Goal: Task Accomplishment & Management: Use online tool/utility

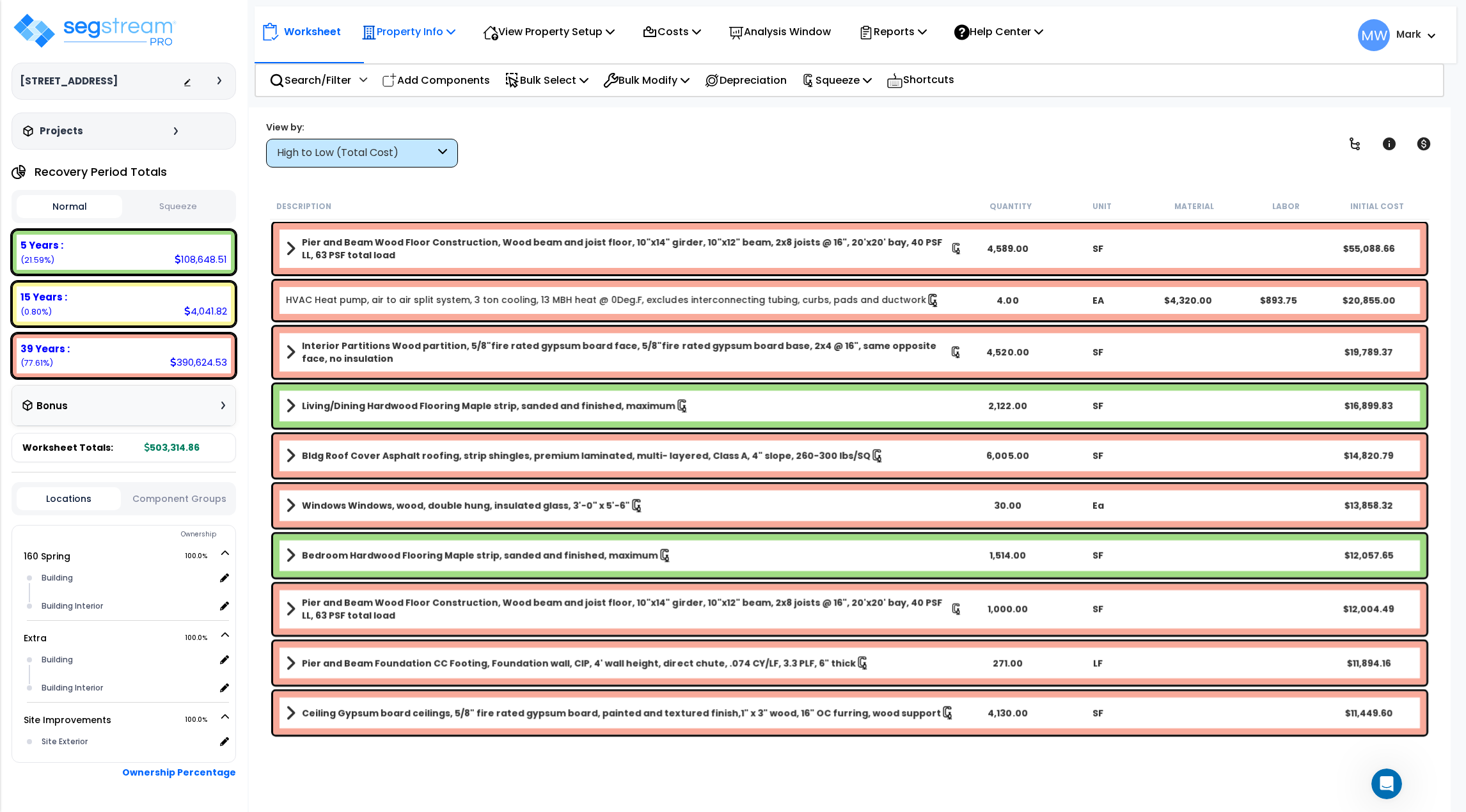
scroll to position [1060, 0]
click at [164, 210] on button "Squeeze" at bounding box center [179, 207] width 106 height 22
click at [96, 213] on button "Normal" at bounding box center [69, 207] width 106 height 22
click at [200, 217] on button "Squeeze" at bounding box center [179, 207] width 106 height 22
click at [89, 31] on img at bounding box center [94, 30] width 167 height 38
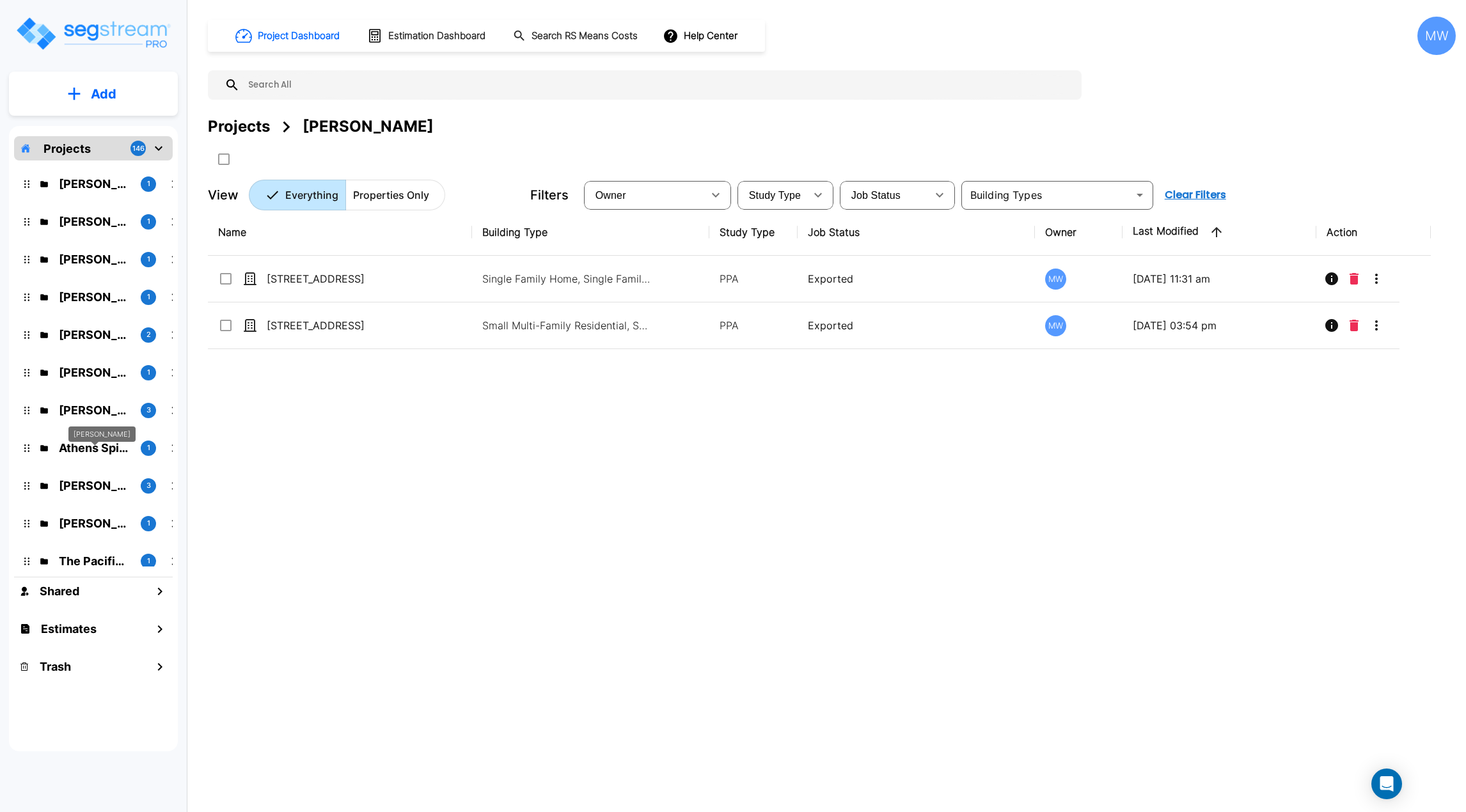
scroll to position [1151, 0]
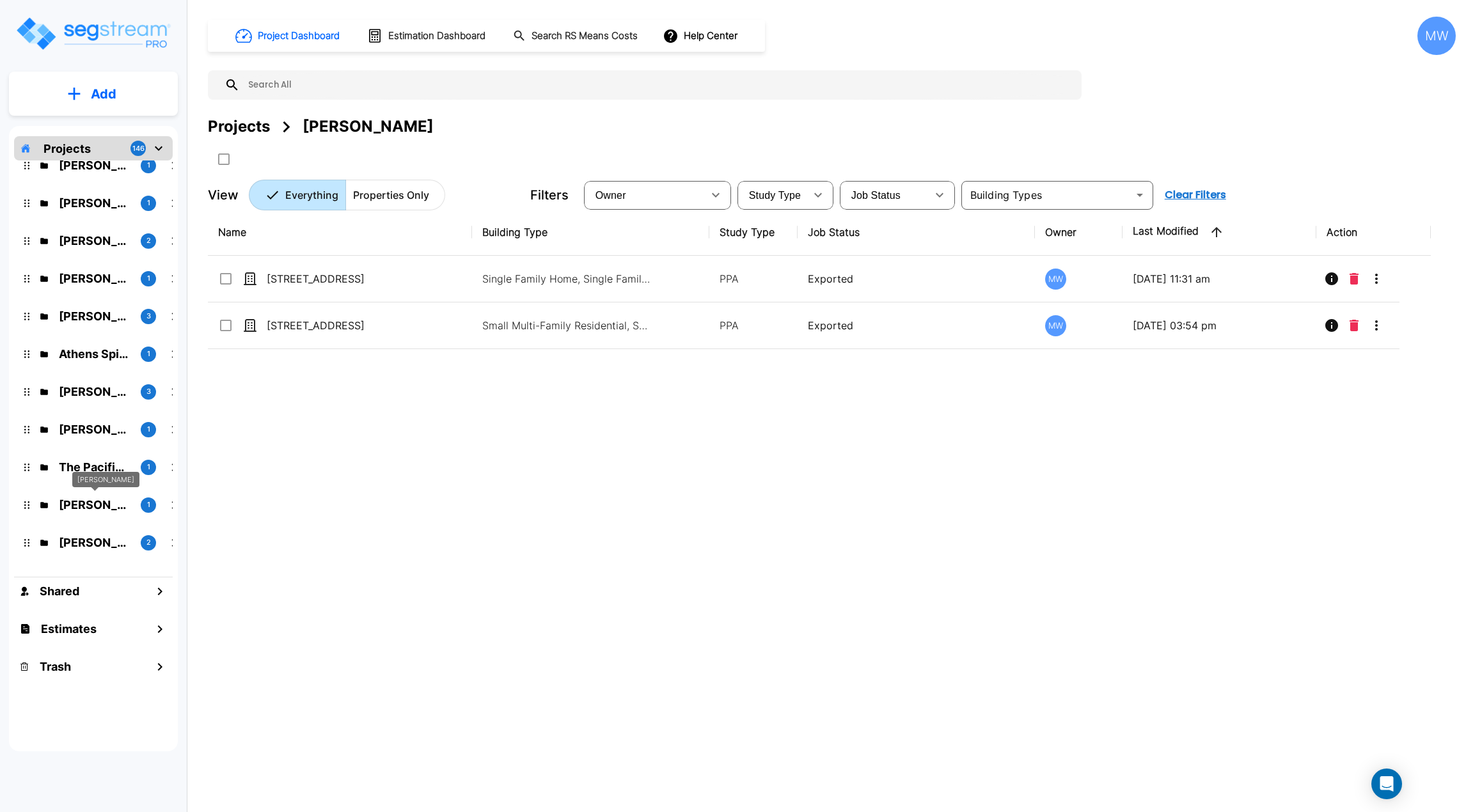
click at [104, 476] on div "Allen Penn" at bounding box center [106, 480] width 67 height 16
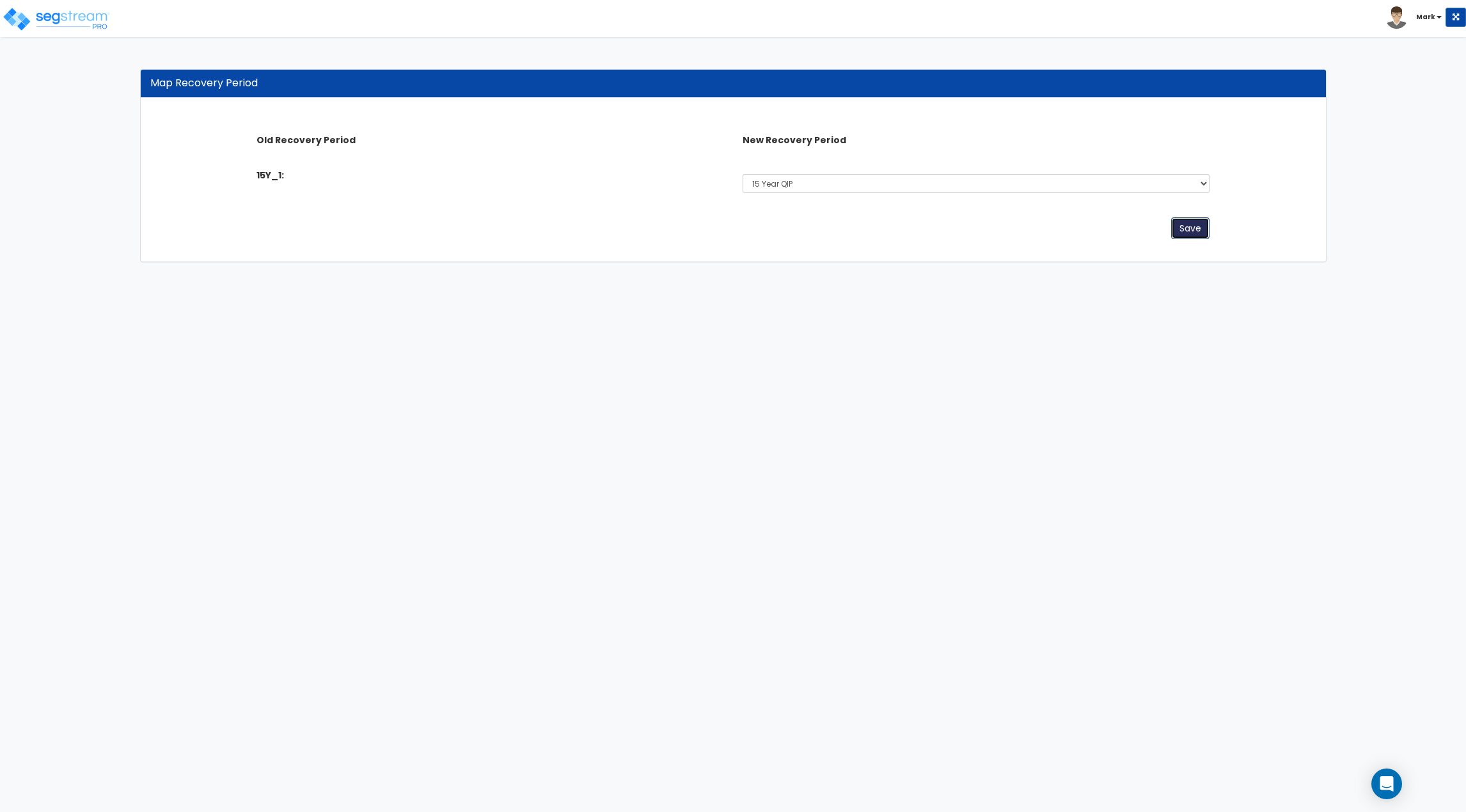
click at [1198, 225] on button "Save" at bounding box center [1190, 228] width 38 height 21
click at [1168, 225] on div "Save" at bounding box center [732, 228] width 971 height 21
click at [1183, 236] on button "Save" at bounding box center [1190, 228] width 38 height 21
click at [1203, 229] on button "Save" at bounding box center [1190, 228] width 38 height 21
click at [850, 178] on select "Select 5 Years 7 Years 15 Years 15 Year QIP 39 Years" at bounding box center [976, 184] width 467 height 19
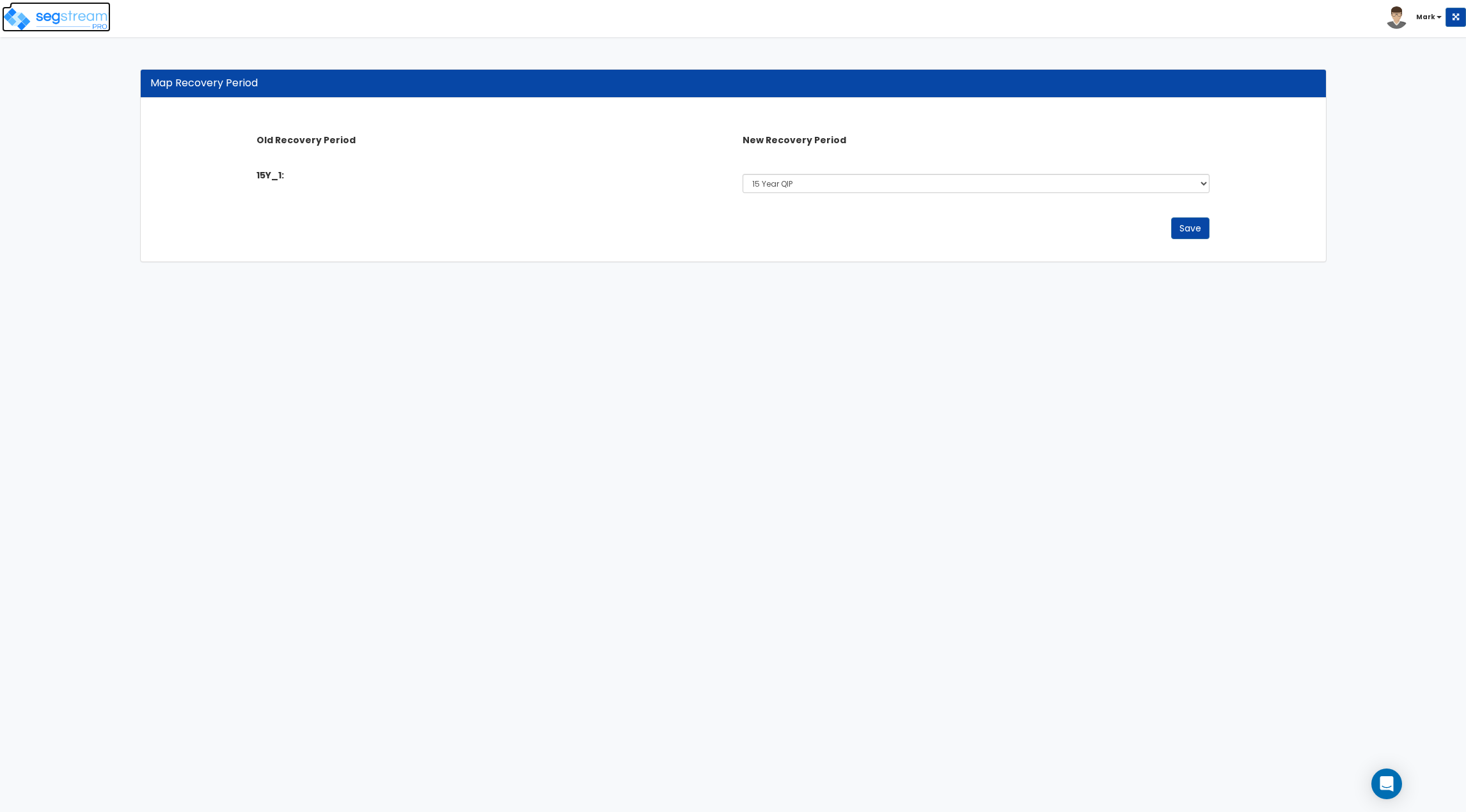
click at [69, 21] on img at bounding box center [56, 19] width 108 height 26
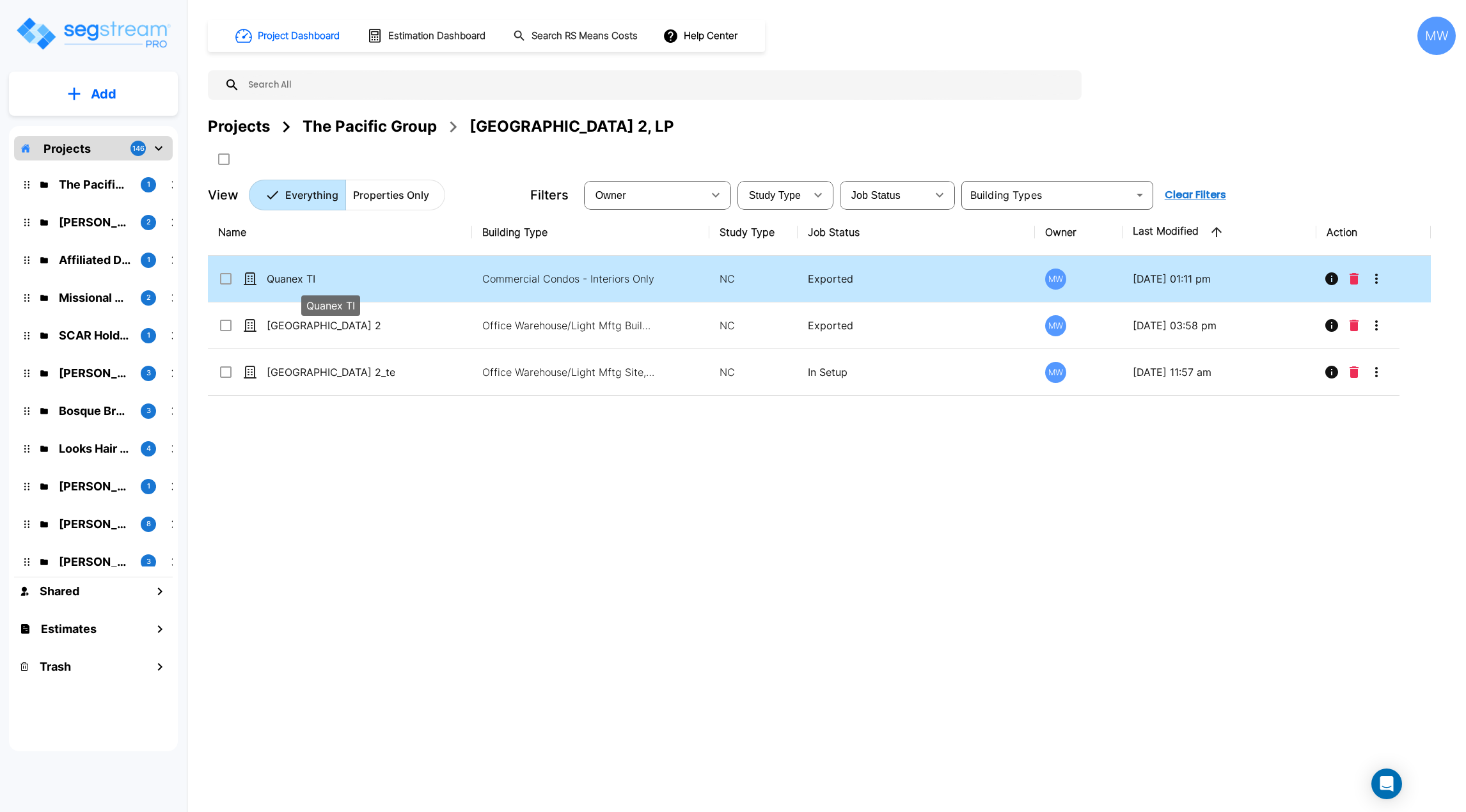
click at [349, 276] on p "Quanex TI" at bounding box center [331, 279] width 128 height 15
checkbox input "true"
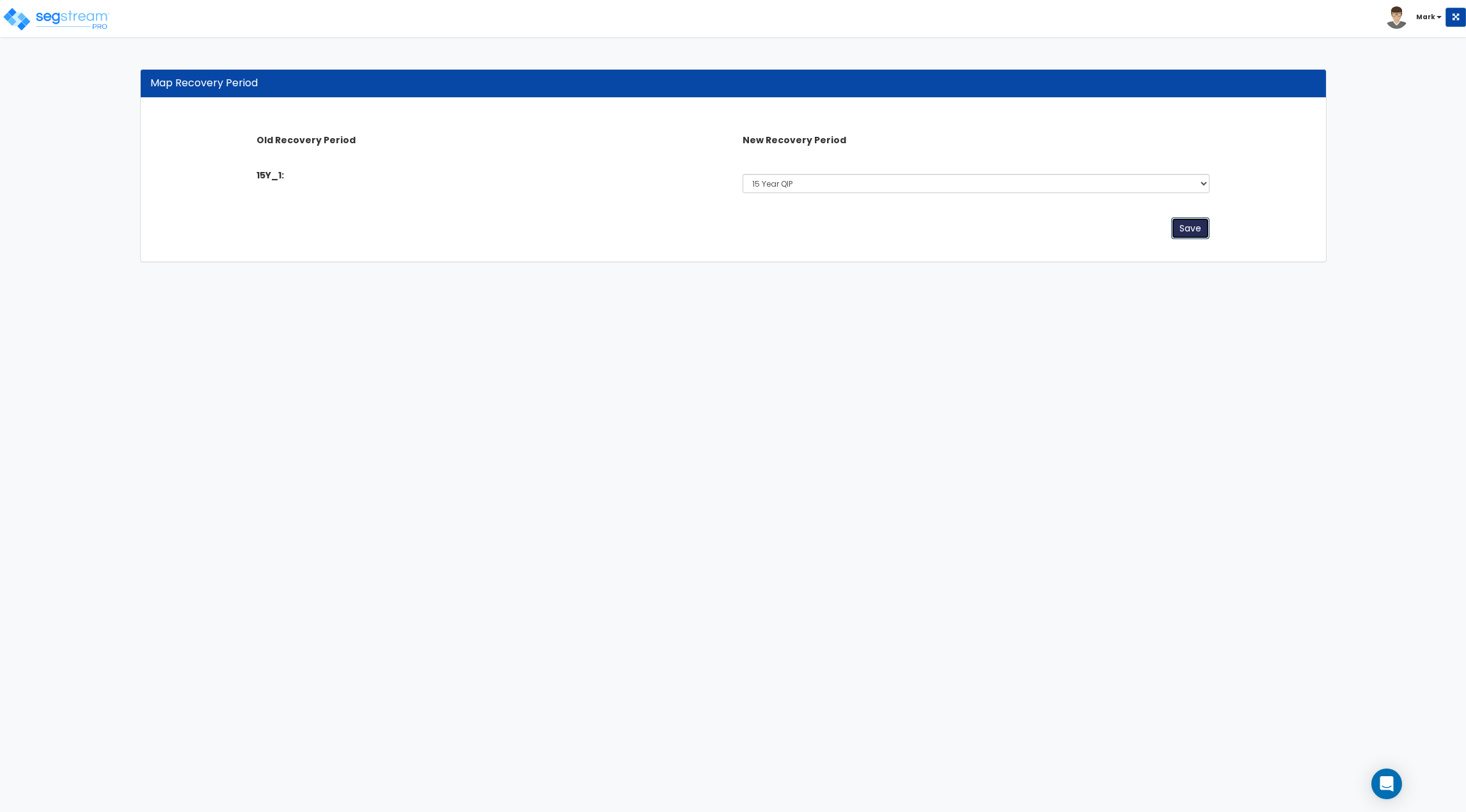
click at [1186, 223] on button "Save" at bounding box center [1190, 228] width 38 height 21
click at [114, 18] on div "Toggle navigation" at bounding box center [114, 9] width 210 height 56
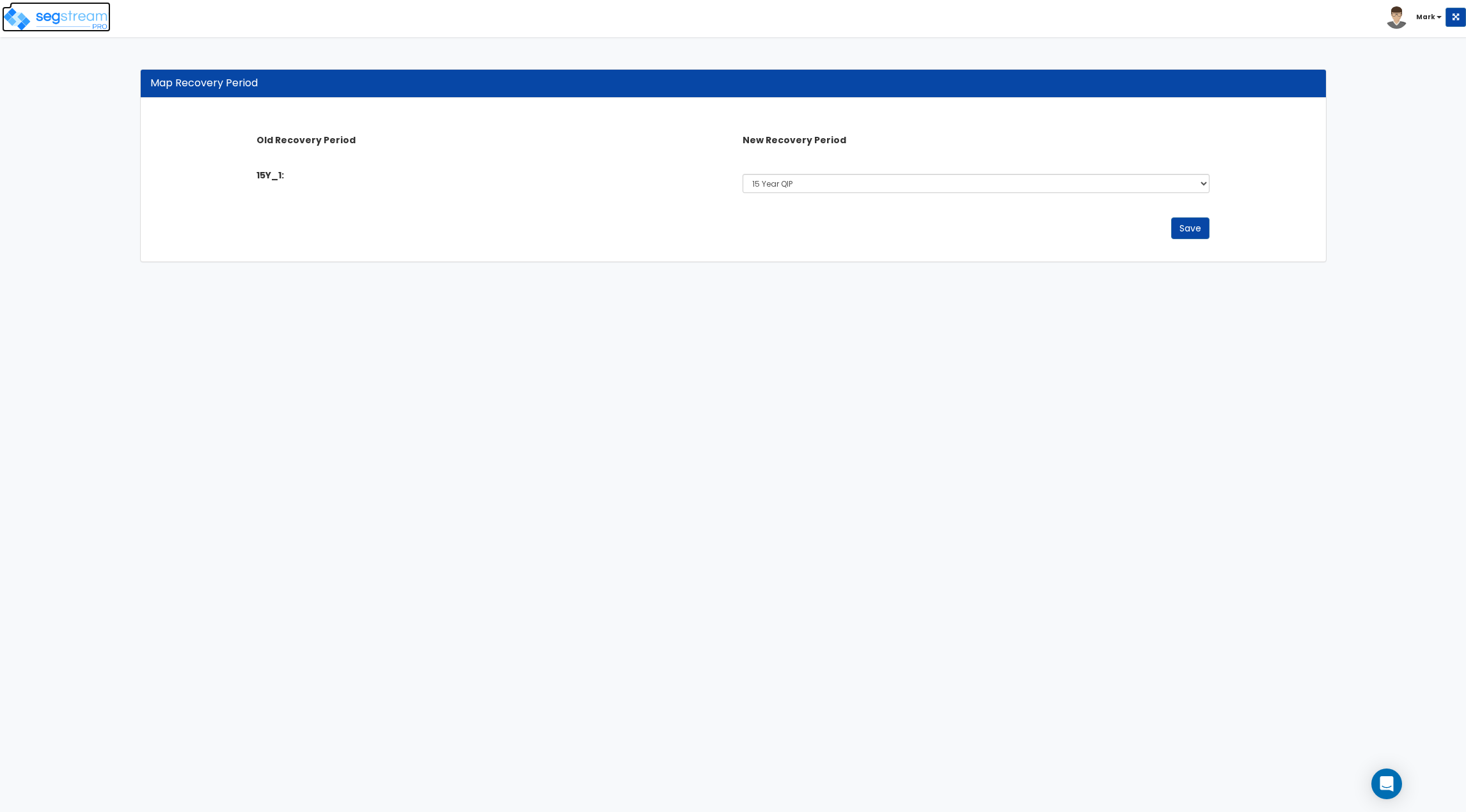
click at [96, 19] on img at bounding box center [56, 19] width 108 height 26
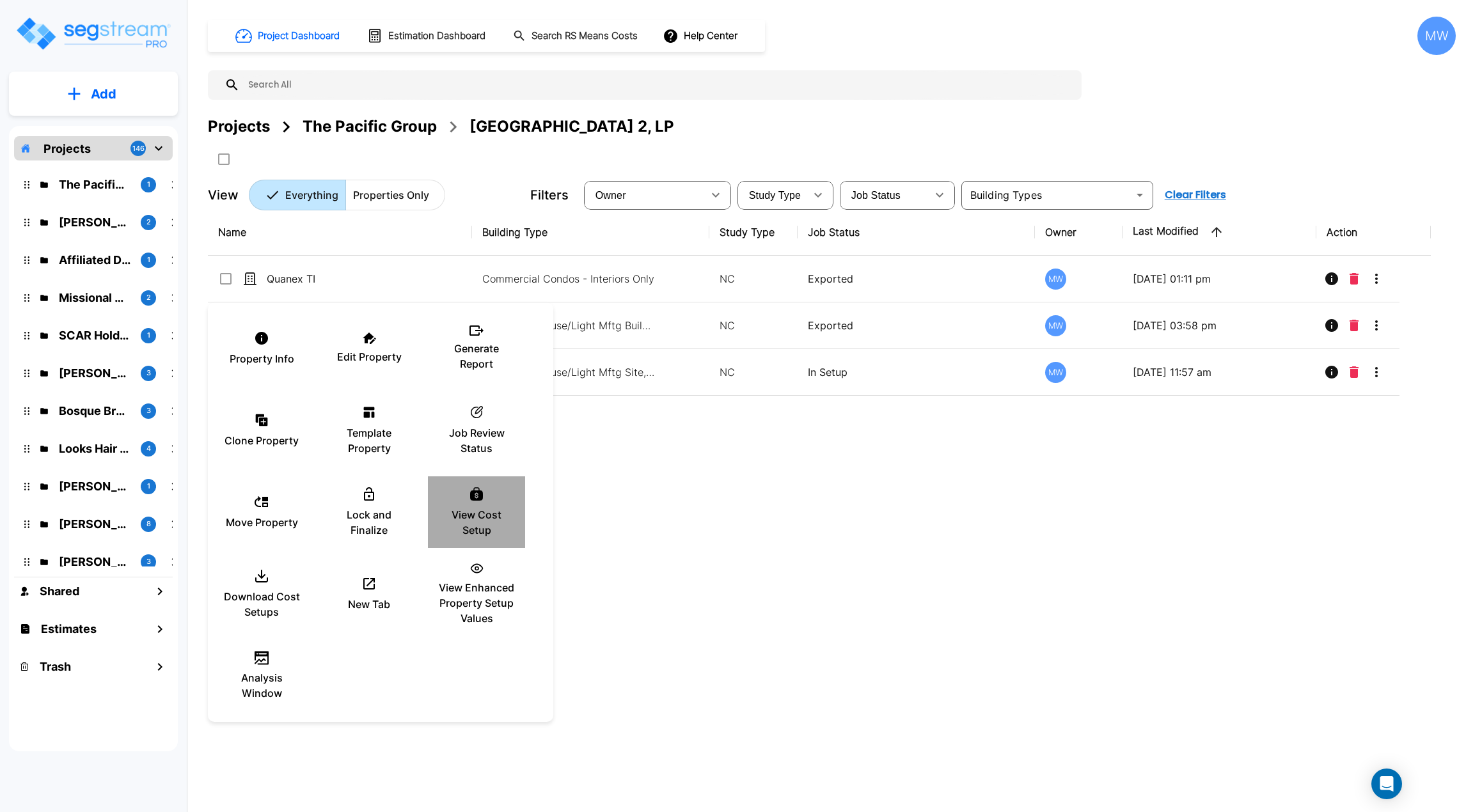
click at [492, 519] on p "View Cost Setup" at bounding box center [477, 523] width 77 height 31
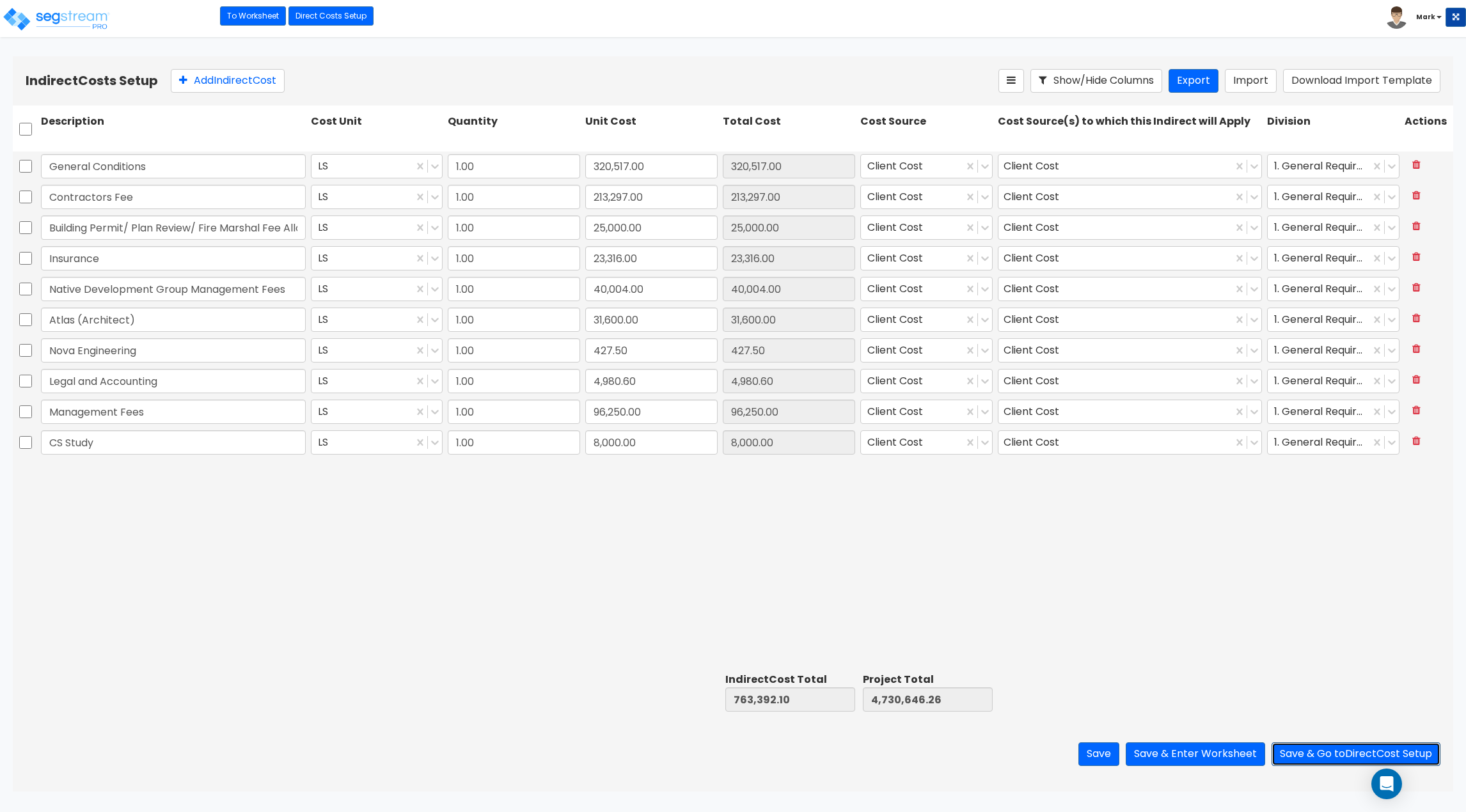
click at [1317, 755] on button "Save & Go to Direct Cost Setup" at bounding box center [1357, 754] width 169 height 24
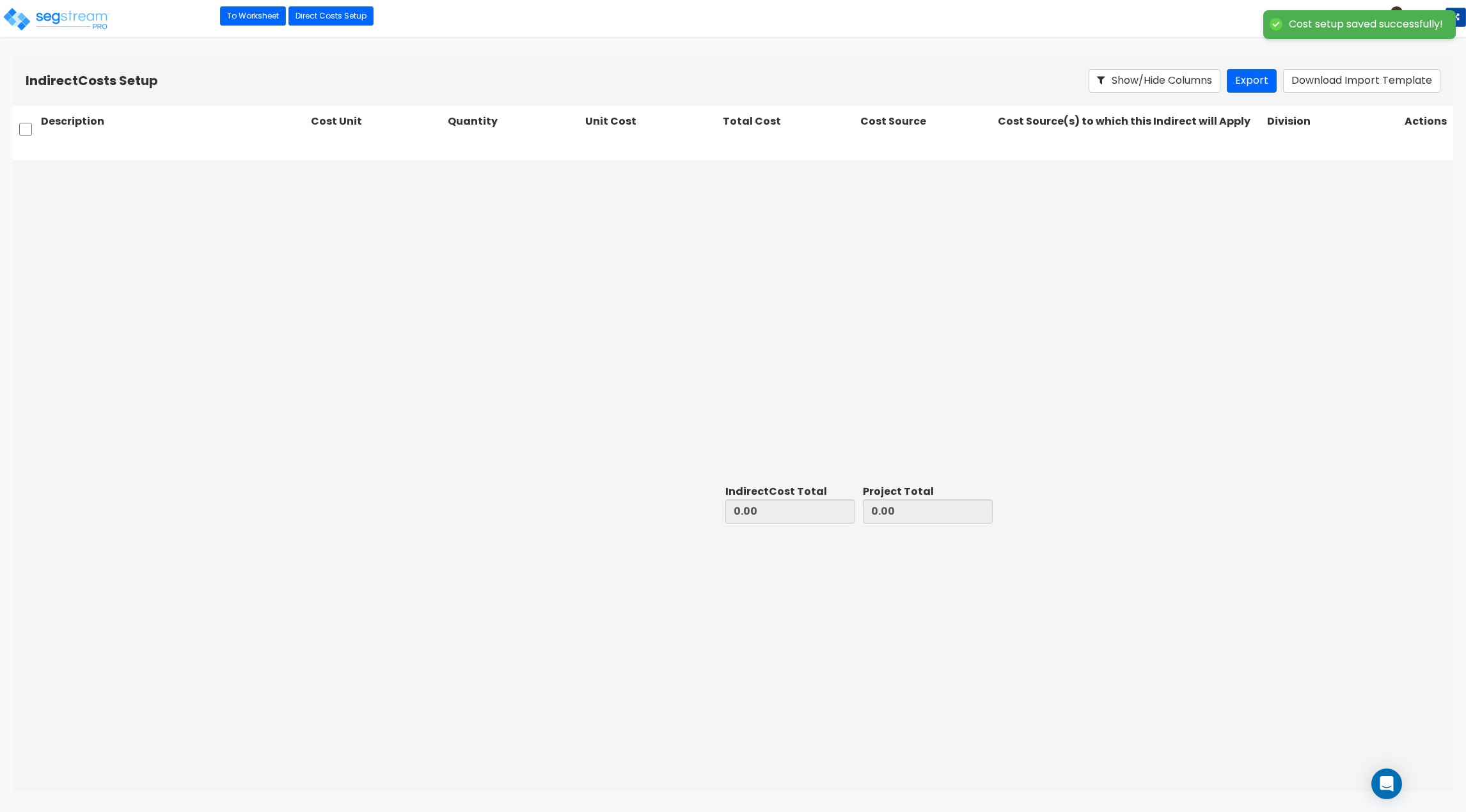
type input "763,392.10"
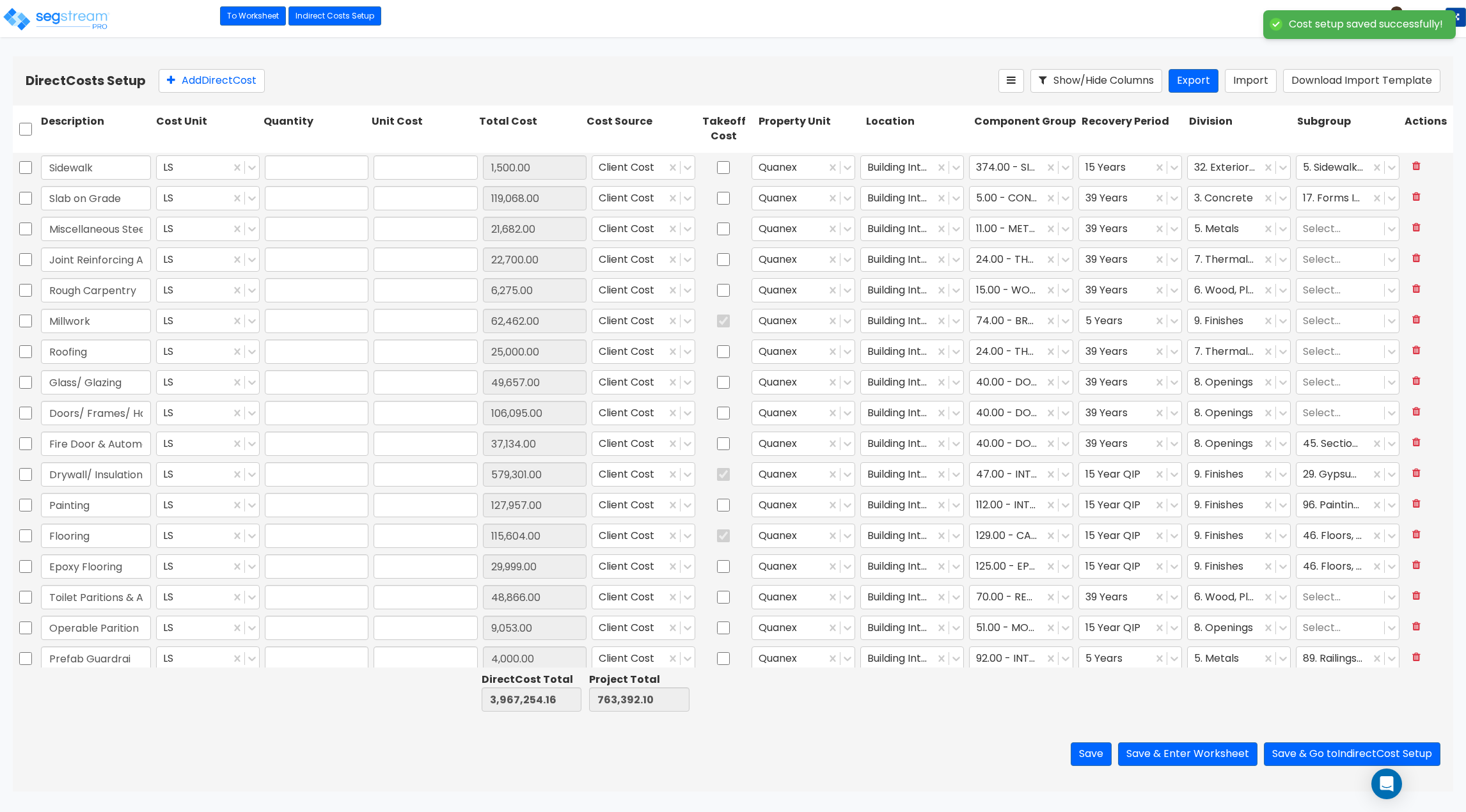
type input "3,967,254.16"
type input "4,730,646.26"
type input "1.00"
type input "1,500.00"
type input "1.00"
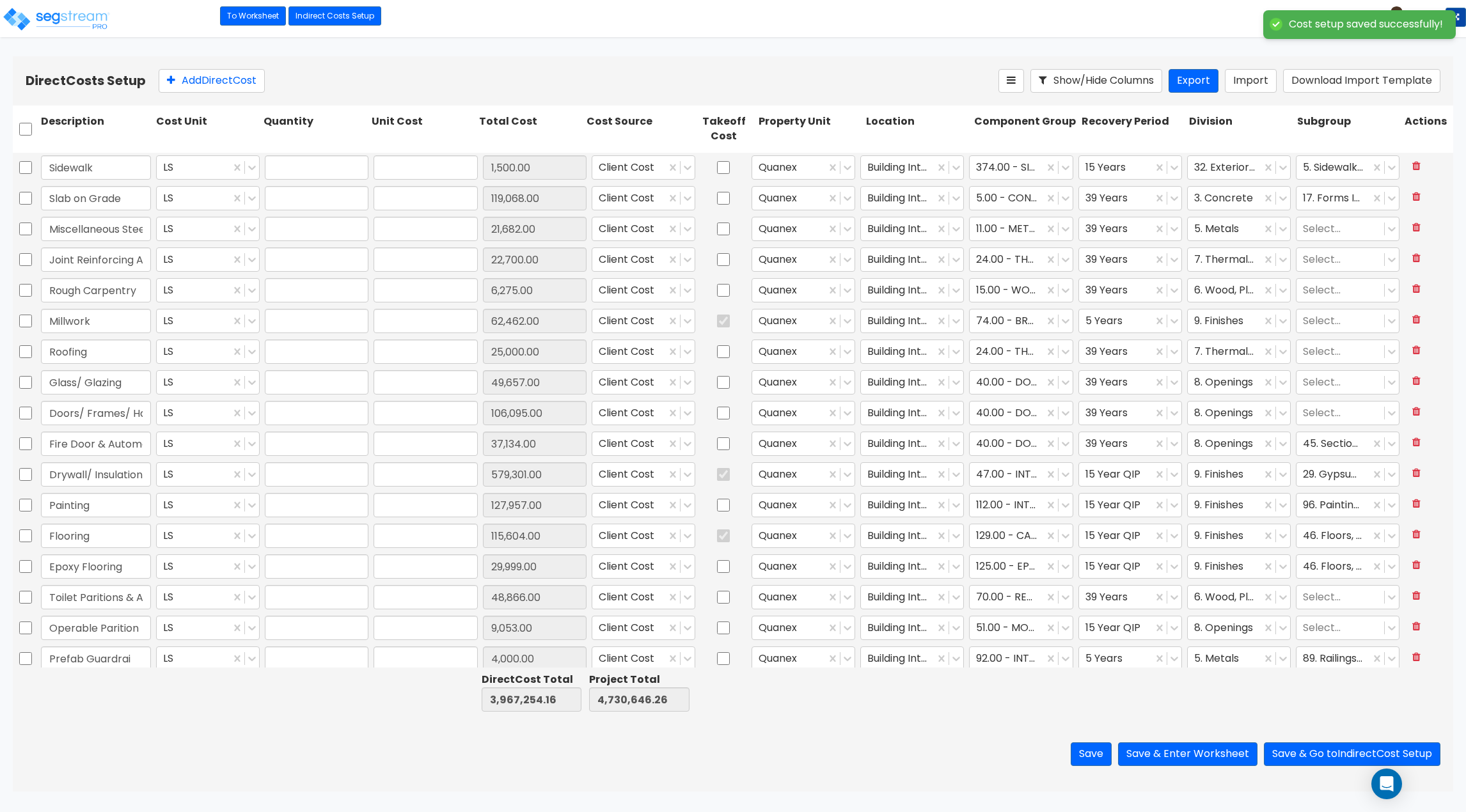
type input "119,068.00"
type input "1.00"
type input "21,682.00"
type input "1.00"
type input "22,700.00"
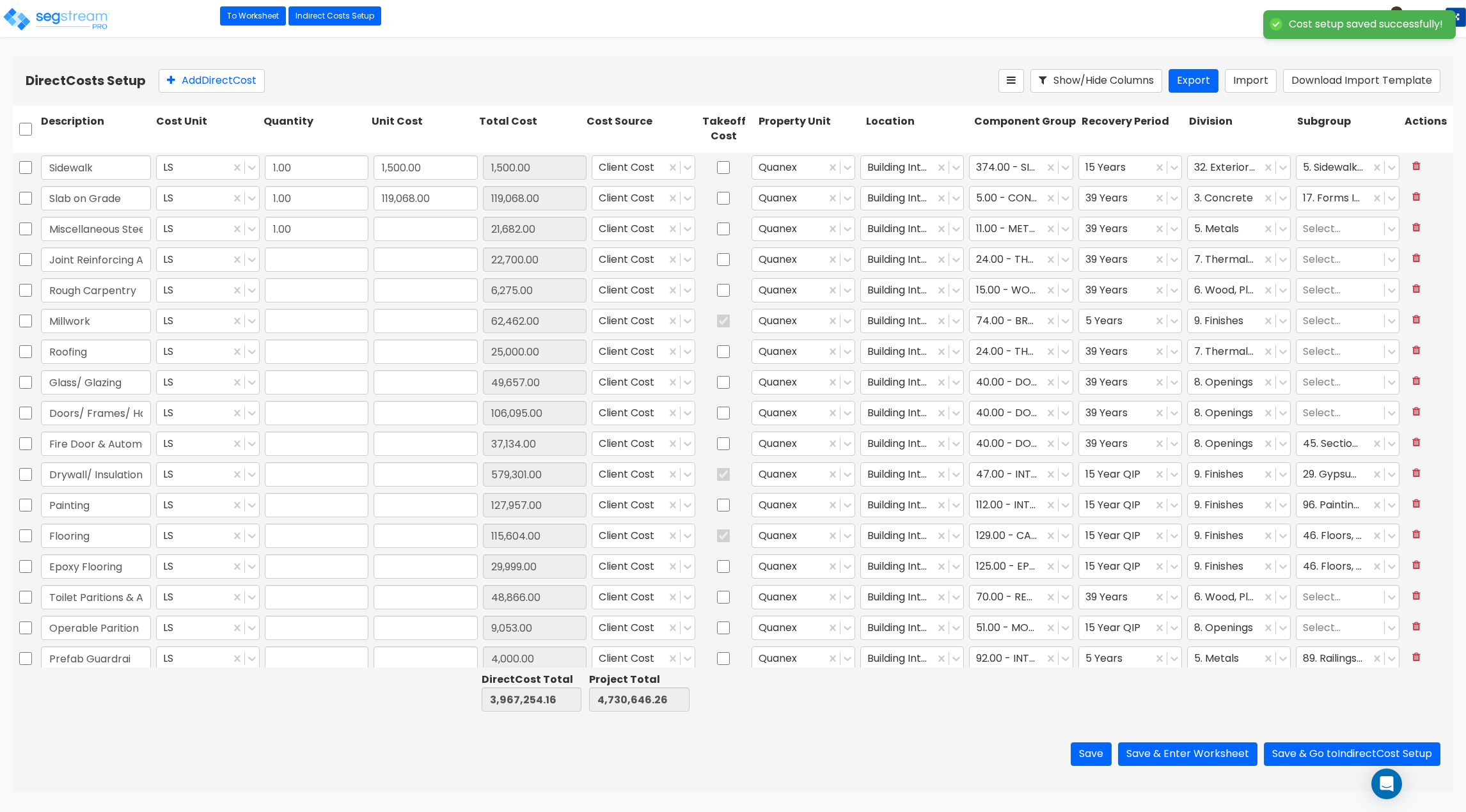
type input "1.00"
type input "6,275.00"
type input "1.00"
type input "62,462.00"
type input "1.00"
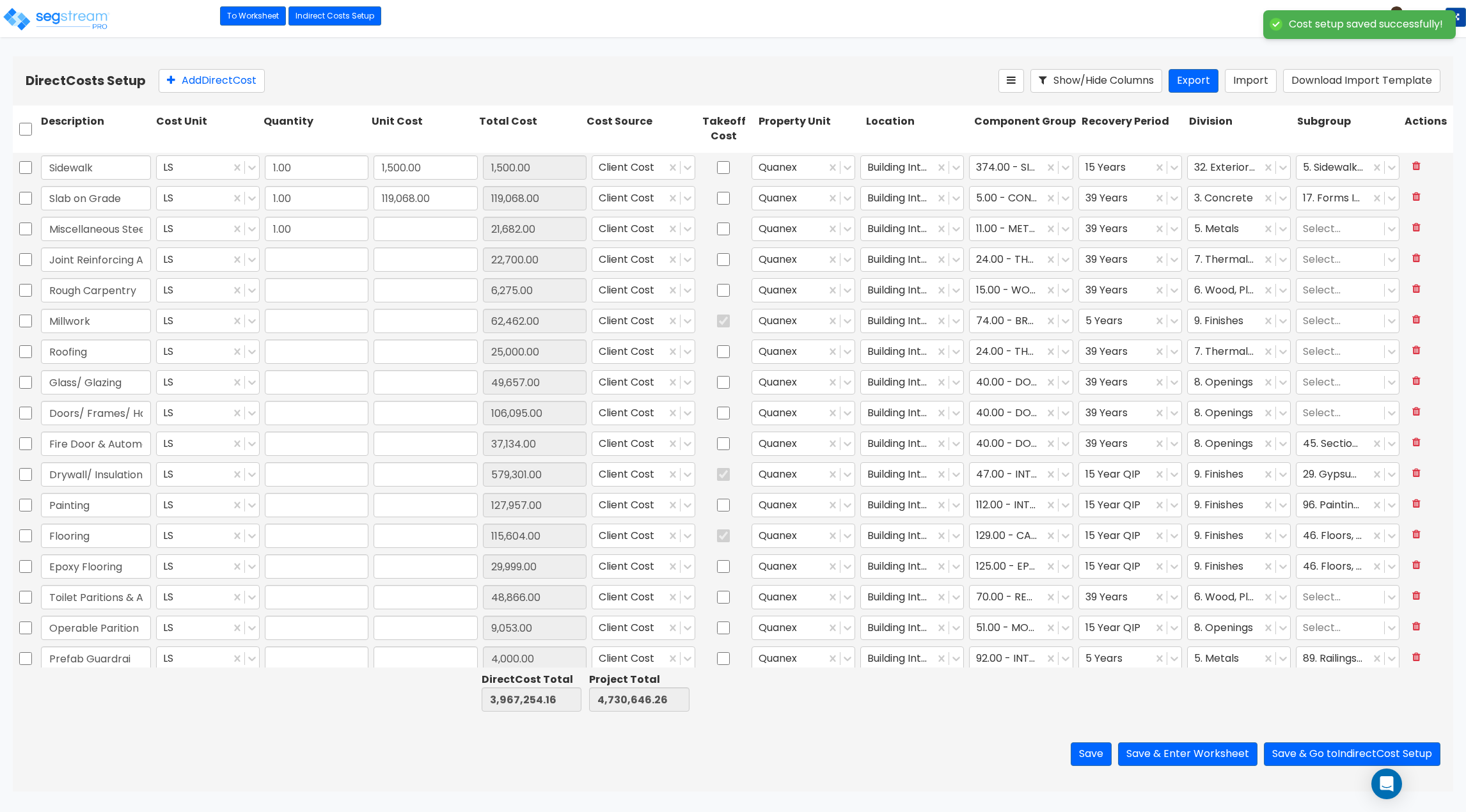
type input "25,000.00"
type input "1.00"
type input "49,657.00"
type input "1.00"
type input "106,095.00"
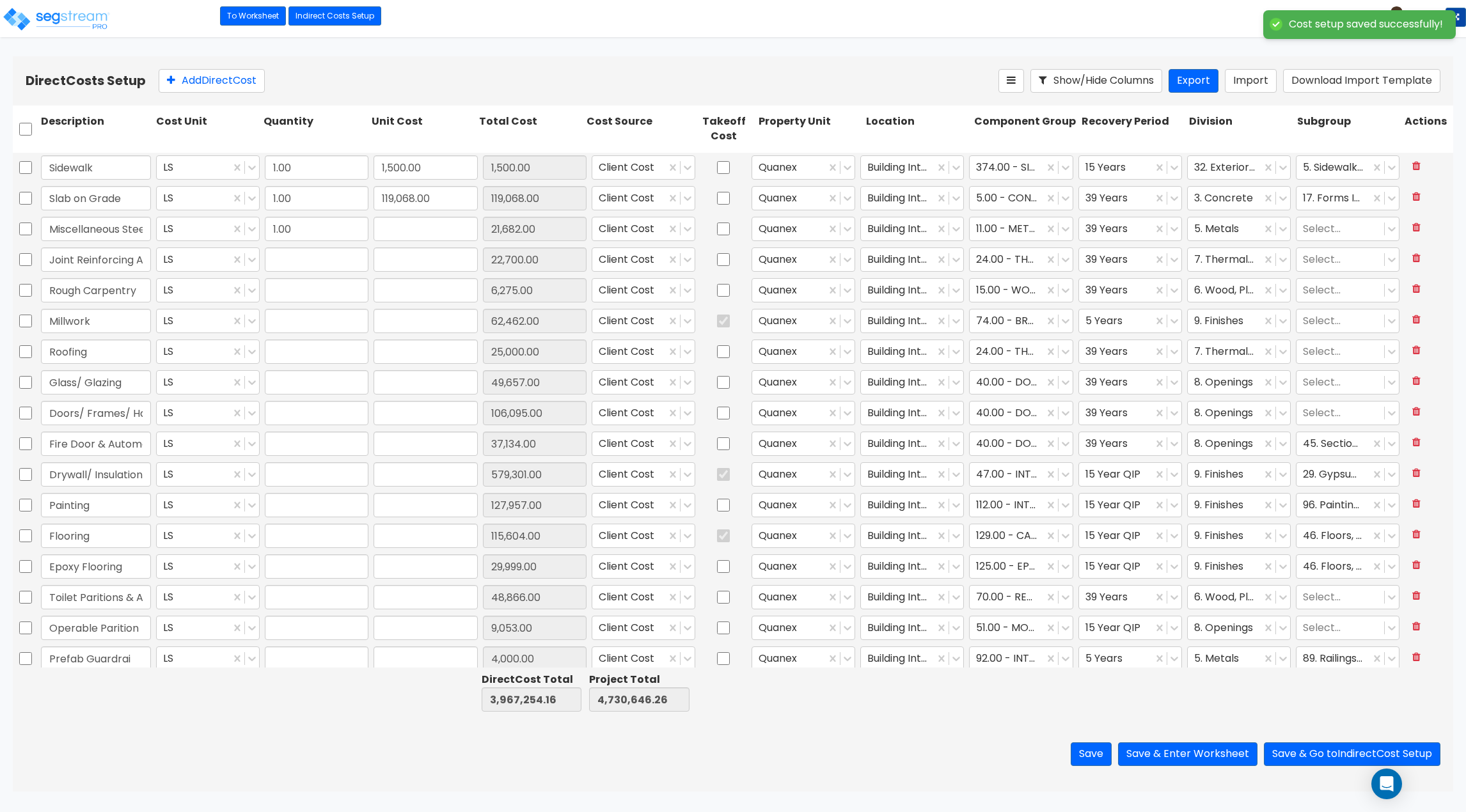
type input "1.00"
type input "37,134.00"
type input "1.00"
type input "579,301.00"
type input "1.00"
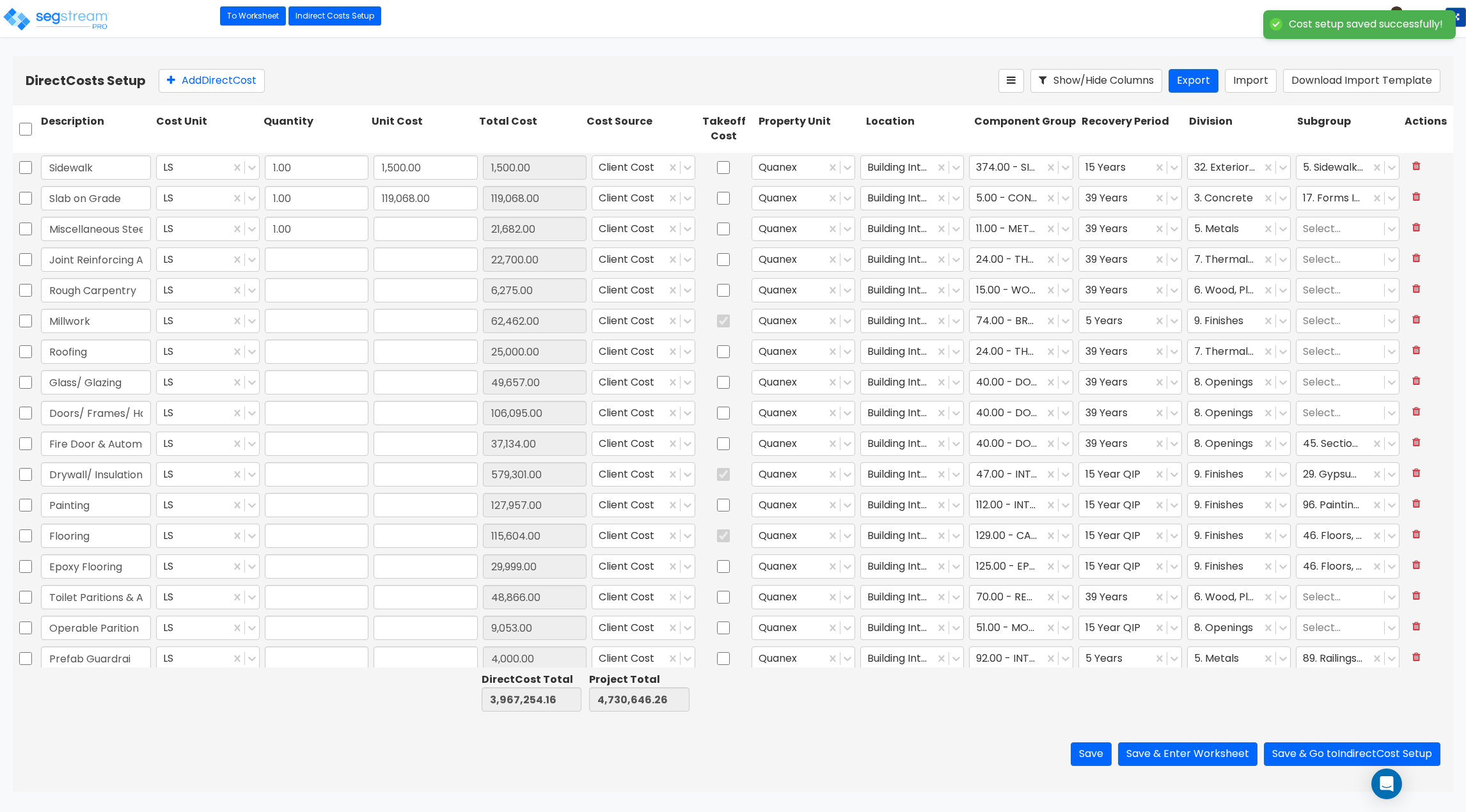
type input "127,957.00"
type input "1.00"
type input "115,604.00"
type input "1.00"
type input "29,999.00"
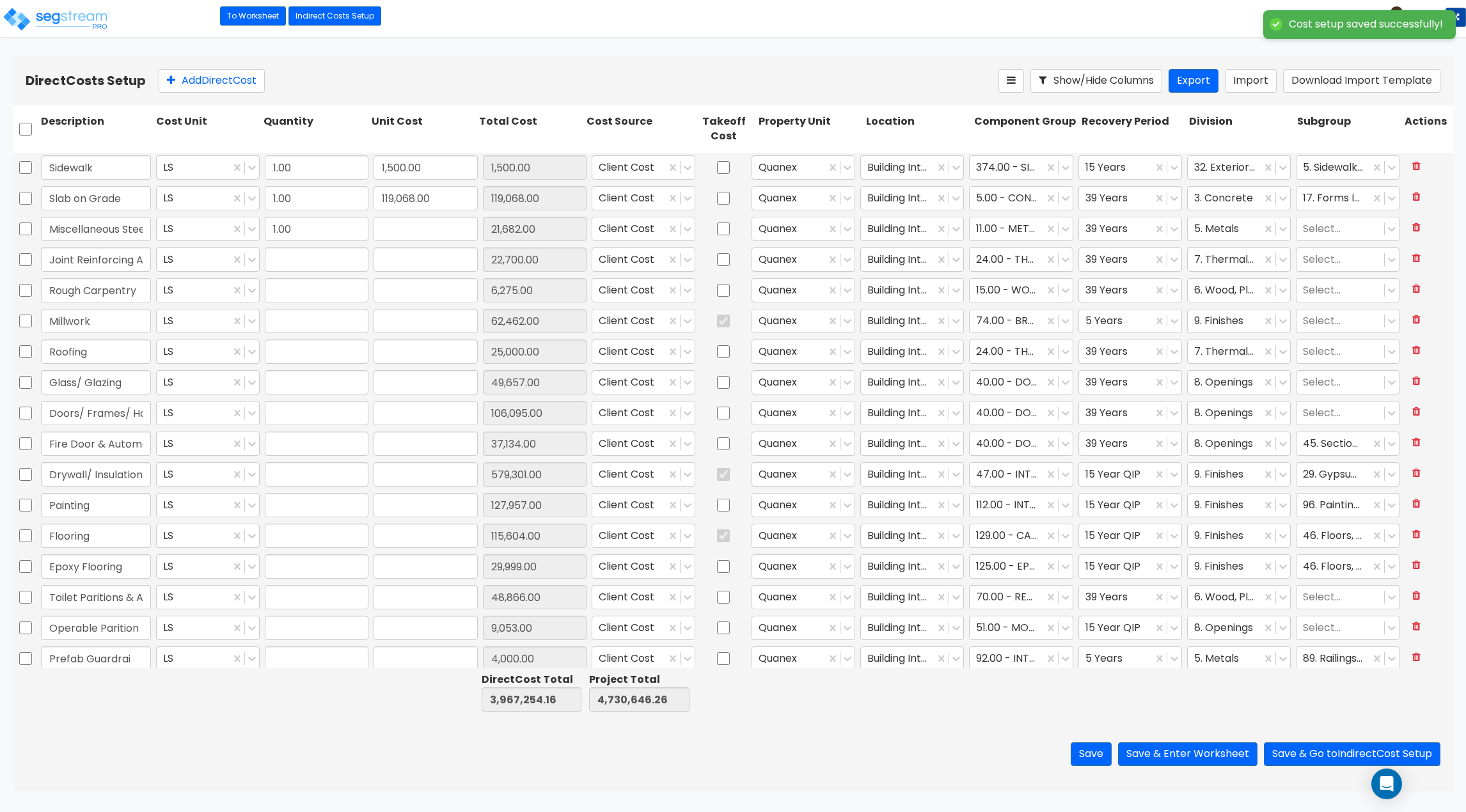
type input "1.00"
type input "48,866.00"
type input "1.00"
type input "9,053.00"
type input "1.00"
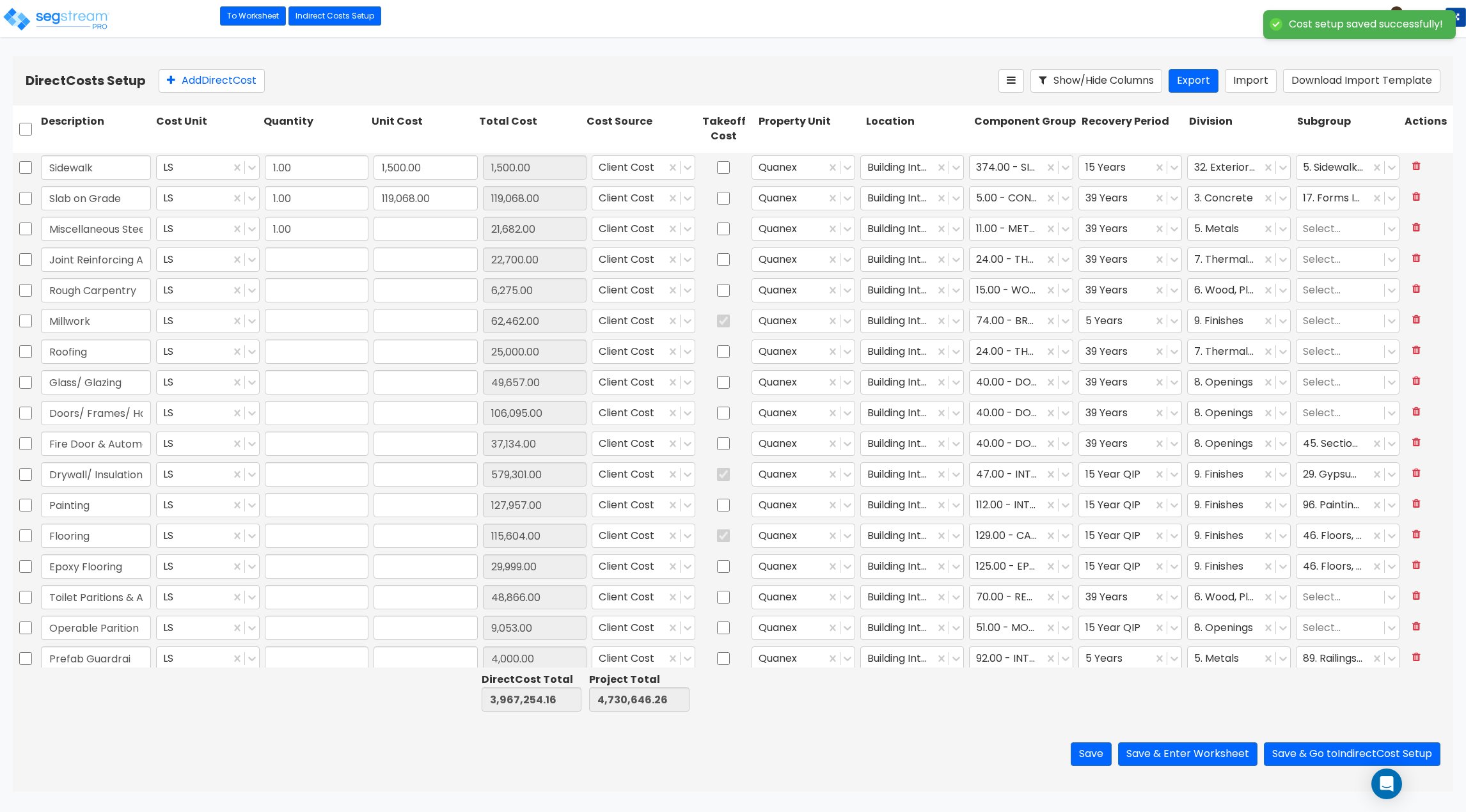
type input "4,000.00"
type input "1.00"
type input "230,087.00"
type input "1.00"
type input "5,000.00"
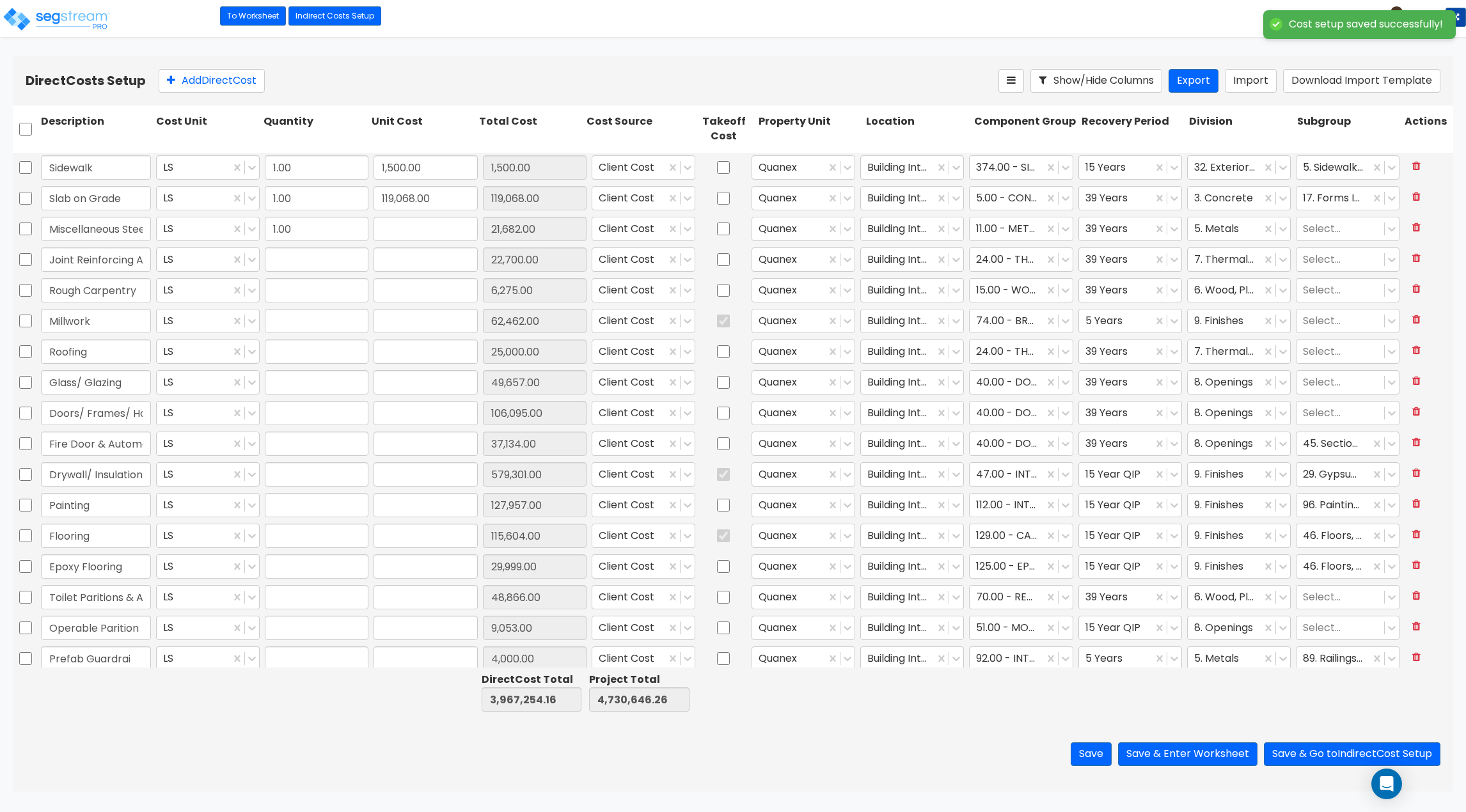
type input "1.00"
type input "118,900.00"
type input "1.00"
type input "412,091.00"
type input "1.00"
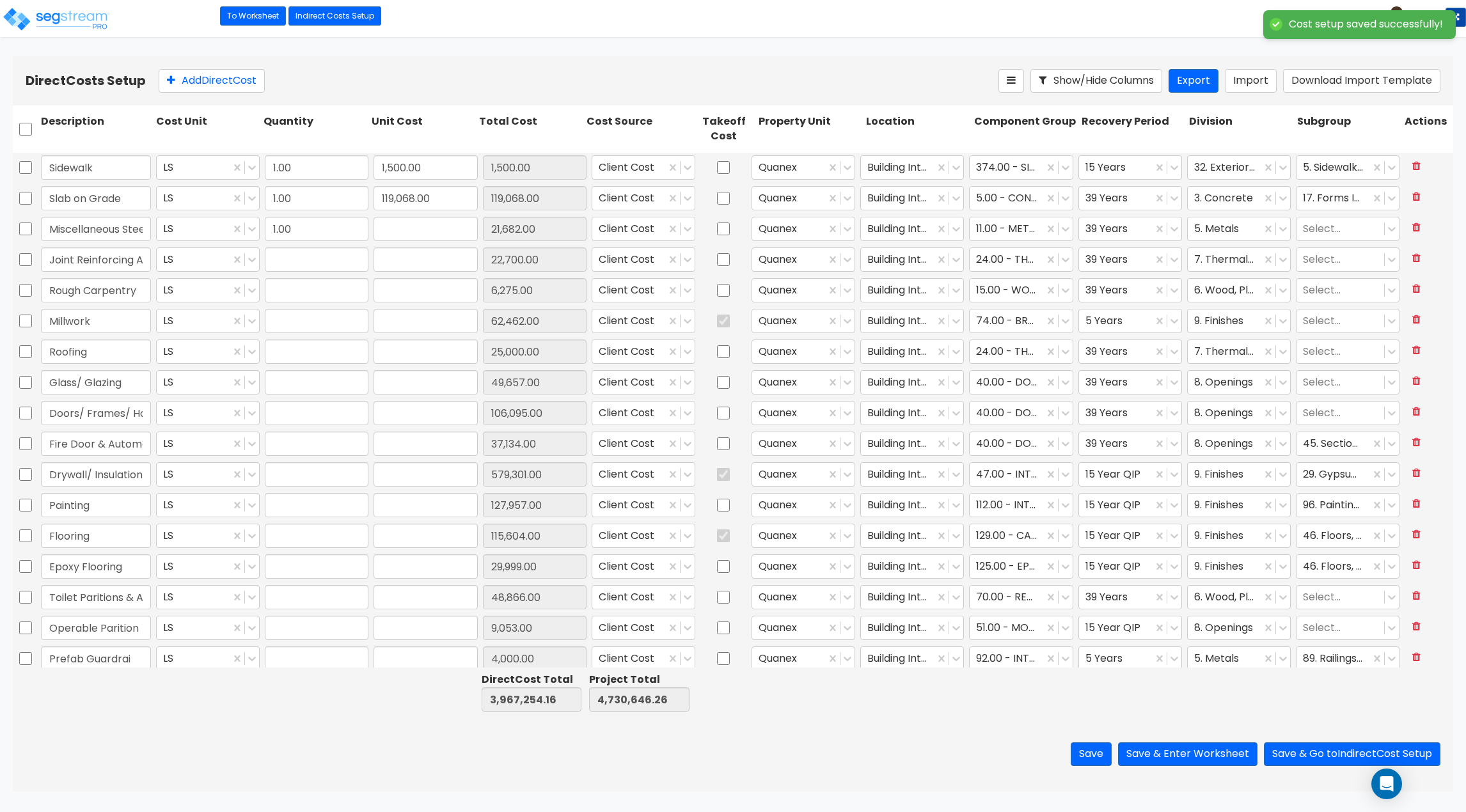
type input "320,650.00"
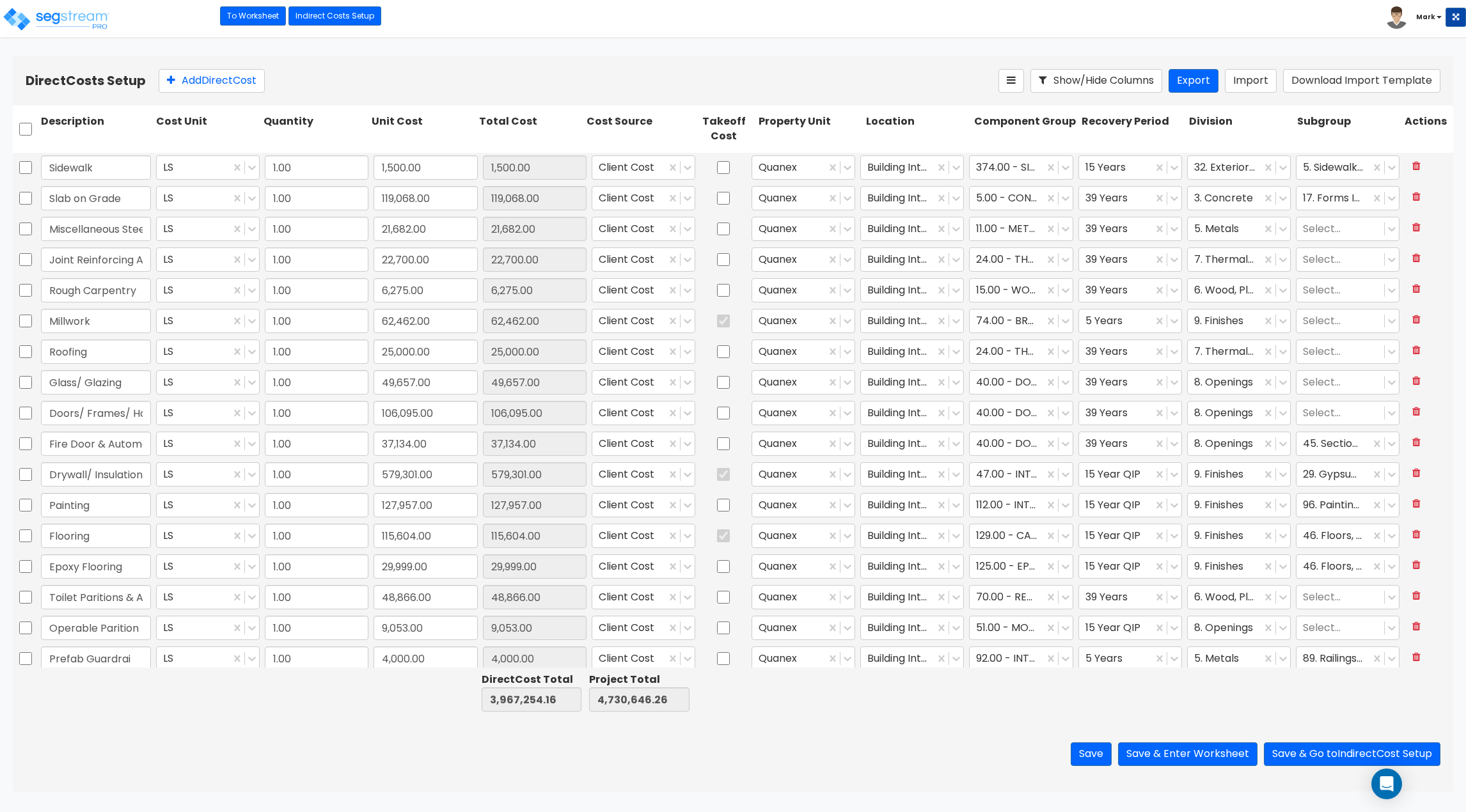
type input "1.00"
type input "112,460.00"
click at [1012, 82] on icon at bounding box center [1012, 80] width 9 height 10
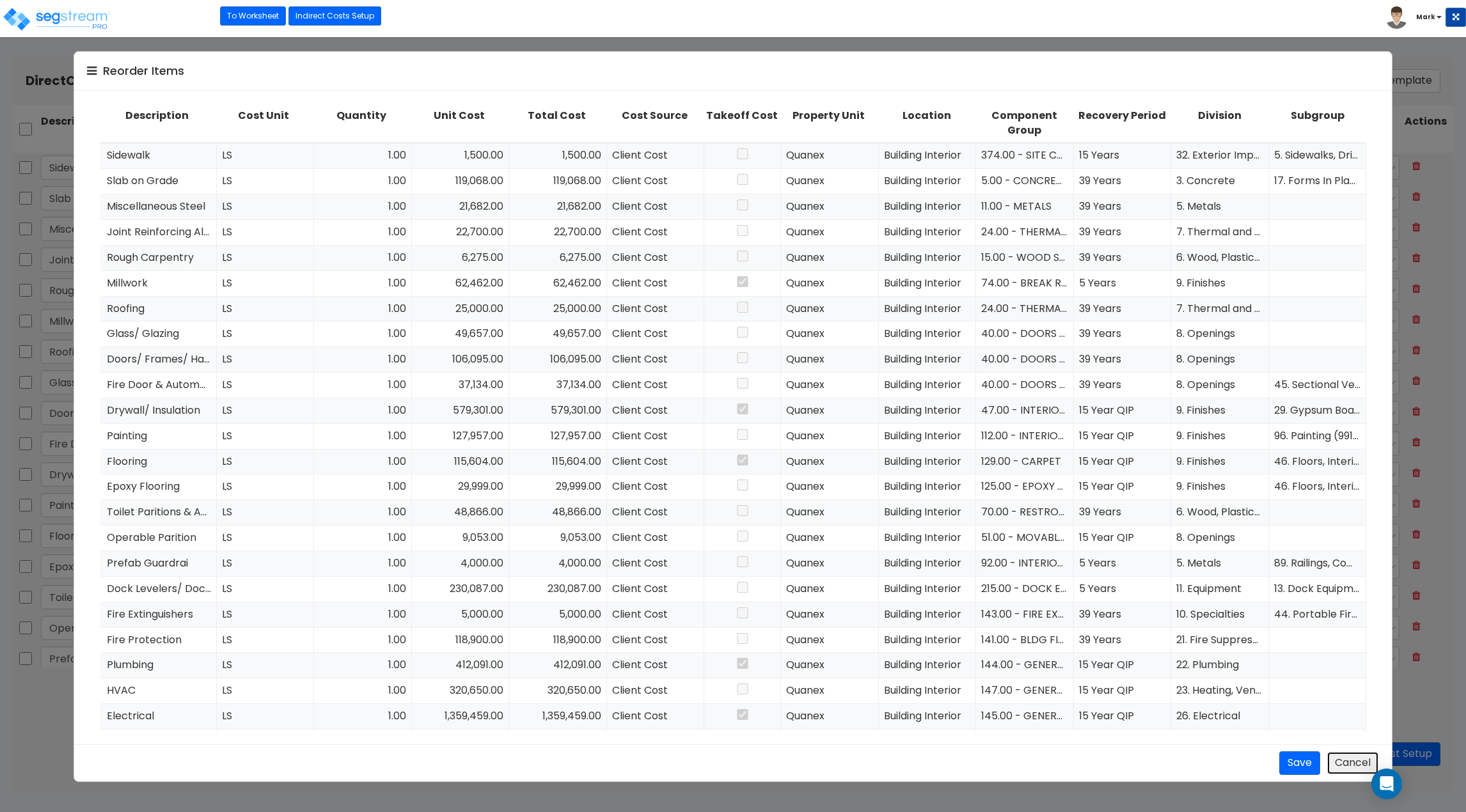
click at [1357, 757] on button "Cancel" at bounding box center [1352, 763] width 52 height 24
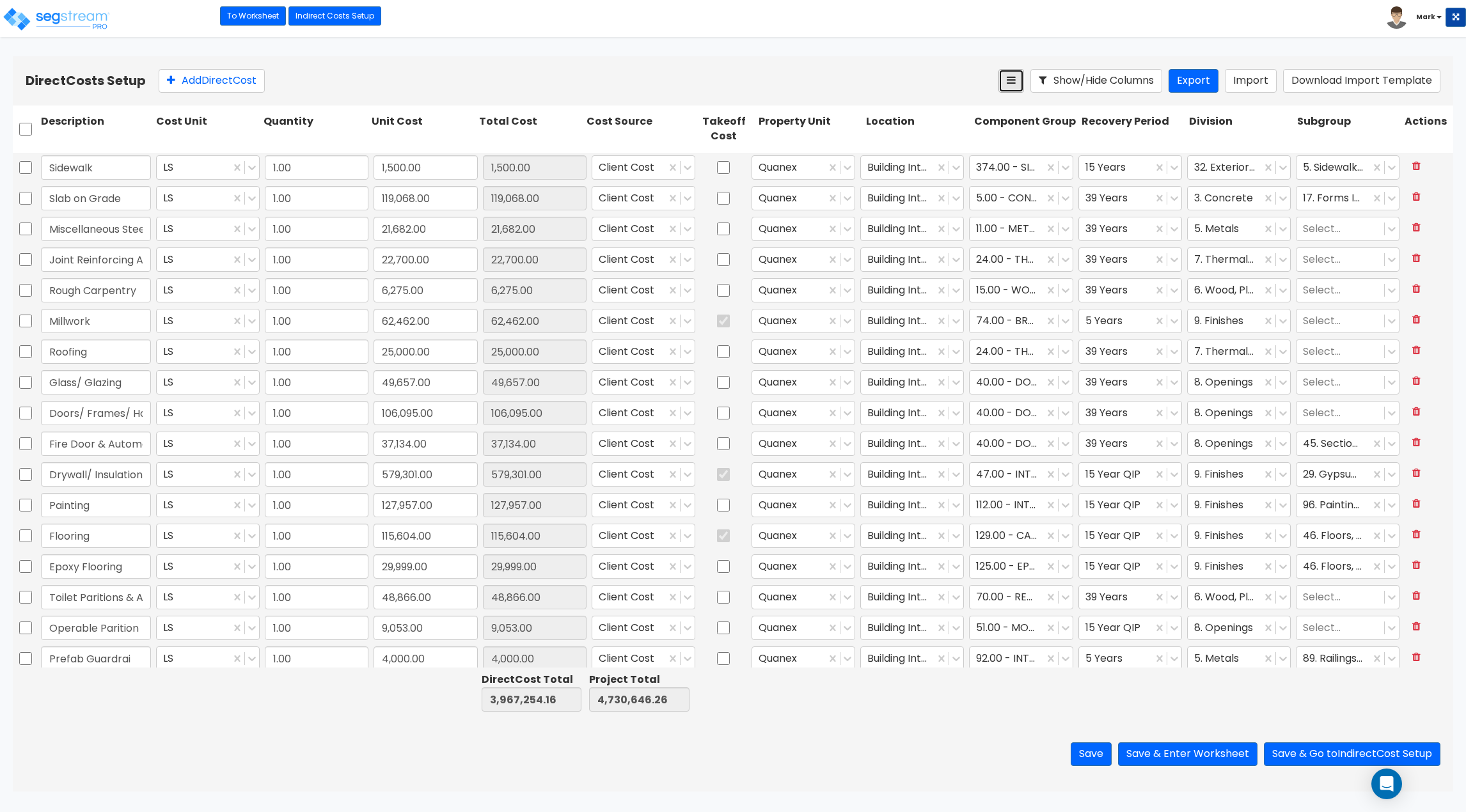
click at [1012, 82] on icon at bounding box center [1012, 80] width 9 height 10
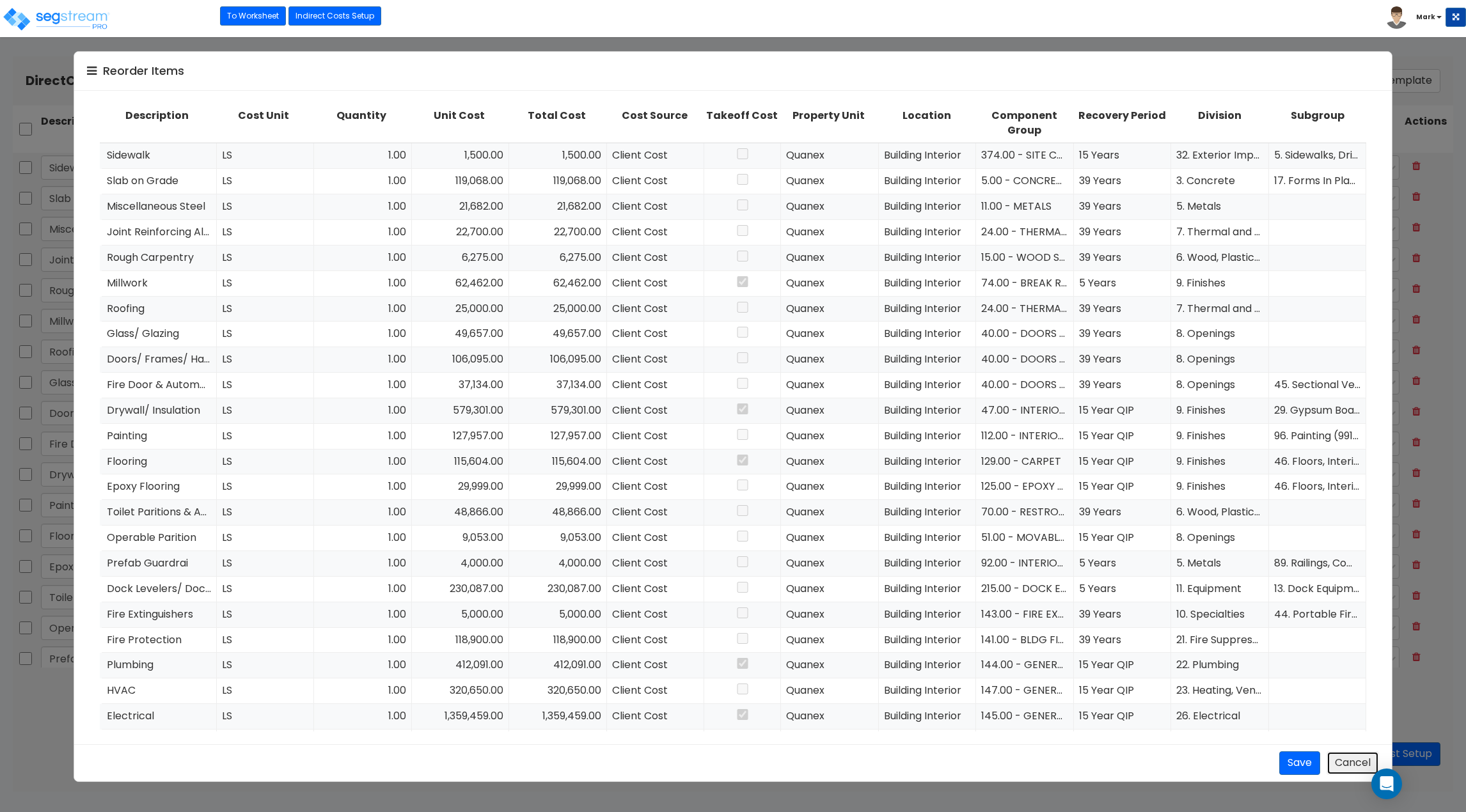
click at [1349, 768] on button "Cancel" at bounding box center [1352, 763] width 52 height 24
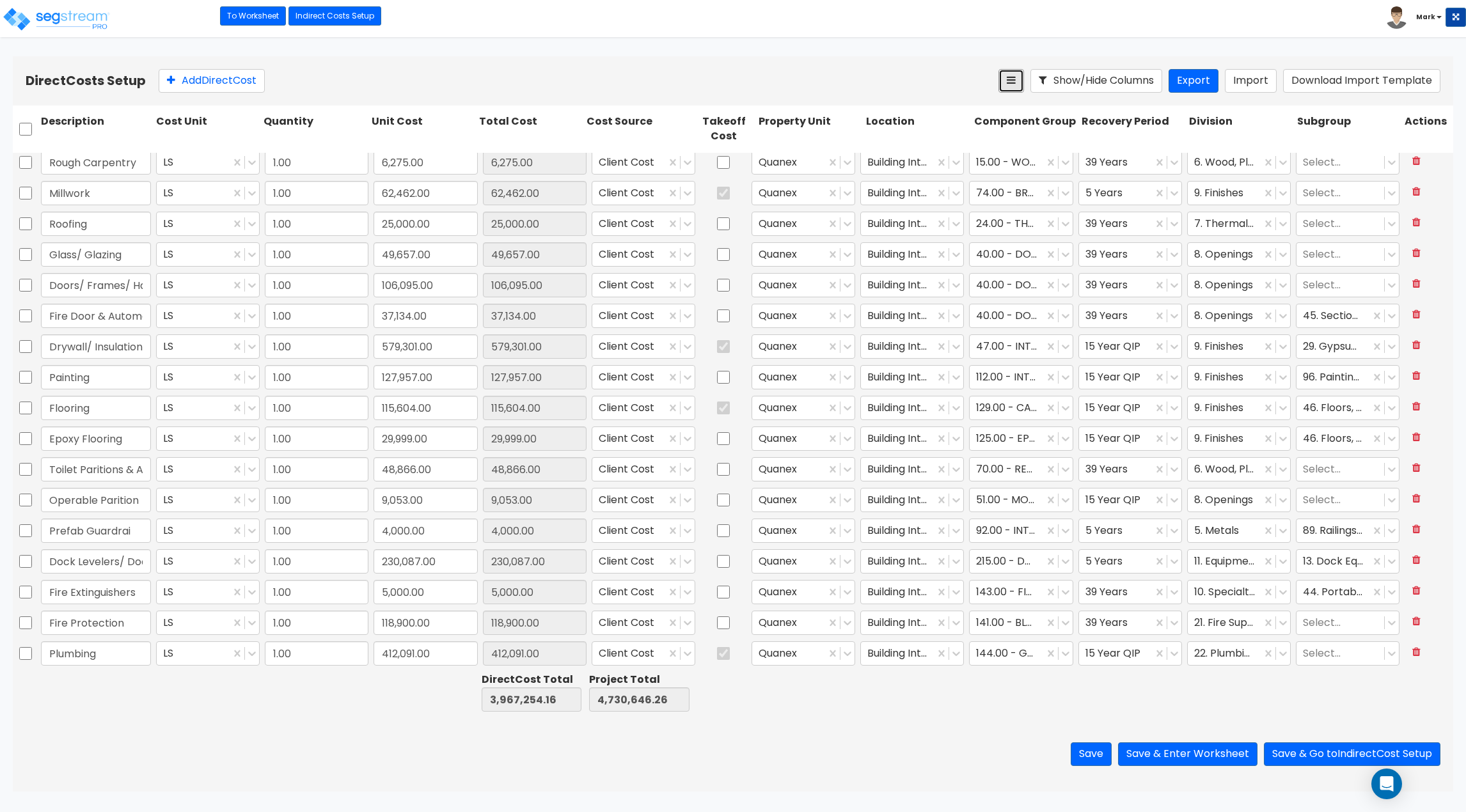
scroll to position [253, 0]
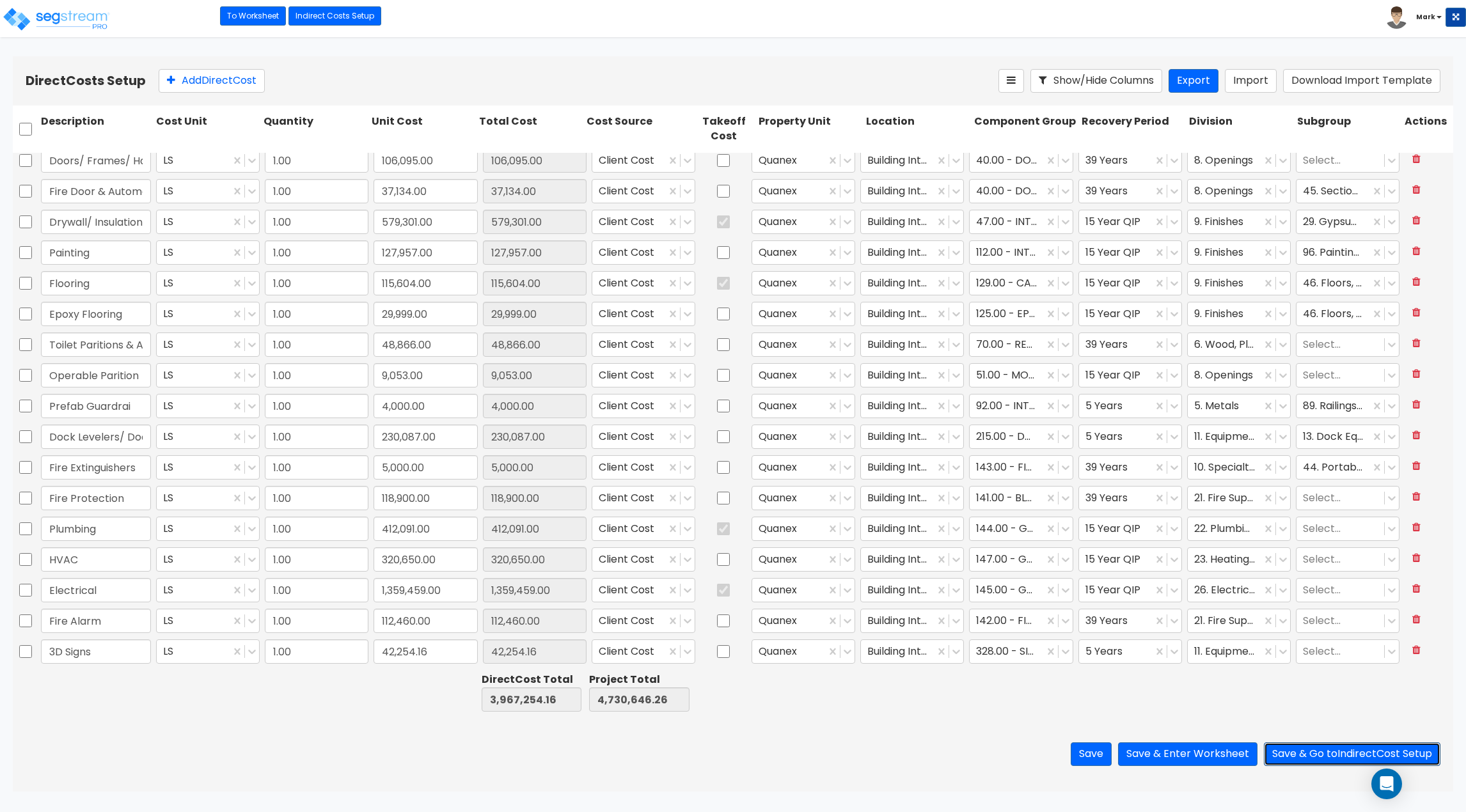
click at [1345, 755] on button "Save & Go to Indirect Cost Setup" at bounding box center [1352, 754] width 177 height 24
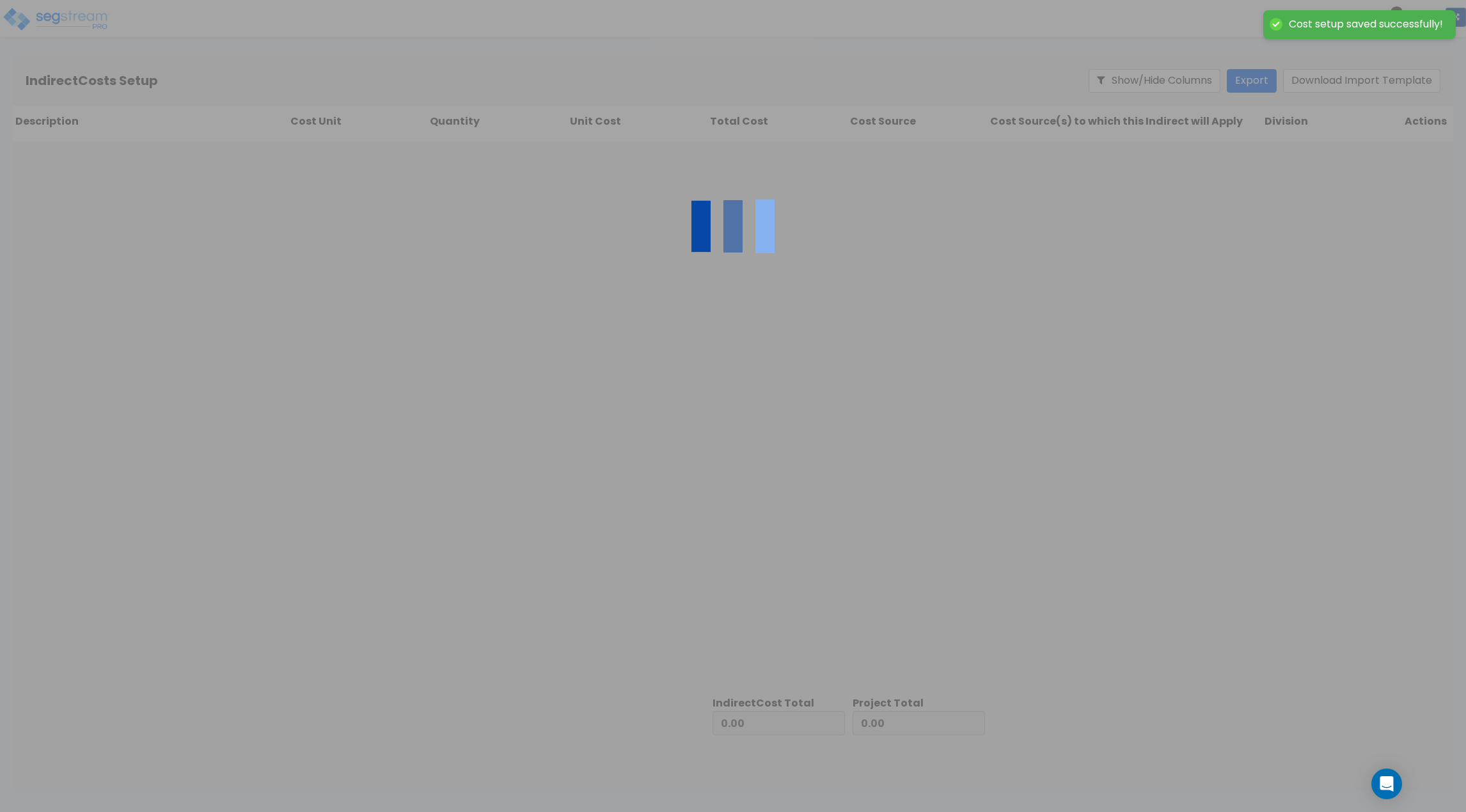
type input "3,967,254.16"
type input "763,392.10"
type input "4,730,646.26"
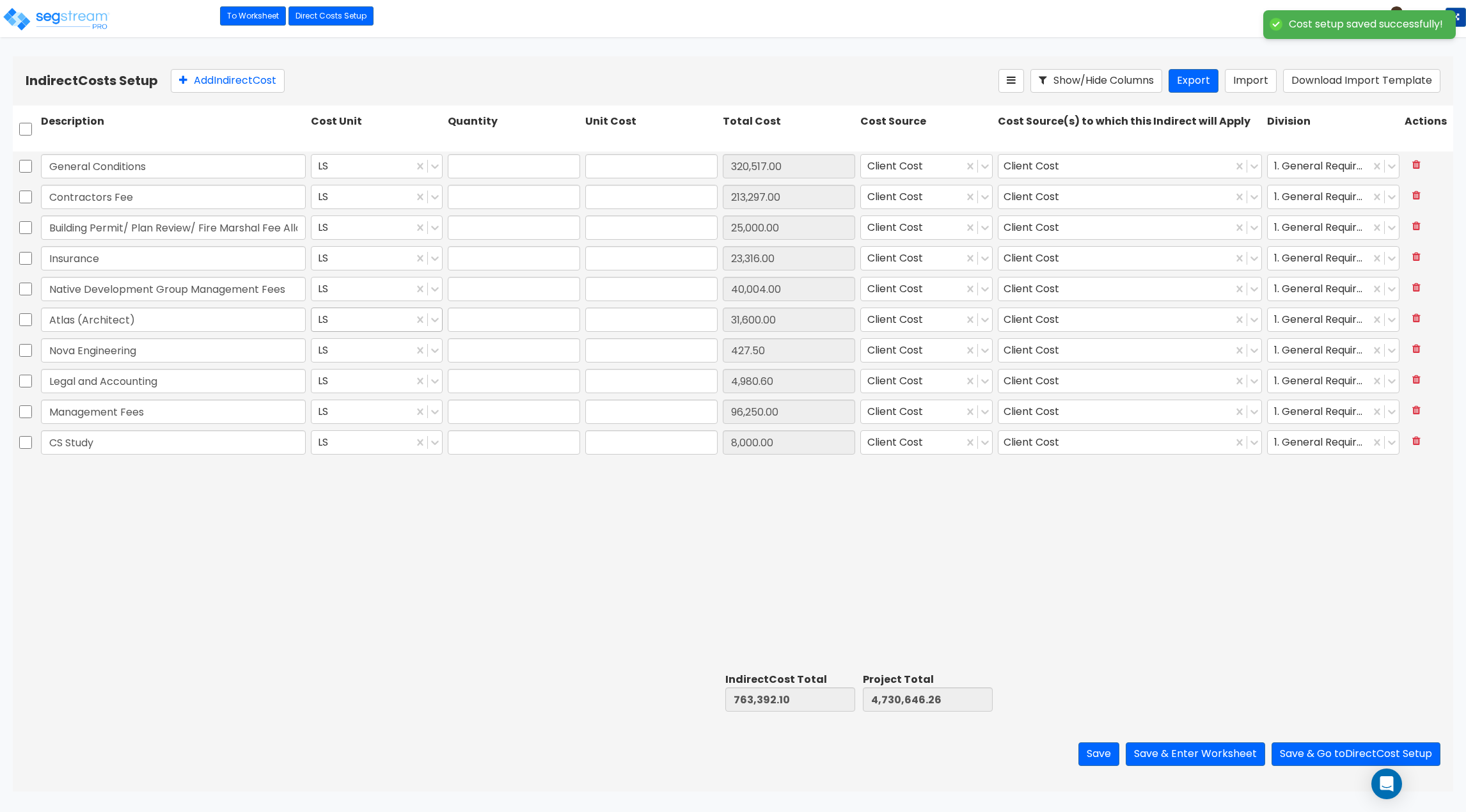
type input "1.00"
type input "320,517.00"
type input "1.00"
type input "213,297.00"
type input "1.00"
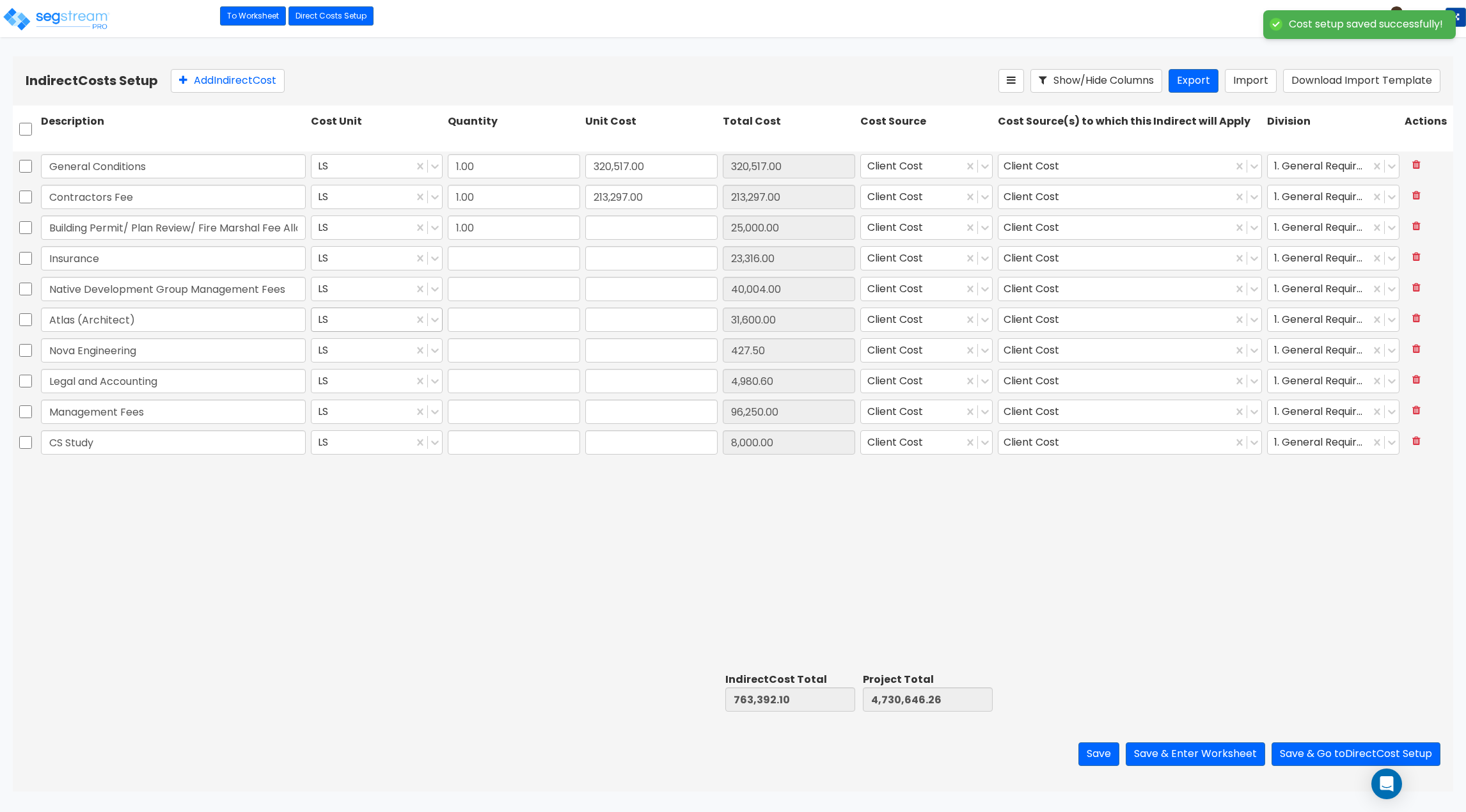
type input "25,000.00"
type input "1.00"
type input "23,316.00"
type input "1.00"
type input "40,004.00"
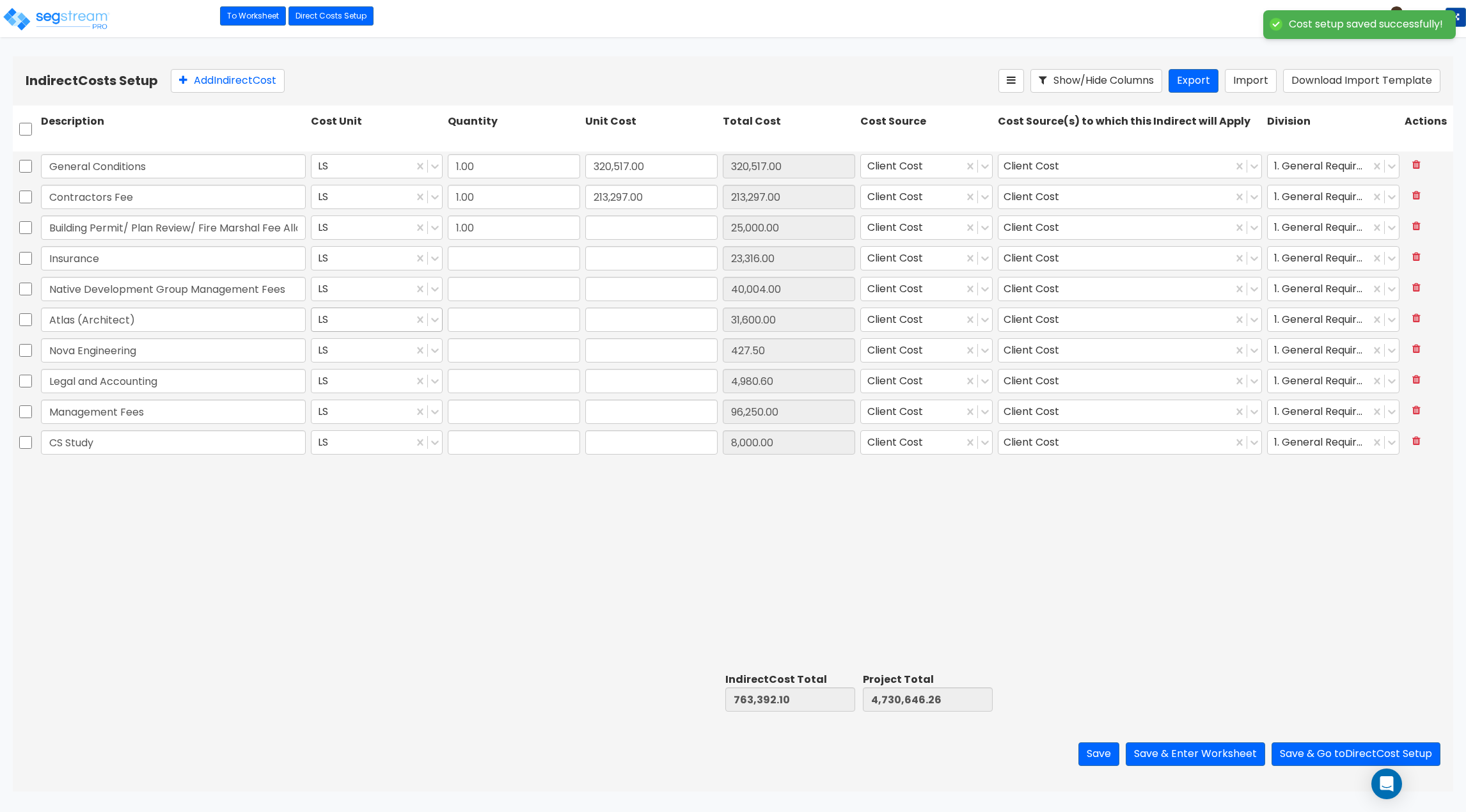
type input "1.00"
type input "31,600.00"
type input "1.00"
type input "427.50"
type input "1.00"
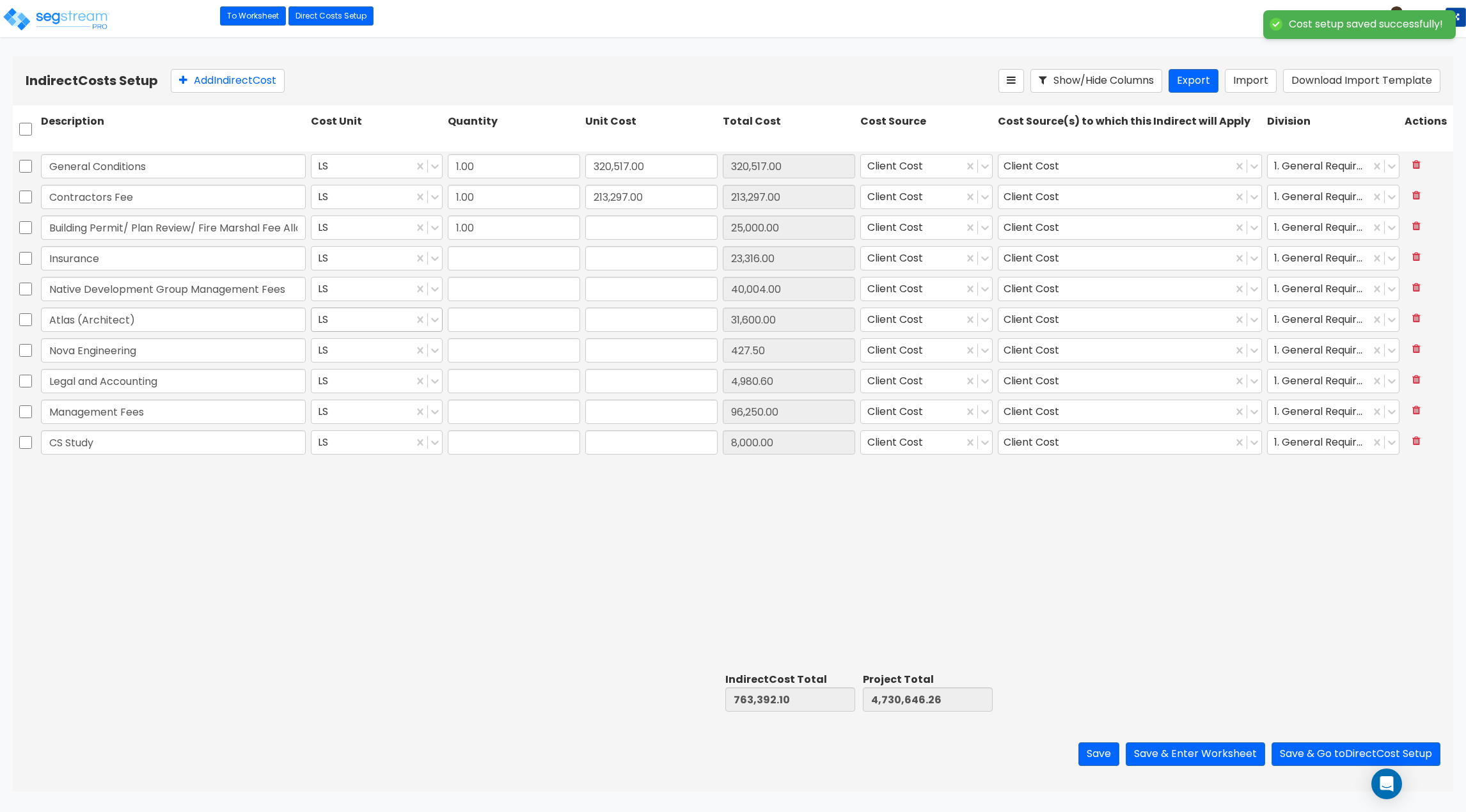
type input "4,980.60"
type input "1.00"
type input "96,250.00"
type input "1.00"
type input "8,000.00"
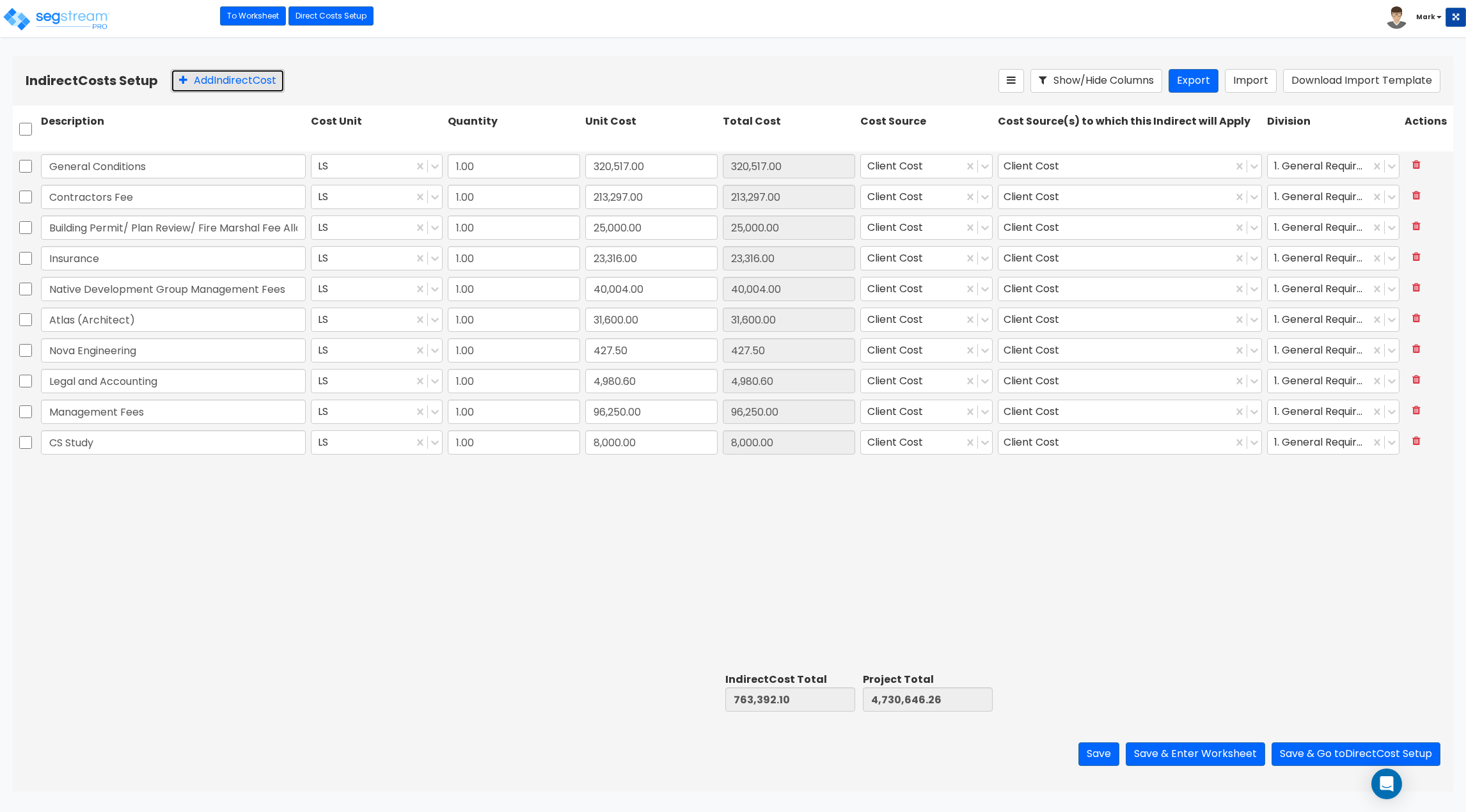
click at [214, 75] on button "Add Indirect Cost" at bounding box center [227, 81] width 114 height 24
type input "Legal, Accounting and Insurance"
type input "36,870.60"
click at [507, 539] on div "General Conditions LS 1.00 320,517.00 320,517.00 Client Cost Client Cost 1. Gen…" at bounding box center [733, 409] width 1440 height 517
type input "800,262.70"
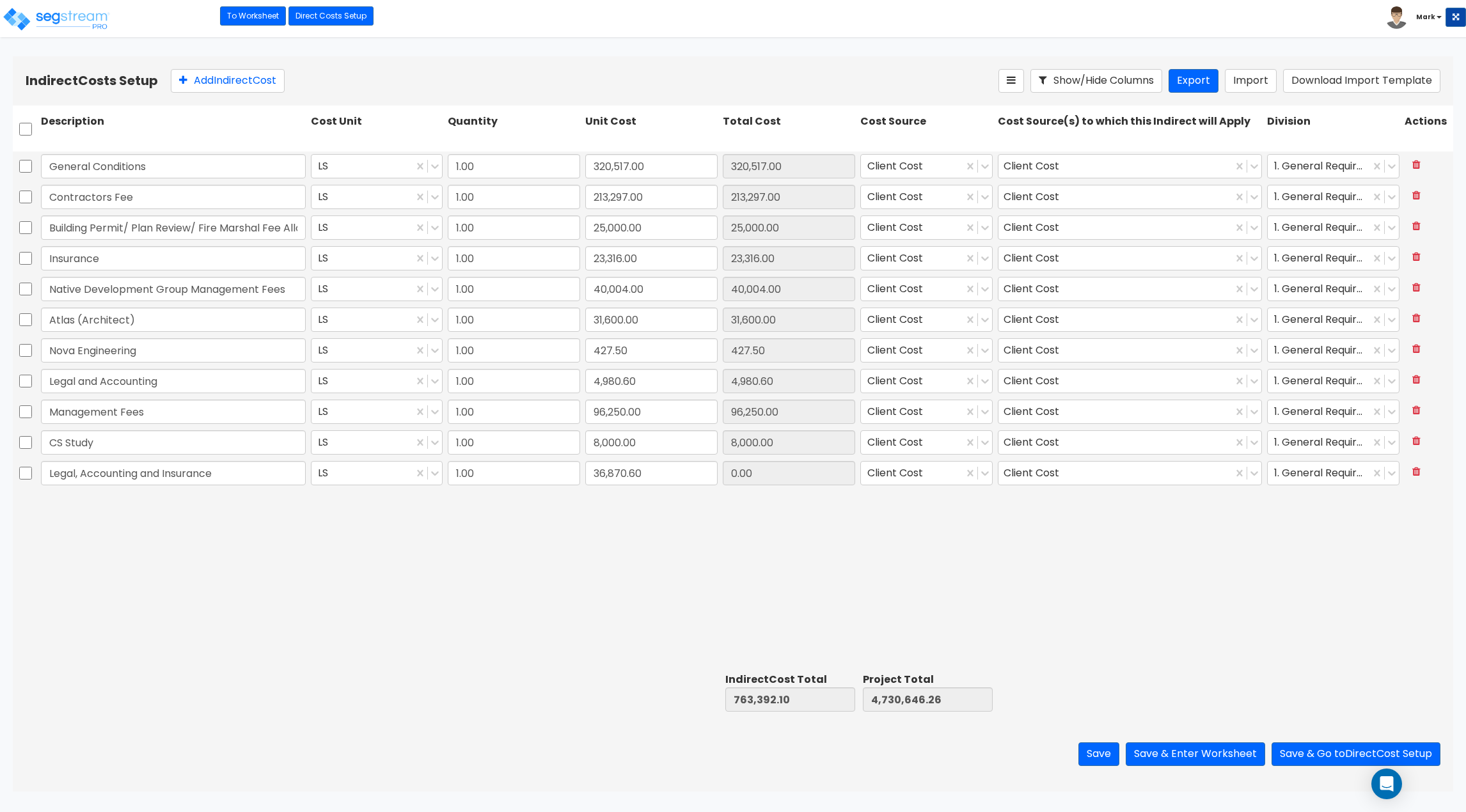
type input "4,767,516.86"
type input "36,870.60"
click at [1414, 441] on icon at bounding box center [1416, 441] width 9 height 10
type input "792,262.70"
type input "4,759,516.86"
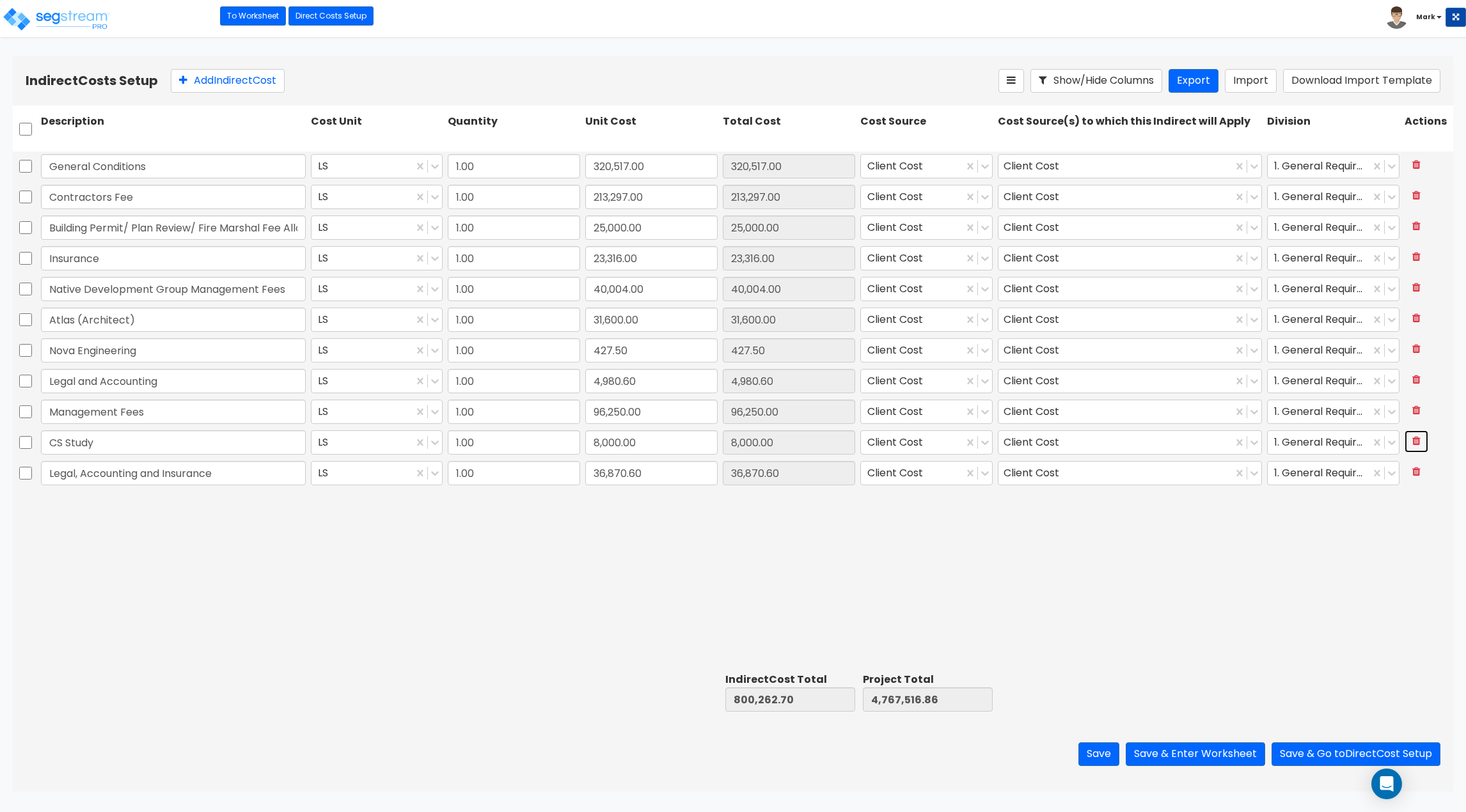
type input "Legal, Accounting and Insurance"
type input "36,870.60"
drag, startPoint x: 202, startPoint y: 74, endPoint x: 261, endPoint y: 396, distance: 327.4
click at [202, 74] on button "Add Indirect Cost" at bounding box center [227, 81] width 114 height 24
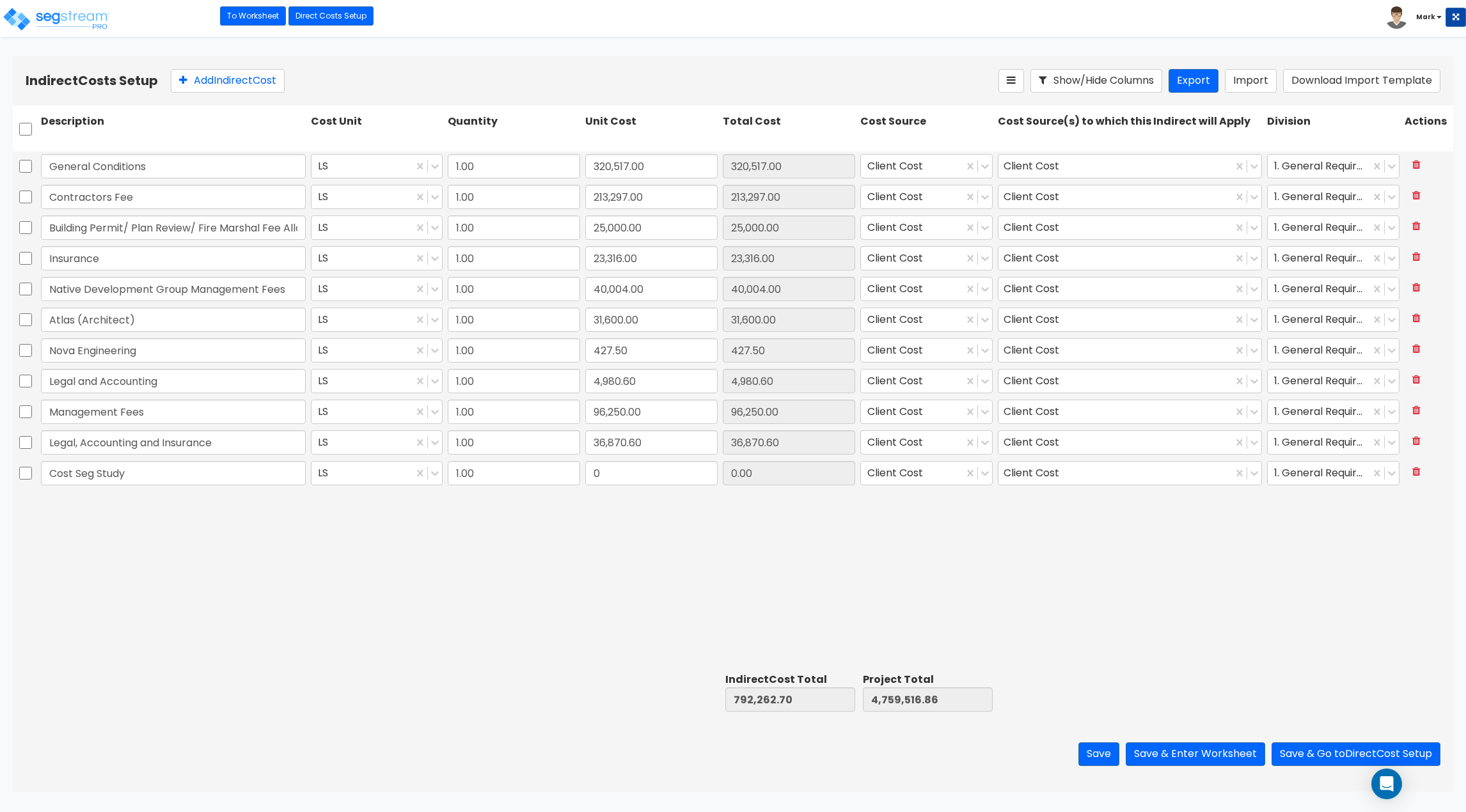
type input "Cost Seg Study"
type input "8,000"
type input "800,262.70"
type input "4,767,516.86"
type input "8,000.00"
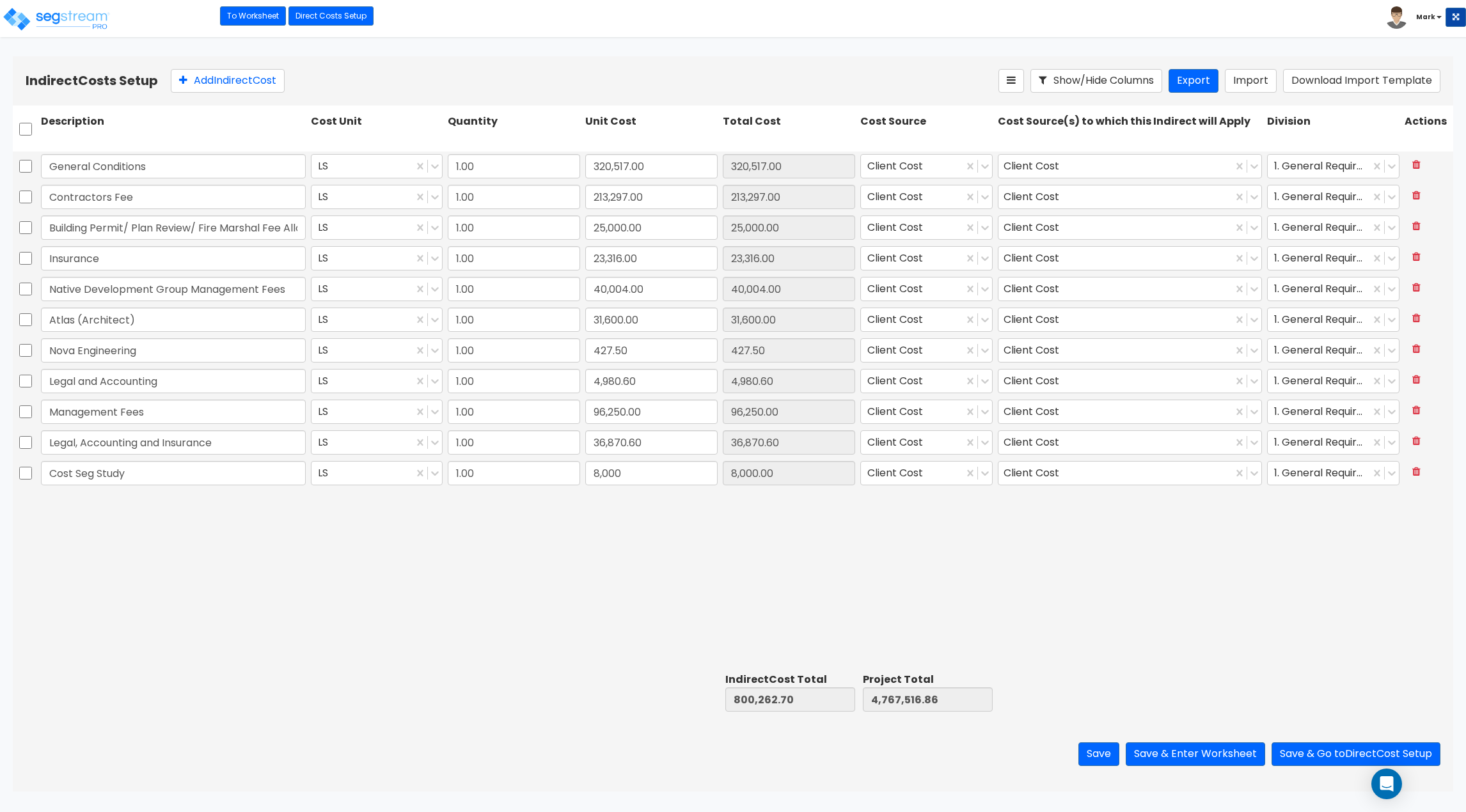
click at [479, 634] on div "General Conditions LS 1.00 320,517.00 320,517.00 Client Cost Client Cost 1. Gen…" at bounding box center [733, 409] width 1440 height 517
click at [1417, 439] on icon at bounding box center [1416, 441] width 9 height 10
type input "763,392.10"
type input "4,730,646.26"
type input "Cost Seg Study"
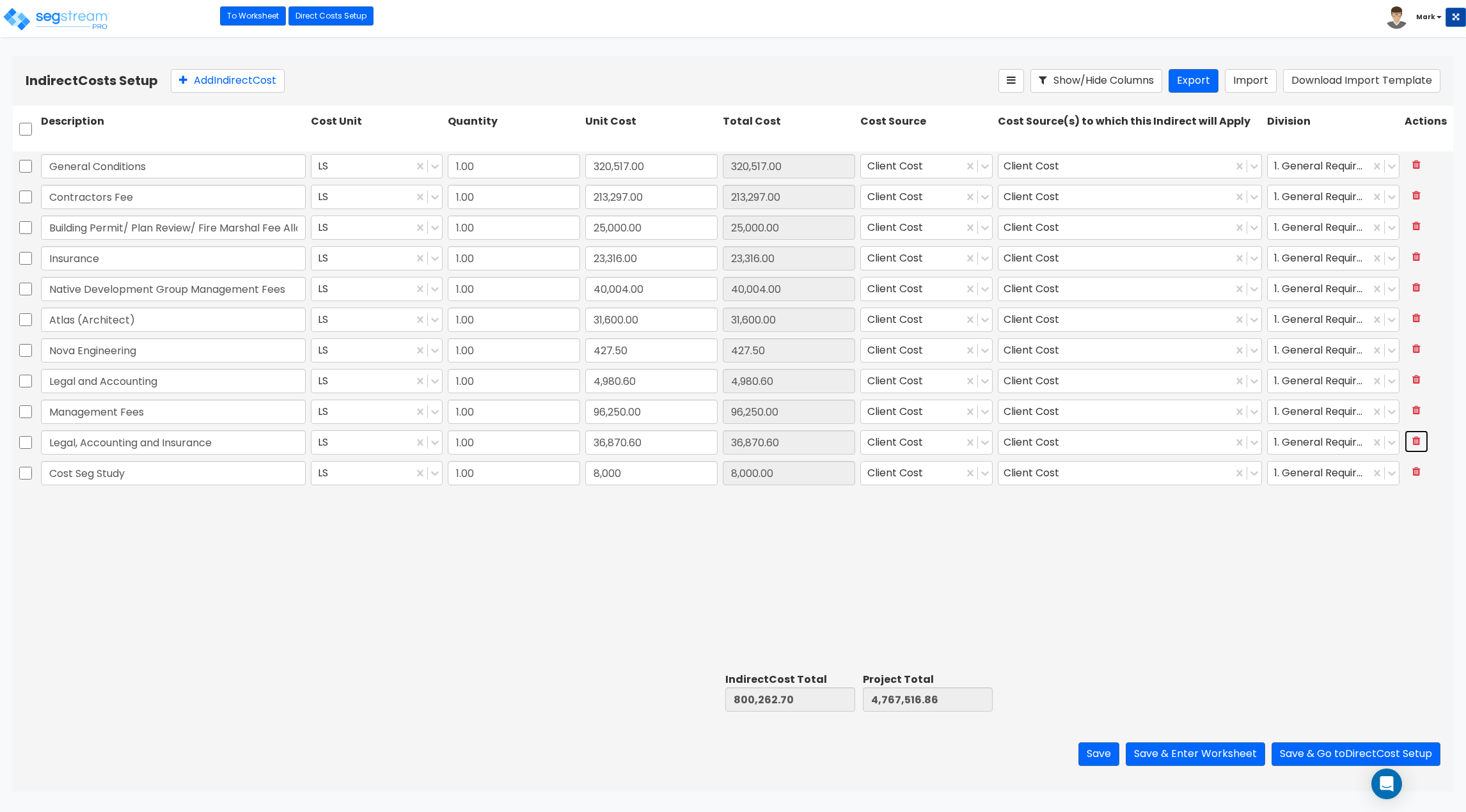
type input "8,000.00"
type input "8,000"
click at [259, 86] on button "Add Indirect Cost" at bounding box center [227, 81] width 114 height 24
type input "36,870.6"
type input "795,282.10"
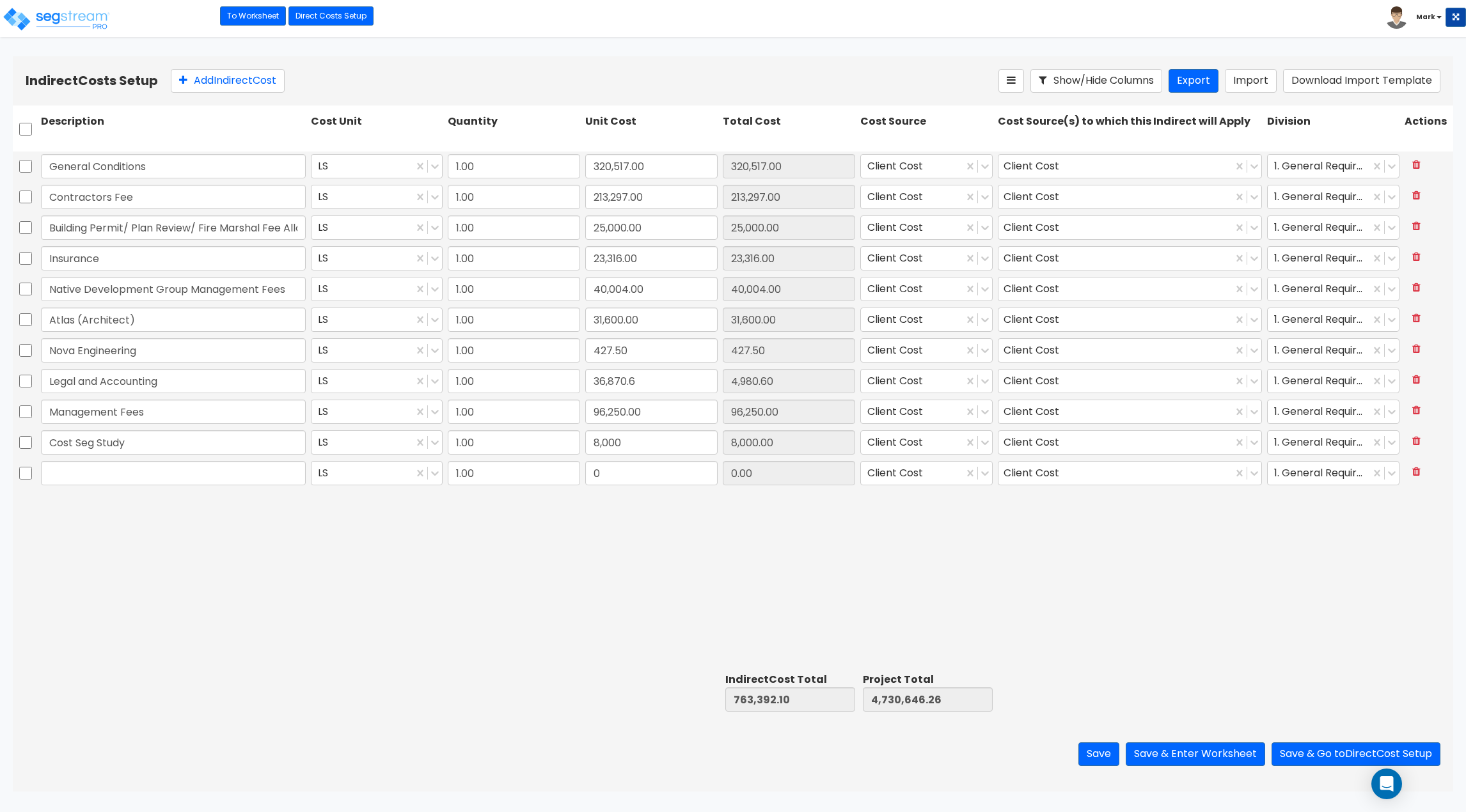
type input "4,762,536.26"
type input "36,870.60"
click at [694, 620] on div "General Conditions LS 1.00 320,517.00 320,517.00 Client Cost Client Cost 1. Gen…" at bounding box center [733, 409] width 1440 height 517
click at [1422, 473] on button at bounding box center [1416, 472] width 24 height 22
click at [671, 386] on input "36,870.6" at bounding box center [651, 381] width 132 height 24
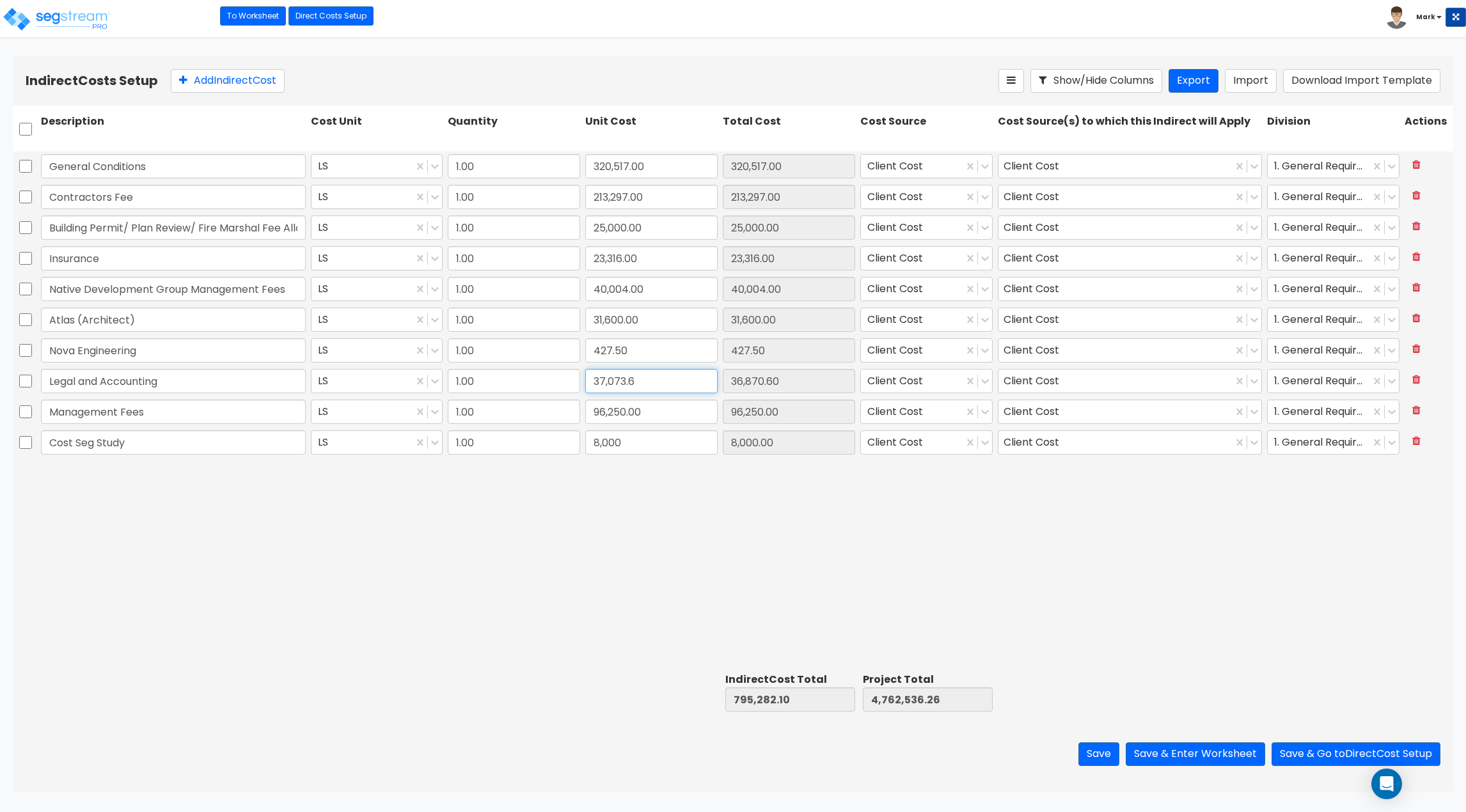
type input "37,073.6"
type input "795,485.10"
type input "4,762,739.26"
type input "37,073.60"
click at [439, 549] on div "General Conditions LS 1.00 320,517.00 320,517.00 Client Cost Client Cost 1. Gen…" at bounding box center [733, 409] width 1440 height 517
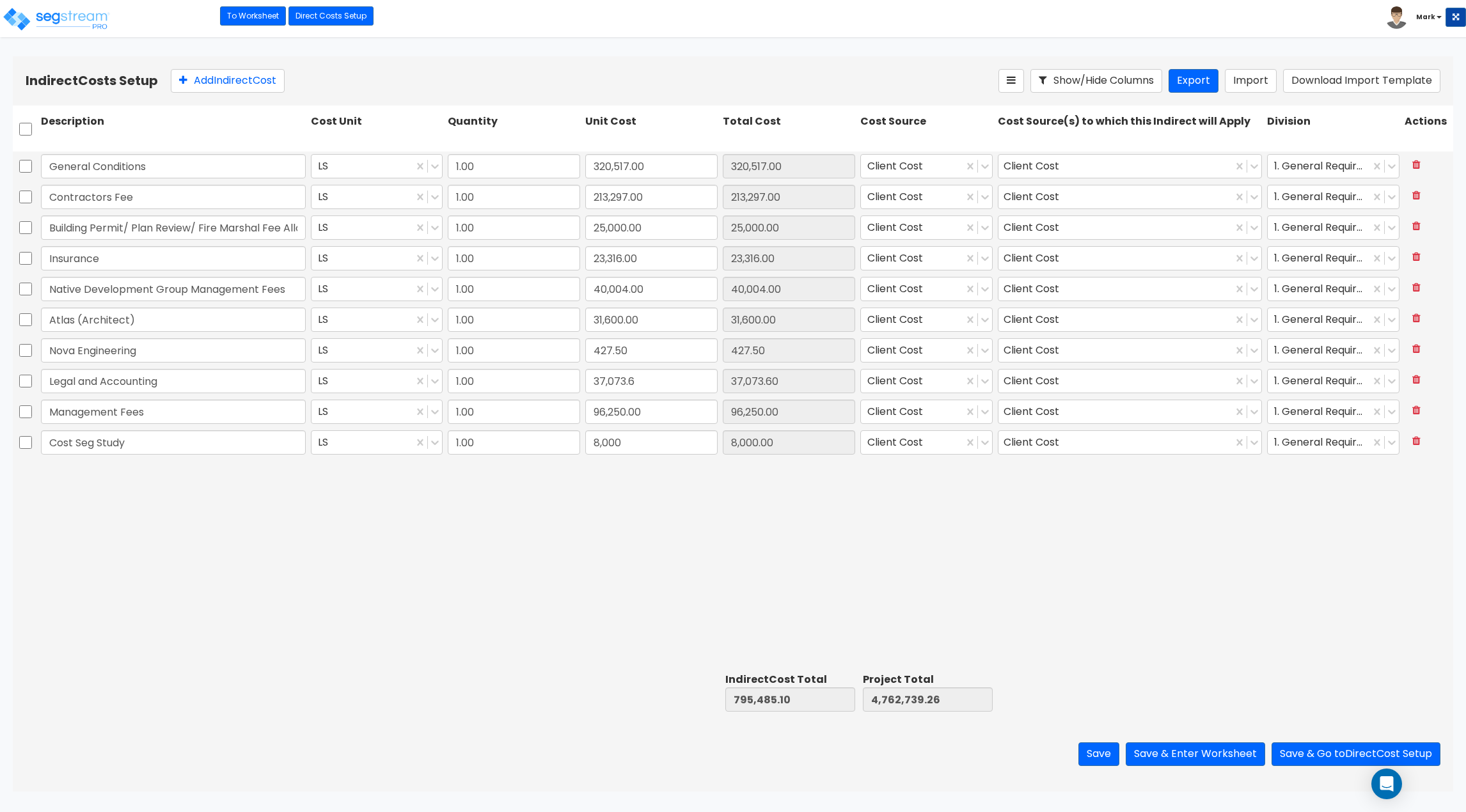
click at [1238, 742] on div "Save Save & Enter Worksheet Save & Go to Direct Cost Setup" at bounding box center [733, 754] width 1440 height 75
click at [1237, 746] on button "Save & Enter Worksheet" at bounding box center [1195, 754] width 139 height 24
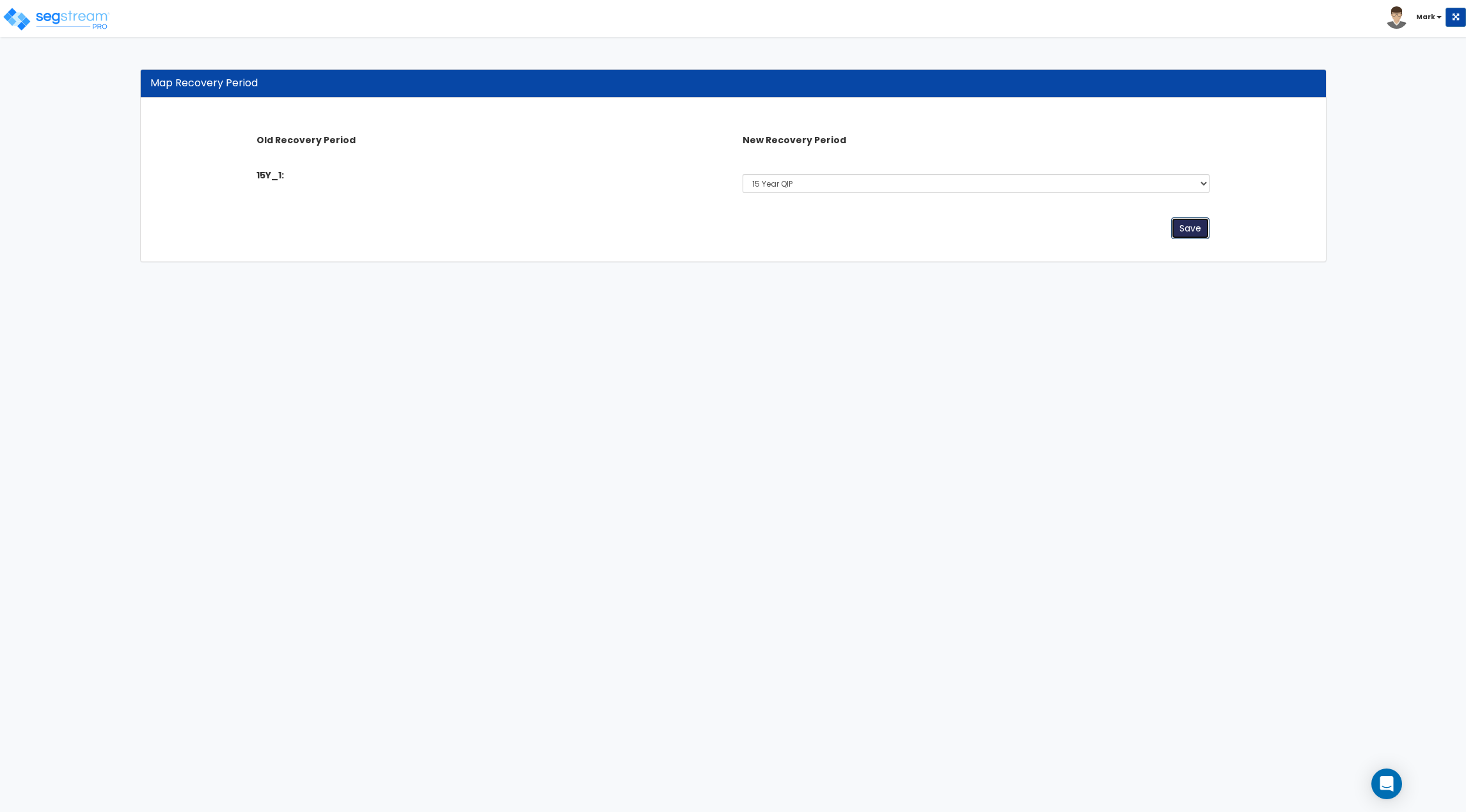
click at [1201, 231] on button "Save" at bounding box center [1190, 228] width 38 height 21
click at [776, 182] on select "Select 5 Years 7 Years 15 Years 15 Year QIP 39 Years" at bounding box center [976, 184] width 467 height 19
select select "15Y"
click at [742, 174] on select "Select 5 Years 7 Years 15 Years 15 Year QIP 39 Years" at bounding box center [976, 184] width 467 height 19
click at [1176, 233] on button "Save" at bounding box center [1190, 228] width 38 height 21
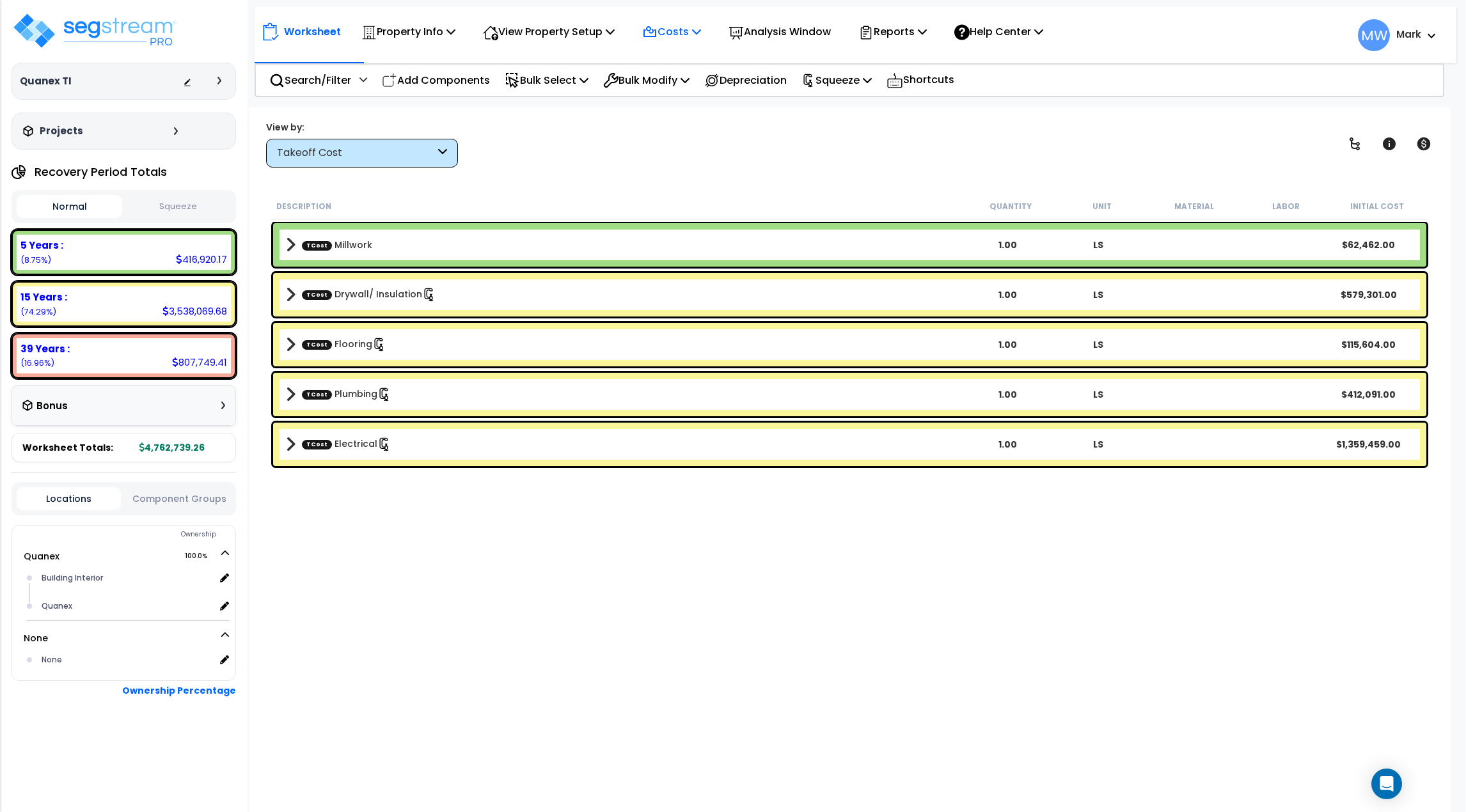
click at [701, 25] on p "Costs" at bounding box center [671, 32] width 59 height 17
click at [687, 96] on link "Direct Costs" at bounding box center [699, 88] width 126 height 26
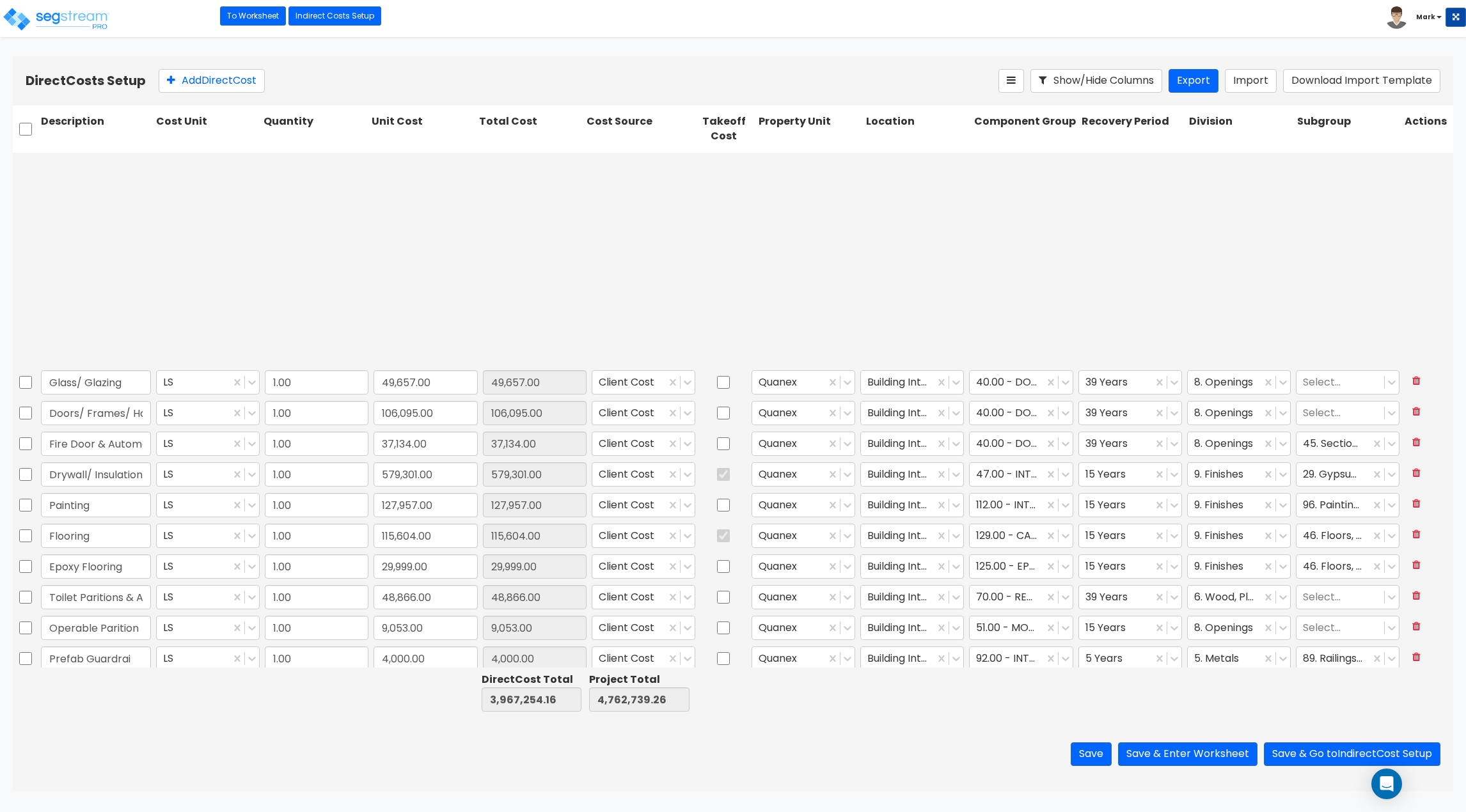
type input "1.00"
type input "112,460.00"
type input "1.00"
type input "42,254.16"
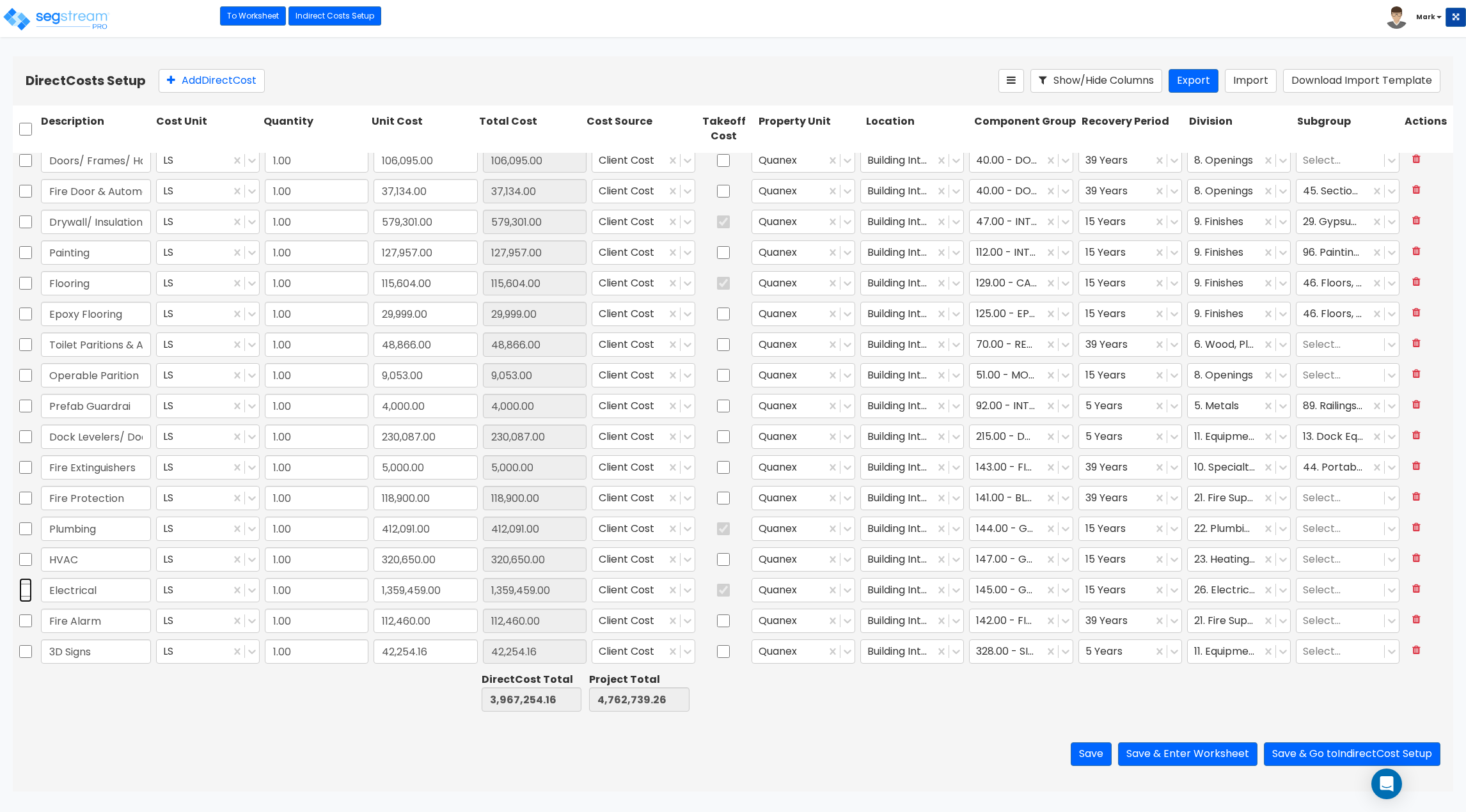
click at [26, 587] on input "checkbox" at bounding box center [25, 590] width 13 height 24
click at [27, 591] on input "checkbox" at bounding box center [25, 590] width 13 height 24
checkbox input "false"
click at [79, 20] on img at bounding box center [56, 19] width 108 height 26
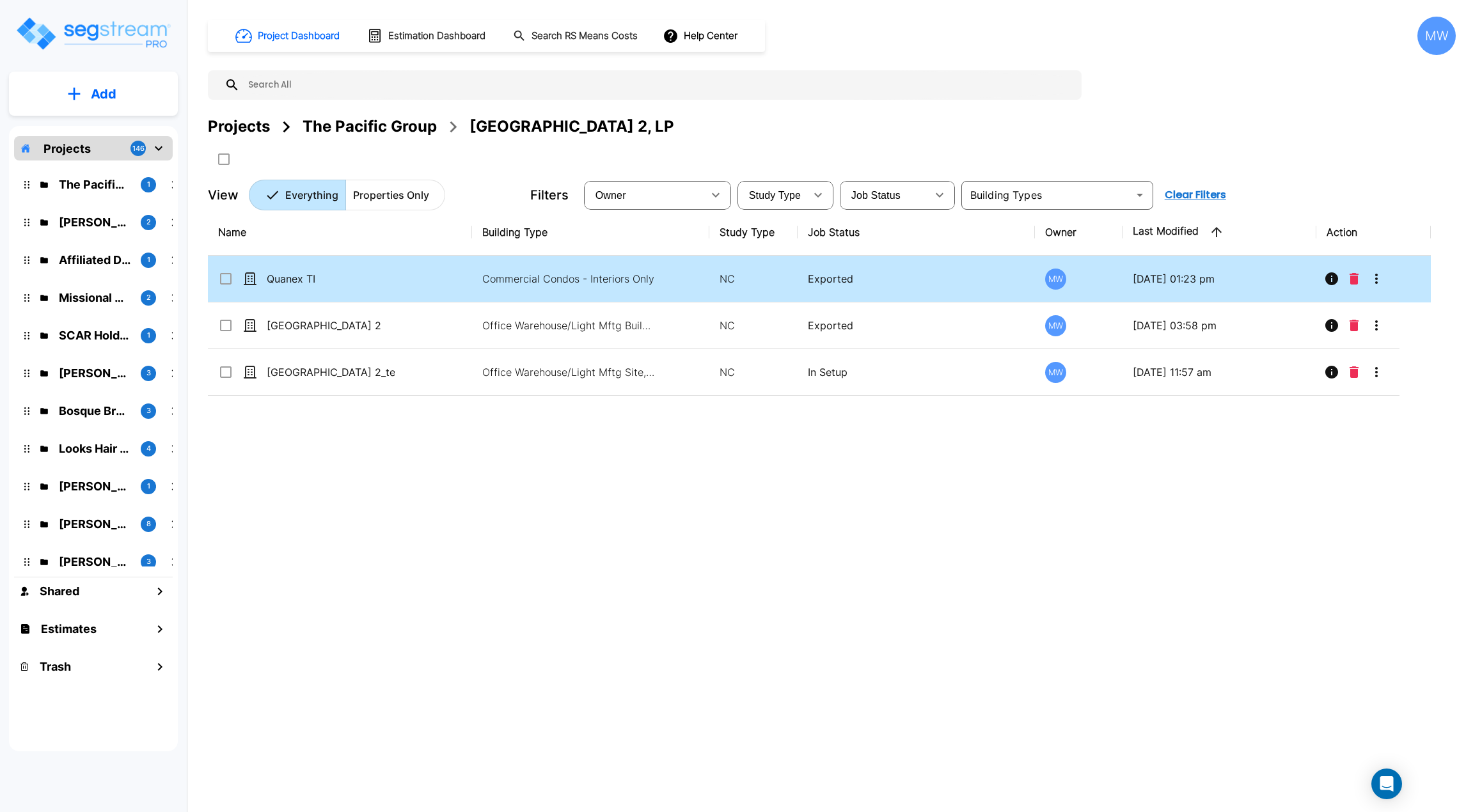
click at [439, 287] on td "Quanex TI" at bounding box center [339, 279] width 264 height 47
checkbox input "true"
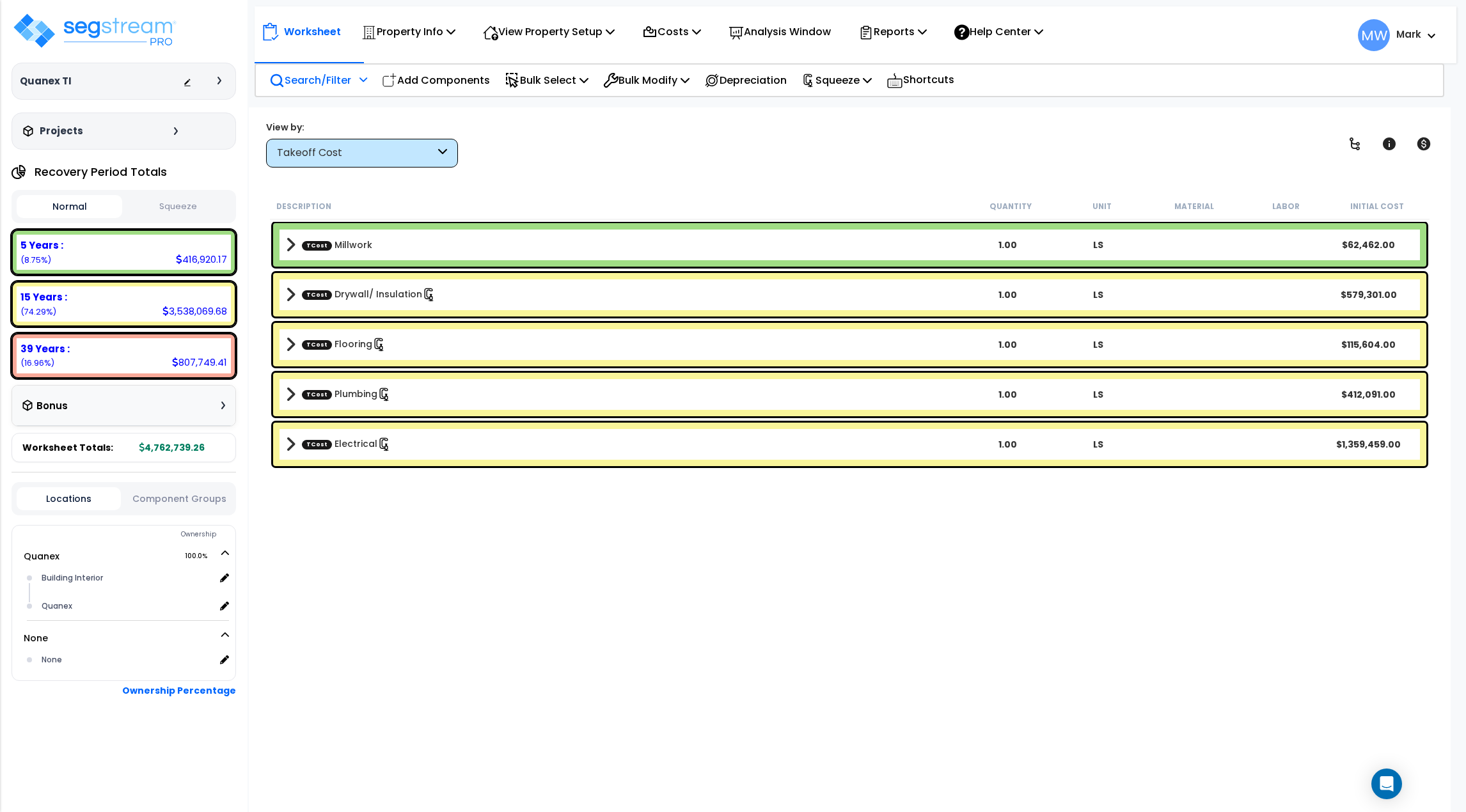
click at [350, 85] on p "Search/Filter" at bounding box center [310, 80] width 82 height 17
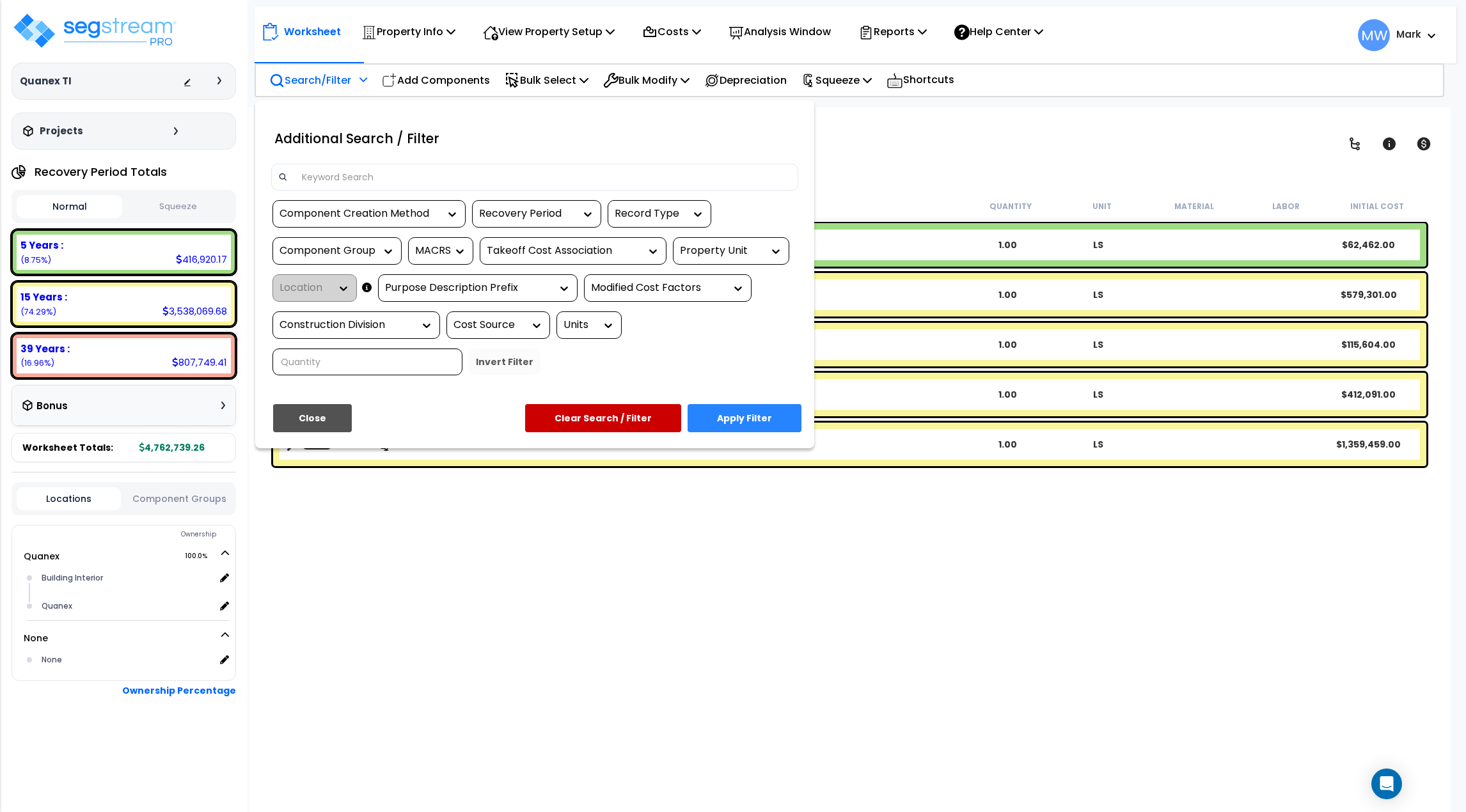
click at [393, 213] on div "Component Creation Method" at bounding box center [359, 213] width 160 height 15
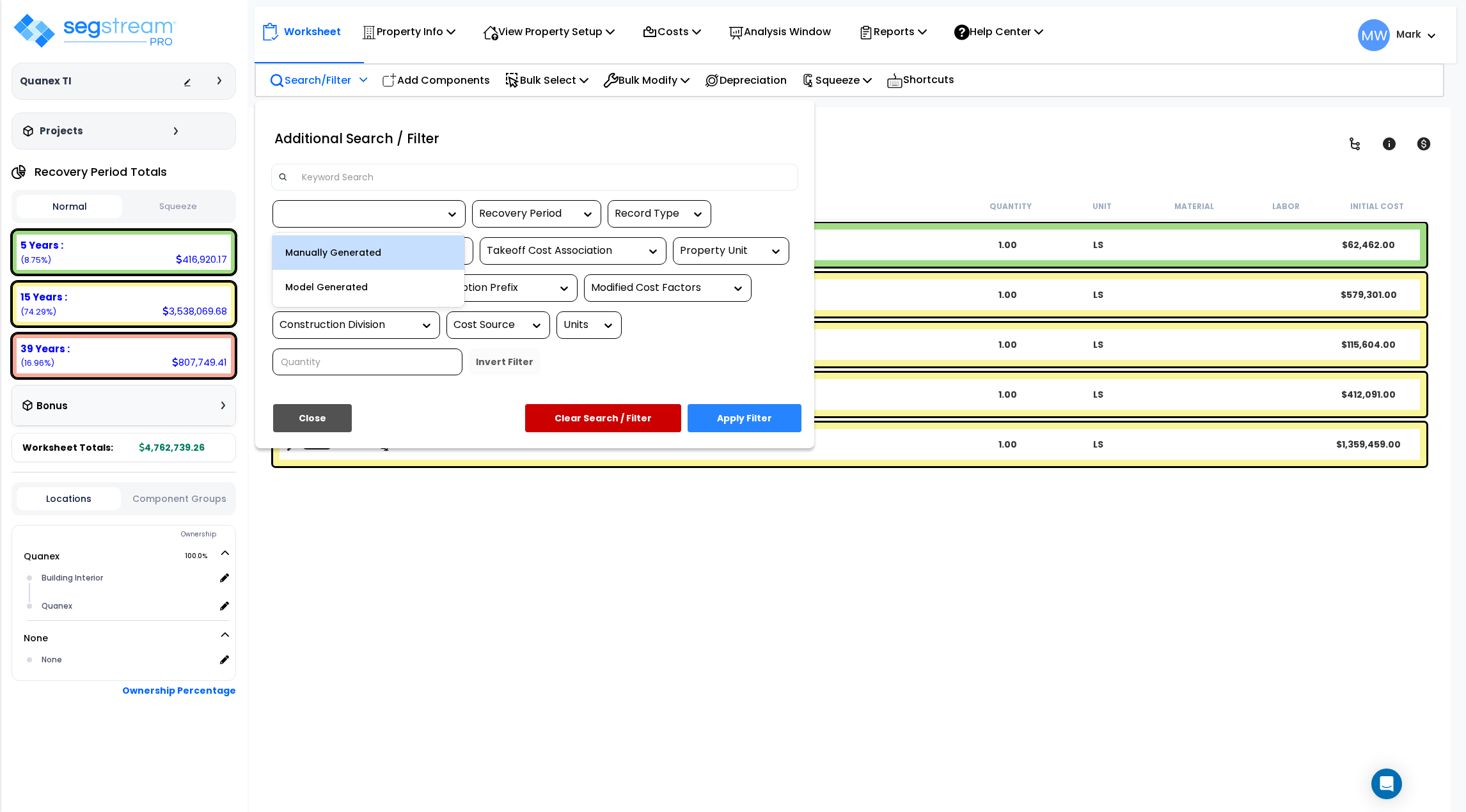
click at [571, 212] on div "Recovery Period" at bounding box center [527, 213] width 96 height 15
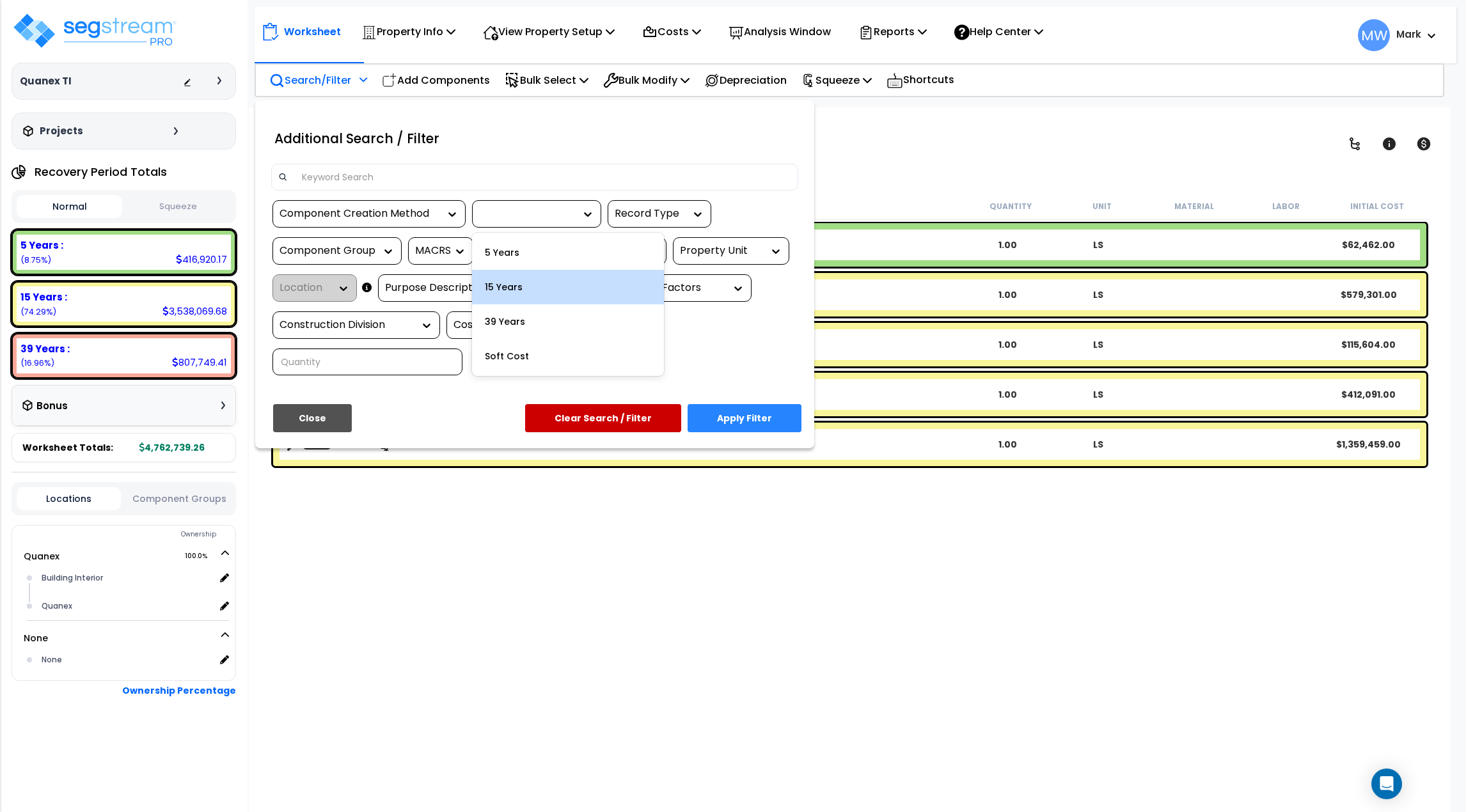
click at [554, 289] on div "15 Years" at bounding box center [568, 287] width 192 height 34
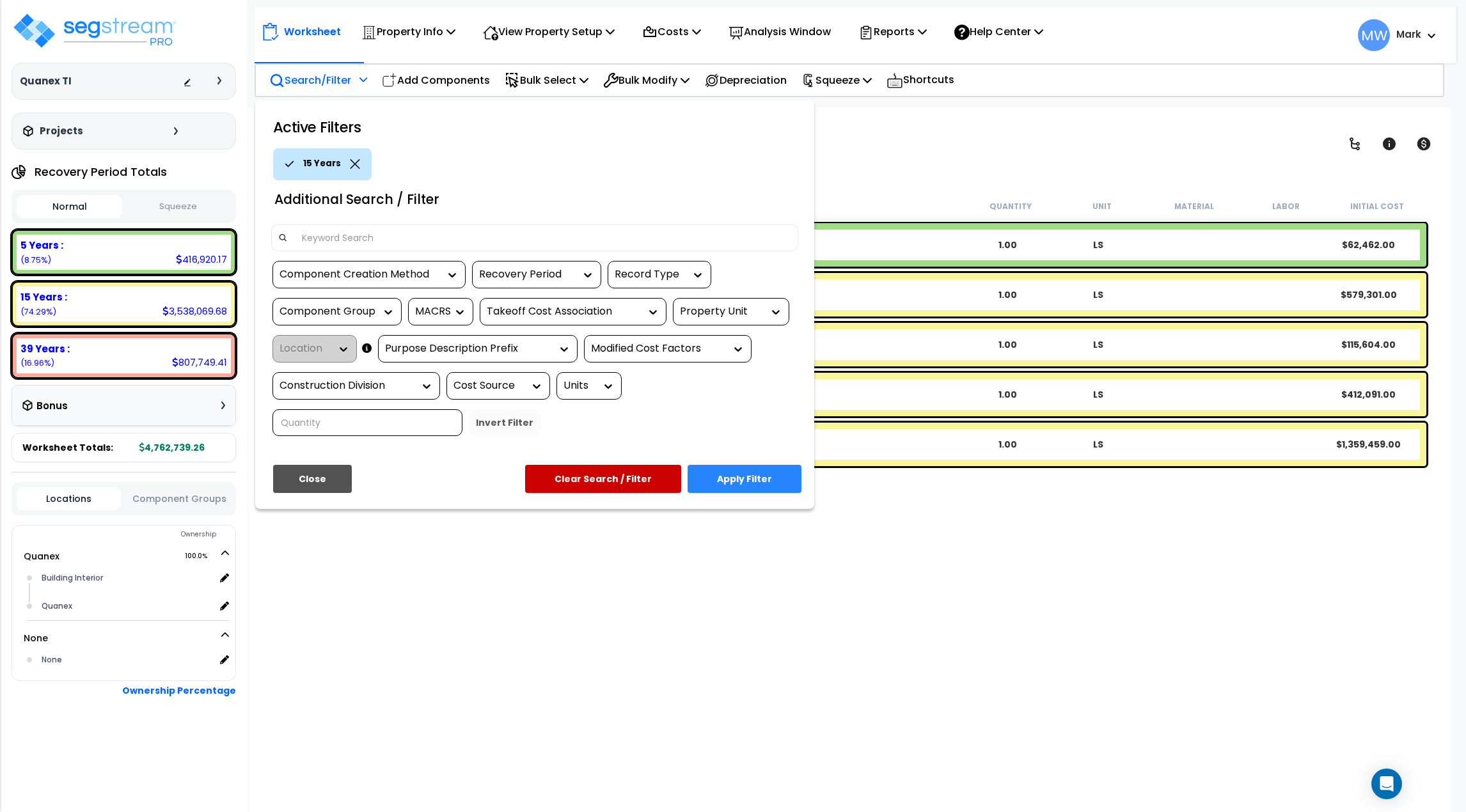
click at [745, 482] on button "Apply Filter" at bounding box center [744, 478] width 114 height 28
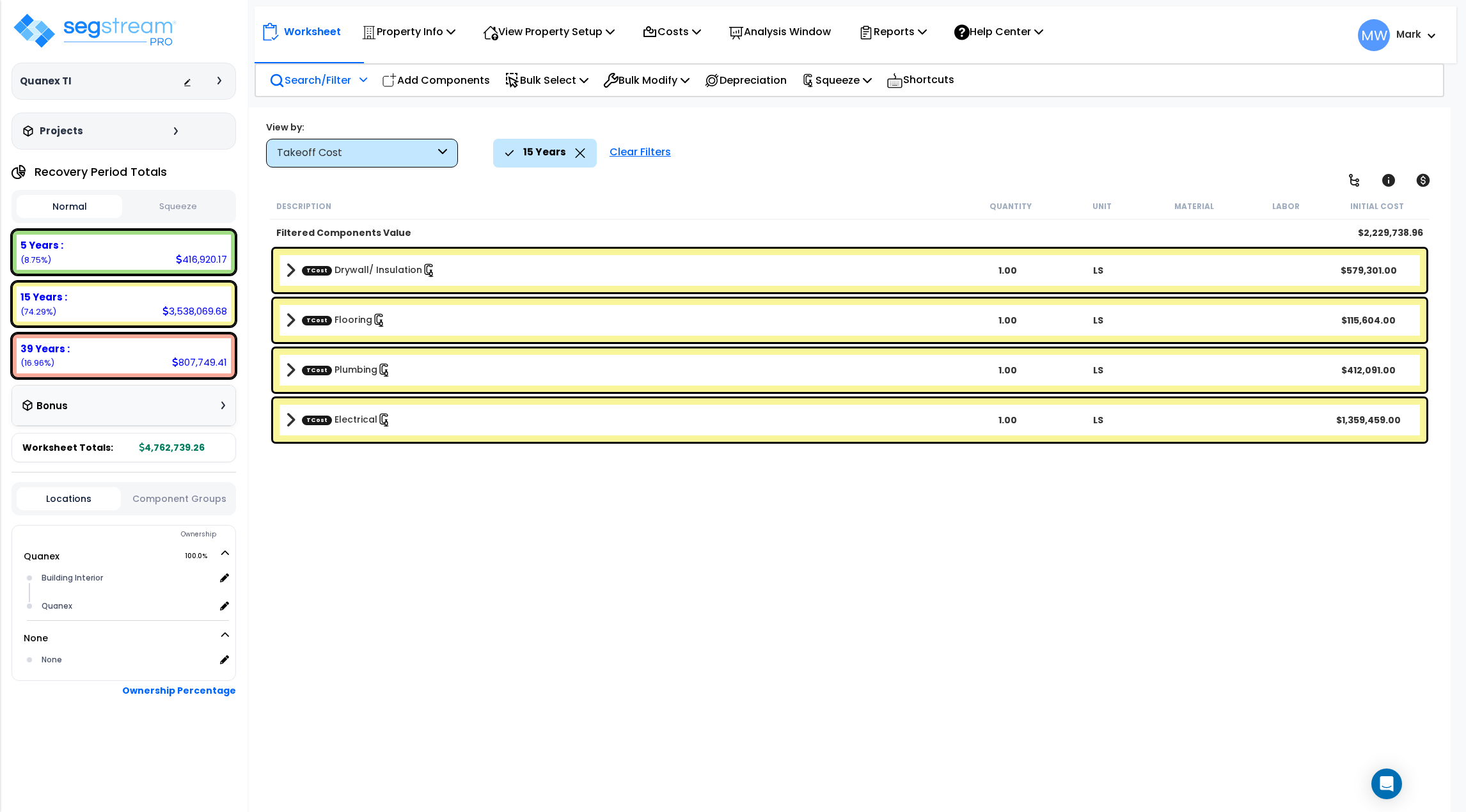
click at [595, 151] on div "15 Years" at bounding box center [544, 152] width 103 height 28
click at [581, 155] on icon at bounding box center [580, 153] width 10 height 9
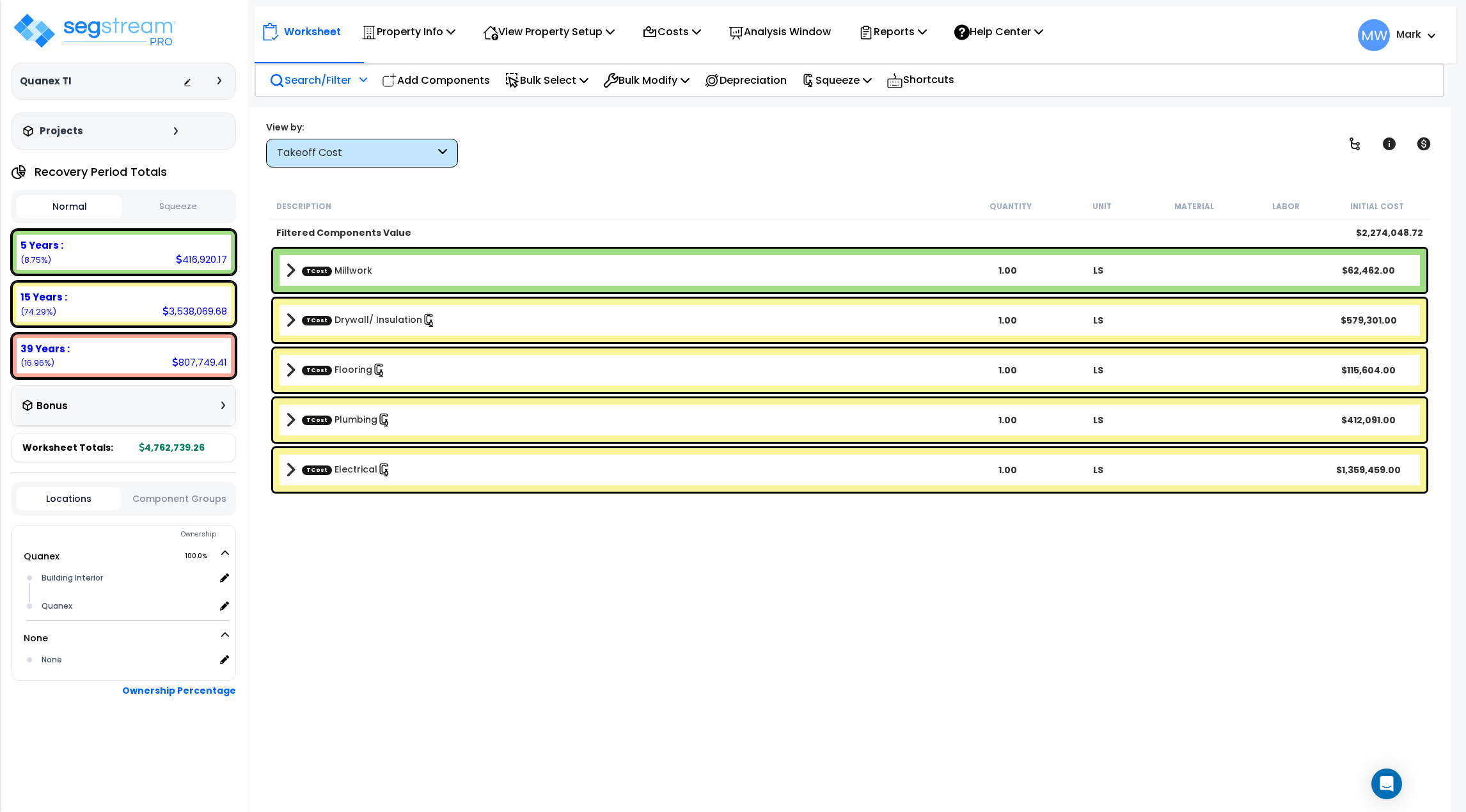
click at [444, 141] on div "Takeoff Cost" at bounding box center [362, 153] width 192 height 29
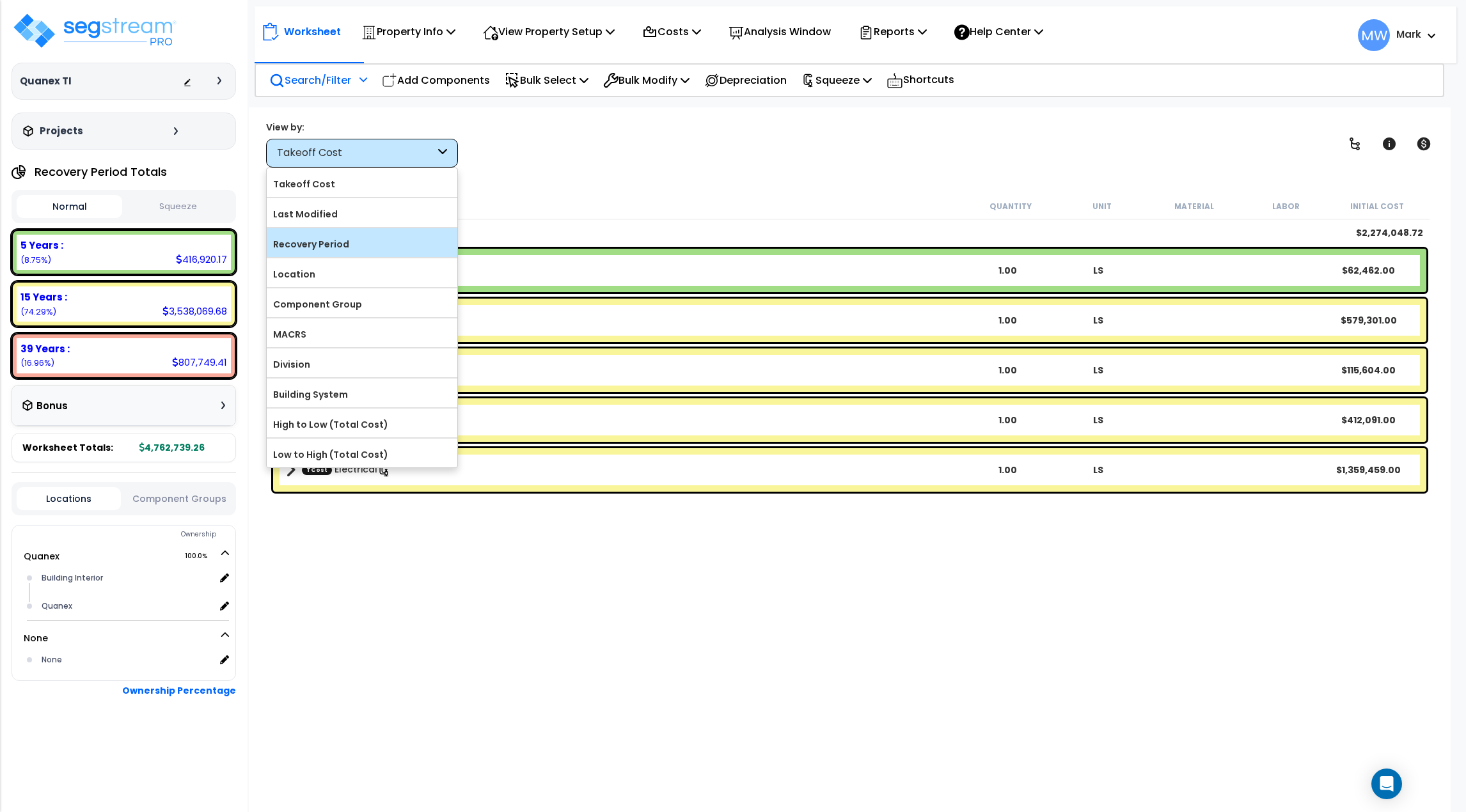
click at [378, 248] on label "Recovery Period" at bounding box center [361, 244] width 191 height 19
click at [0, 0] on input "Recovery Period" at bounding box center [0, 0] width 0 height 0
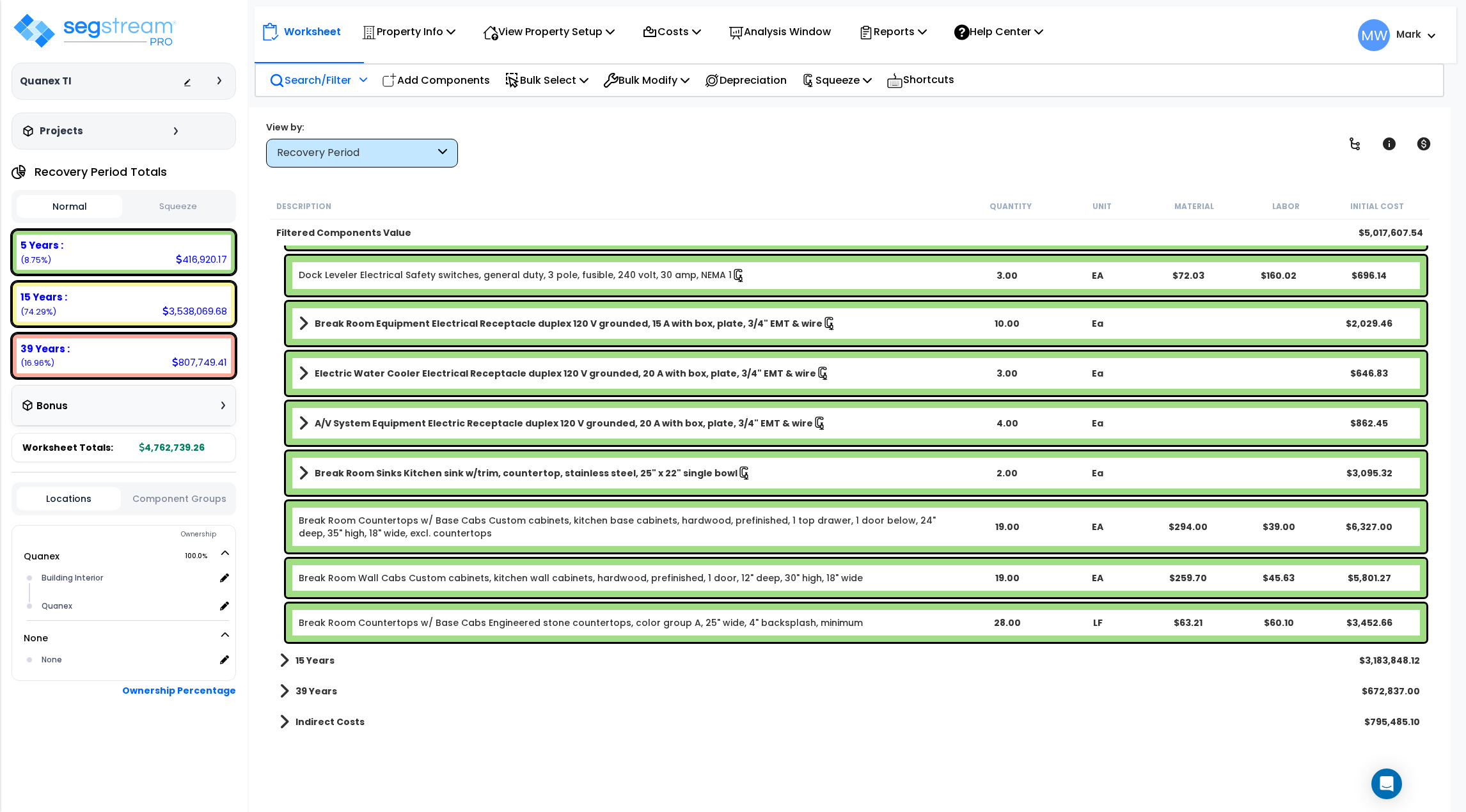
scroll to position [56, 0]
click at [334, 663] on div "15 Years $3,183,848.12" at bounding box center [850, 661] width 1153 height 31
click at [275, 660] on div "15 Years $3,183,848.12" at bounding box center [850, 661] width 1153 height 31
click at [282, 658] on span at bounding box center [284, 660] width 9 height 18
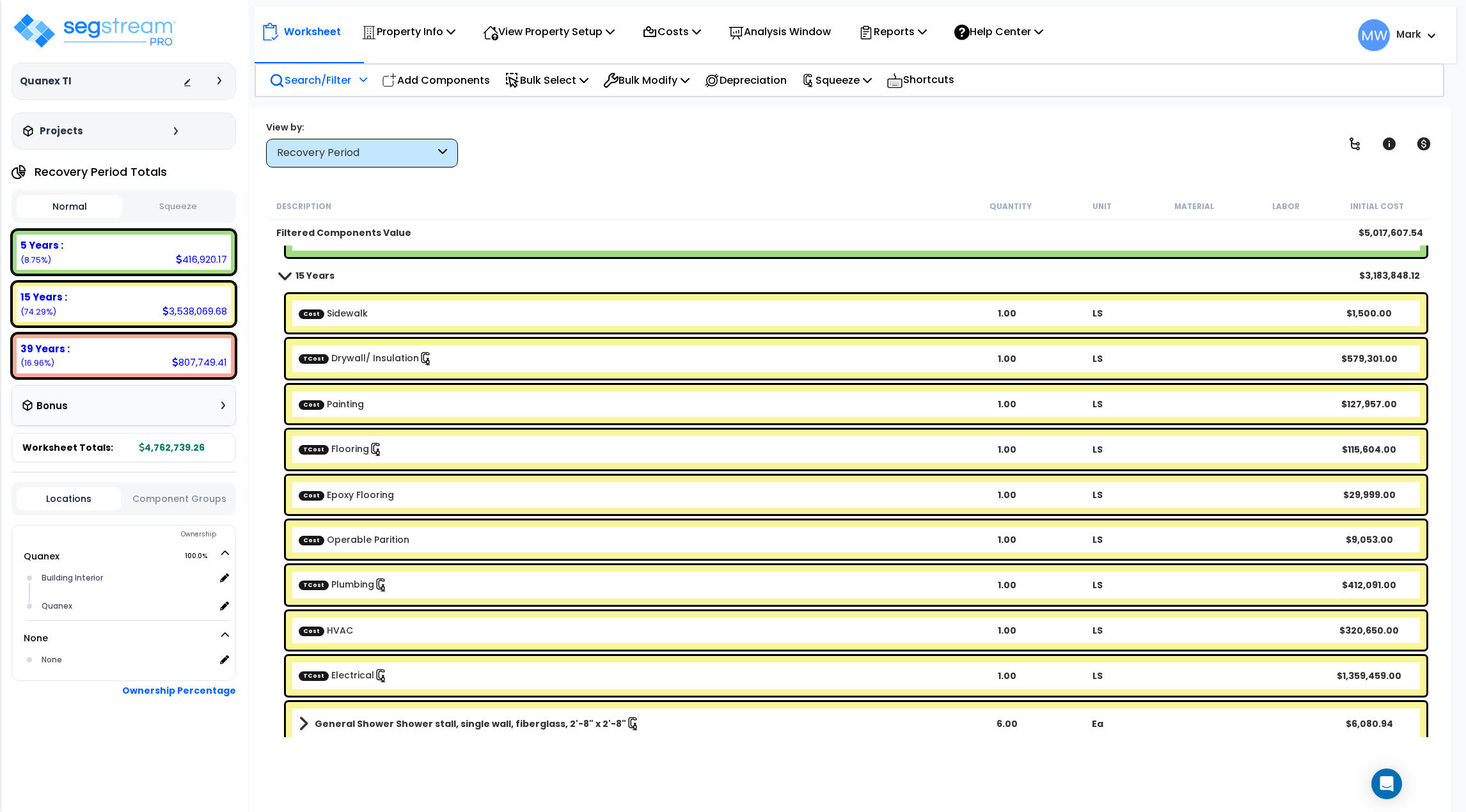
scroll to position [782, 0]
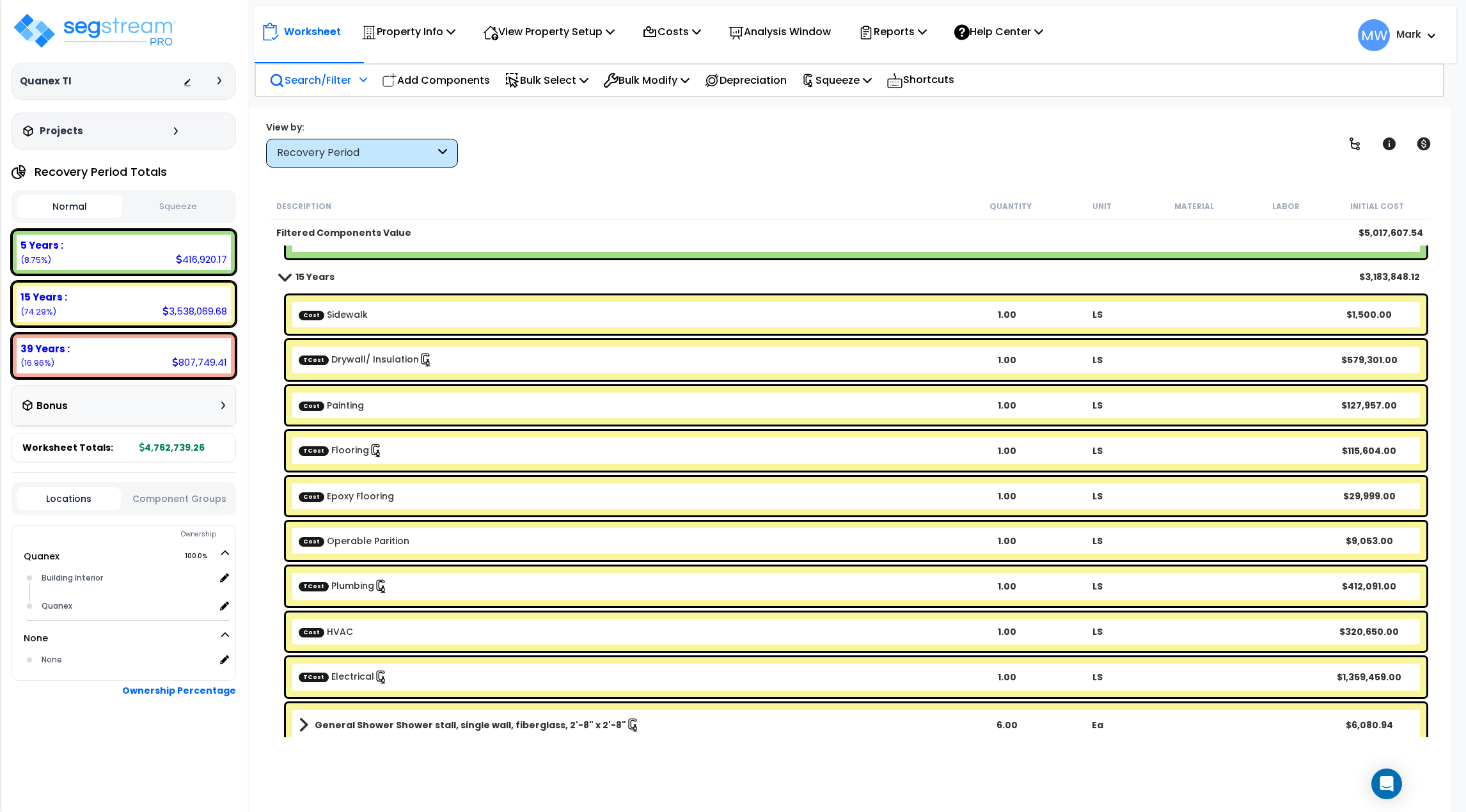
click at [321, 80] on p "Search/Filter" at bounding box center [310, 80] width 82 height 17
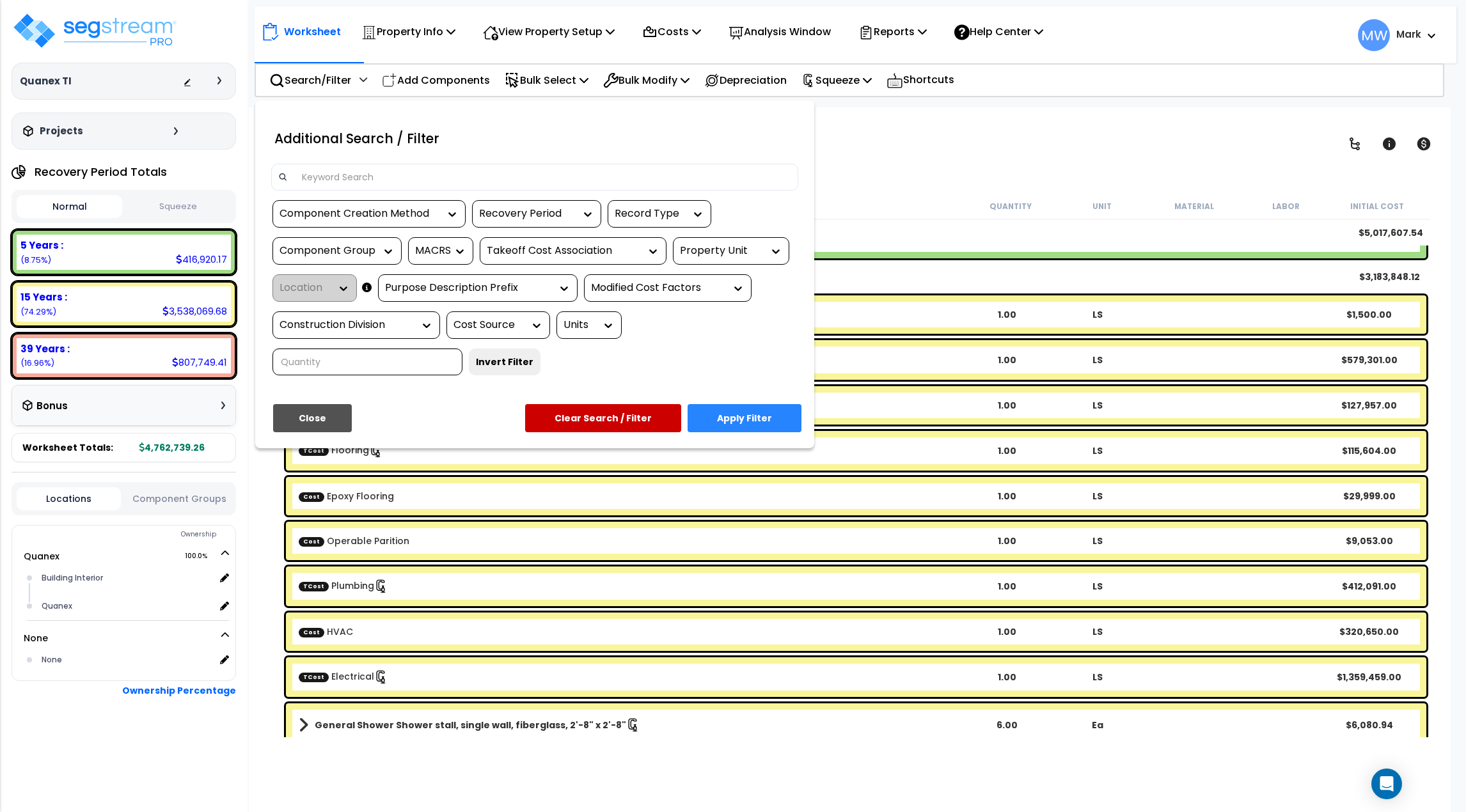
click at [524, 207] on div "Recovery Period" at bounding box center [527, 213] width 96 height 15
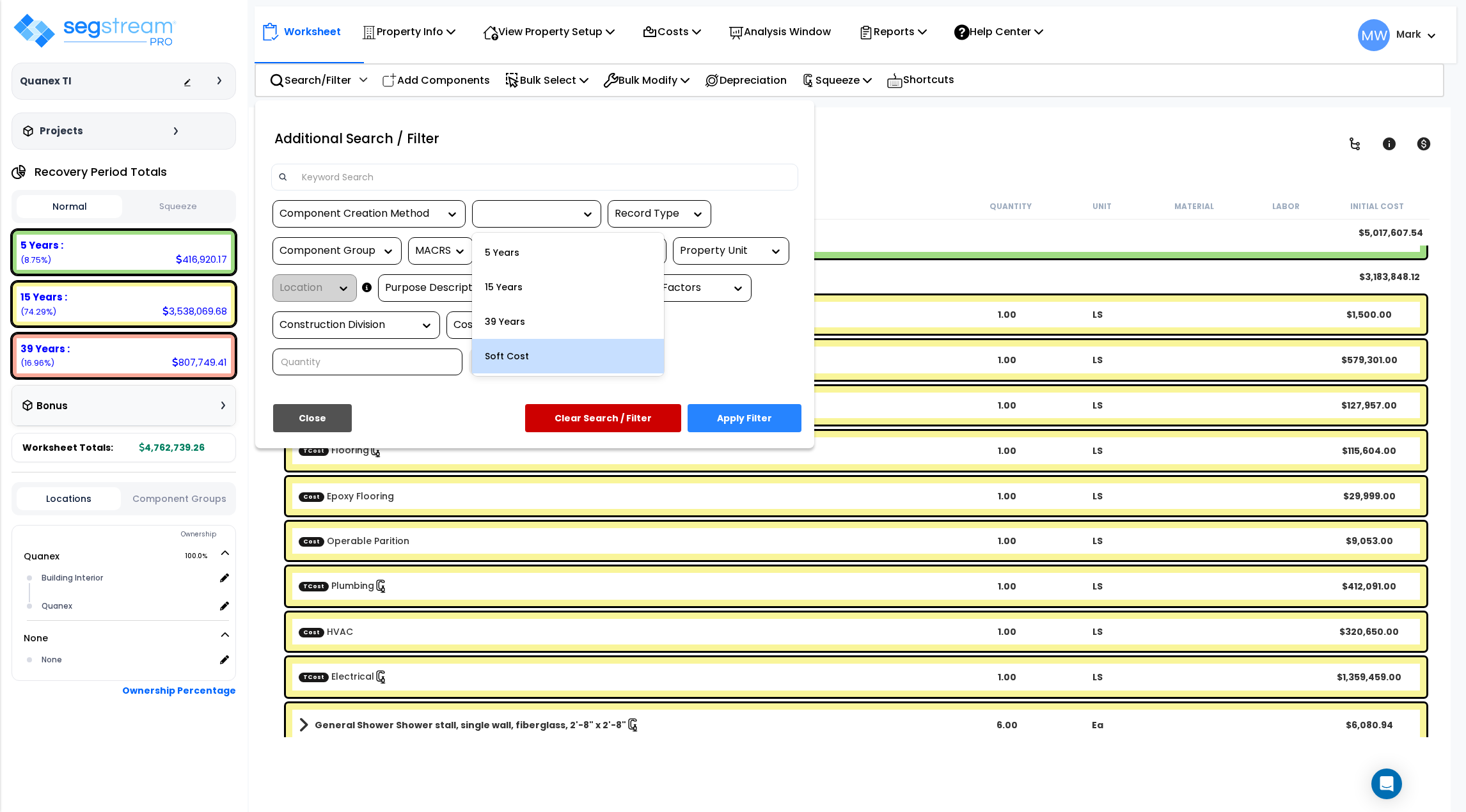
click at [704, 365] on div "Component Creation Method option Soft Cost focused, 4 of 4. 4 results available…" at bounding box center [535, 292] width 547 height 184
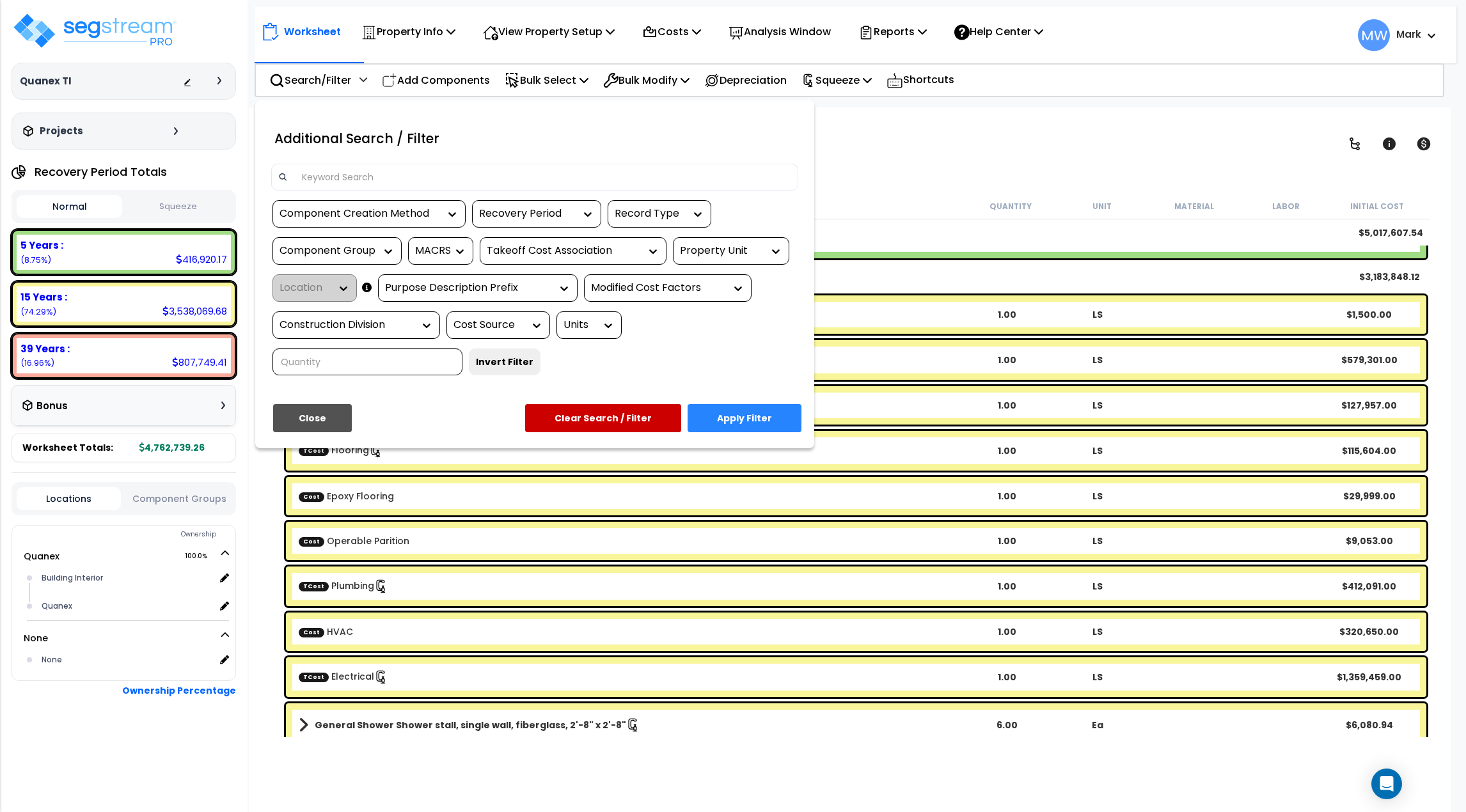
click at [327, 418] on button "Close" at bounding box center [313, 418] width 79 height 28
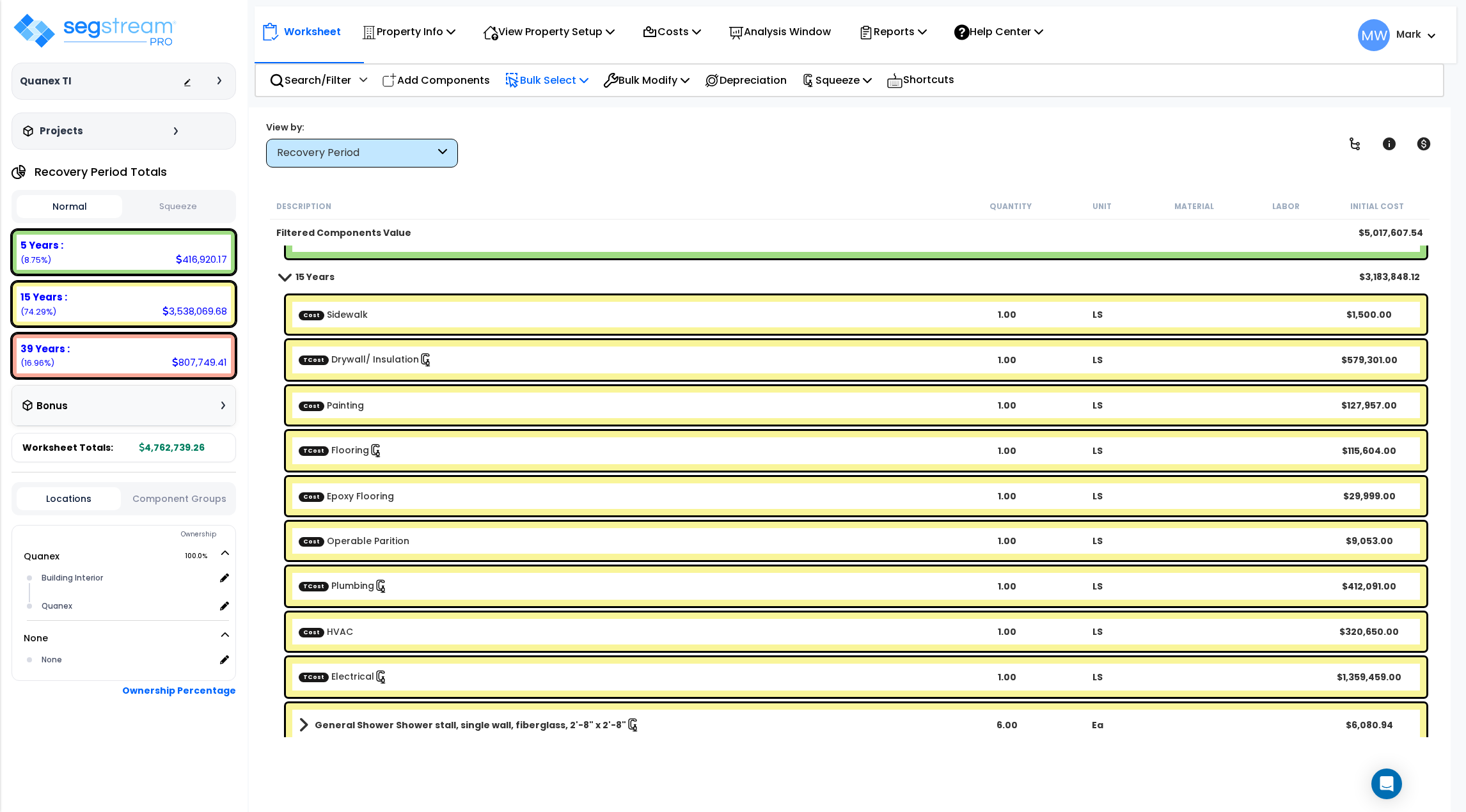
click at [561, 80] on p "Bulk Select" at bounding box center [547, 80] width 84 height 17
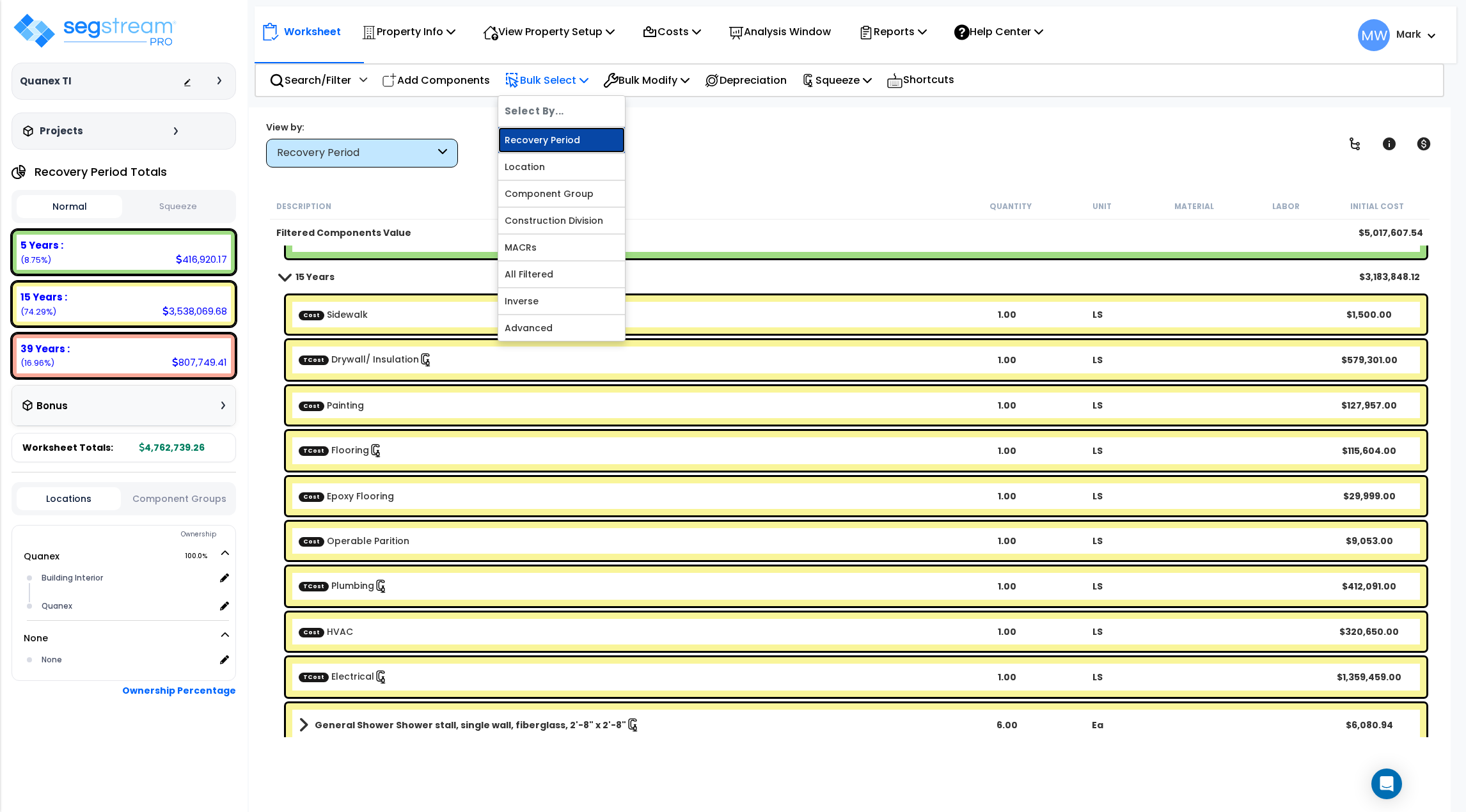
click at [566, 139] on link "Recovery Period" at bounding box center [561, 140] width 126 height 26
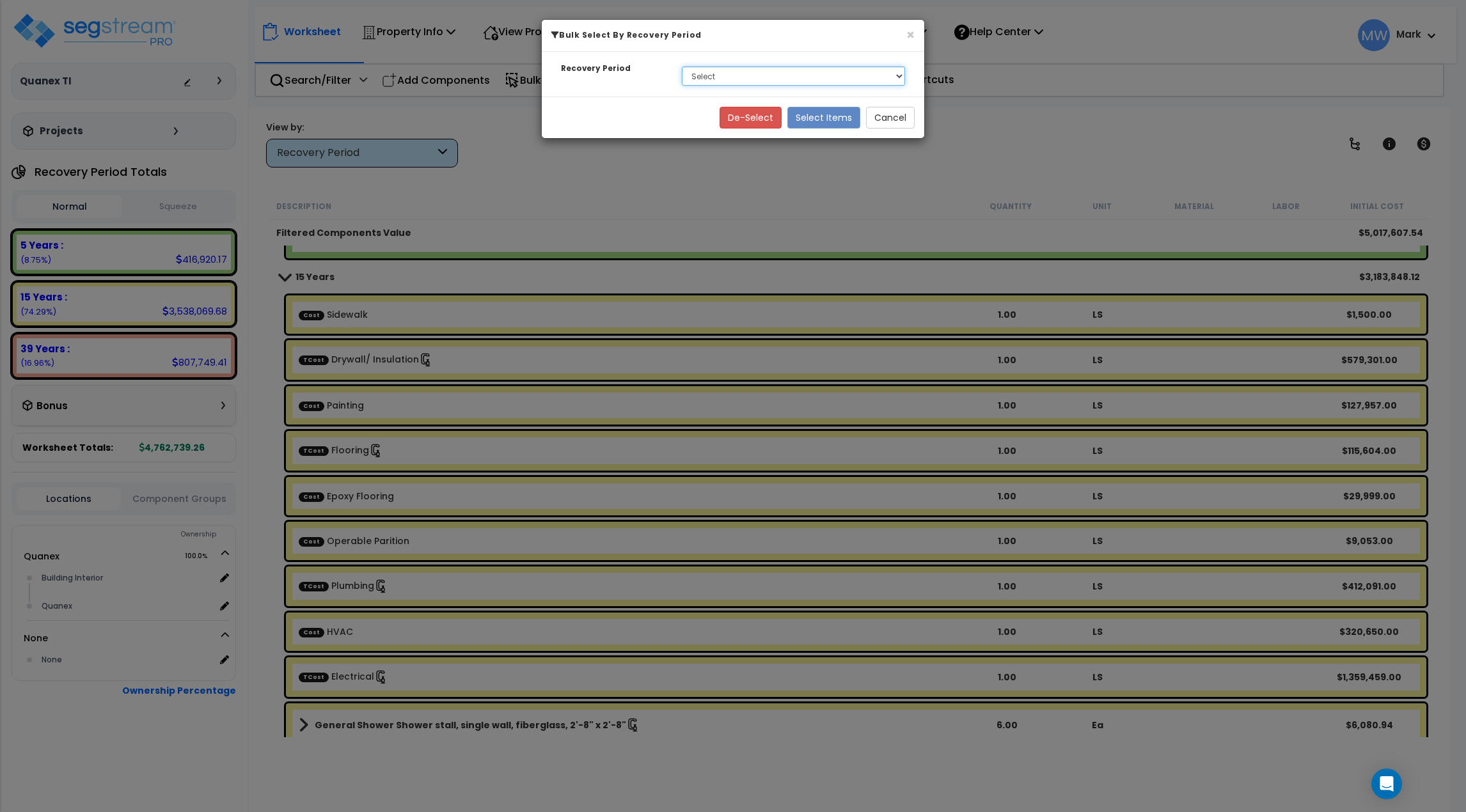
click at [688, 76] on select "Select 5 Years 15 Years 39 Years Soft Cost" at bounding box center [793, 76] width 223 height 19
select select "15Y"
click at [682, 67] on select "Select 5 Years 15 Years 39 Years Soft Cost" at bounding box center [793, 76] width 223 height 19
click at [811, 121] on button "Select Items" at bounding box center [824, 117] width 73 height 21
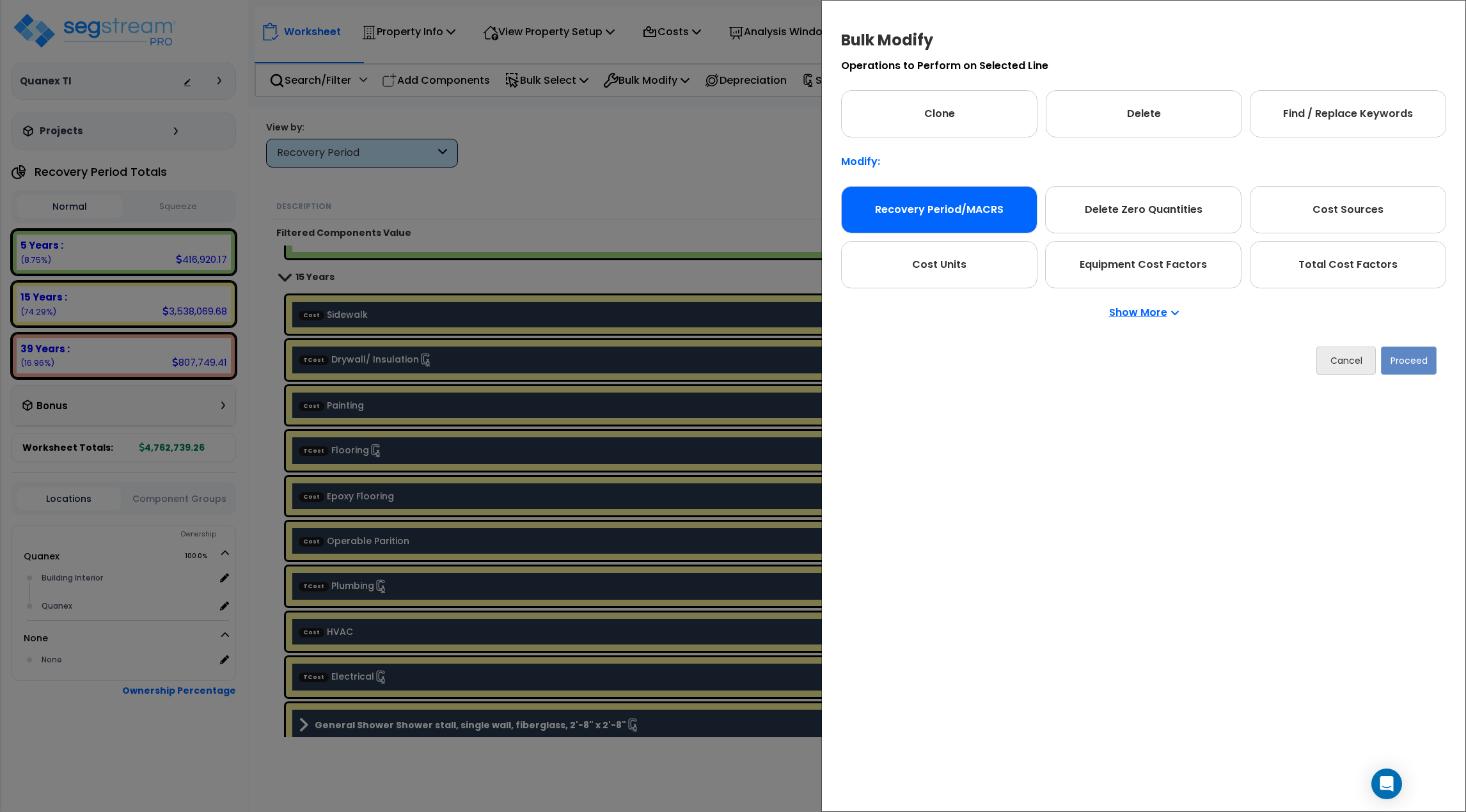
click at [999, 214] on div "Recovery Period/MACRS" at bounding box center [940, 209] width 196 height 47
click at [1422, 362] on button "Proceed" at bounding box center [1409, 360] width 56 height 28
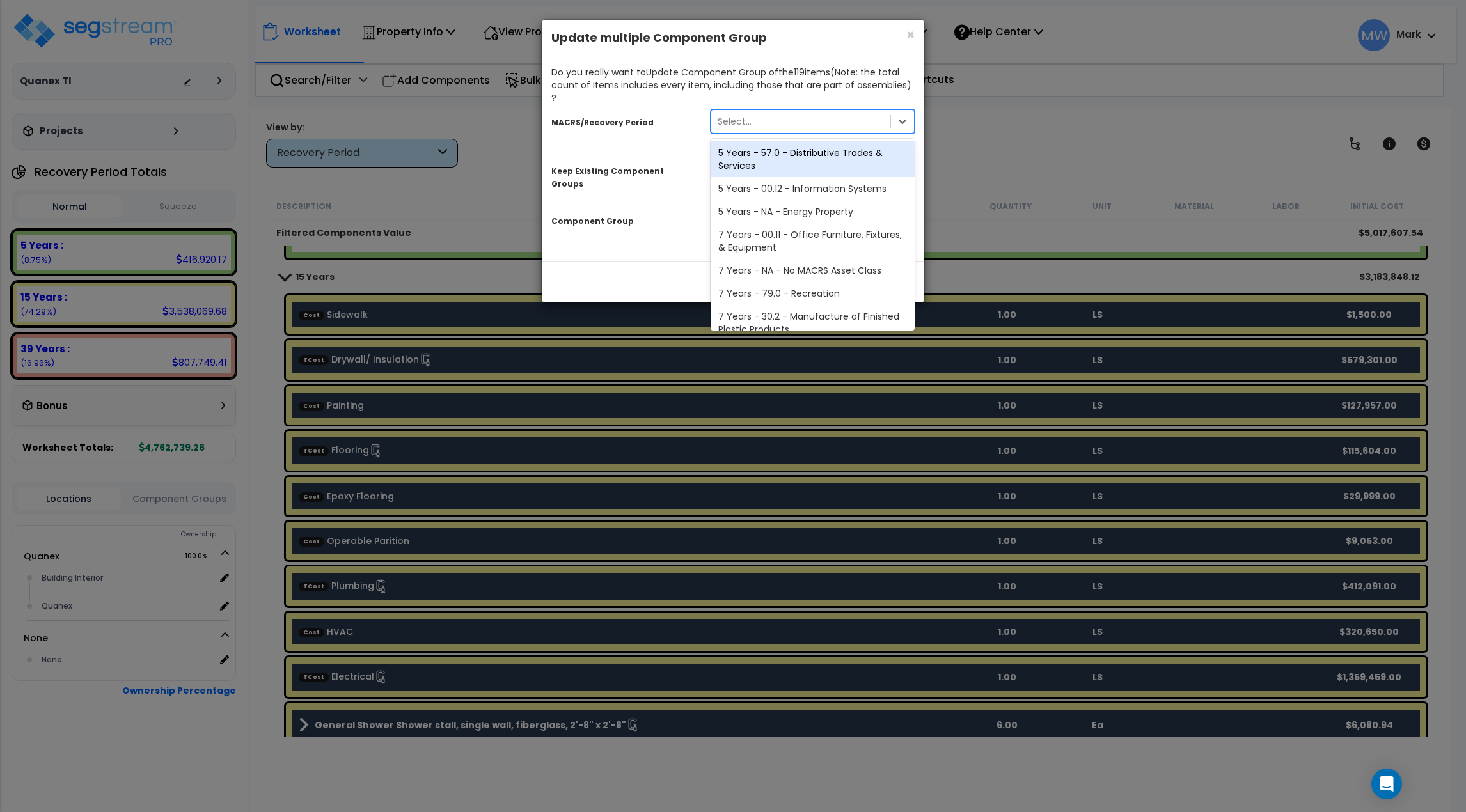
click at [823, 115] on div "Select..." at bounding box center [801, 121] width 179 height 20
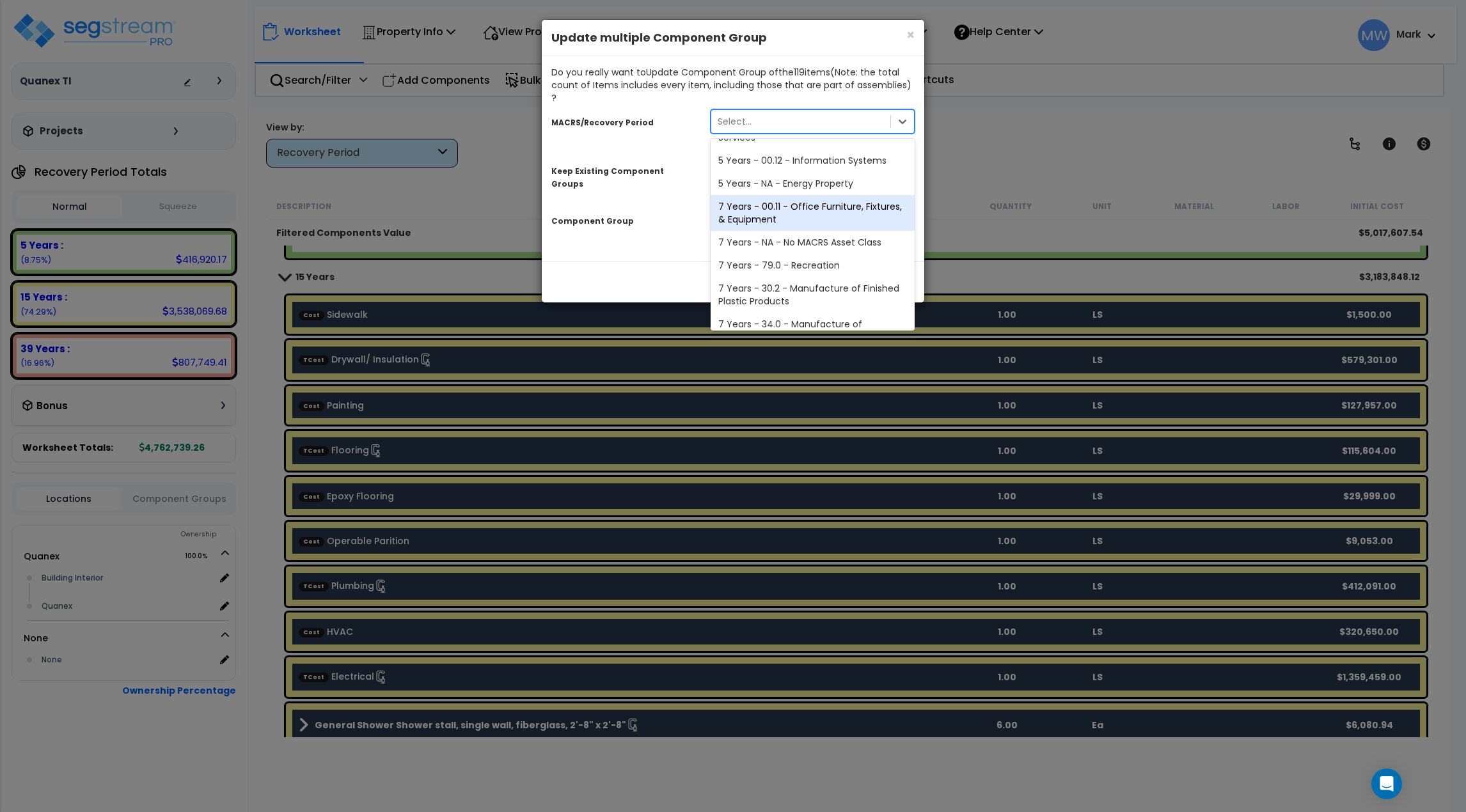
scroll to position [0, 0]
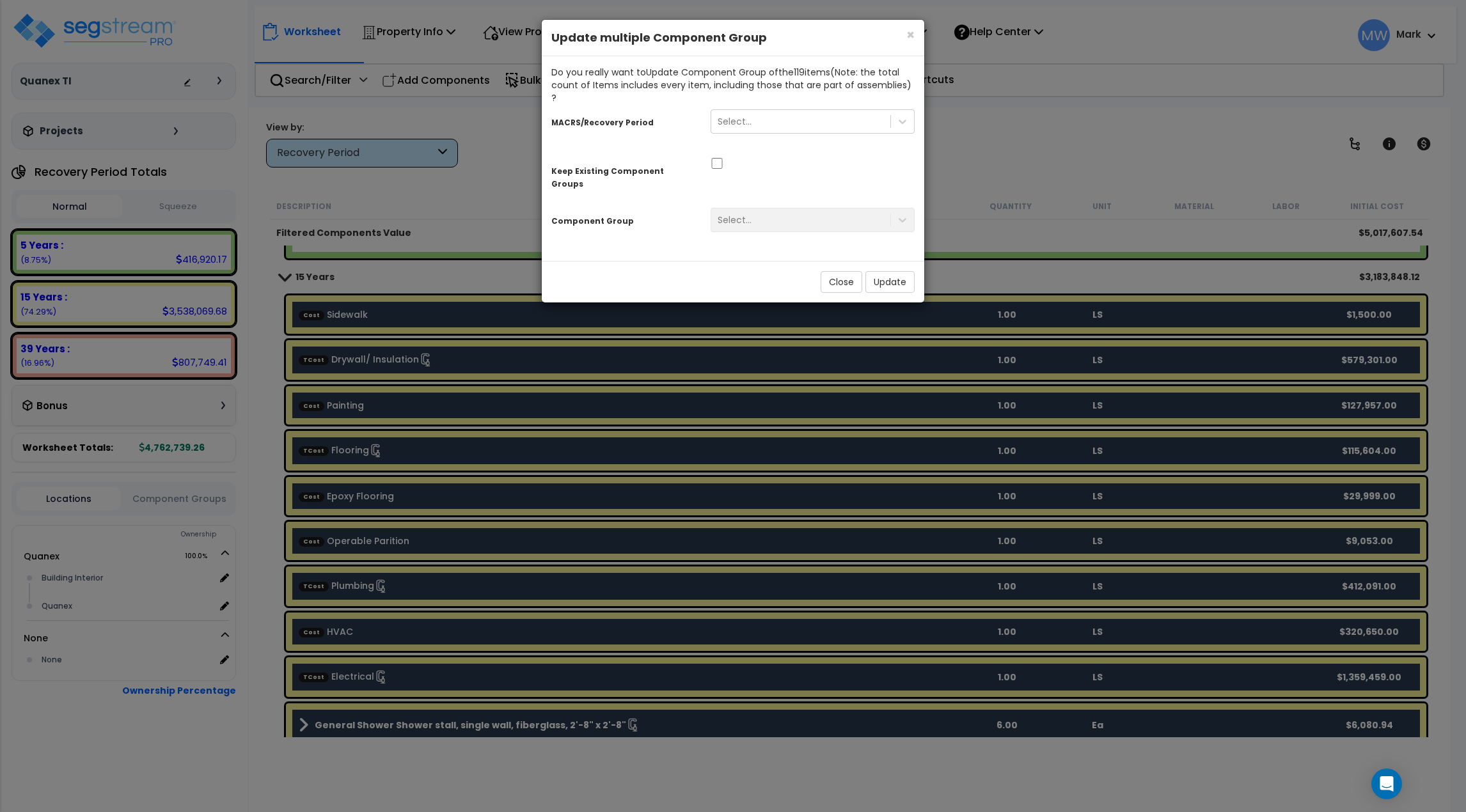
click at [1003, 153] on div "× Close Update multiple Component Group Do you really want to Update Component …" at bounding box center [733, 406] width 1466 height 812
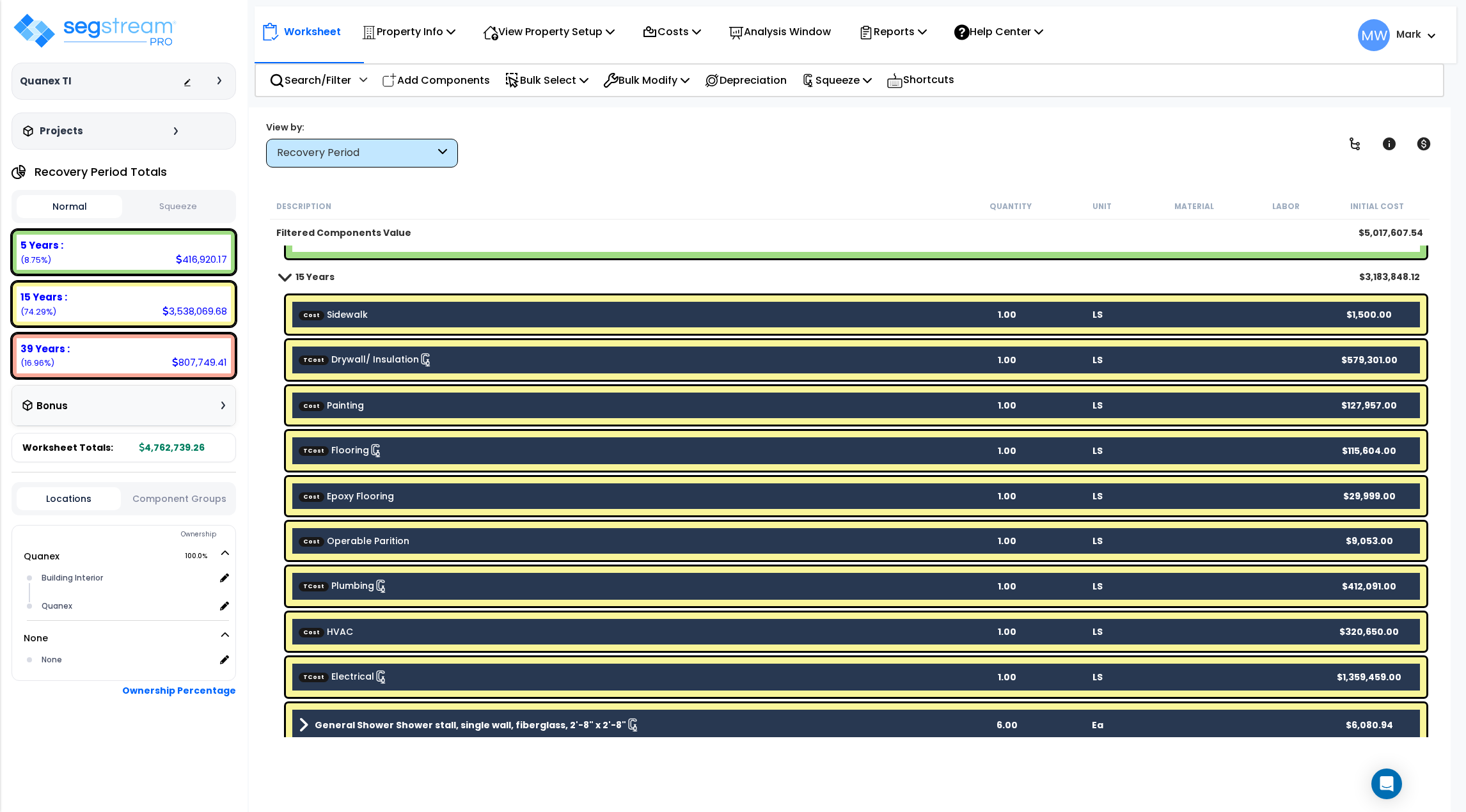
click at [225, 79] on div at bounding box center [223, 80] width 10 height 8
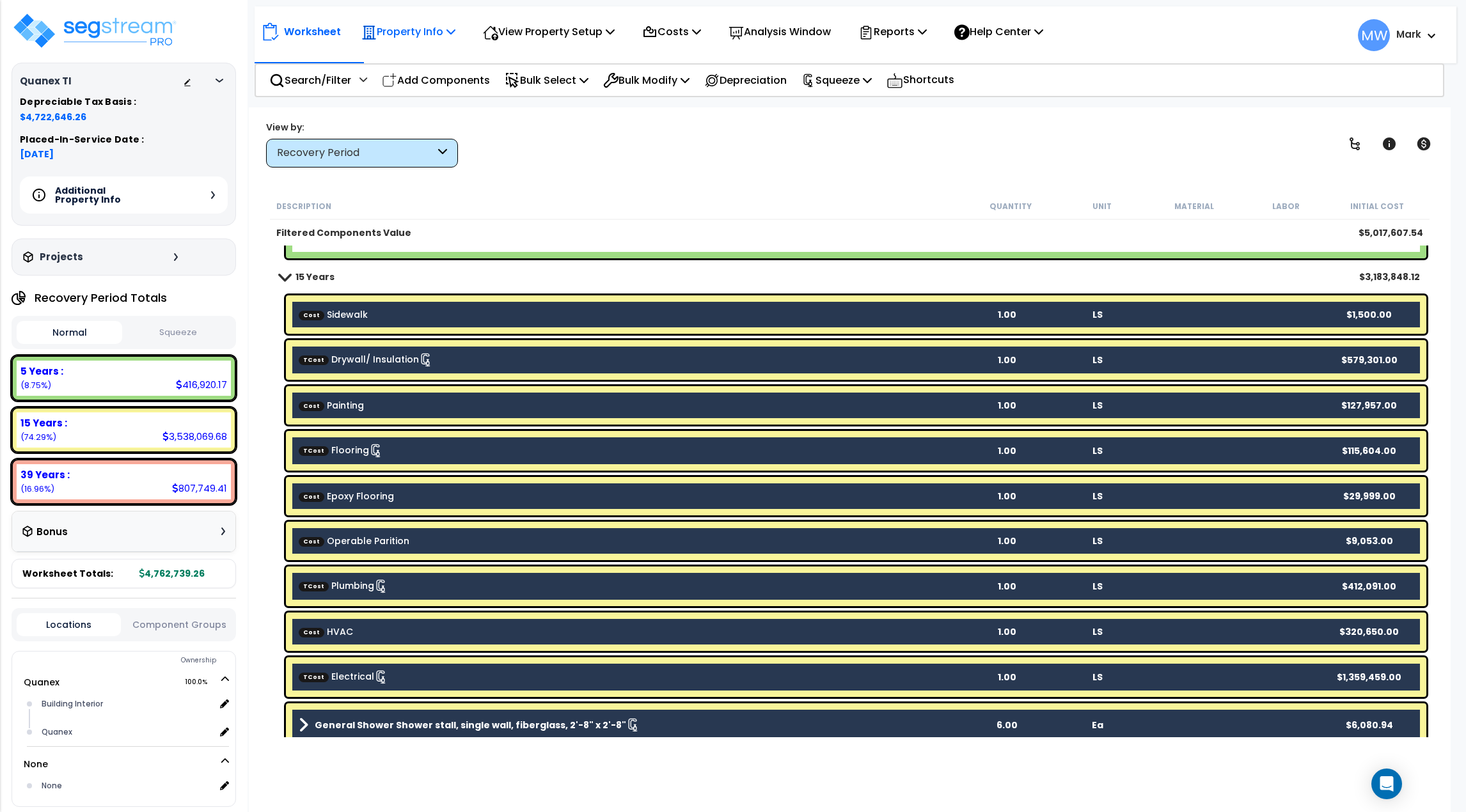
click at [437, 38] on p "Property Info" at bounding box center [408, 32] width 94 height 17
click at [424, 63] on link "Property Setup" at bounding box center [419, 61] width 126 height 26
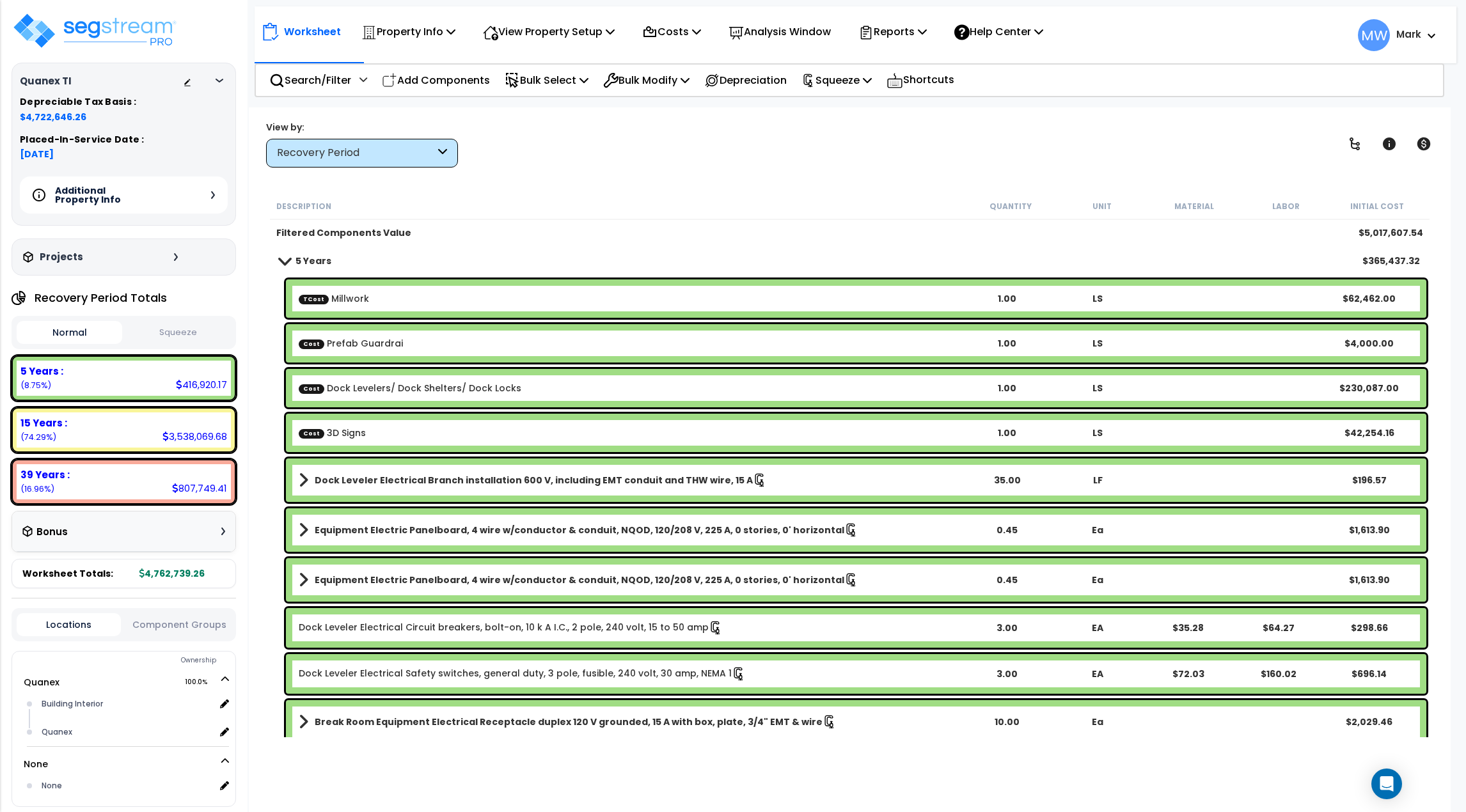
click at [163, 327] on button "Squeeze" at bounding box center [179, 333] width 106 height 22
click at [73, 338] on button "Normal" at bounding box center [69, 333] width 106 height 22
click at [156, 335] on button "Squeeze" at bounding box center [179, 333] width 106 height 22
click at [98, 345] on div "Normal Squeeze" at bounding box center [123, 332] width 225 height 33
click at [78, 336] on button "Normal" at bounding box center [69, 333] width 106 height 22
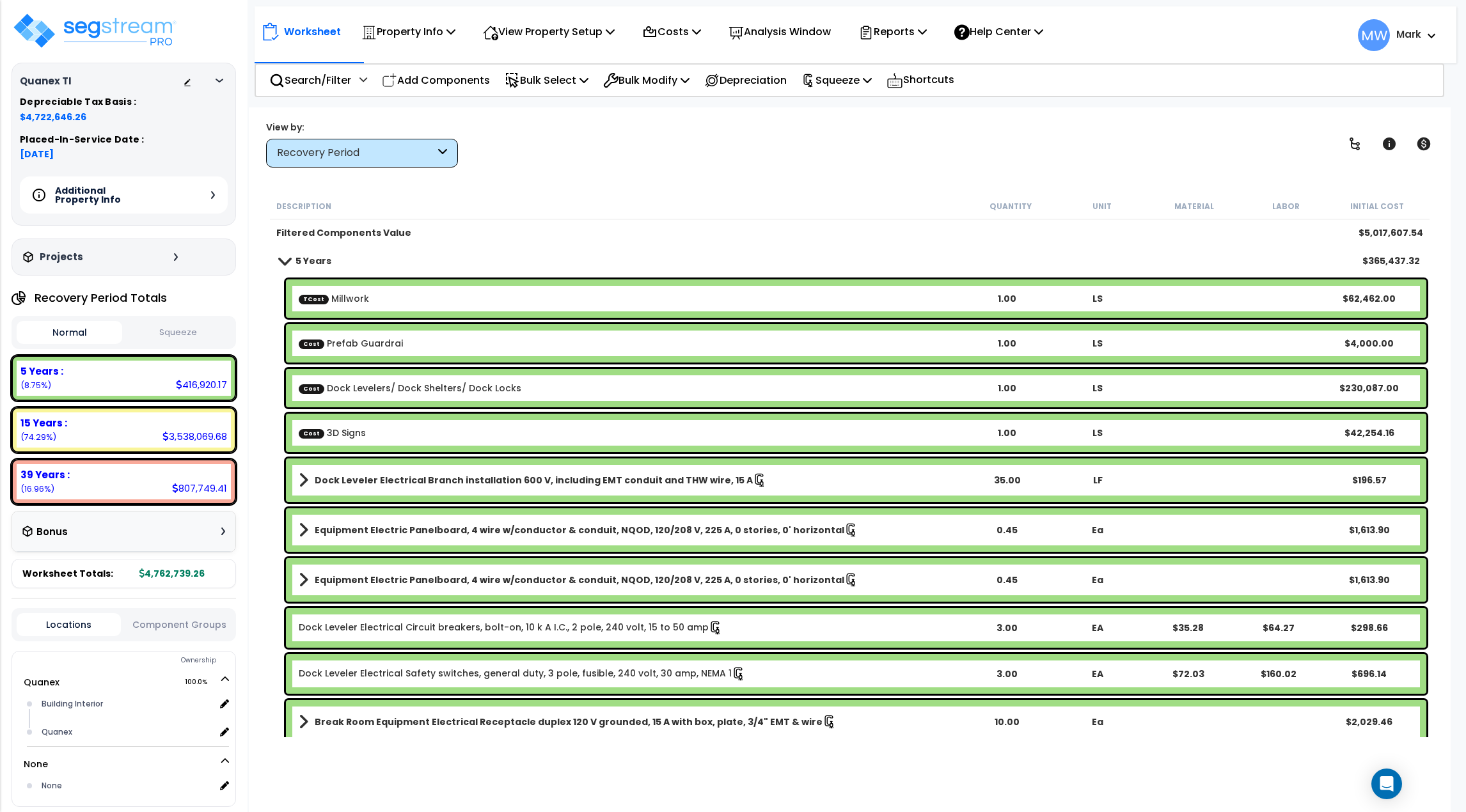
click at [138, 335] on button "Squeeze" at bounding box center [179, 333] width 106 height 22
click at [51, 341] on button "Normal" at bounding box center [69, 333] width 106 height 22
click at [138, 341] on button "Squeeze" at bounding box center [179, 333] width 106 height 22
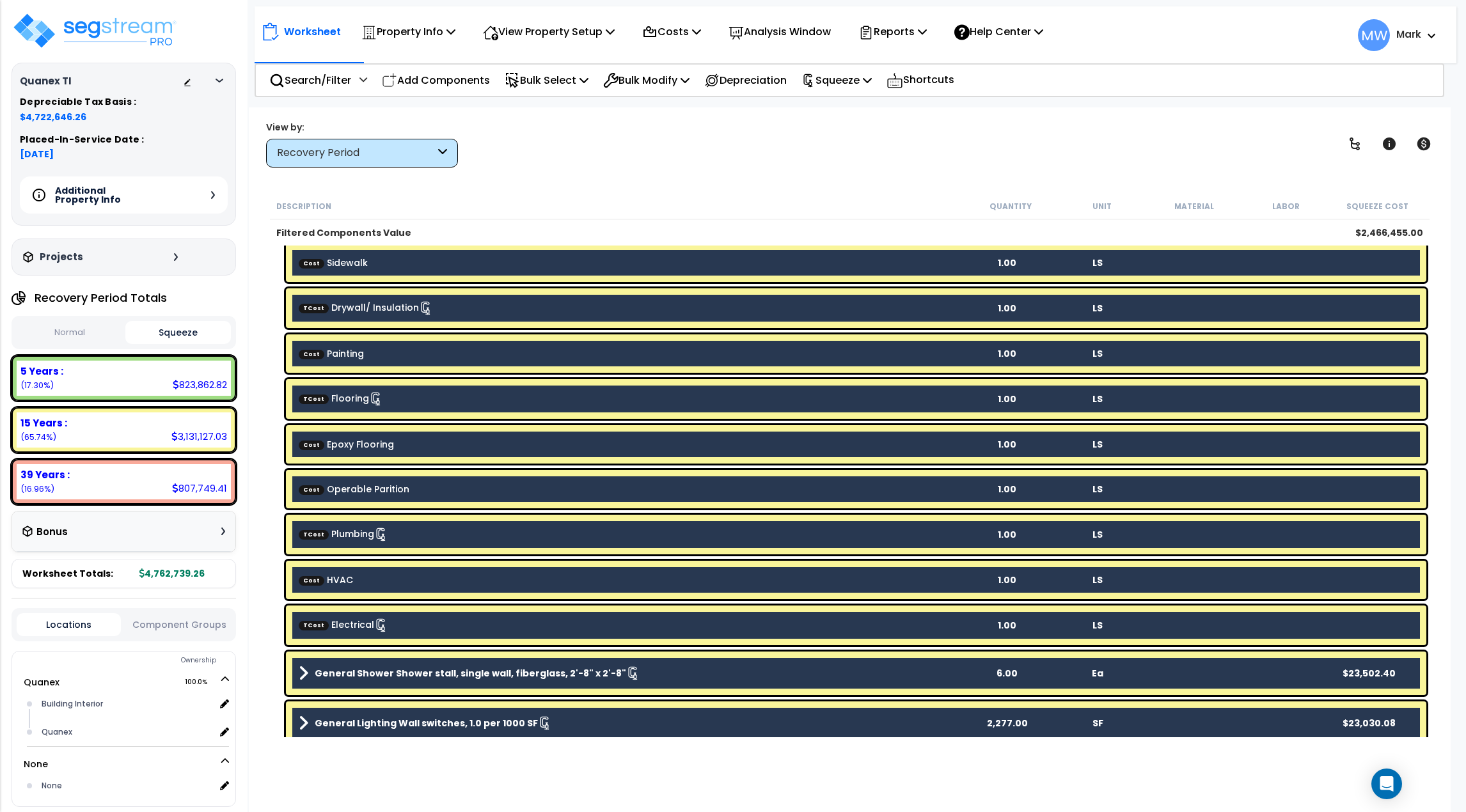
scroll to position [469, 0]
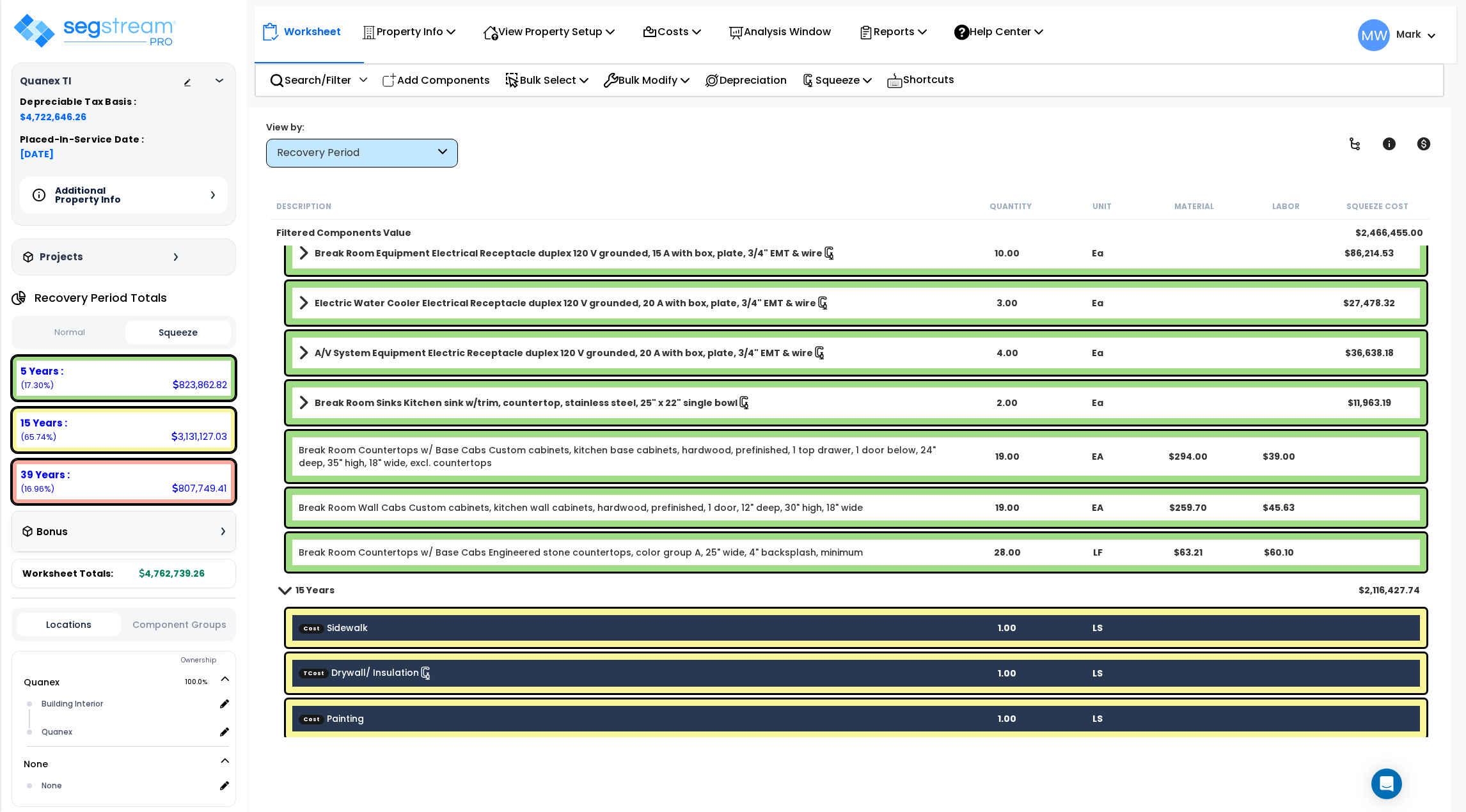
click at [379, 154] on div "Recovery Period" at bounding box center [355, 153] width 158 height 15
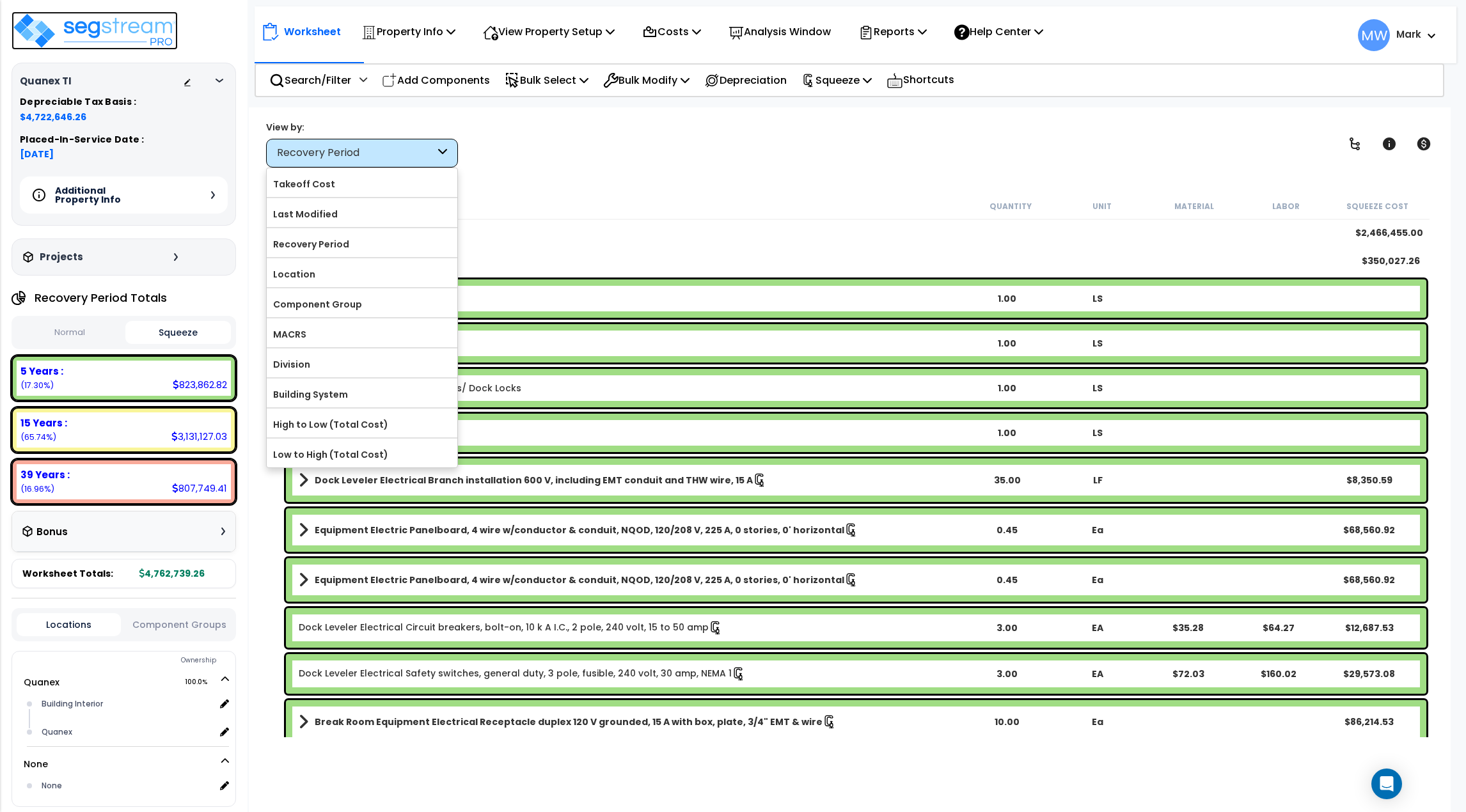
click at [54, 13] on img at bounding box center [94, 30] width 167 height 38
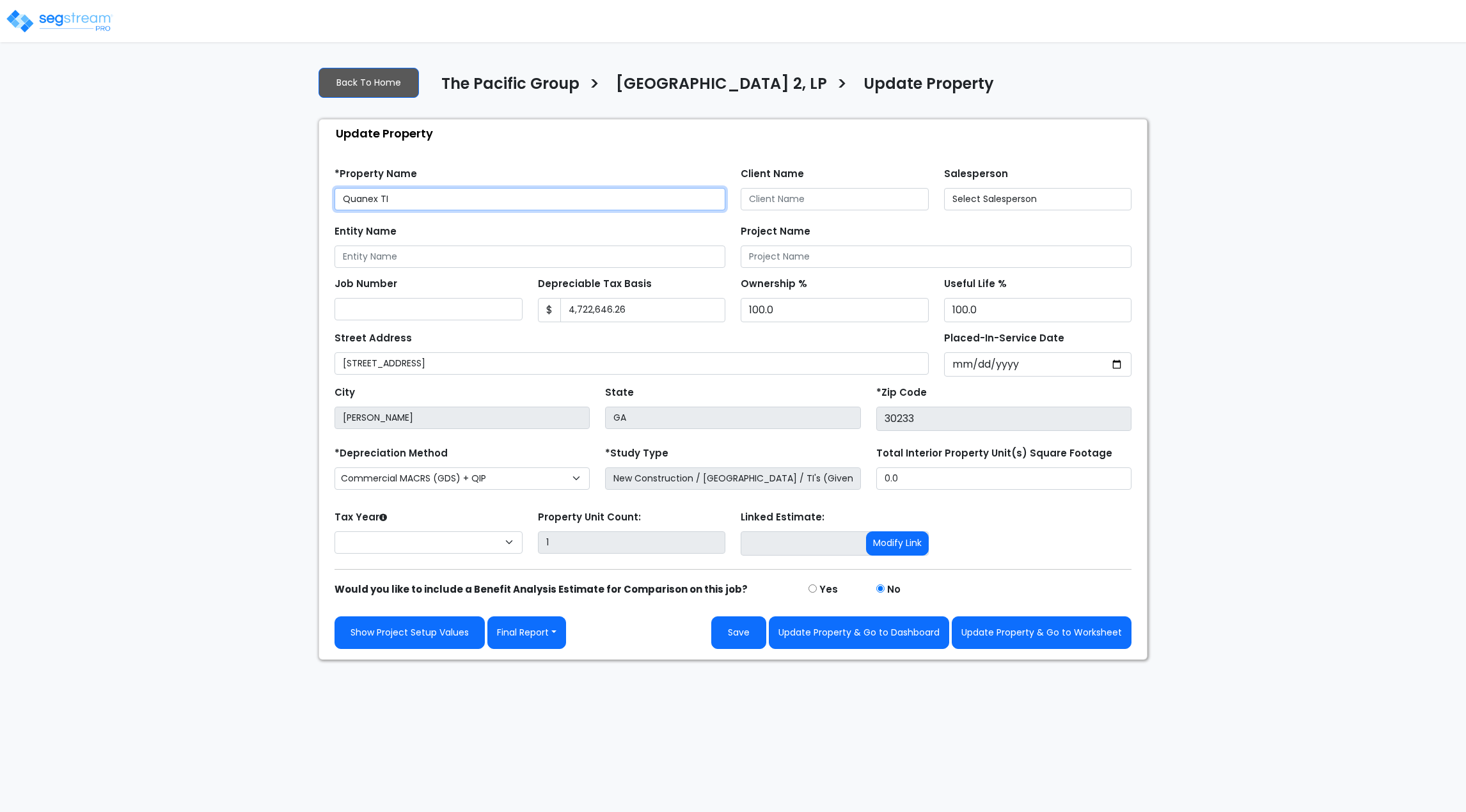
select select "2025"
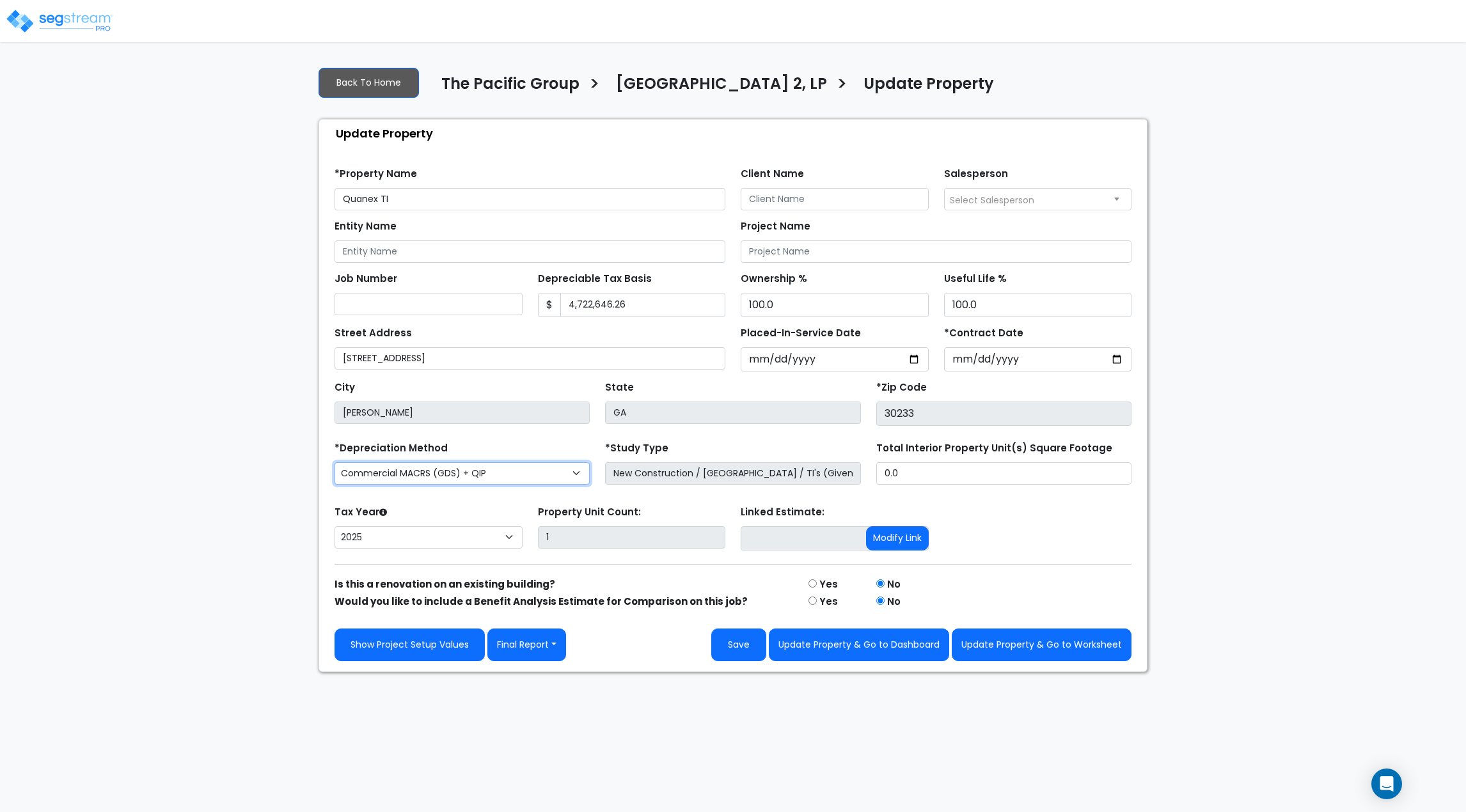
click at [491, 474] on select "Commercial MACRS (GDS) Residential Rental MACRS (GDS) Commercial MACRS (ADS) Co…" at bounding box center [462, 473] width 255 height 22
click at [335, 462] on select "Commercial MACRS (GDS) Residential Rental MACRS (GDS) Commercial MACRS (ADS) Co…" at bounding box center [462, 473] width 255 height 22
click at [1073, 545] on div "Tax Year Please Enter The Placed In Service Date First. 2026 2025 Prior Years D…" at bounding box center [733, 529] width 812 height 51
click at [1055, 637] on button "Update Property & Go to Worksheet" at bounding box center [1041, 645] width 179 height 32
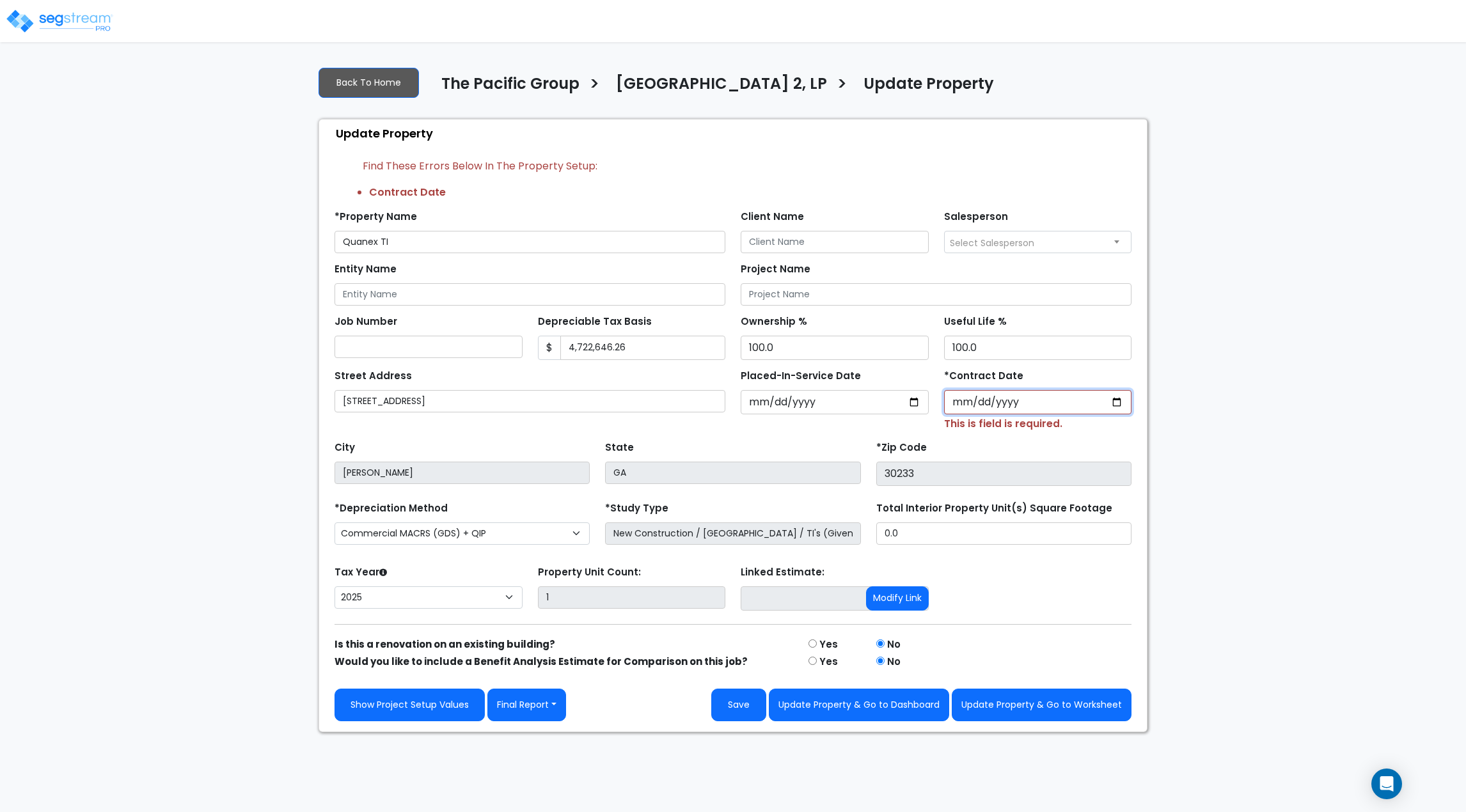
click at [959, 406] on input "*Contract Date" at bounding box center [1038, 402] width 188 height 24
type input "[DATE]"
click at [1028, 584] on div "Tax Year Please Enter The Placed In Service Date First. 2026 2025 Prior Years D…" at bounding box center [733, 588] width 812 height 51
click at [817, 644] on div "Yes" at bounding box center [835, 644] width 67 height 17
click at [812, 644] on input "radio" at bounding box center [813, 644] width 9 height 9
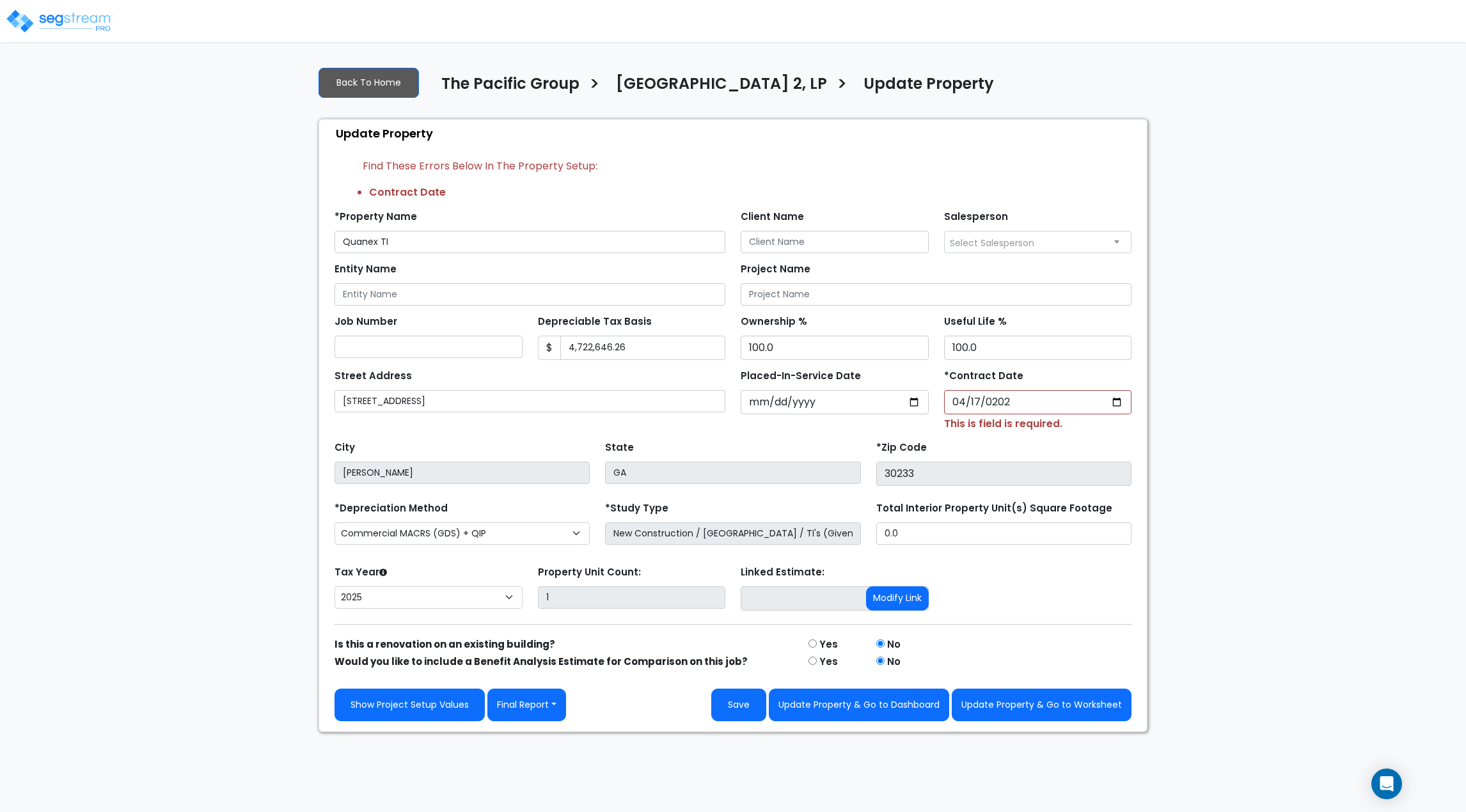
radio input "true"
click at [996, 693] on button "Update Property & Go to Worksheet" at bounding box center [1041, 704] width 179 height 32
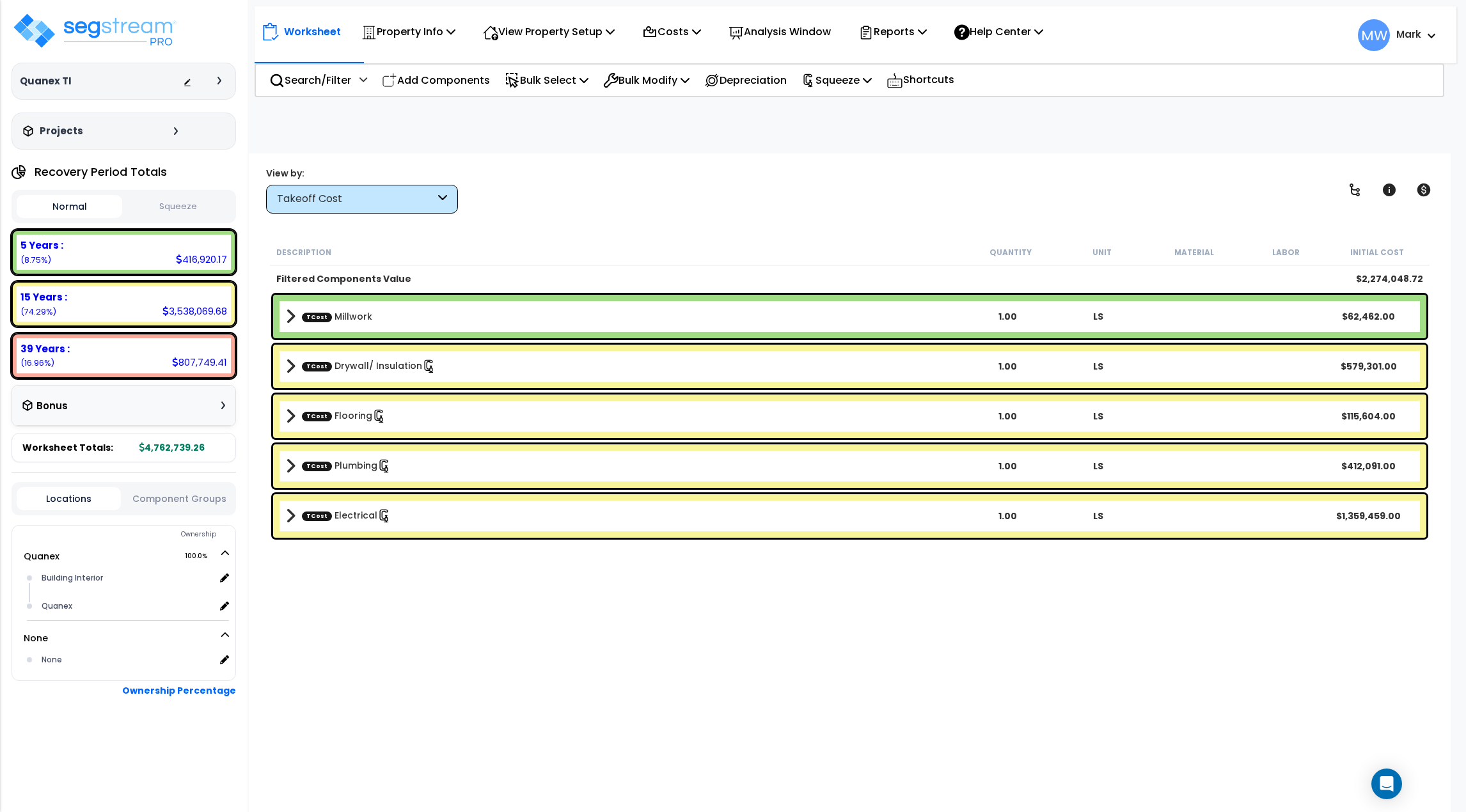
click at [340, 210] on div "Takeoff Cost" at bounding box center [362, 199] width 192 height 29
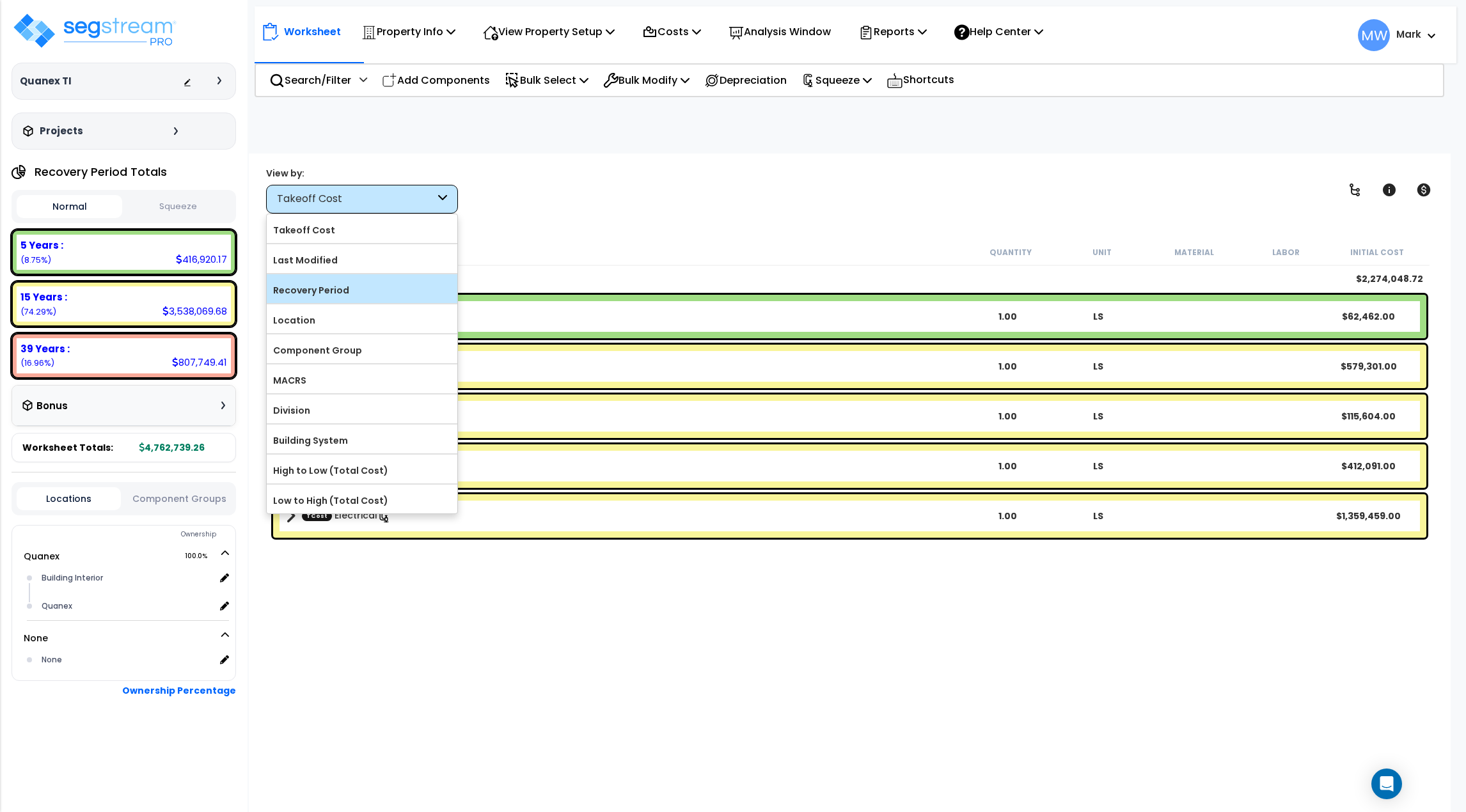
click at [345, 281] on label "Recovery Period" at bounding box center [361, 290] width 191 height 19
click at [0, 0] on input "Recovery Period" at bounding box center [0, 0] width 0 height 0
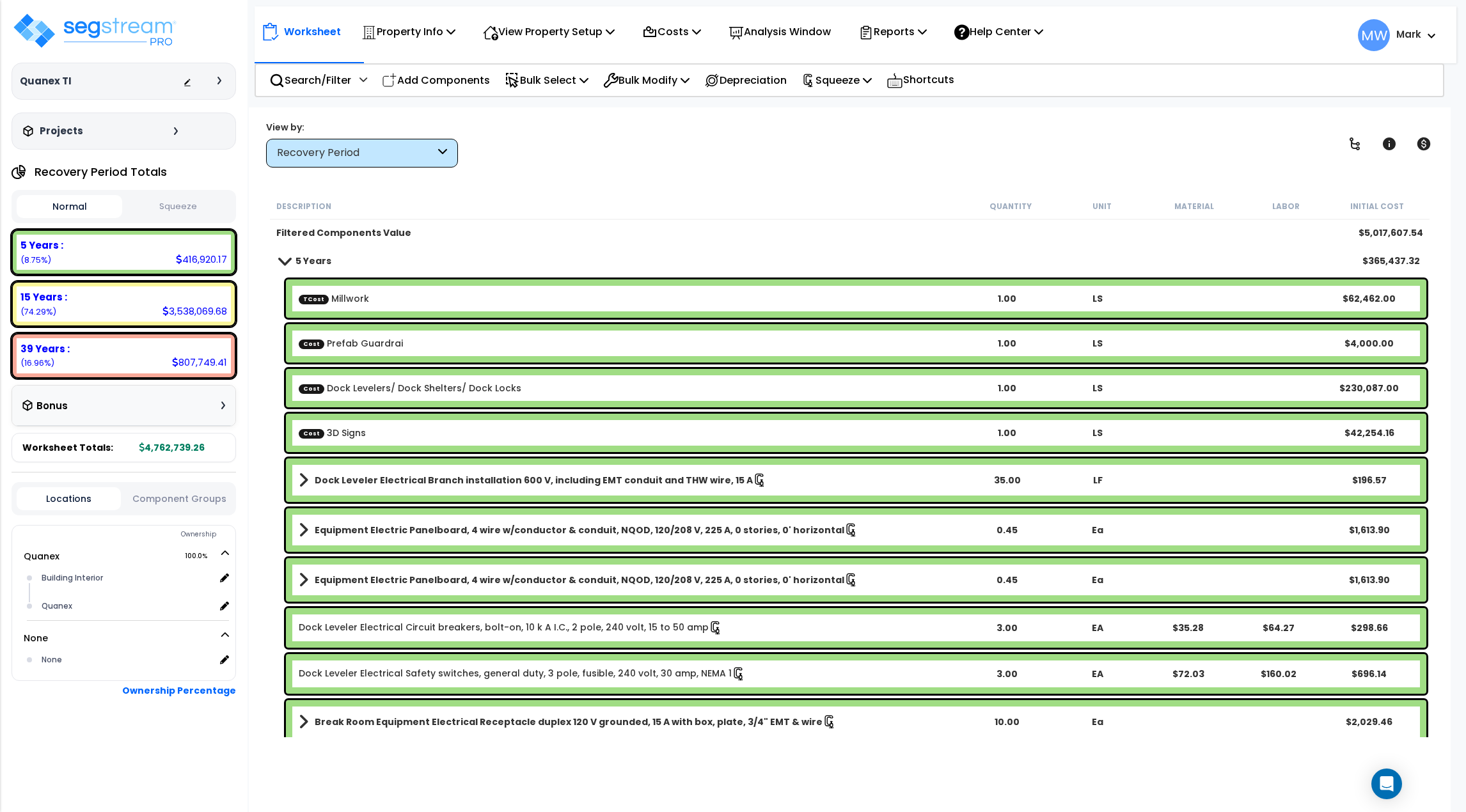
click at [429, 142] on div "Recovery Period" at bounding box center [362, 153] width 192 height 29
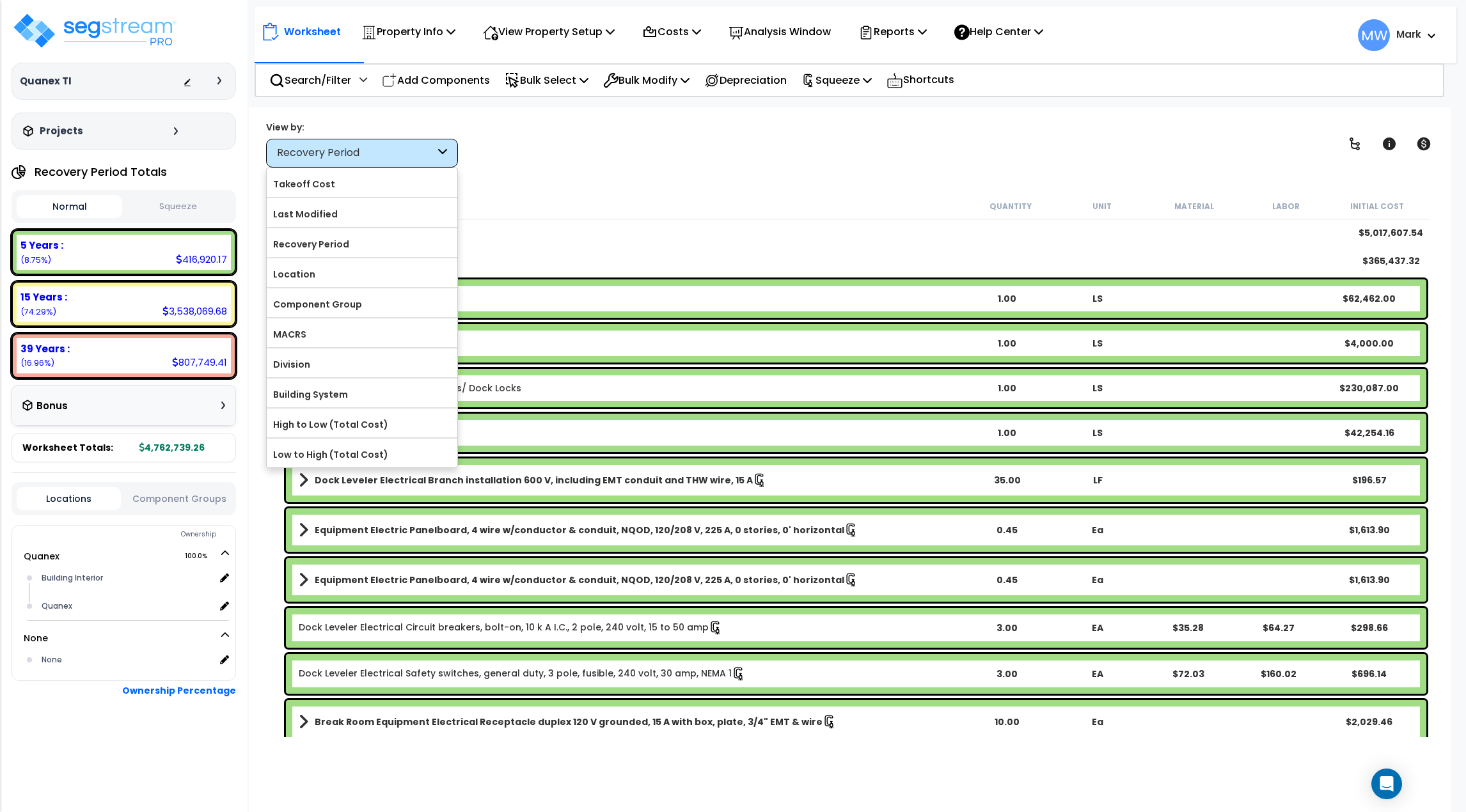
click at [586, 167] on div "Worksheet Property Info Property Setup Add Property Unit Template property Clon…" at bounding box center [849, 513] width 1202 height 812
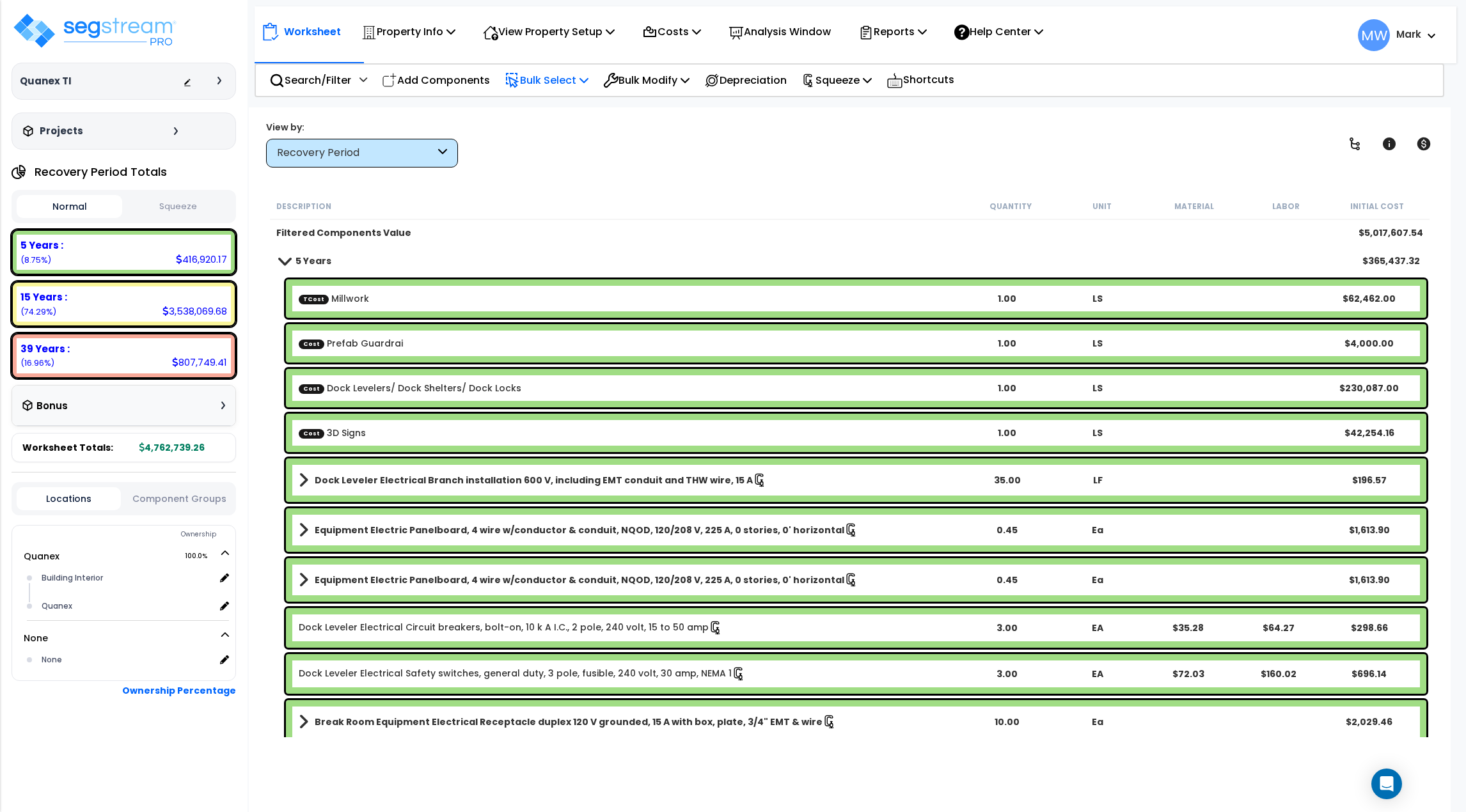
click at [554, 74] on p "Bulk Select" at bounding box center [547, 80] width 84 height 17
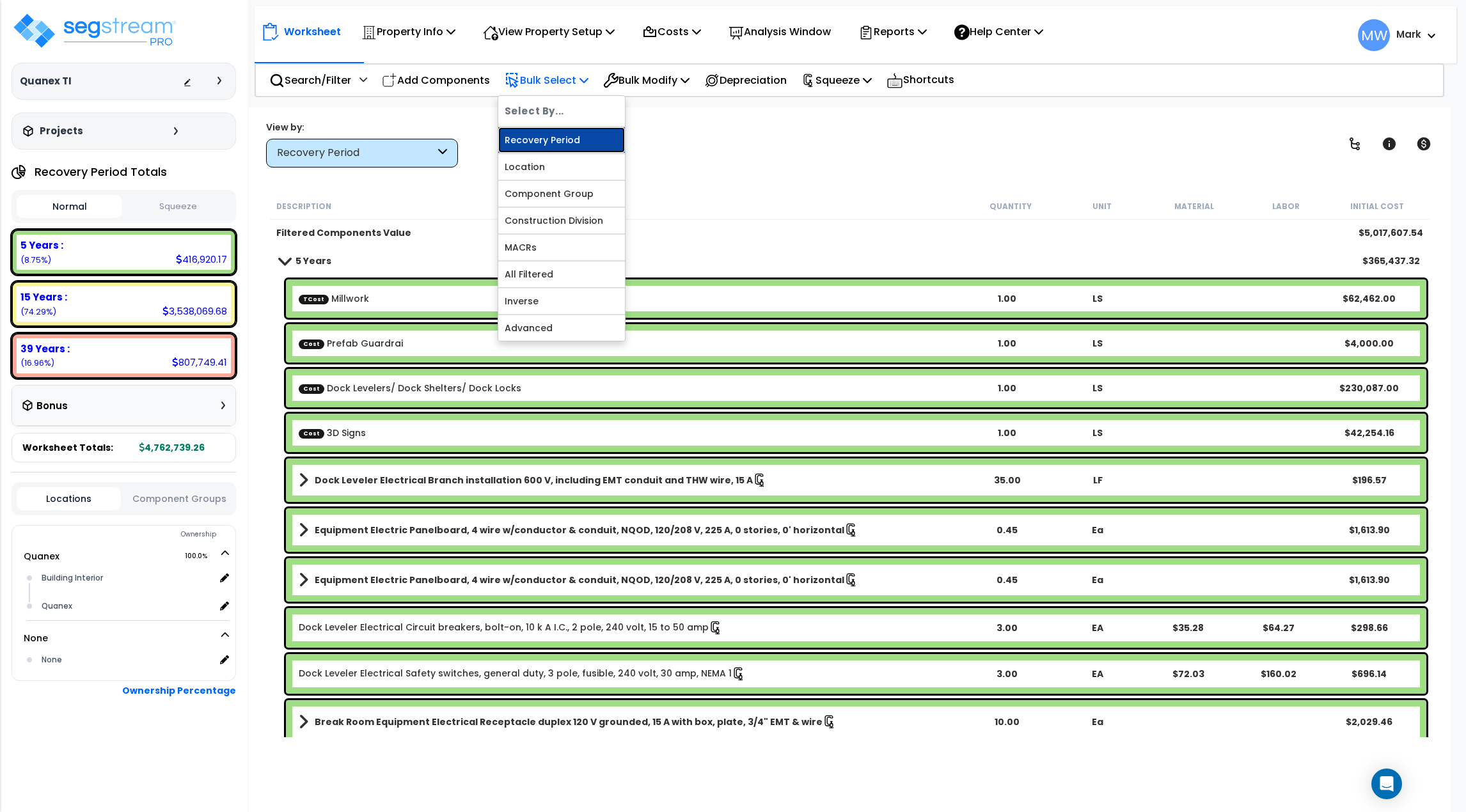
click at [561, 146] on link "Recovery Period" at bounding box center [561, 140] width 126 height 26
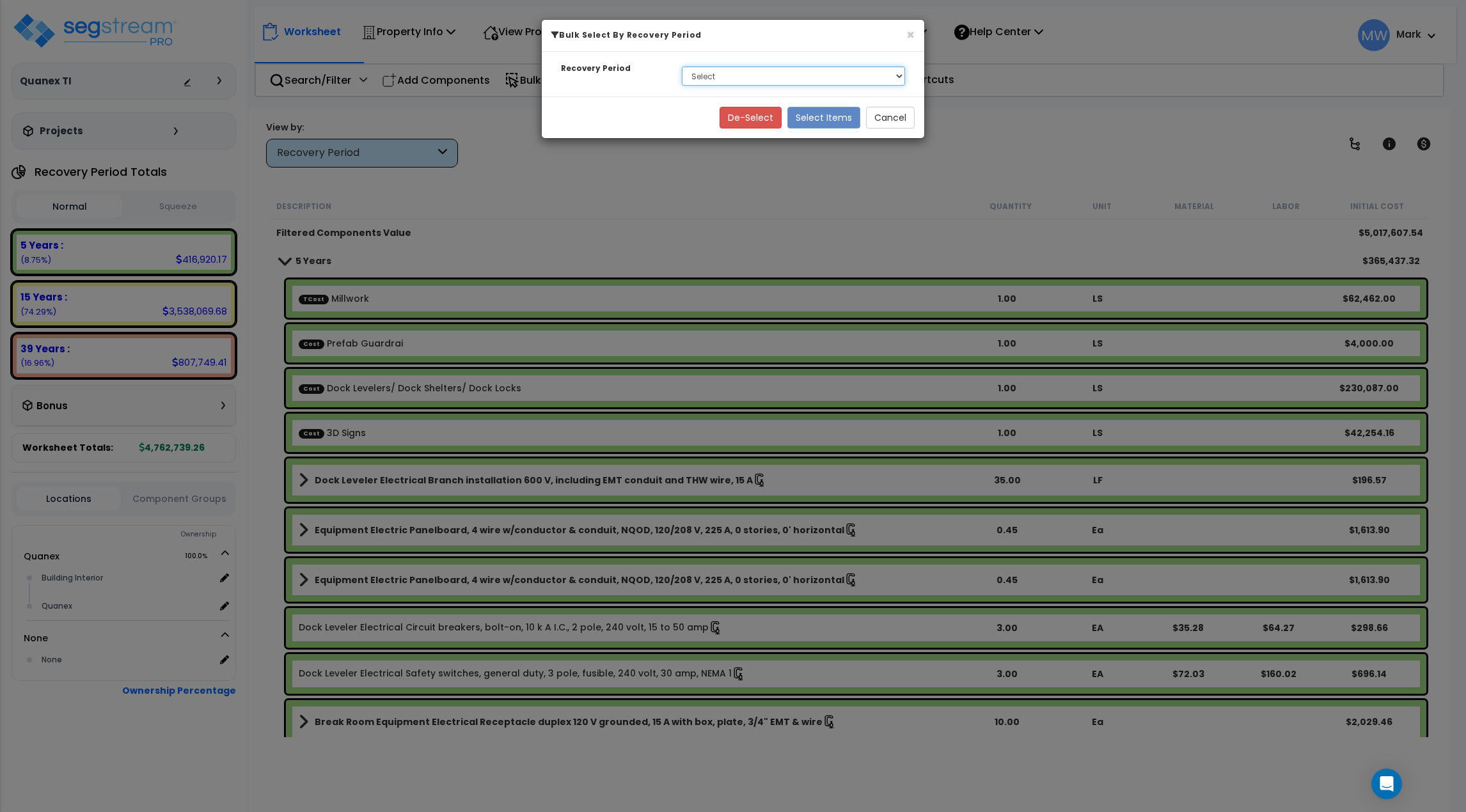
click at [759, 80] on select "Select 5 Years 15 Years 39 Years Soft Cost" at bounding box center [793, 76] width 223 height 19
select select "15Y"
click at [682, 67] on select "Select 5 Years 15 Years 39 Years Soft Cost" at bounding box center [793, 76] width 223 height 19
click at [827, 124] on button "Select Items" at bounding box center [824, 117] width 73 height 21
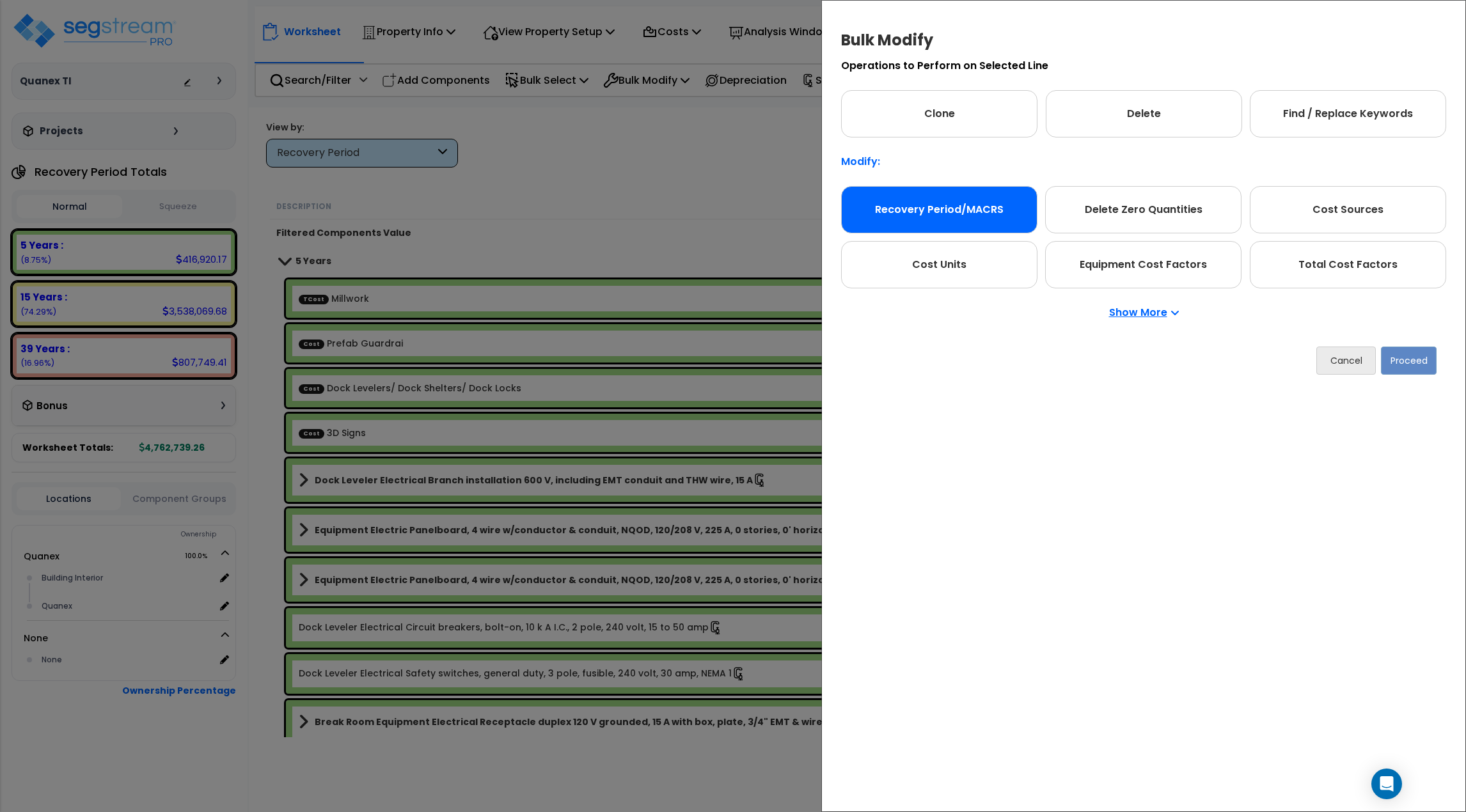
click at [996, 201] on div "Recovery Period/MACRS" at bounding box center [940, 209] width 196 height 47
click at [1420, 371] on button "Proceed" at bounding box center [1409, 360] width 56 height 28
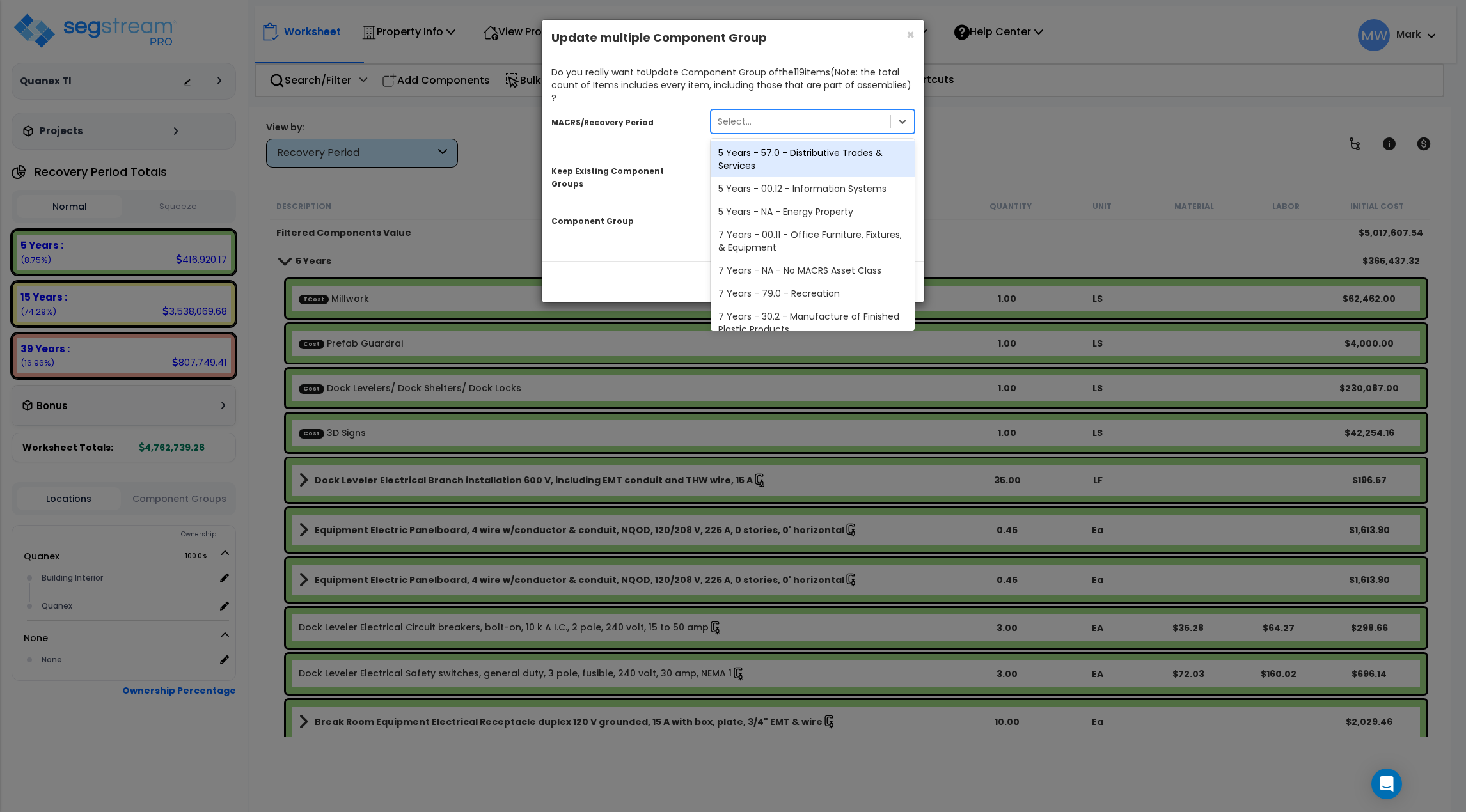
click at [756, 109] on div "Select..." at bounding box center [812, 121] width 204 height 24
click at [630, 137] on div "MACRS/Recovery Period option 5 Years - 00.12 - Information Systems focused, 2 o…" at bounding box center [732, 172] width 363 height 137
click at [823, 114] on div "Select..." at bounding box center [801, 121] width 179 height 20
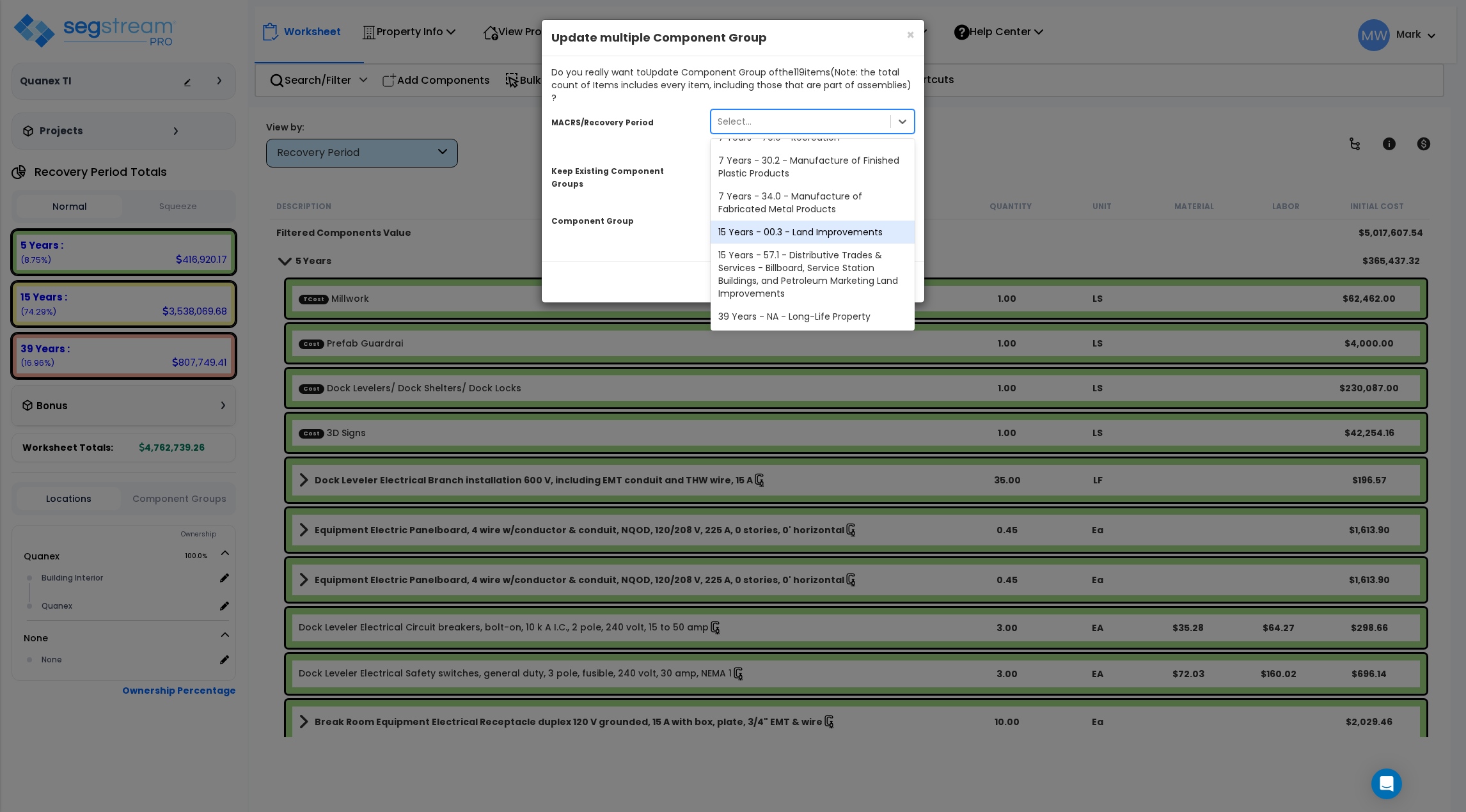
scroll to position [92, 0]
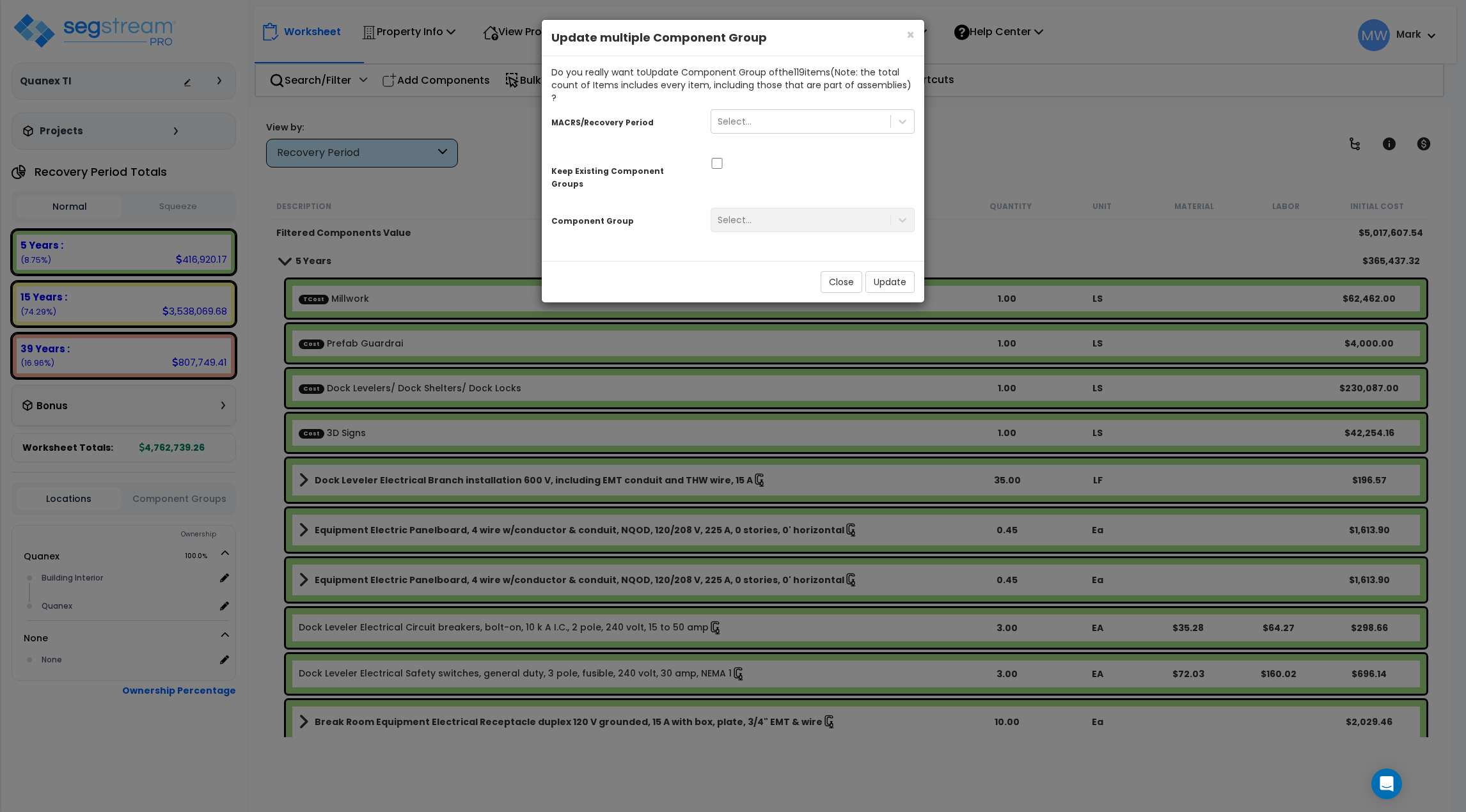
click at [673, 213] on div "Component Group Select..." at bounding box center [733, 222] width 383 height 39
click at [758, 207] on div "Select..." at bounding box center [812, 219] width 223 height 24
click at [707, 155] on div at bounding box center [812, 162] width 223 height 14
click at [717, 158] on input "checkbox" at bounding box center [717, 163] width 13 height 11
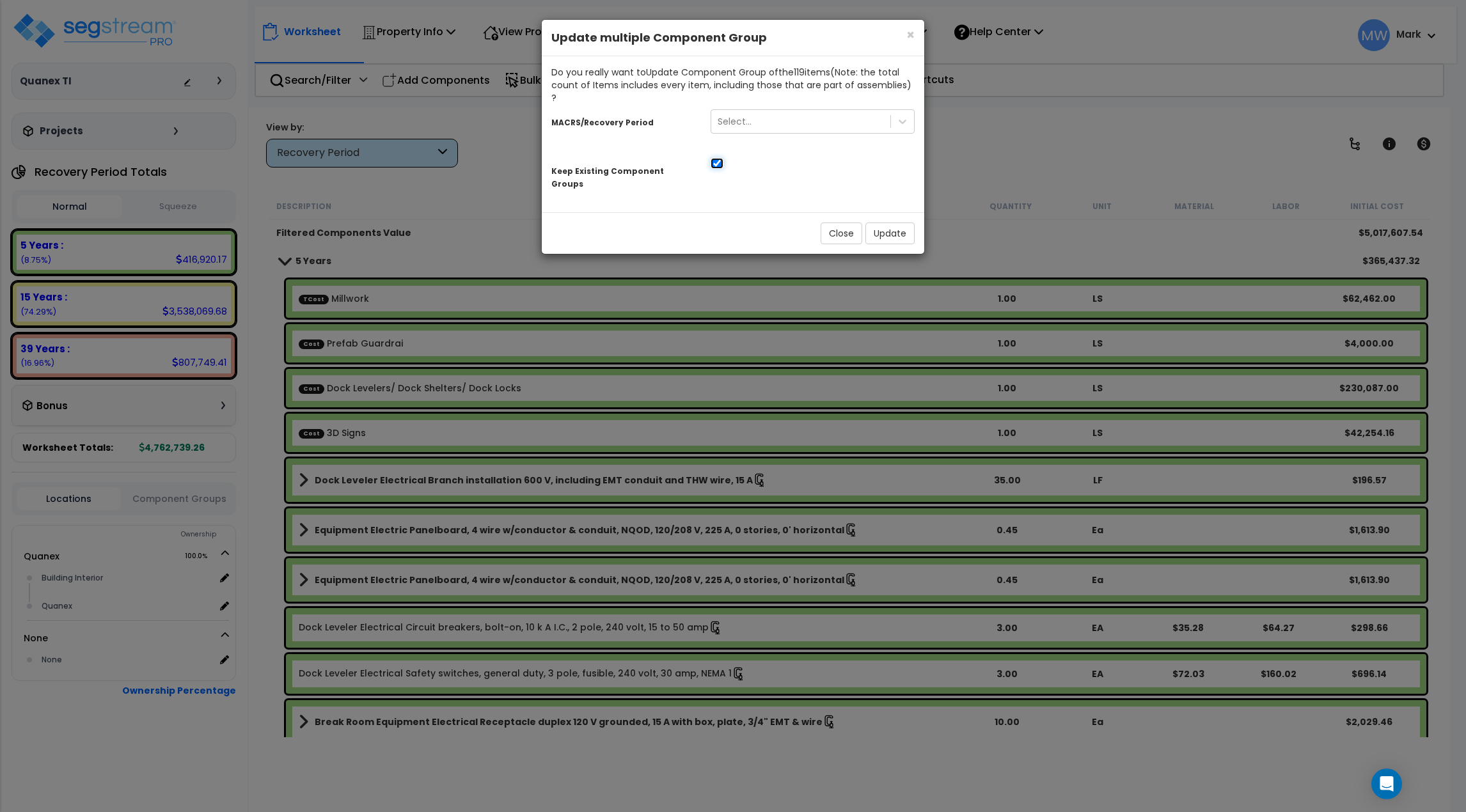
click at [719, 158] on input "checkbox" at bounding box center [717, 163] width 13 height 11
checkbox input "false"
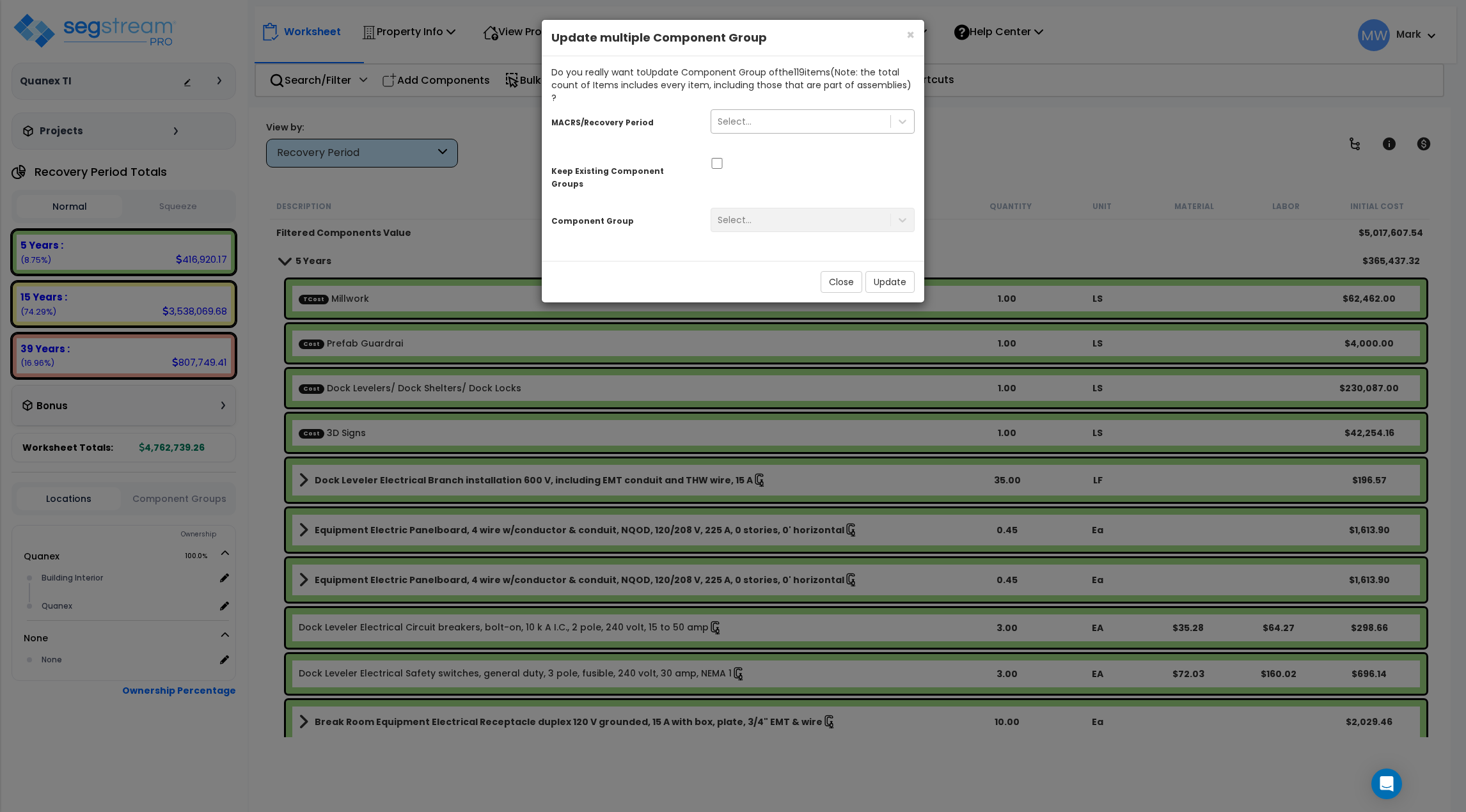
click at [732, 115] on div "Select..." at bounding box center [735, 121] width 34 height 13
click at [511, 190] on div "× Close Update multiple Component Group Do you really want to Update Component …" at bounding box center [733, 406] width 1466 height 812
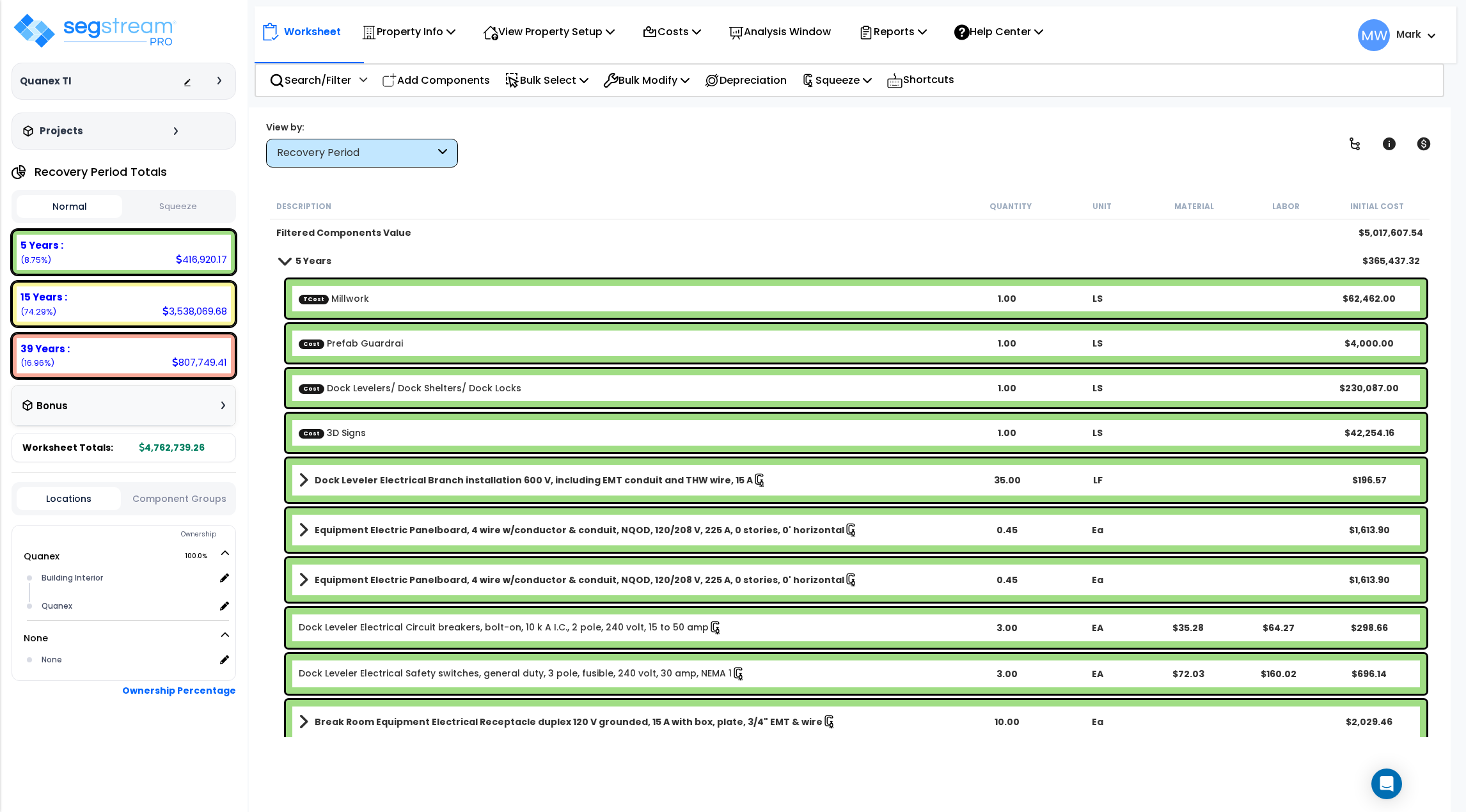
click at [202, 210] on button "Squeeze" at bounding box center [179, 207] width 106 height 22
click at [60, 212] on button "Normal" at bounding box center [69, 207] width 106 height 22
click at [178, 211] on button "Squeeze" at bounding box center [179, 207] width 106 height 22
click at [73, 214] on button "Normal" at bounding box center [69, 207] width 106 height 22
click at [158, 213] on button "Squeeze" at bounding box center [179, 207] width 106 height 22
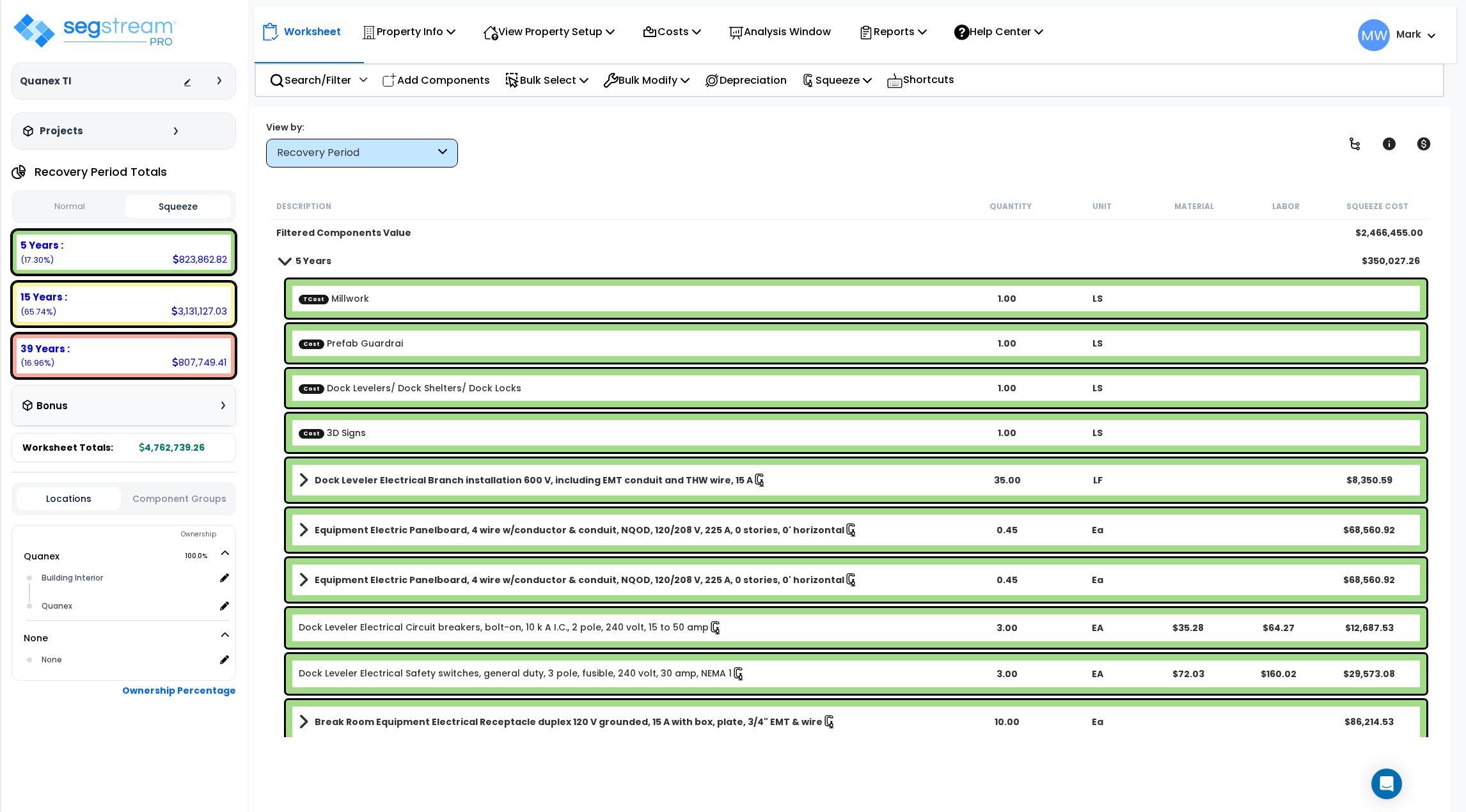
click at [279, 260] on span at bounding box center [284, 260] width 18 height 9
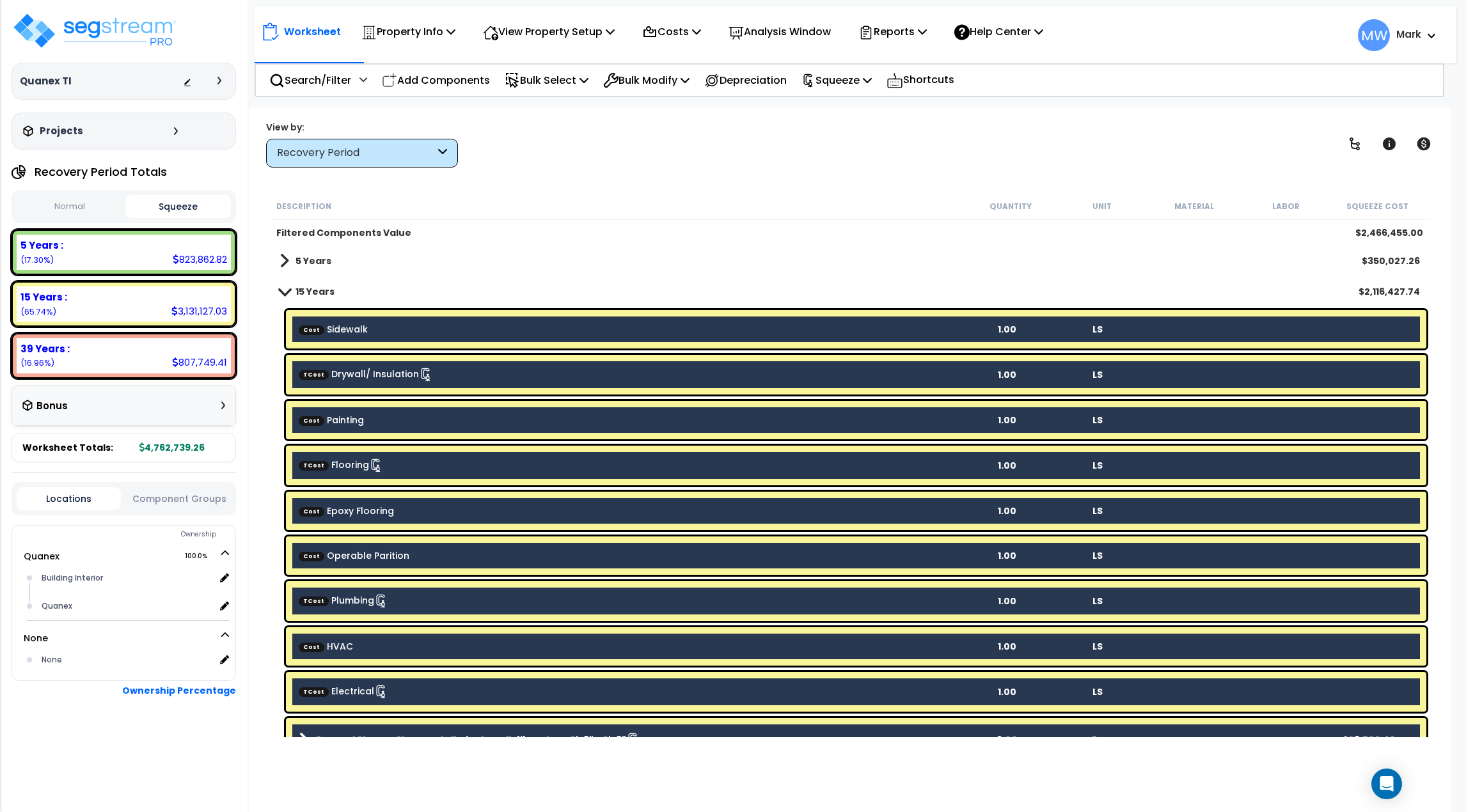
click at [273, 299] on div "15 Years $2,116,427.74" at bounding box center [850, 291] width 1153 height 31
click at [281, 293] on span at bounding box center [284, 290] width 18 height 9
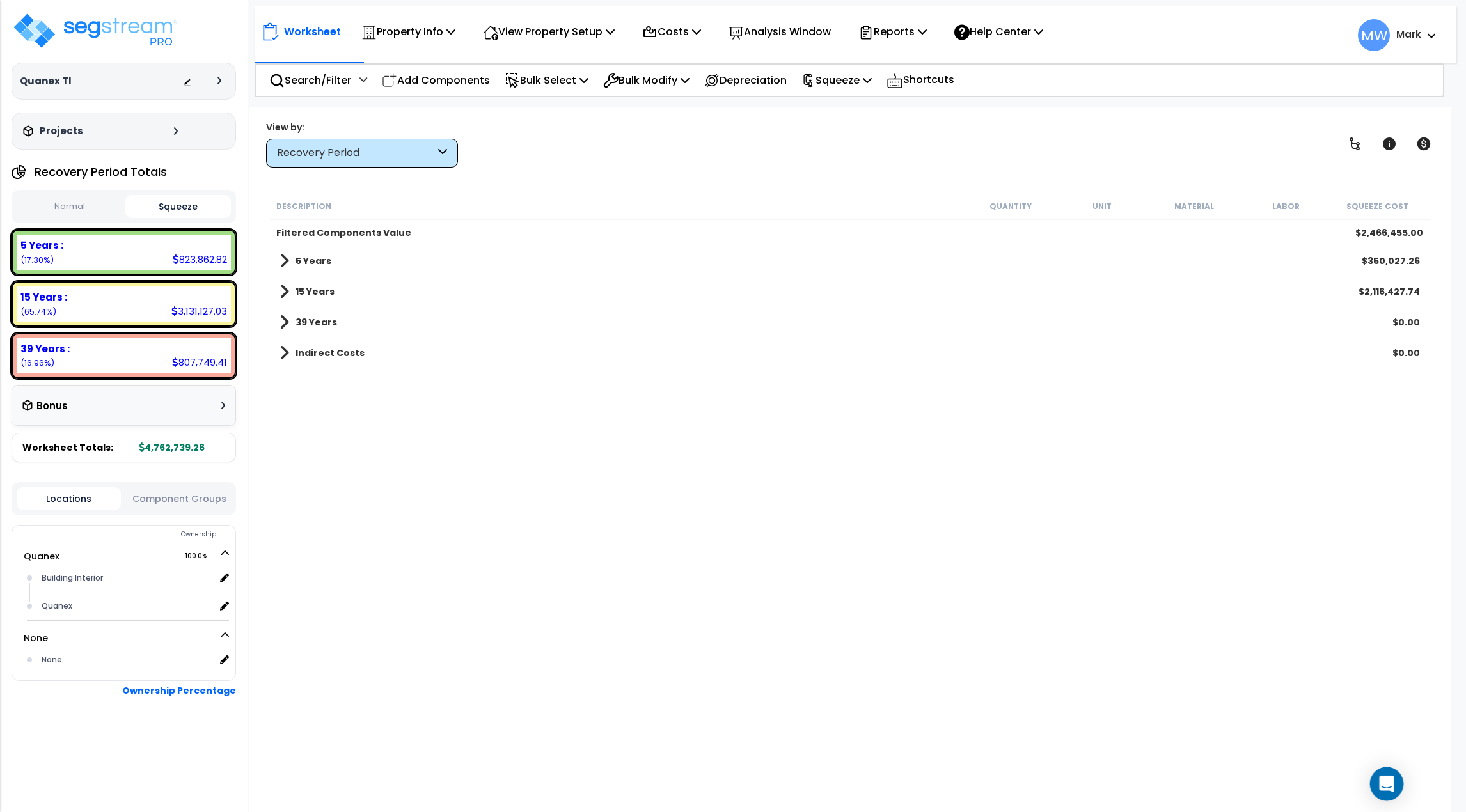
click at [1376, 775] on div "Open Intercom Messenger" at bounding box center [1387, 785] width 34 height 34
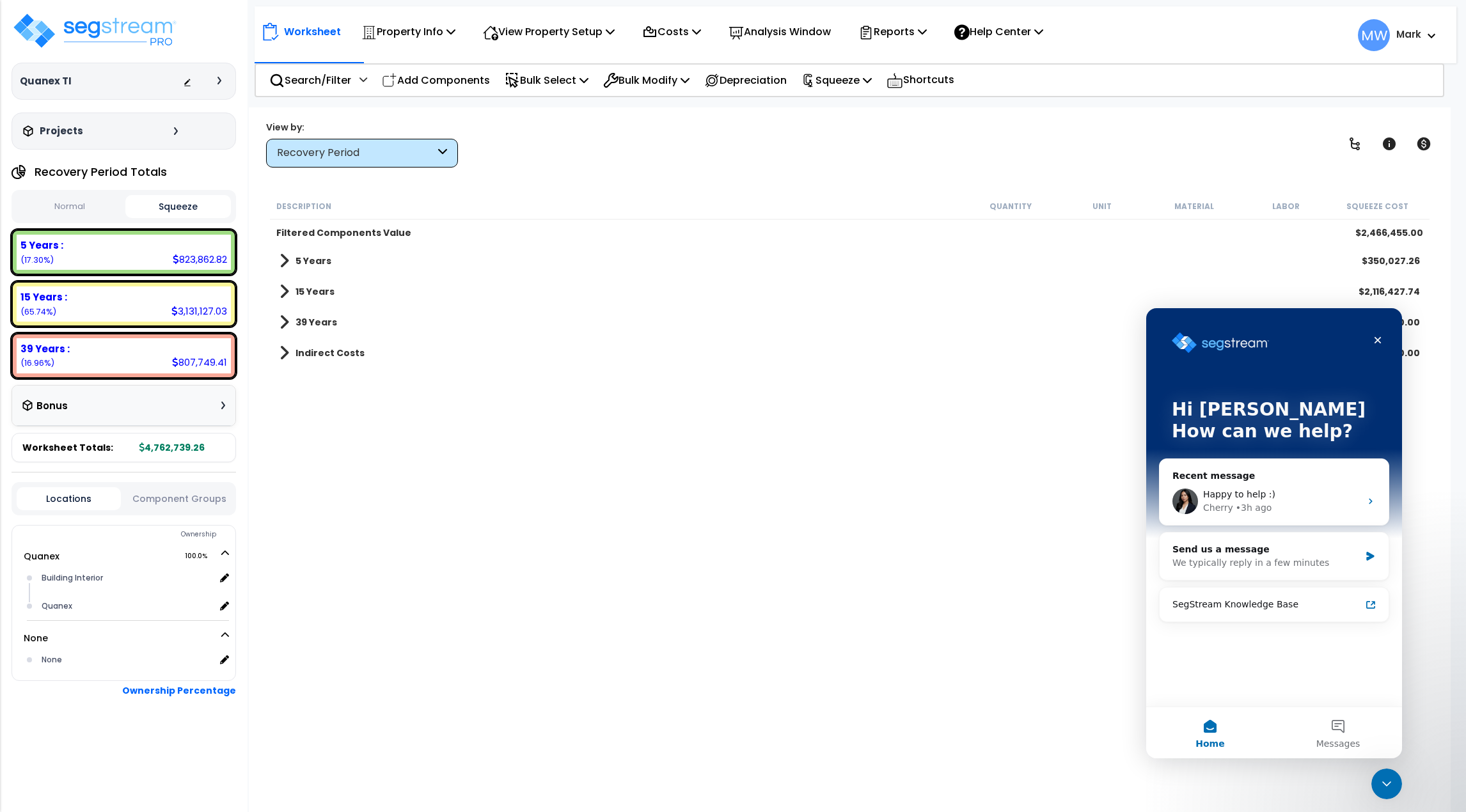
scroll to position [0, 0]
click at [1283, 495] on div "Happy to help :)" at bounding box center [1282, 494] width 157 height 14
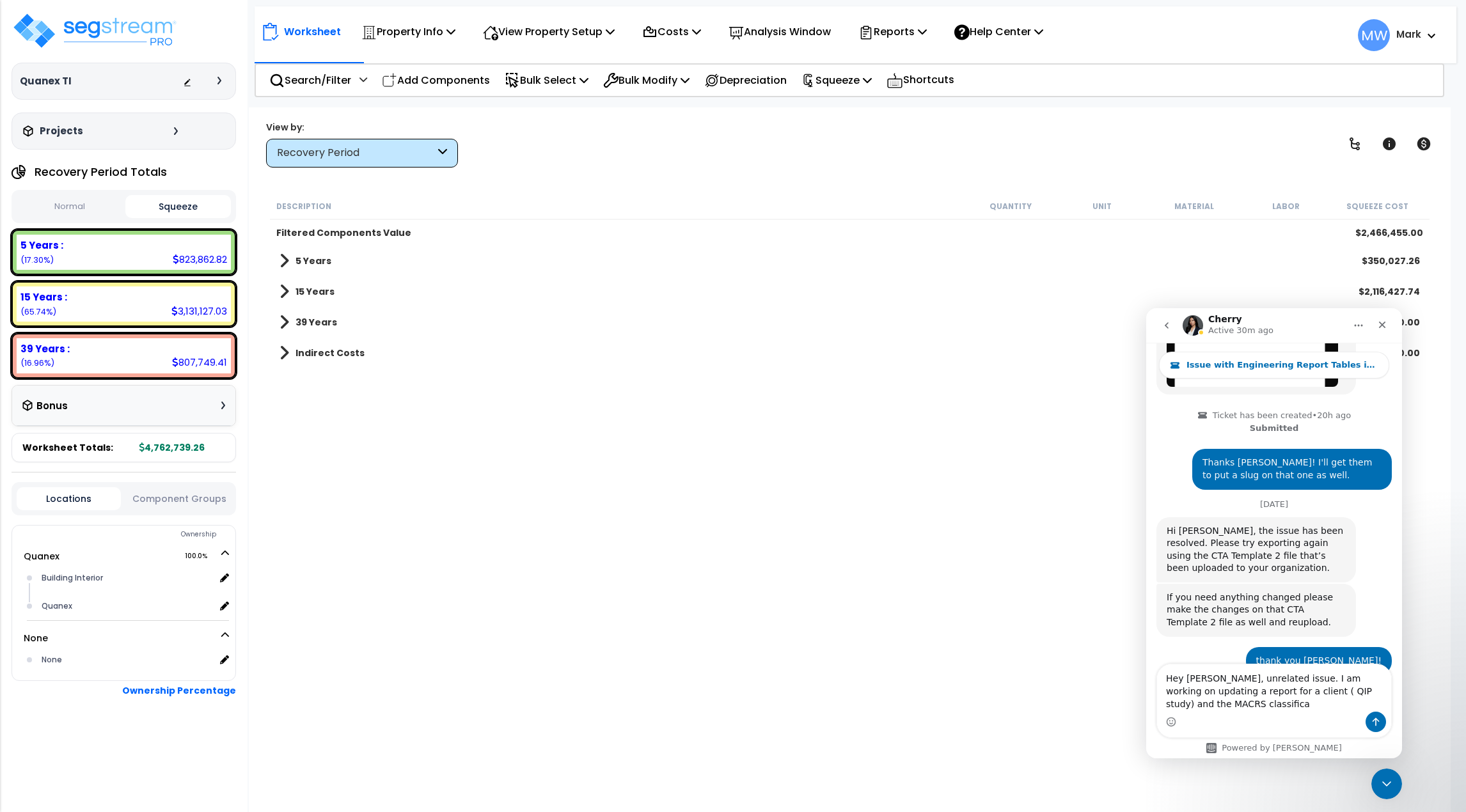
scroll to position [1085, 0]
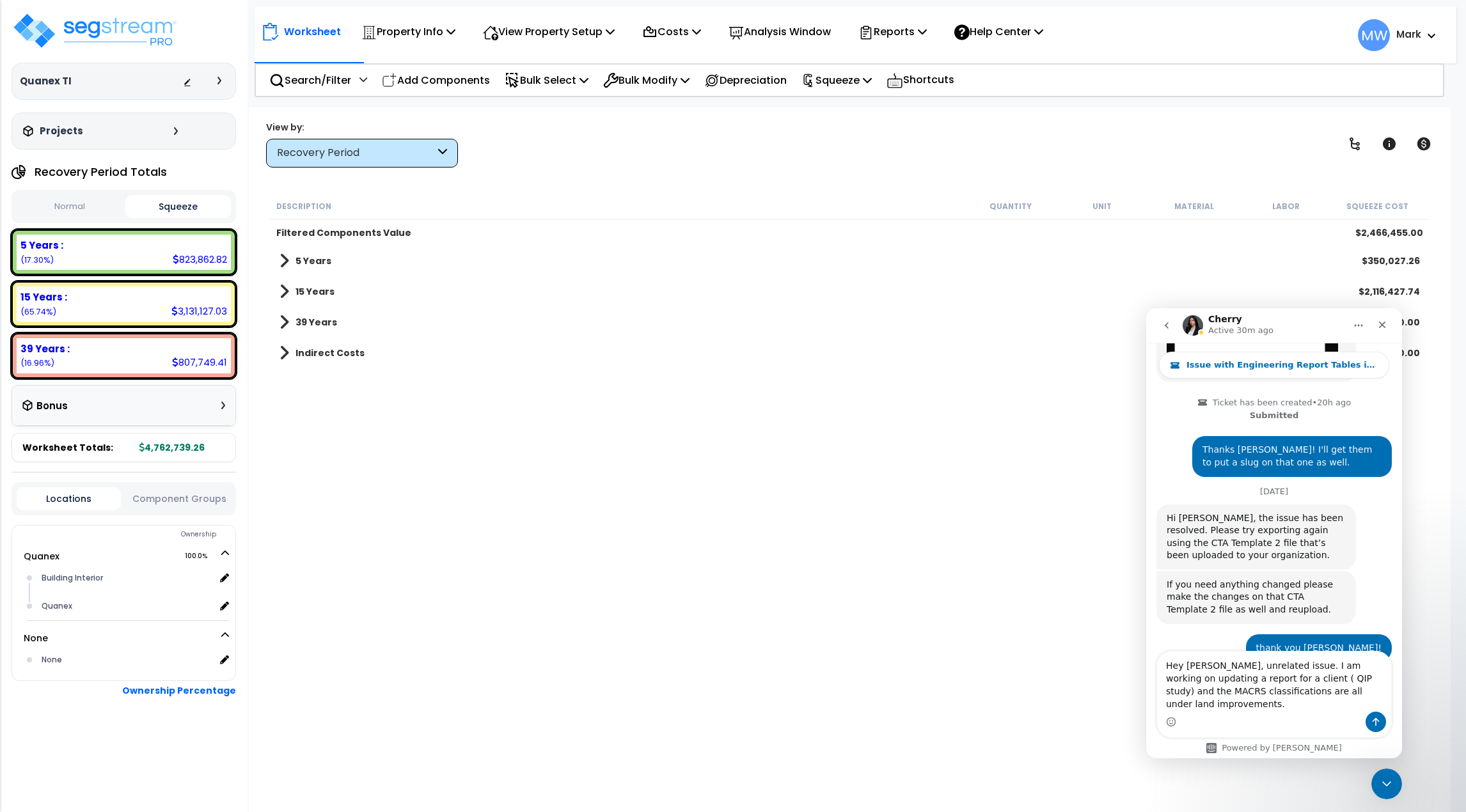
type textarea "Hey [PERSON_NAME], unrelated issue. I am working on updating a report for a cli…"
click at [809, 467] on div "Description Quantity Unit Material Labor Squeeze Cost Filtered Components Value…" at bounding box center [850, 464] width 1164 height 544
click at [669, 31] on p "Costs" at bounding box center [671, 32] width 59 height 17
click at [688, 85] on link "Direct Costs" at bounding box center [699, 88] width 126 height 26
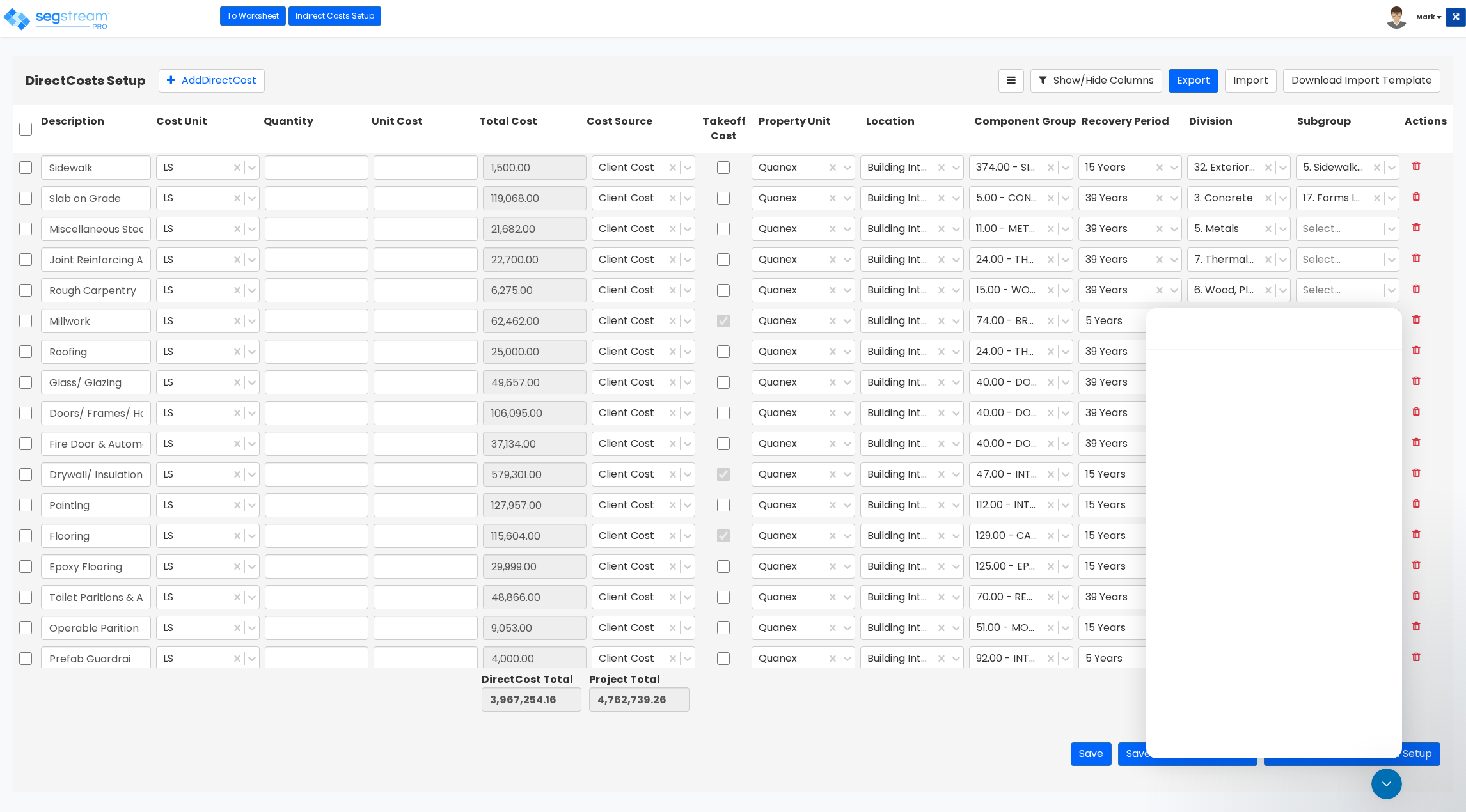
type input "1.00"
type input "1,500.00"
type input "1.00"
type input "119,068.00"
type input "1.00"
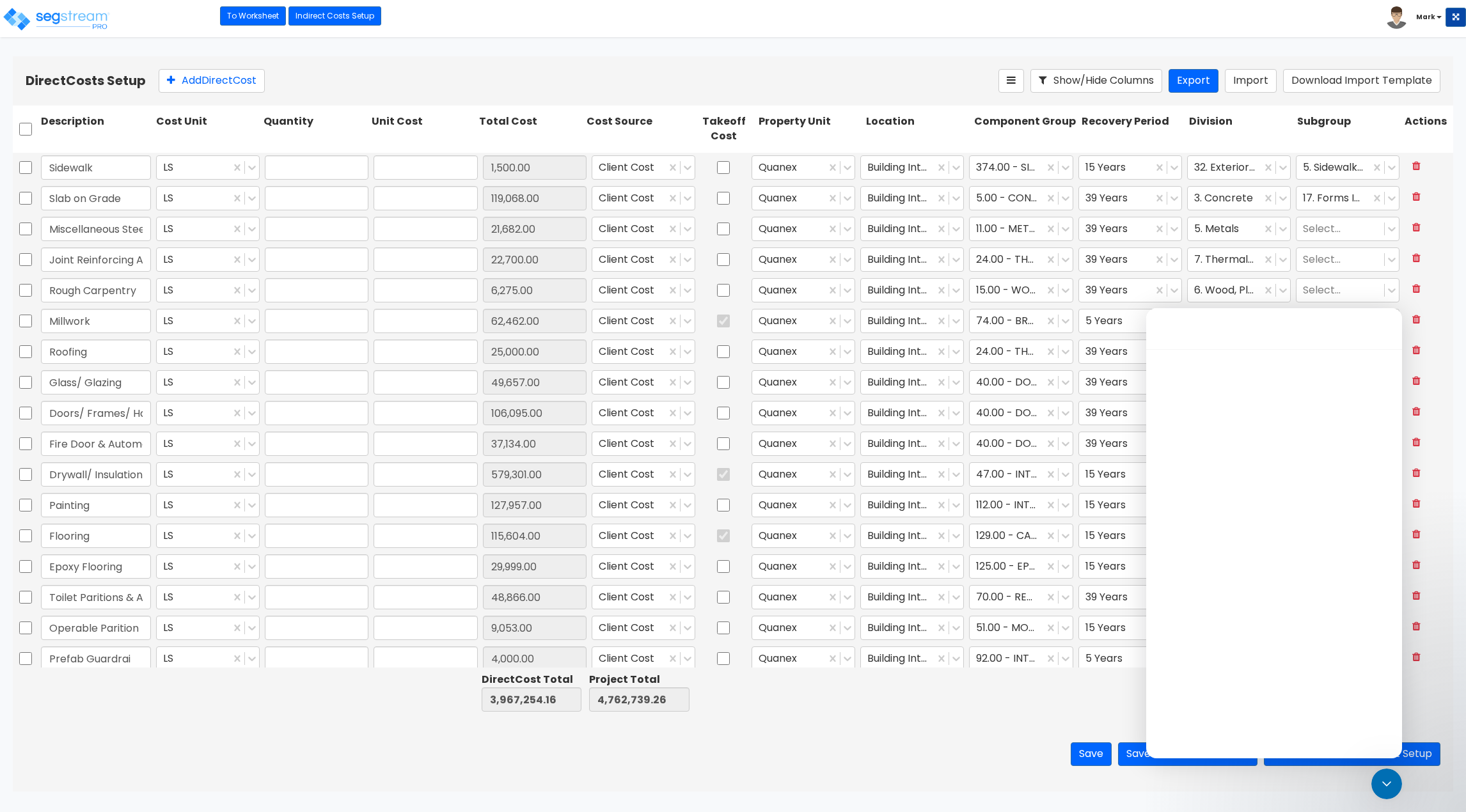
type input "21,682.00"
type input "1.00"
type input "22,700.00"
type input "1.00"
type input "6,275.00"
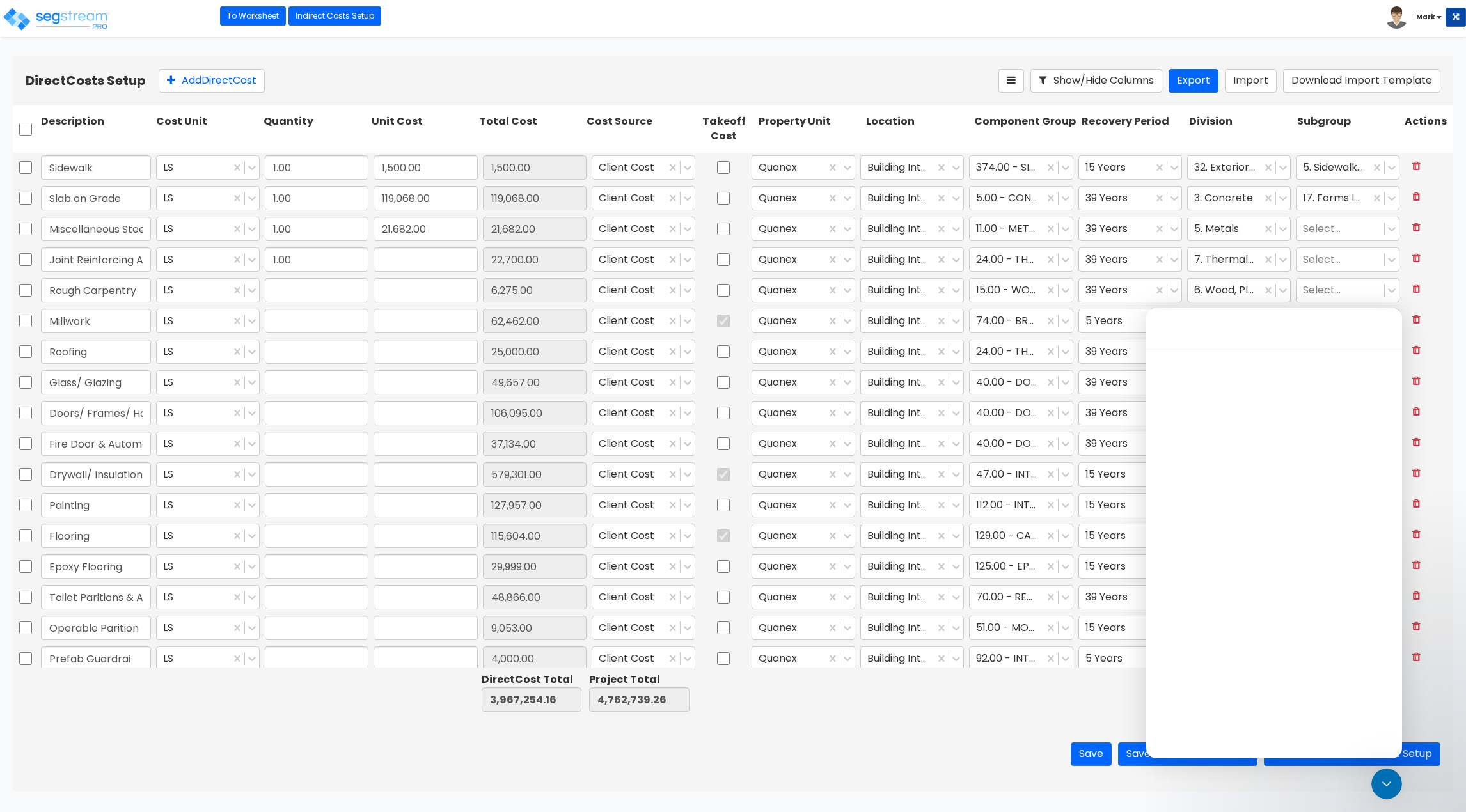
type input "1.00"
type input "62,462.00"
type input "1.00"
type input "25,000.00"
type input "1.00"
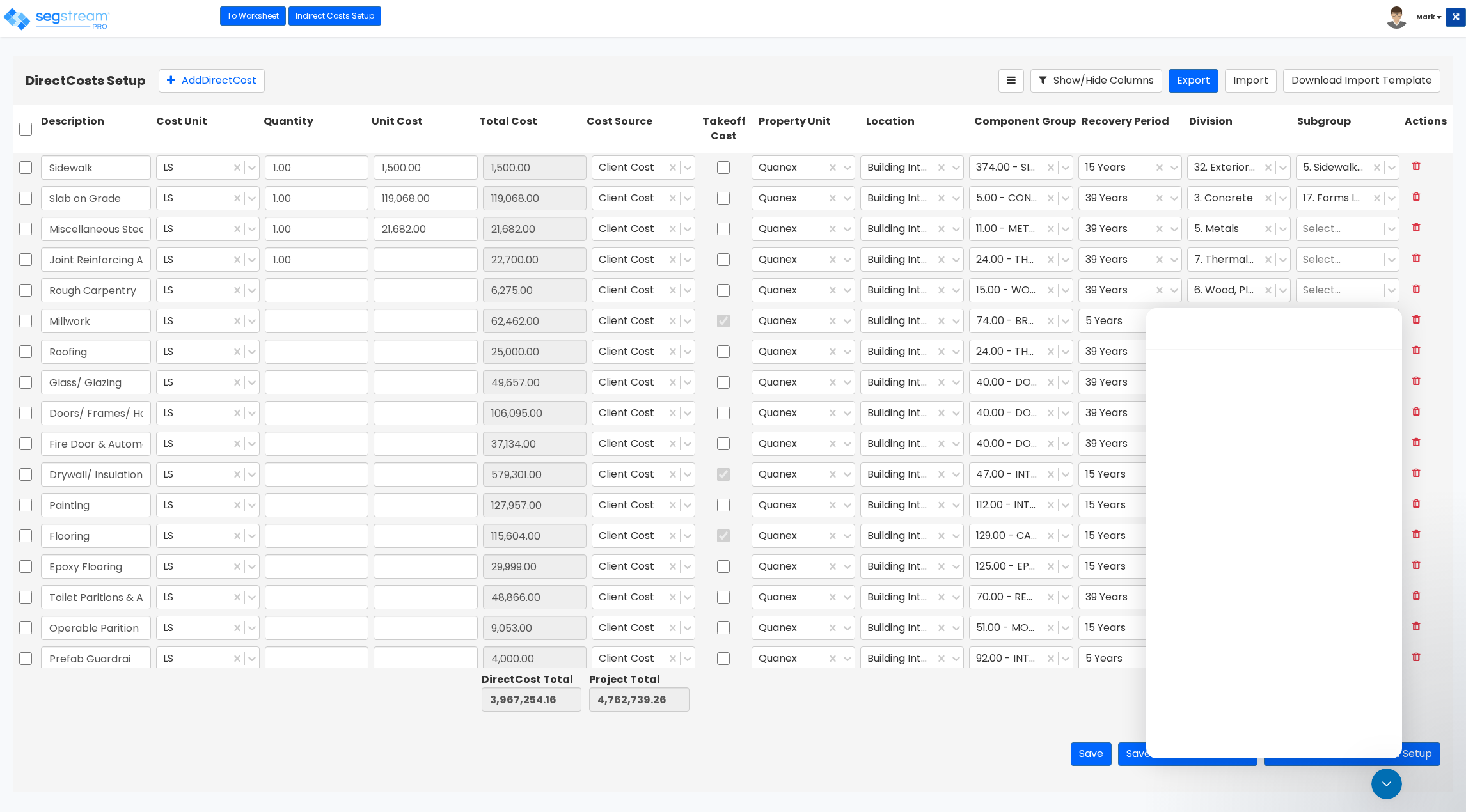
type input "49,657.00"
type input "1.00"
type input "106,095.00"
type input "1.00"
type input "37,134.00"
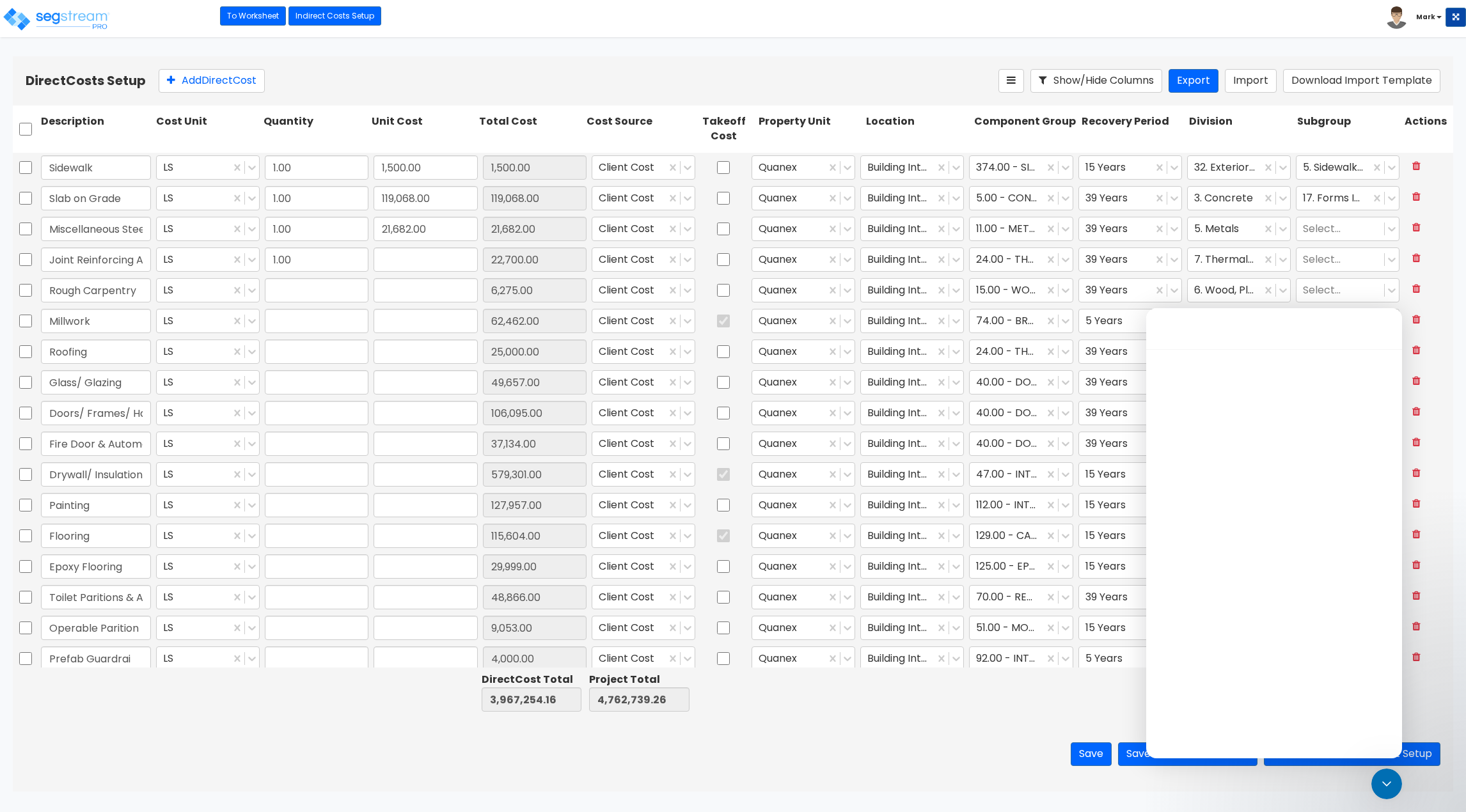
type input "1.00"
type input "579,301.00"
type input "1.00"
type input "127,957.00"
type input "1.00"
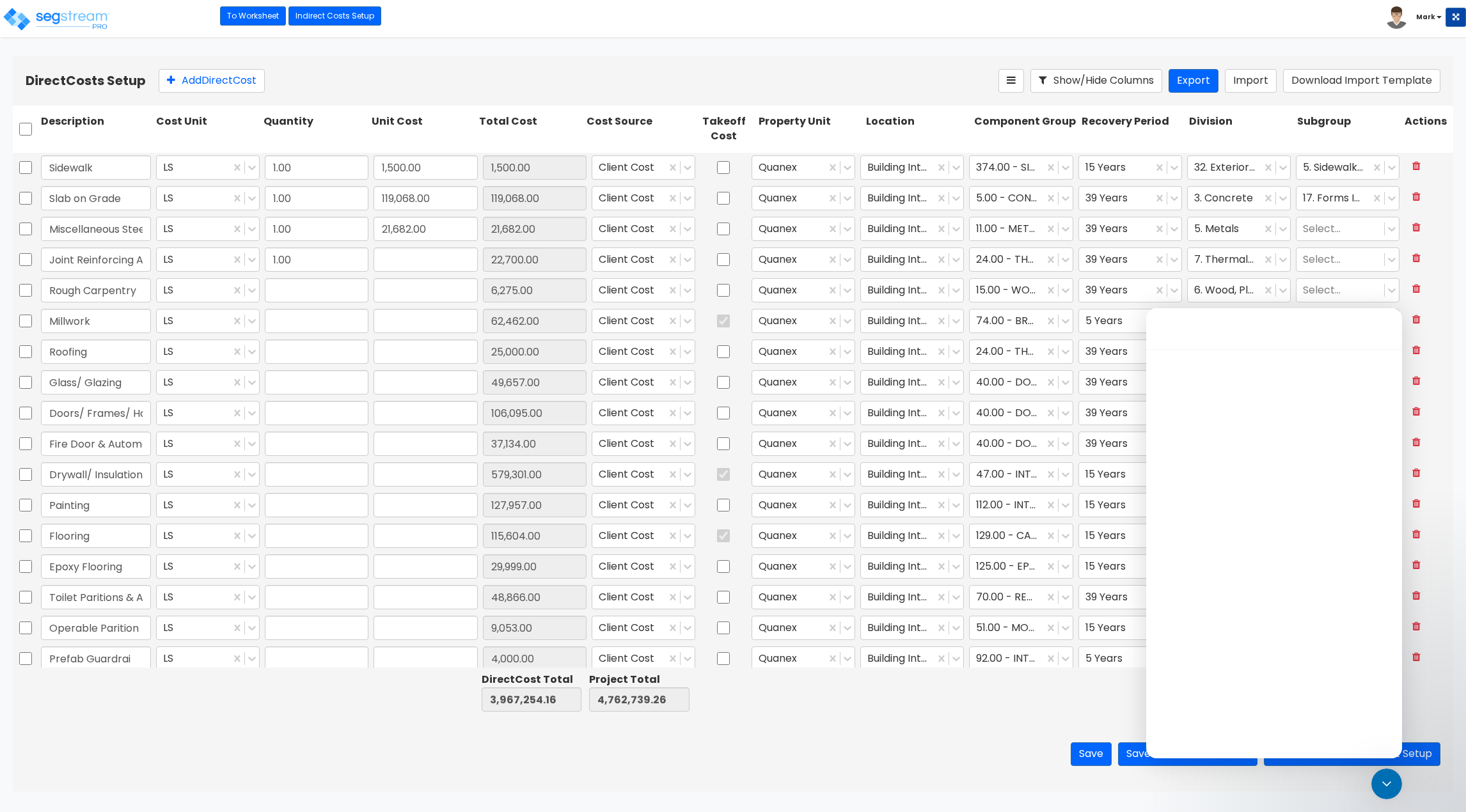
type input "115,604.00"
type input "1.00"
type input "29,999.00"
type input "1.00"
type input "48,866.00"
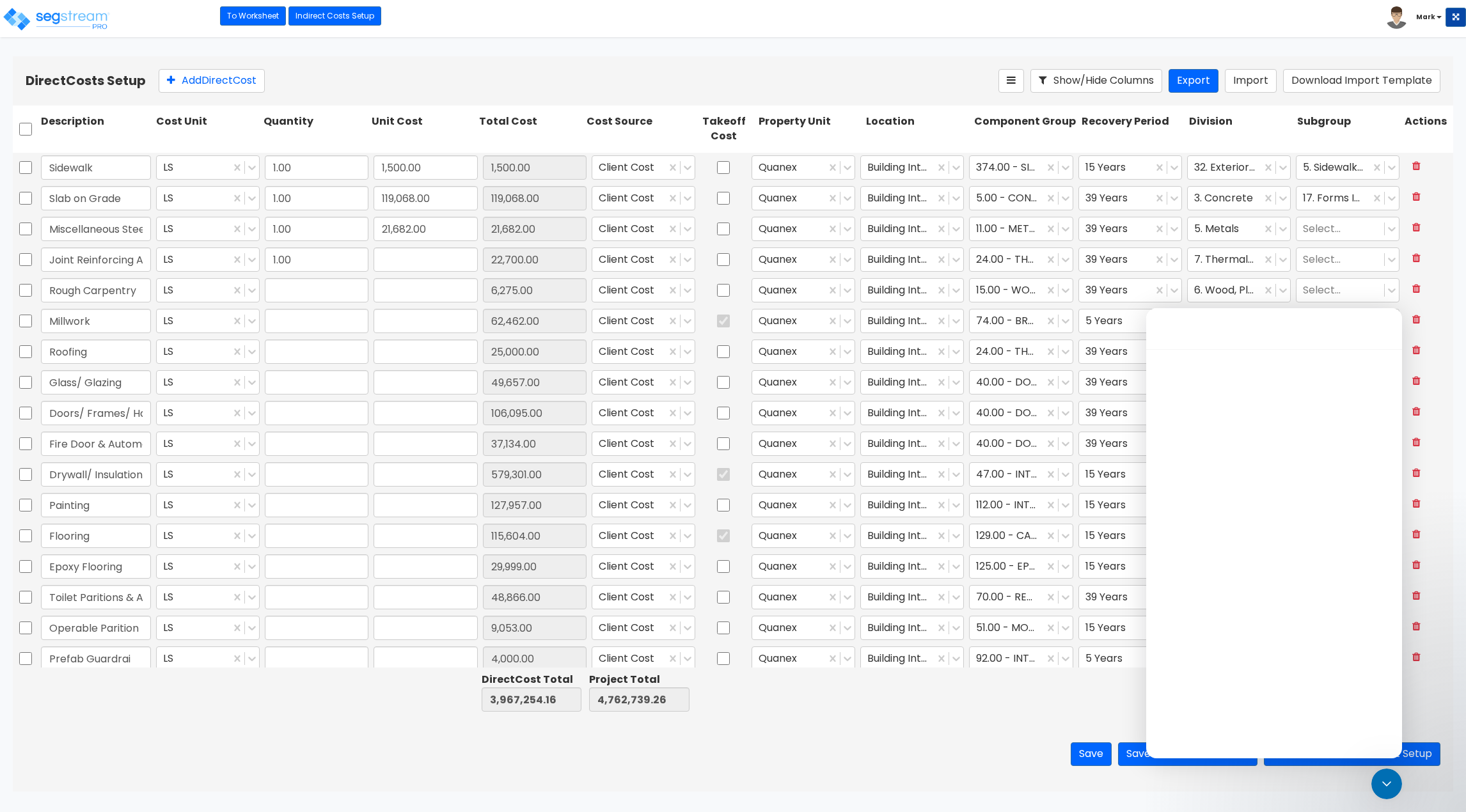
type input "1.00"
type input "9,053.00"
type input "1.00"
type input "4,000.00"
type input "1.00"
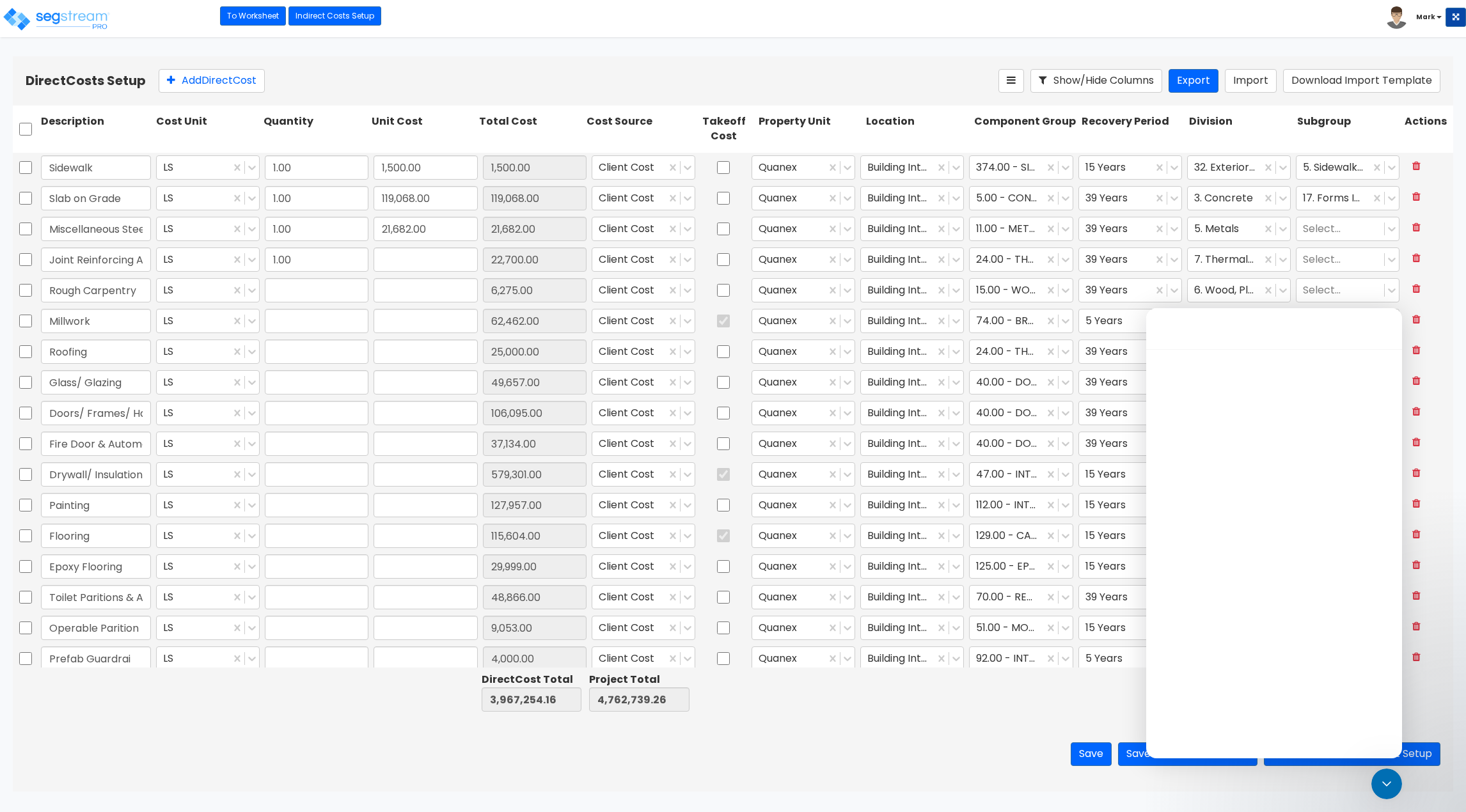
type input "230,087.00"
type input "1.00"
type input "5,000.00"
type input "1.00"
type input "118,900.00"
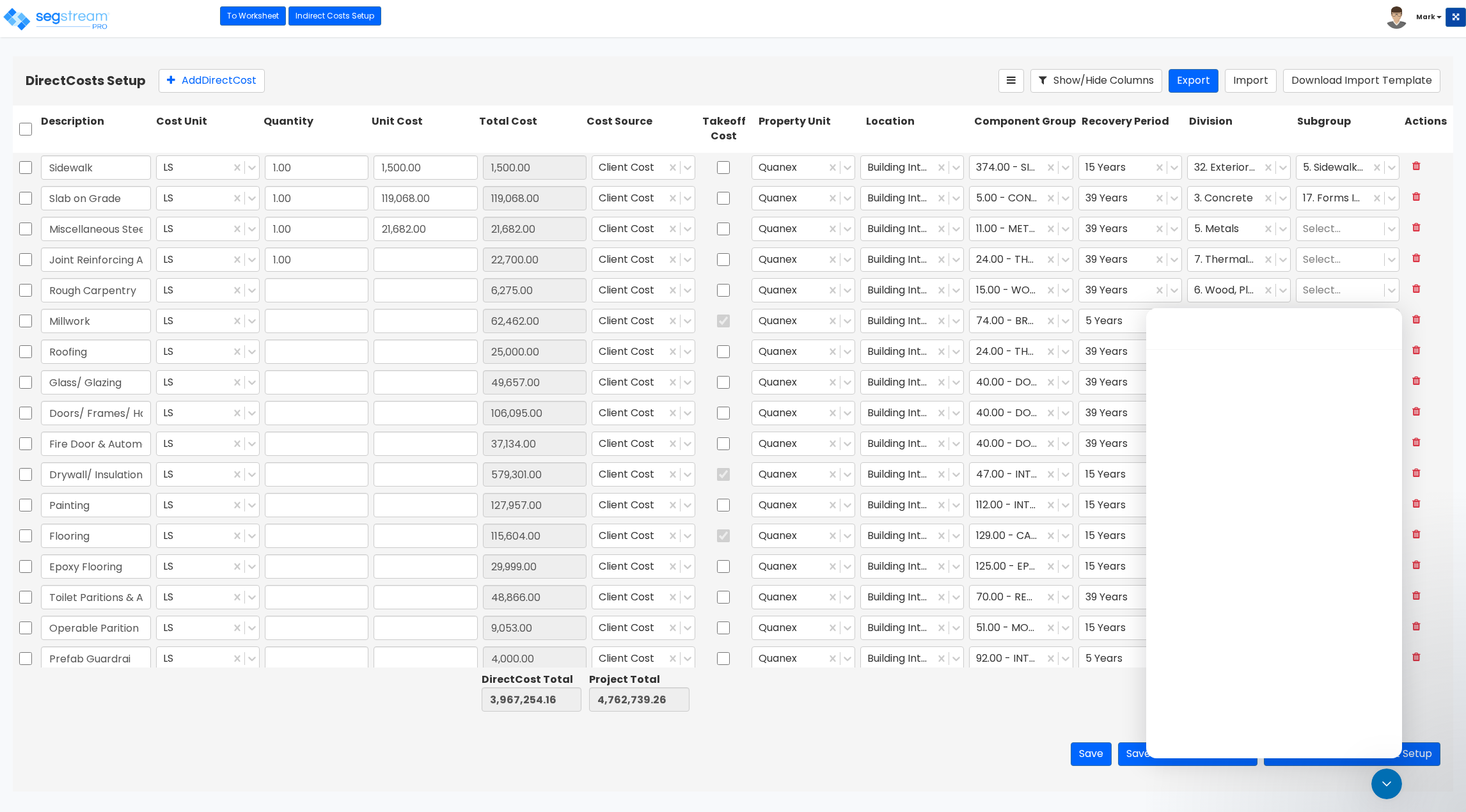
type input "1.00"
type input "412,091.00"
type input "1.00"
type input "320,650.00"
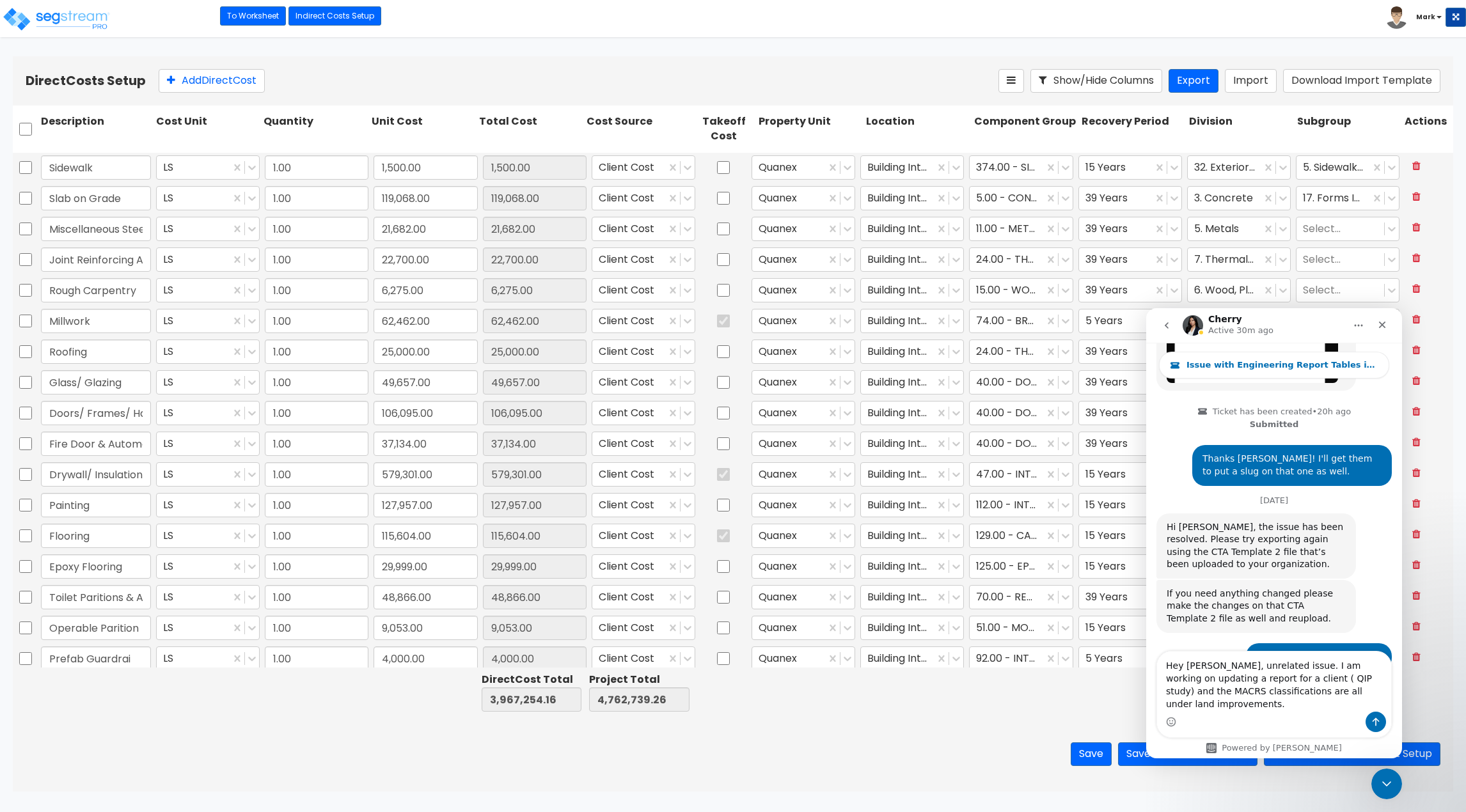
scroll to position [1085, 0]
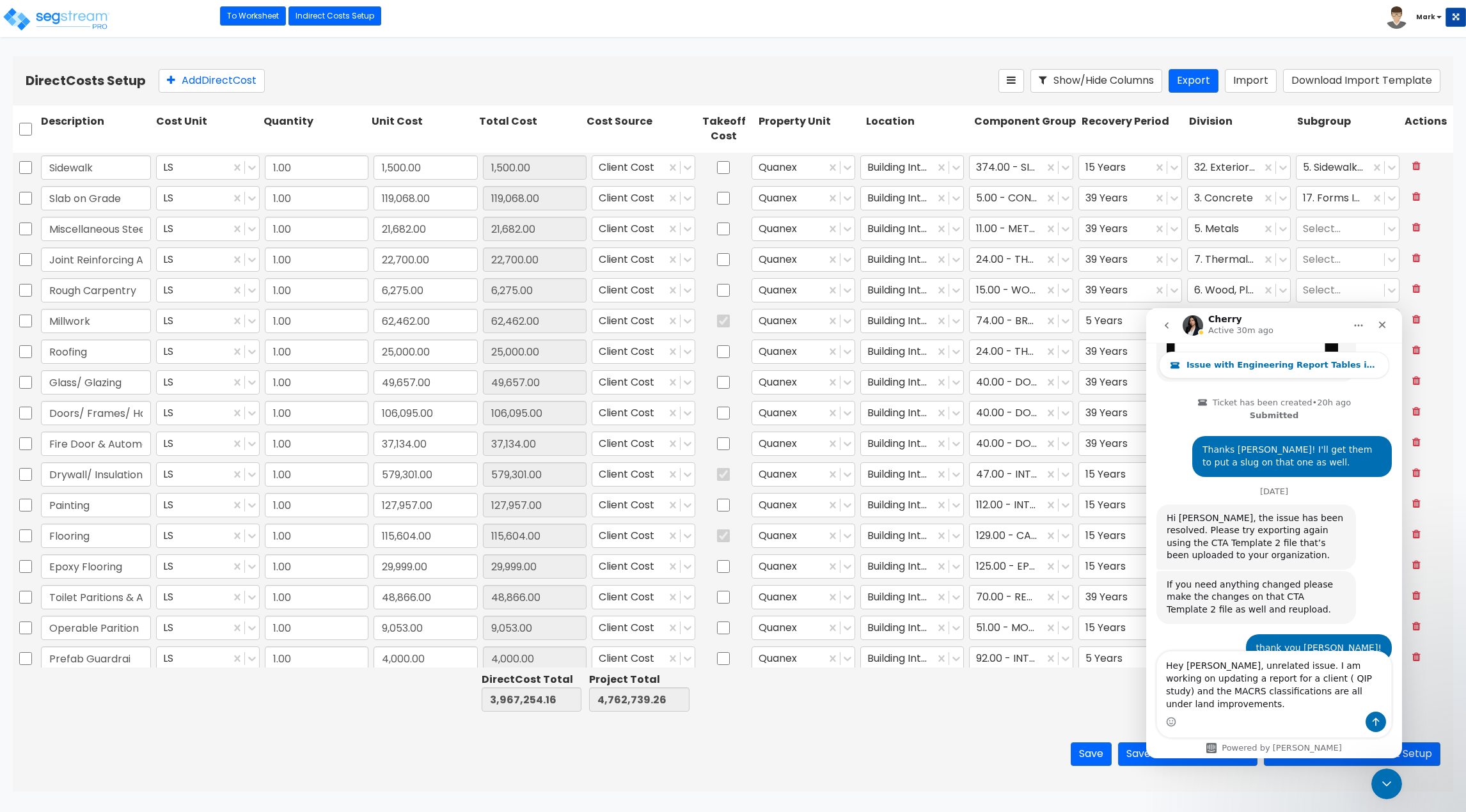
click at [842, 725] on div "Save Save & Enter Worksheet Save & Go to Indirect Cost Setup" at bounding box center [733, 754] width 1440 height 75
click at [1397, 786] on div "Close Intercom Messenger" at bounding box center [1385, 782] width 31 height 31
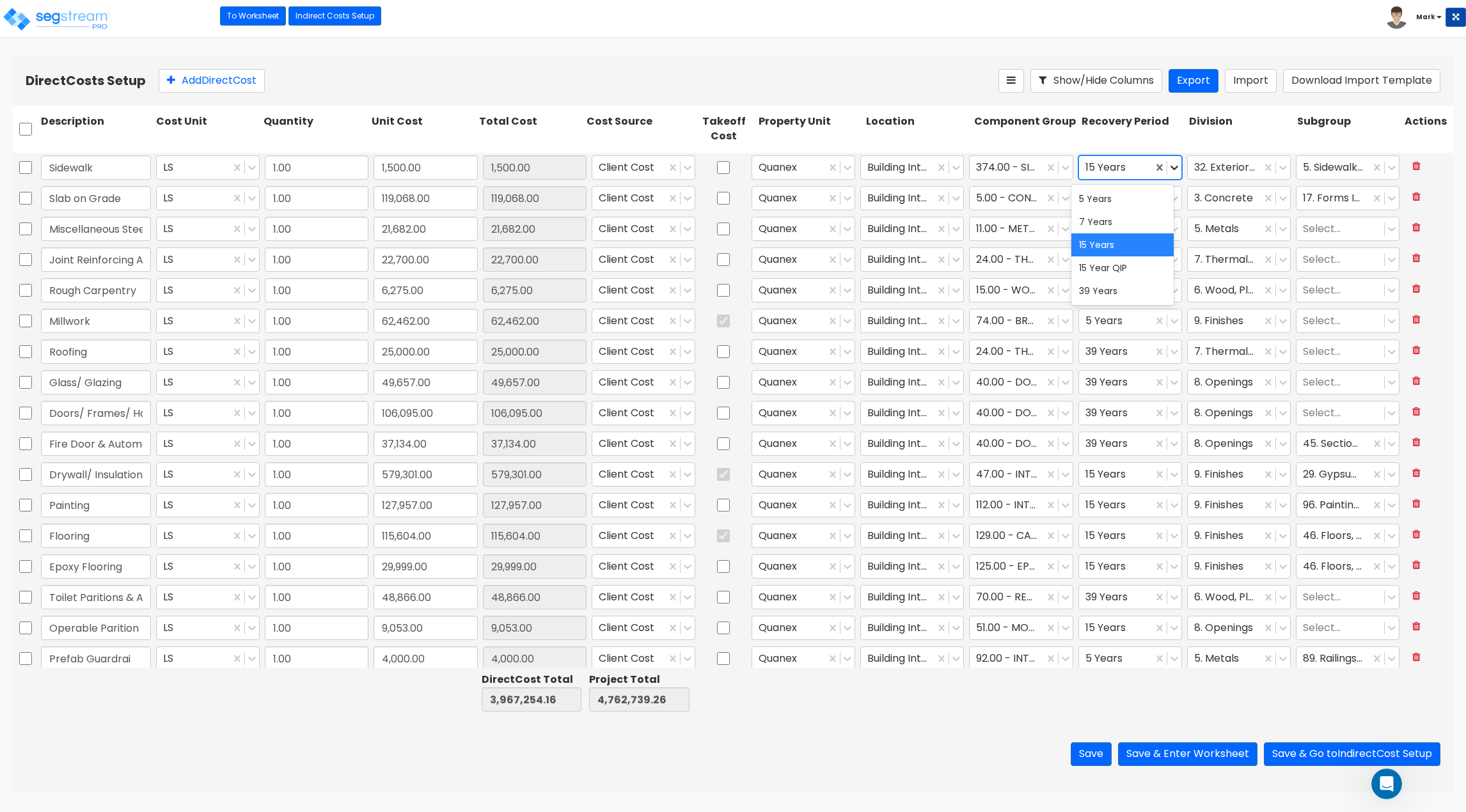
click at [1172, 164] on icon at bounding box center [1174, 167] width 13 height 13
click at [1134, 285] on div "39 Years" at bounding box center [1123, 290] width 103 height 23
click at [1171, 163] on icon at bounding box center [1174, 167] width 13 height 13
click at [1130, 243] on div "15 Years" at bounding box center [1123, 244] width 103 height 23
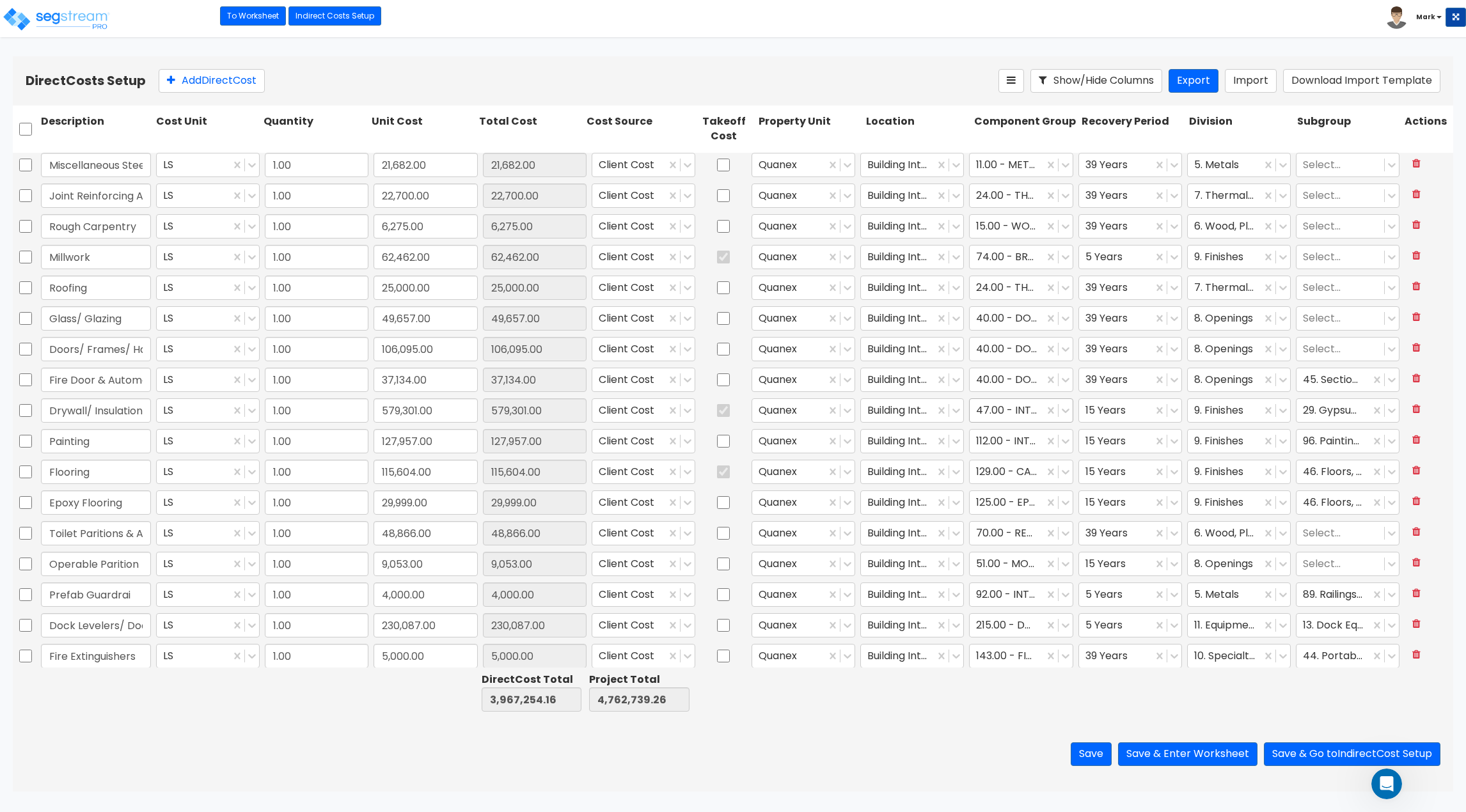
type input "1.00"
type input "1,500.00"
click at [20, 409] on input "checkbox" at bounding box center [25, 411] width 13 height 24
checkbox input "true"
click at [21, 439] on input "checkbox" at bounding box center [25, 441] width 13 height 24
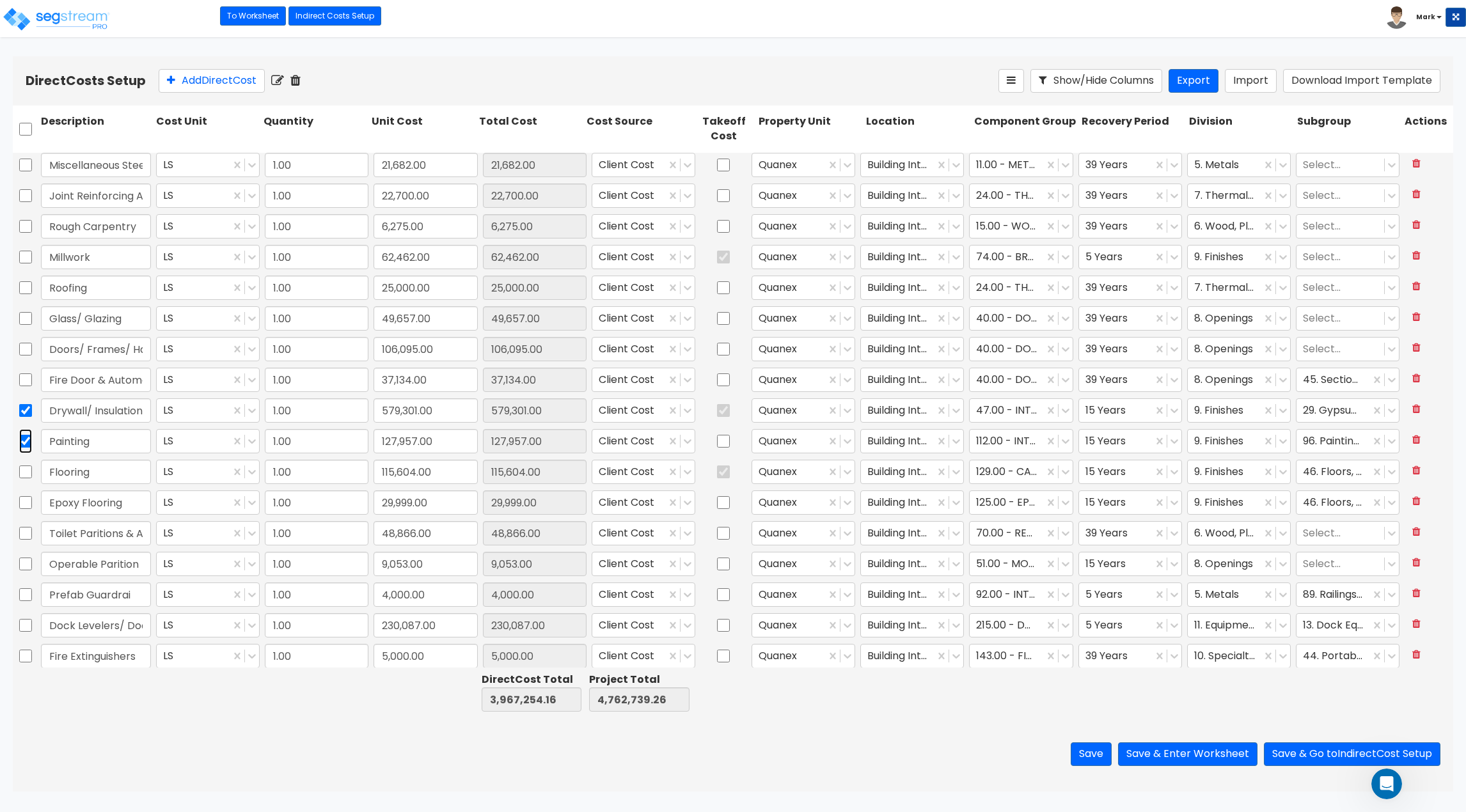
checkbox input "true"
click at [29, 473] on input "checkbox" at bounding box center [25, 471] width 13 height 24
checkbox input "true"
click at [25, 500] on input "checkbox" at bounding box center [25, 502] width 13 height 24
checkbox input "true"
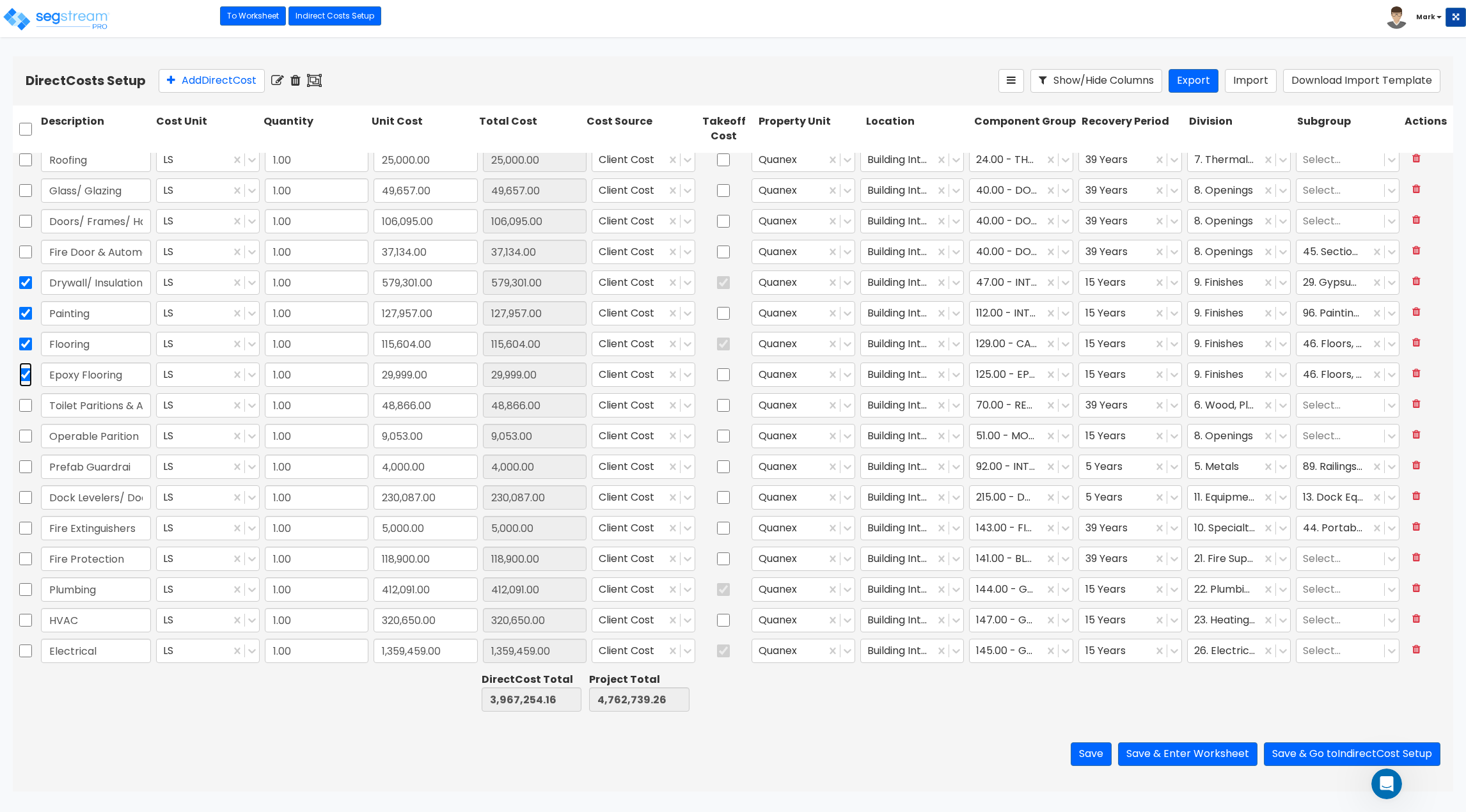
scroll to position [253, 0]
click at [19, 378] on div at bounding box center [26, 375] width 26 height 29
click at [21, 377] on input "checkbox" at bounding box center [25, 375] width 13 height 24
checkbox input "true"
click at [24, 592] on input "checkbox" at bounding box center [25, 590] width 13 height 24
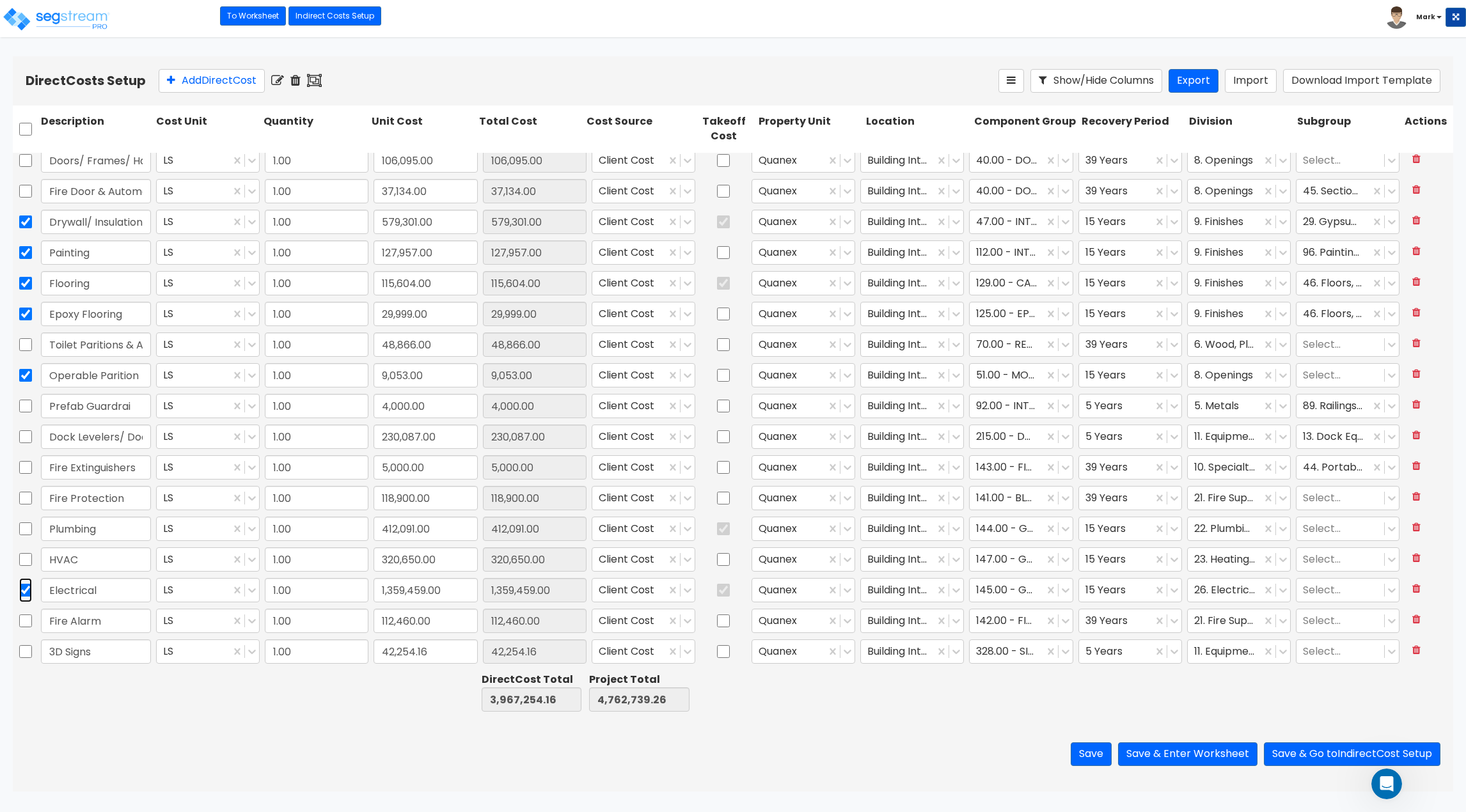
checkbox input "true"
click at [26, 567] on input "checkbox" at bounding box center [25, 559] width 13 height 24
checkbox input "true"
click at [27, 535] on input "checkbox" at bounding box center [25, 529] width 13 height 24
checkbox input "true"
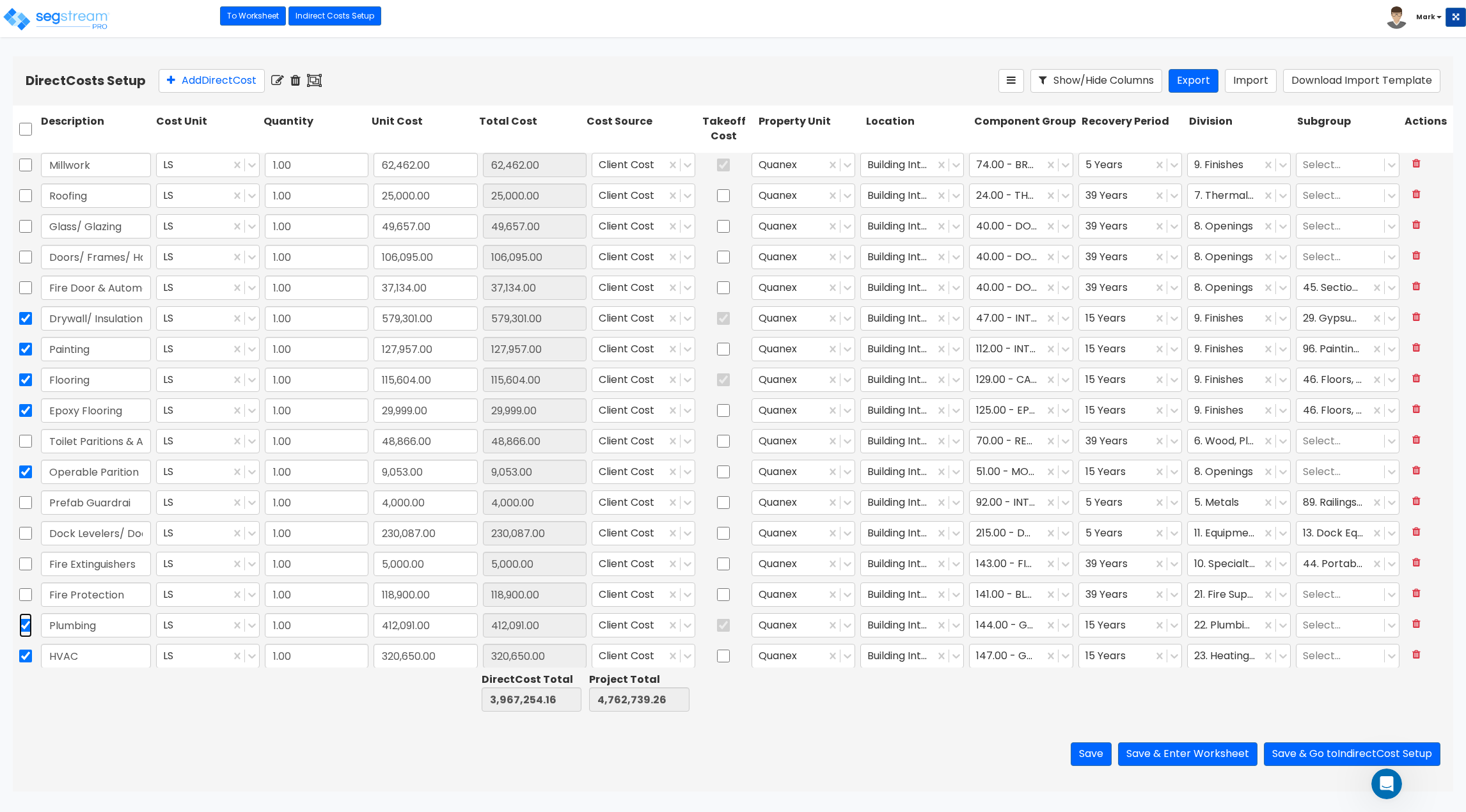
scroll to position [0, 0]
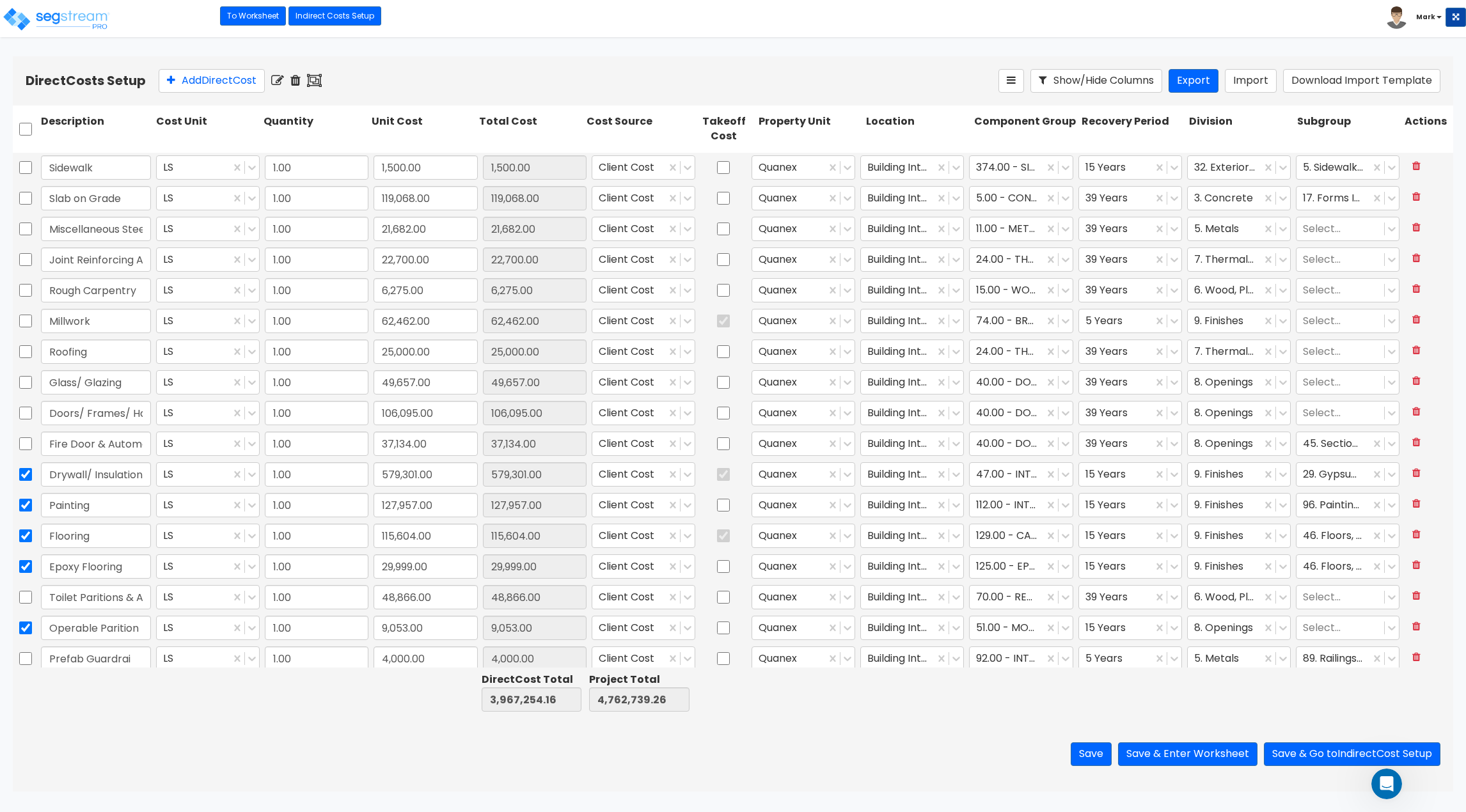
click at [280, 85] on icon at bounding box center [278, 80] width 13 height 13
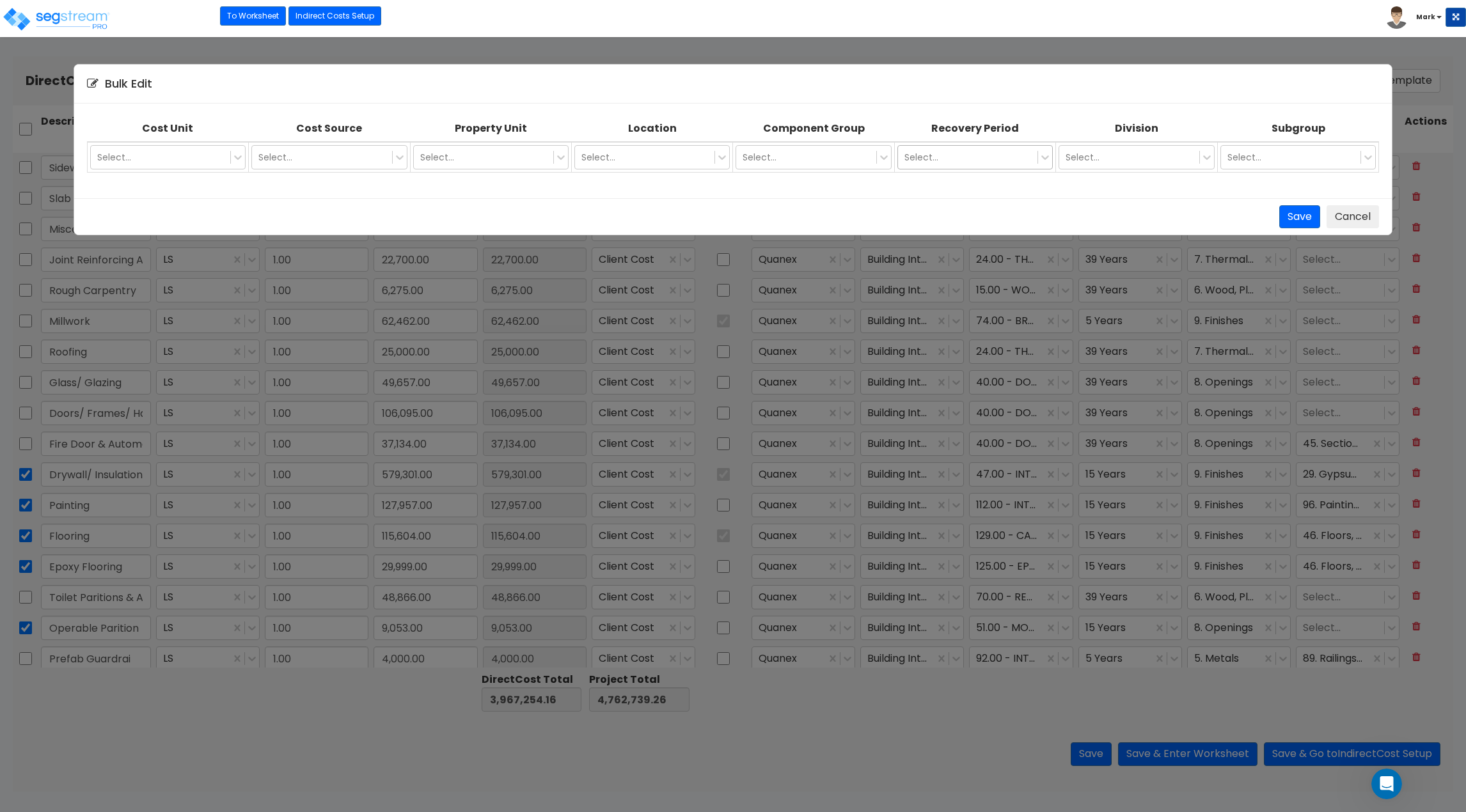
click at [982, 159] on div at bounding box center [968, 157] width 126 height 15
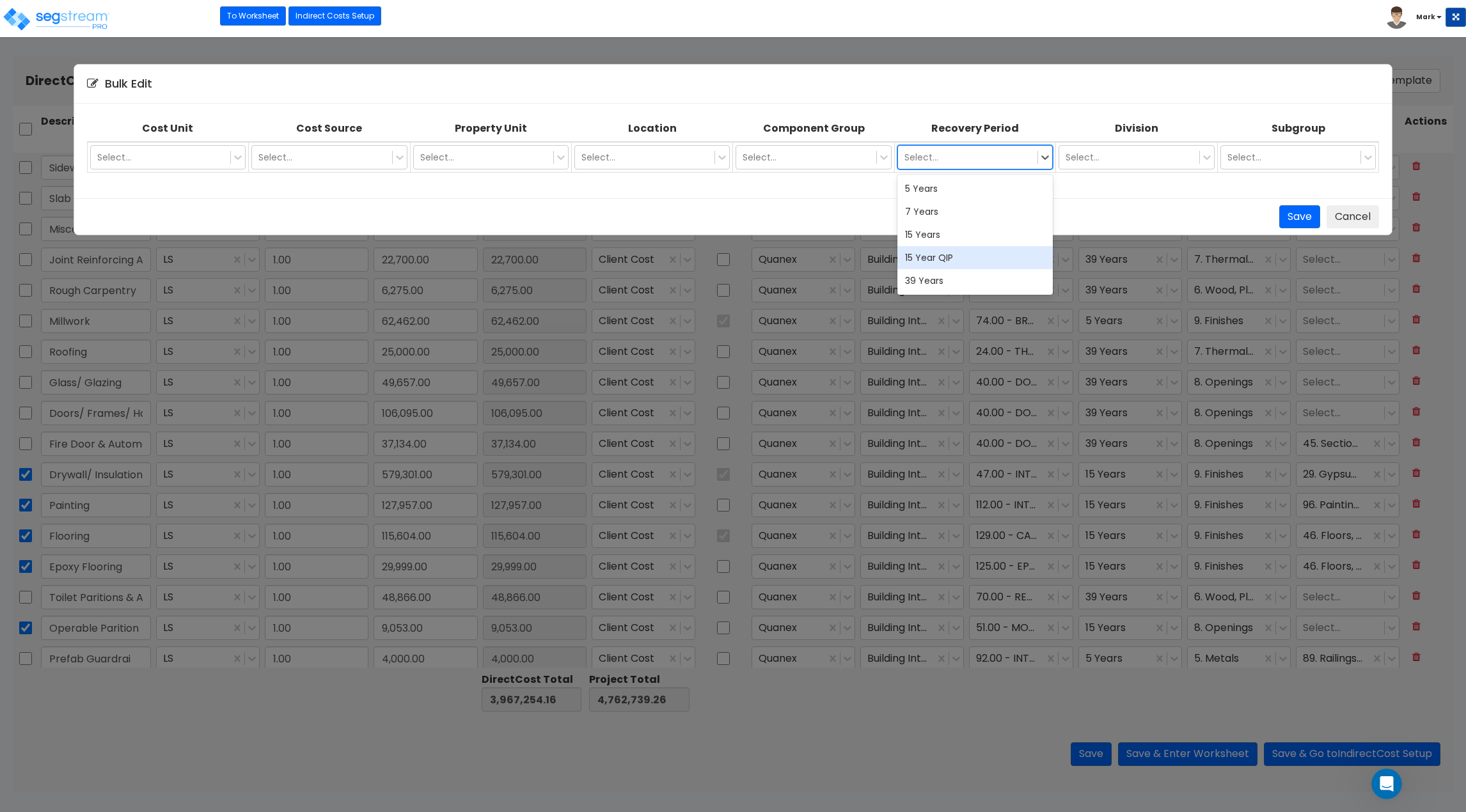
click at [988, 256] on div "15 Year QIP" at bounding box center [976, 257] width 155 height 23
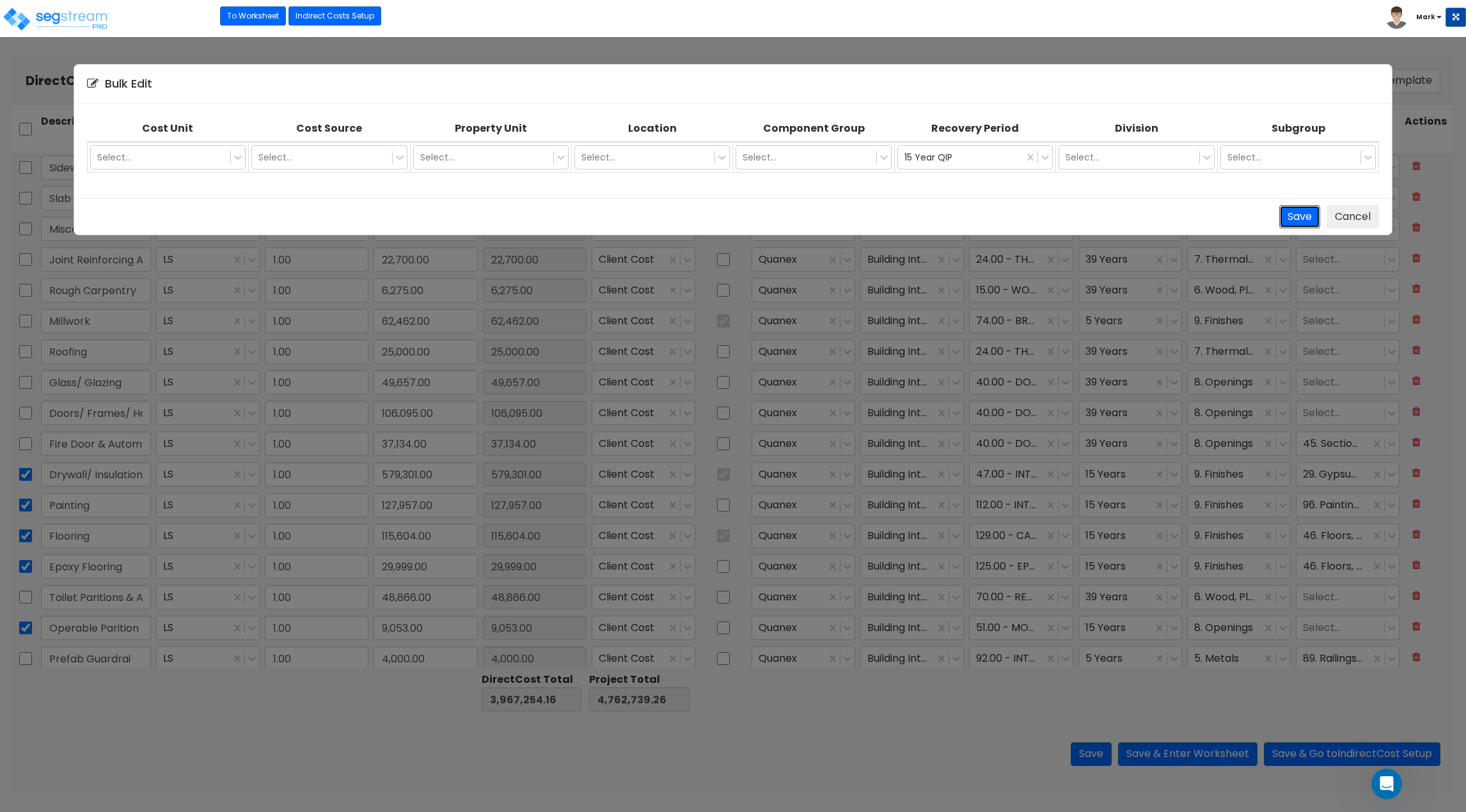
click at [1293, 220] on button "Save" at bounding box center [1300, 217] width 41 height 24
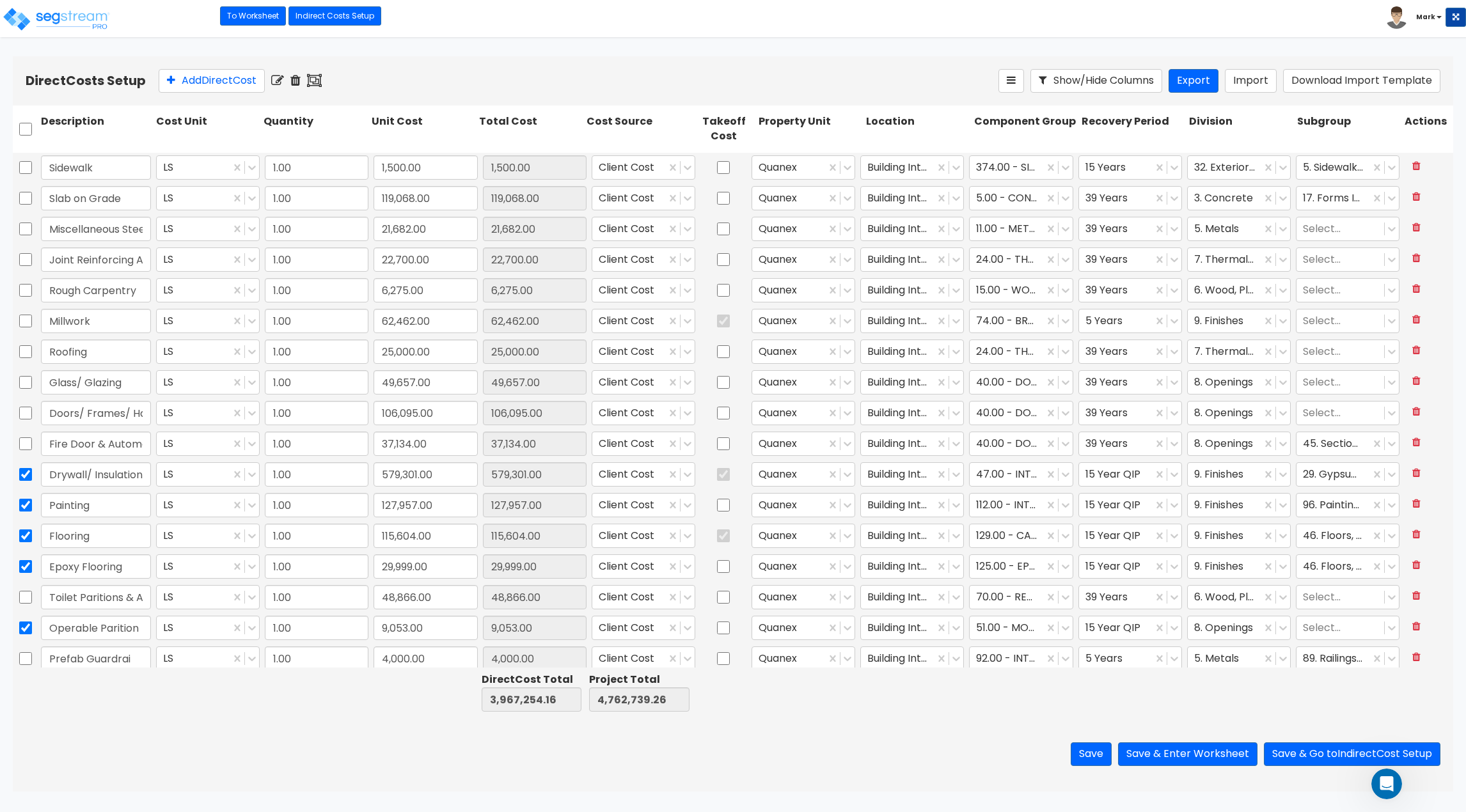
type input "1.00"
type input "320,650.00"
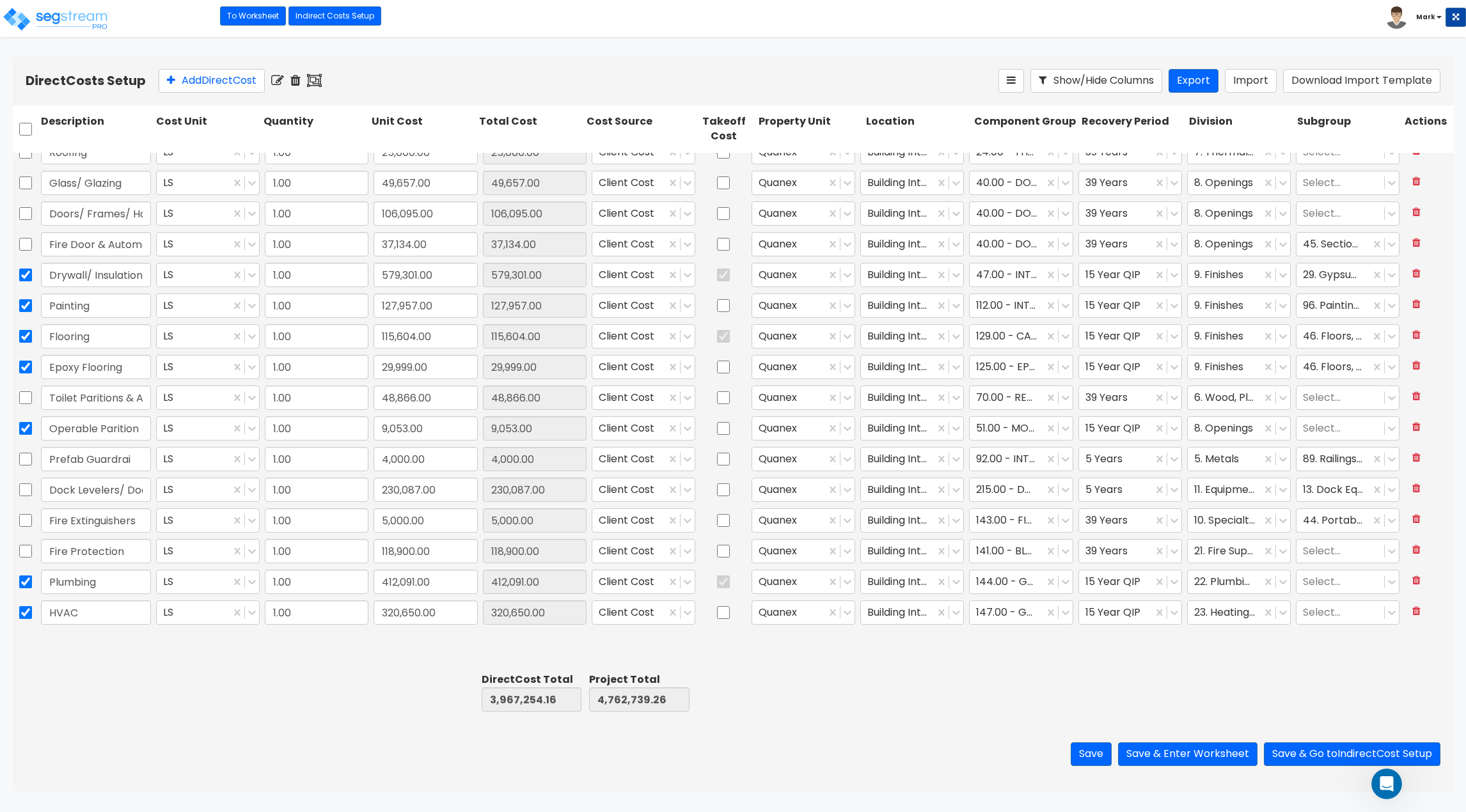
scroll to position [253, 0]
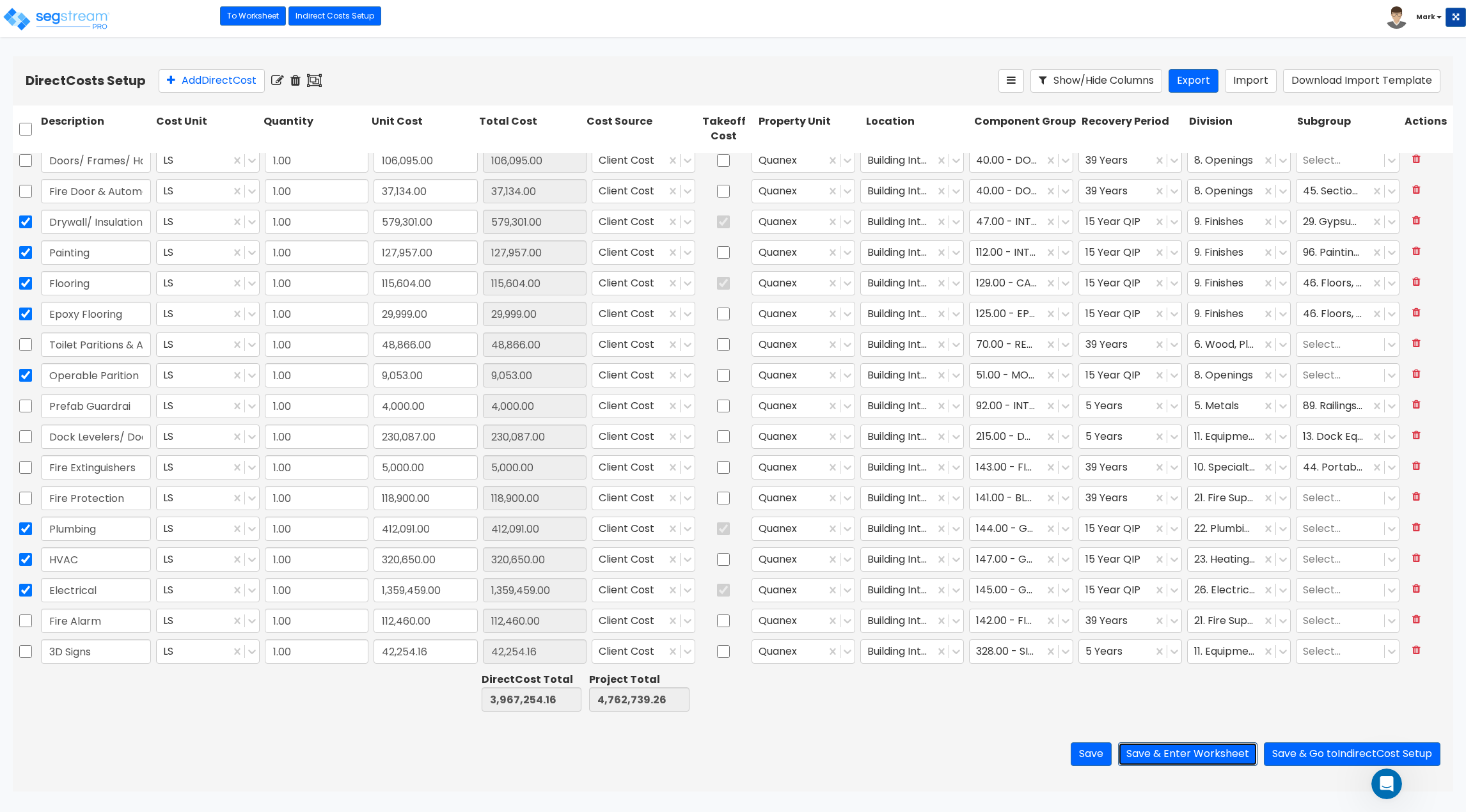
click at [1222, 751] on button "Save & Enter Worksheet" at bounding box center [1187, 754] width 139 height 24
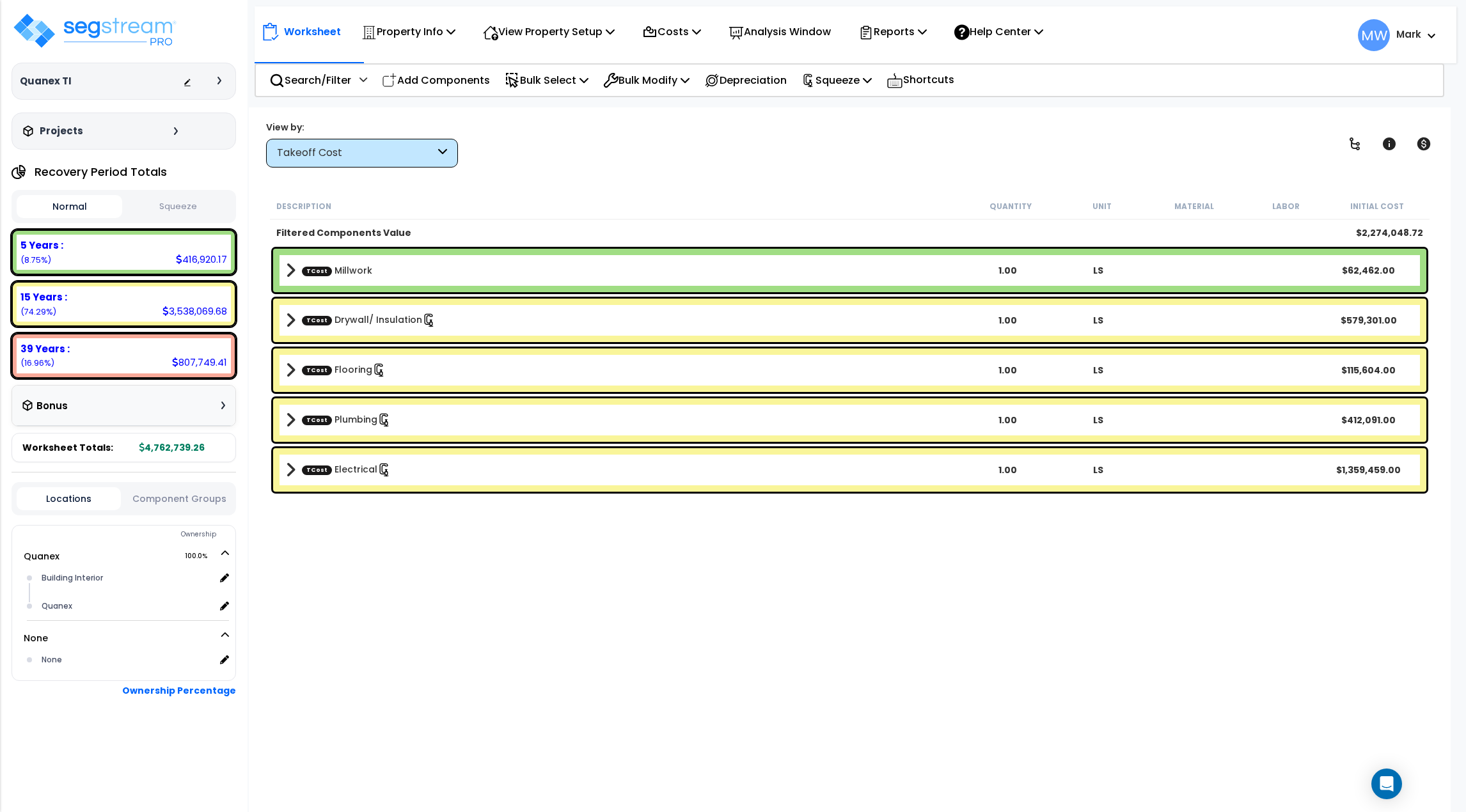
click at [197, 214] on button "Squeeze" at bounding box center [179, 207] width 106 height 22
click at [50, 213] on button "Normal" at bounding box center [69, 207] width 106 height 22
click at [1402, 791] on div "Worksheet Property Info Property Setup Add Property Unit Template property Clon…" at bounding box center [849, 513] width 1202 height 812
click at [1389, 788] on icon "Open Intercom Messenger" at bounding box center [1387, 783] width 16 height 16
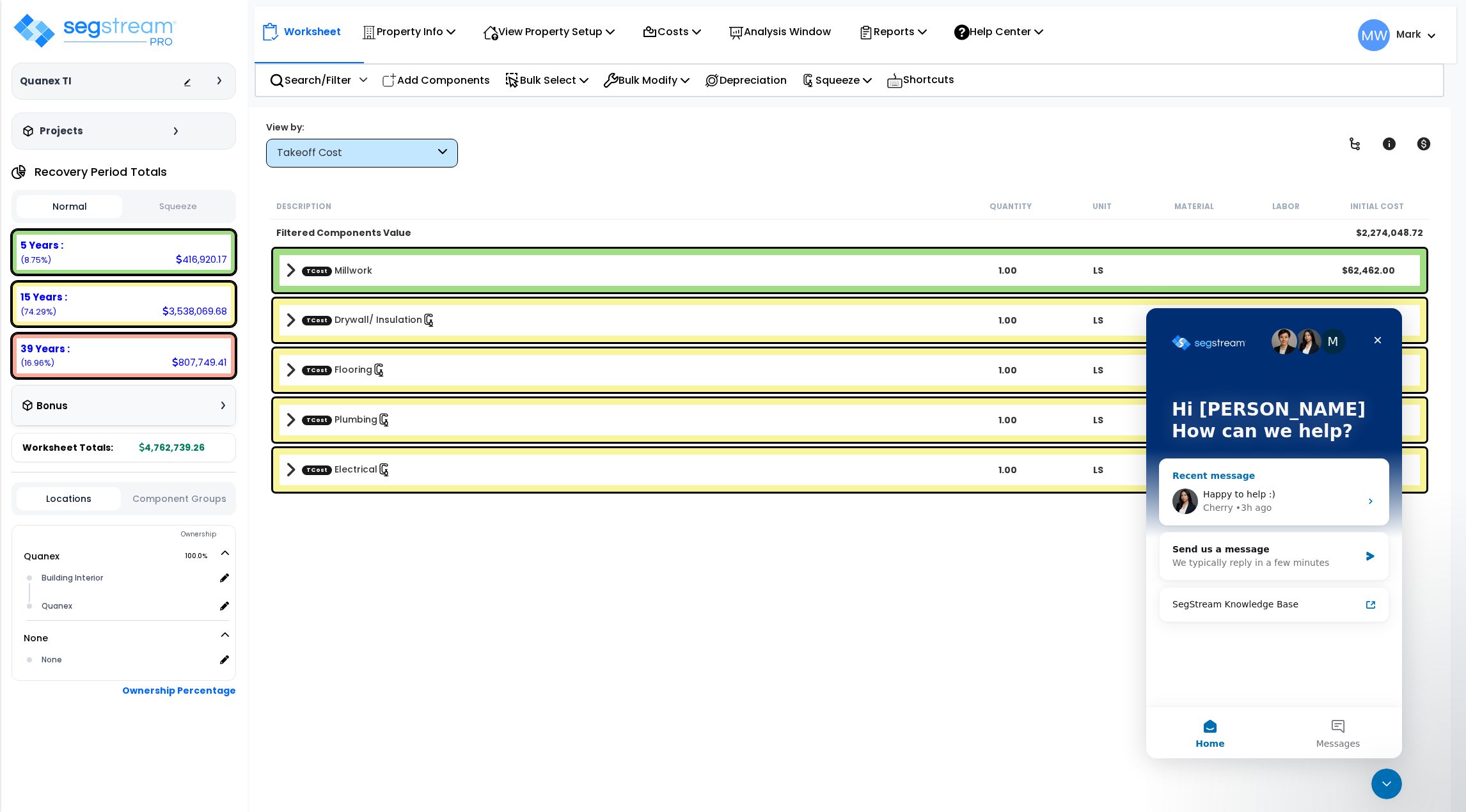
click at [1289, 470] on div "Recent message" at bounding box center [1275, 476] width 203 height 14
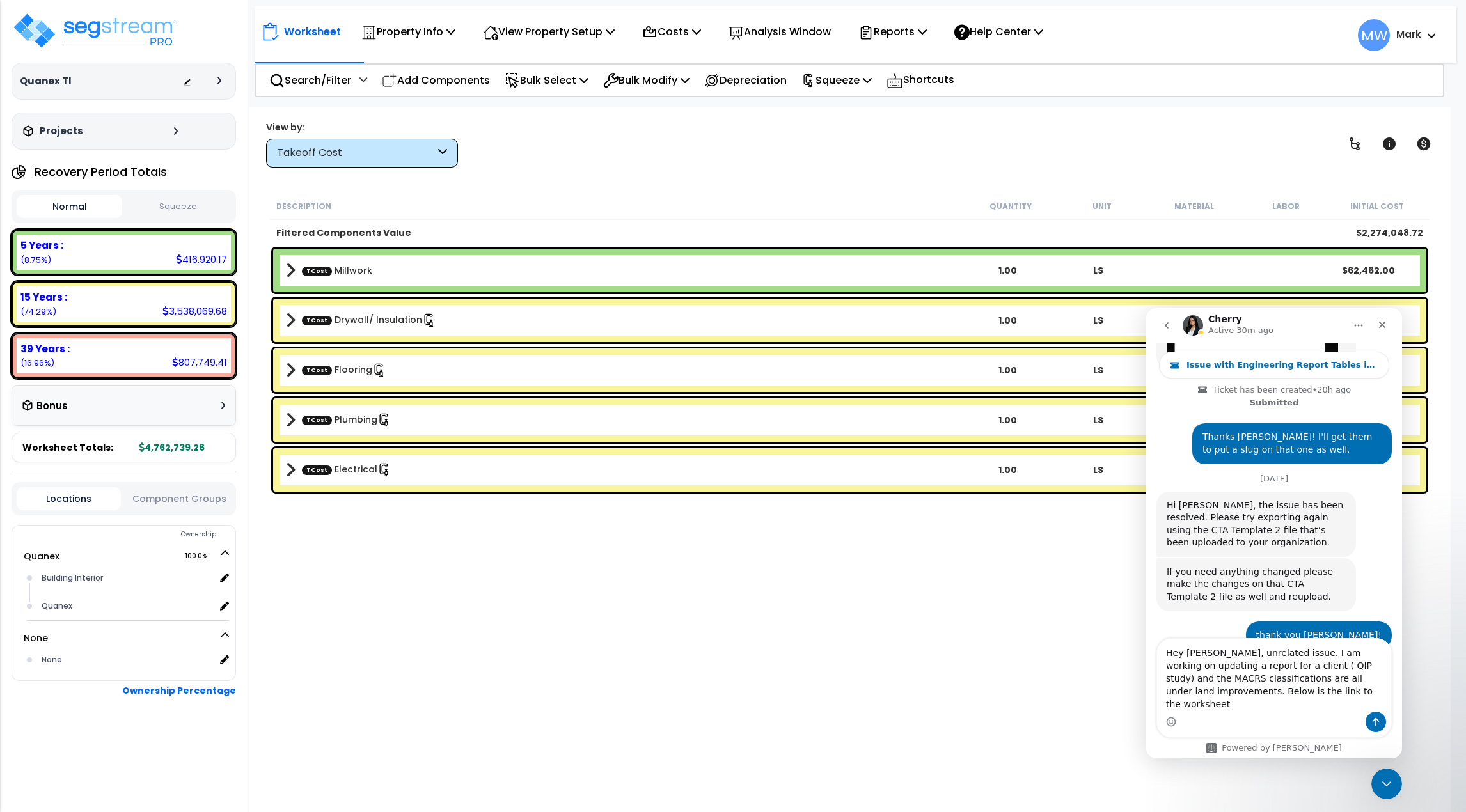
scroll to position [1111, 0]
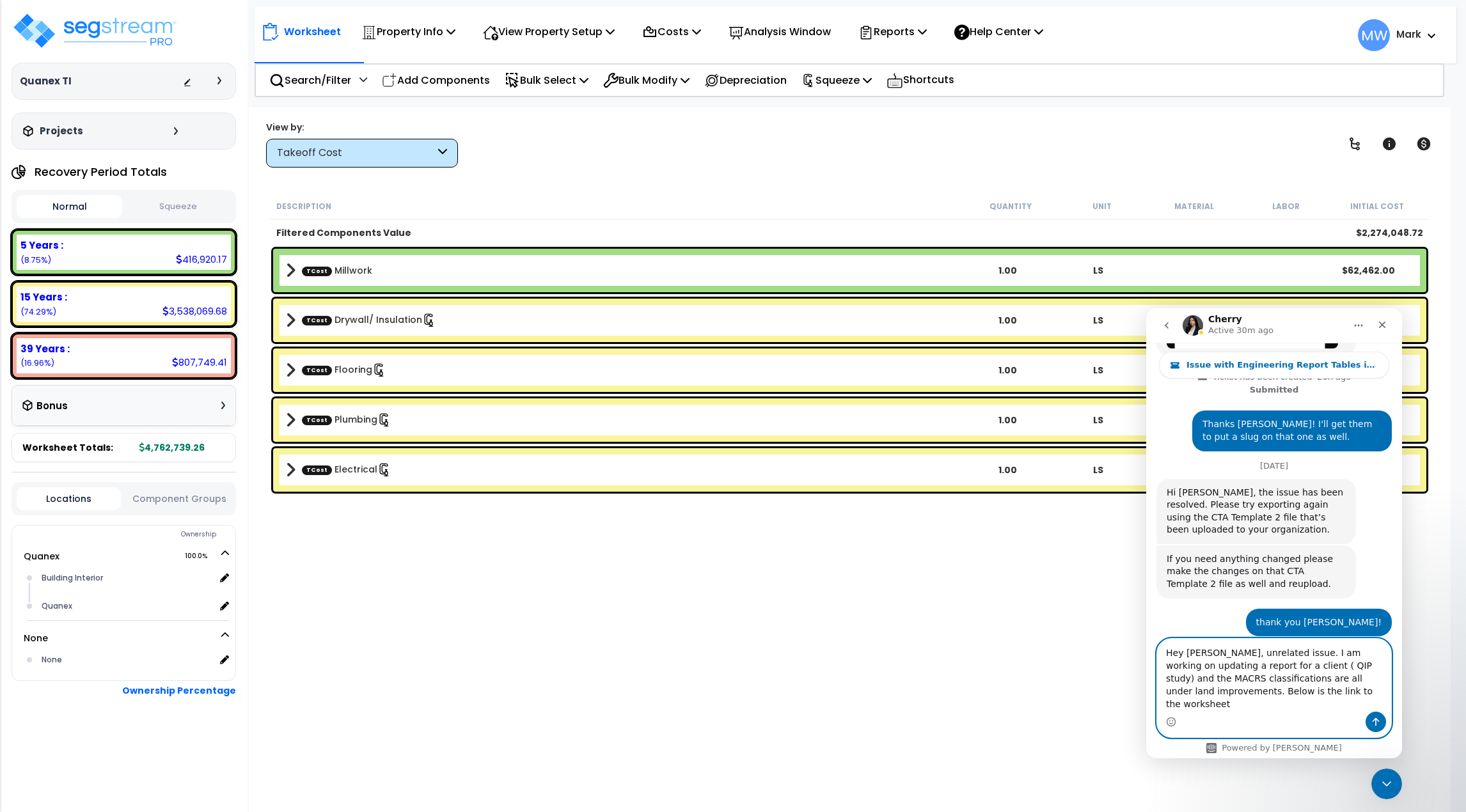
click at [1183, 706] on textarea "Hey [PERSON_NAME], unrelated issue. I am working on updating a report for a cli…" at bounding box center [1275, 675] width 234 height 73
paste textarea "[URL][DOMAIN_NAME]"
type textarea "Hey [PERSON_NAME], unrelated issue. I am working on updating a report for a cli…"
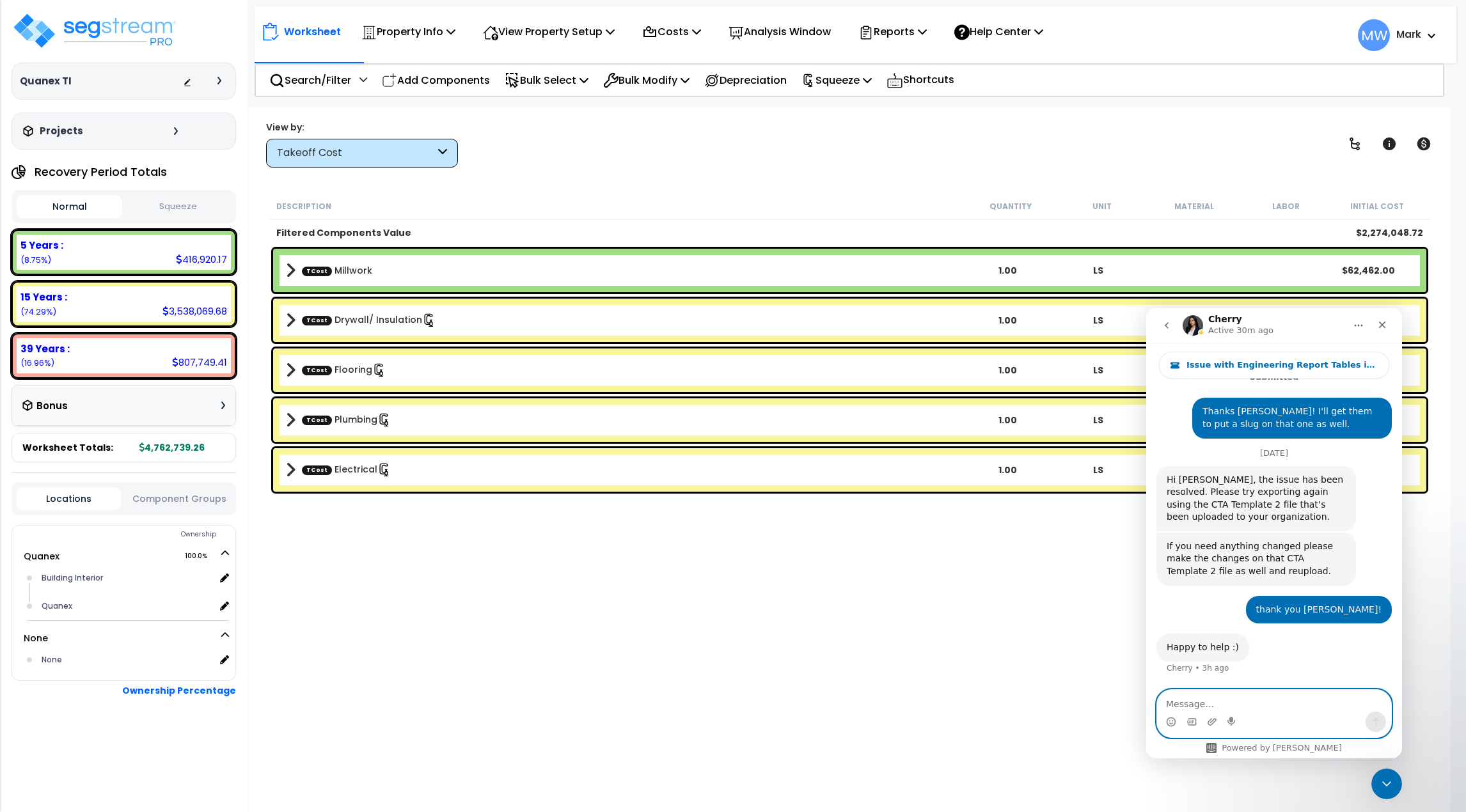
scroll to position [1172, 0]
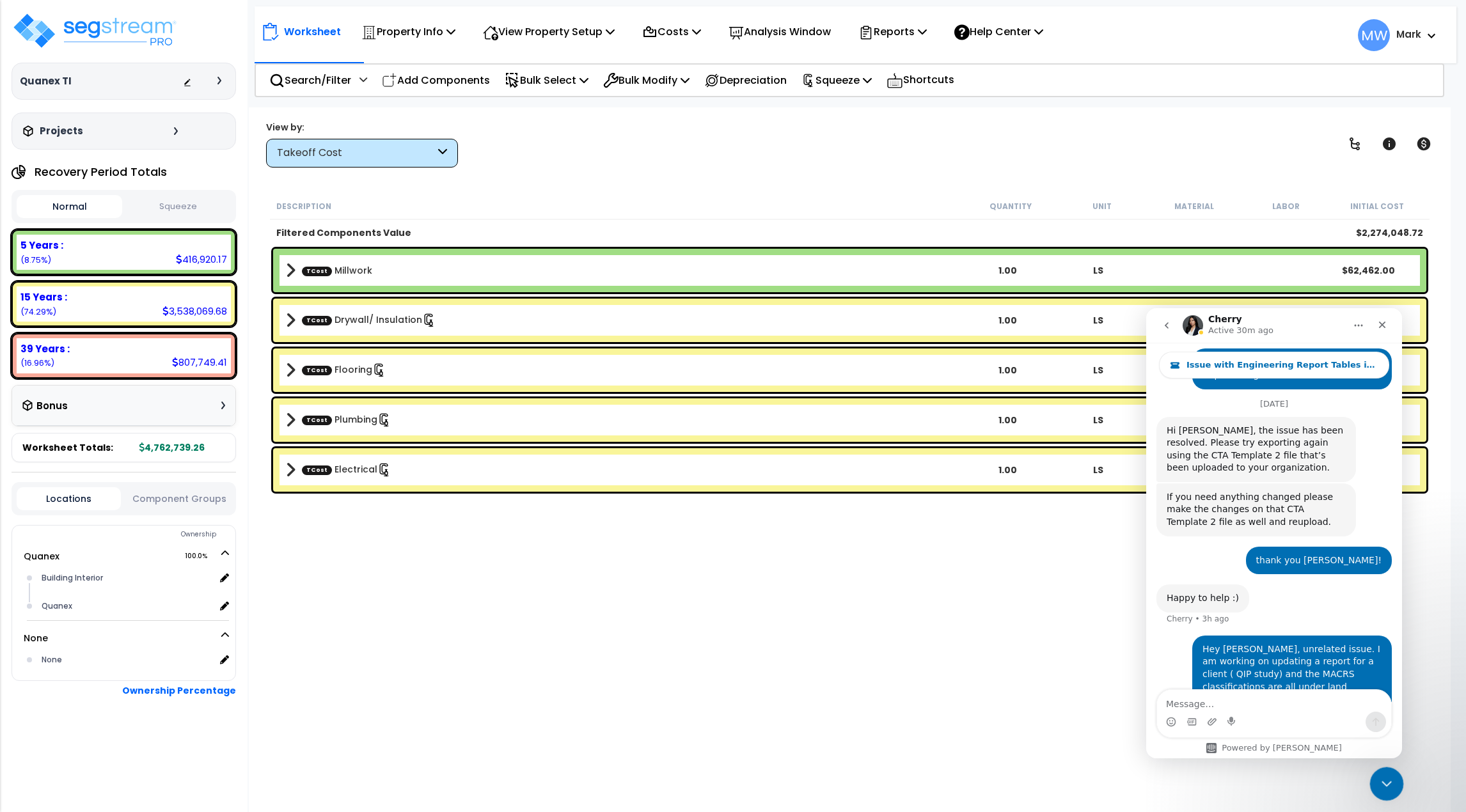
click at [1384, 780] on icon "Close Intercom Messenger" at bounding box center [1385, 782] width 15 height 15
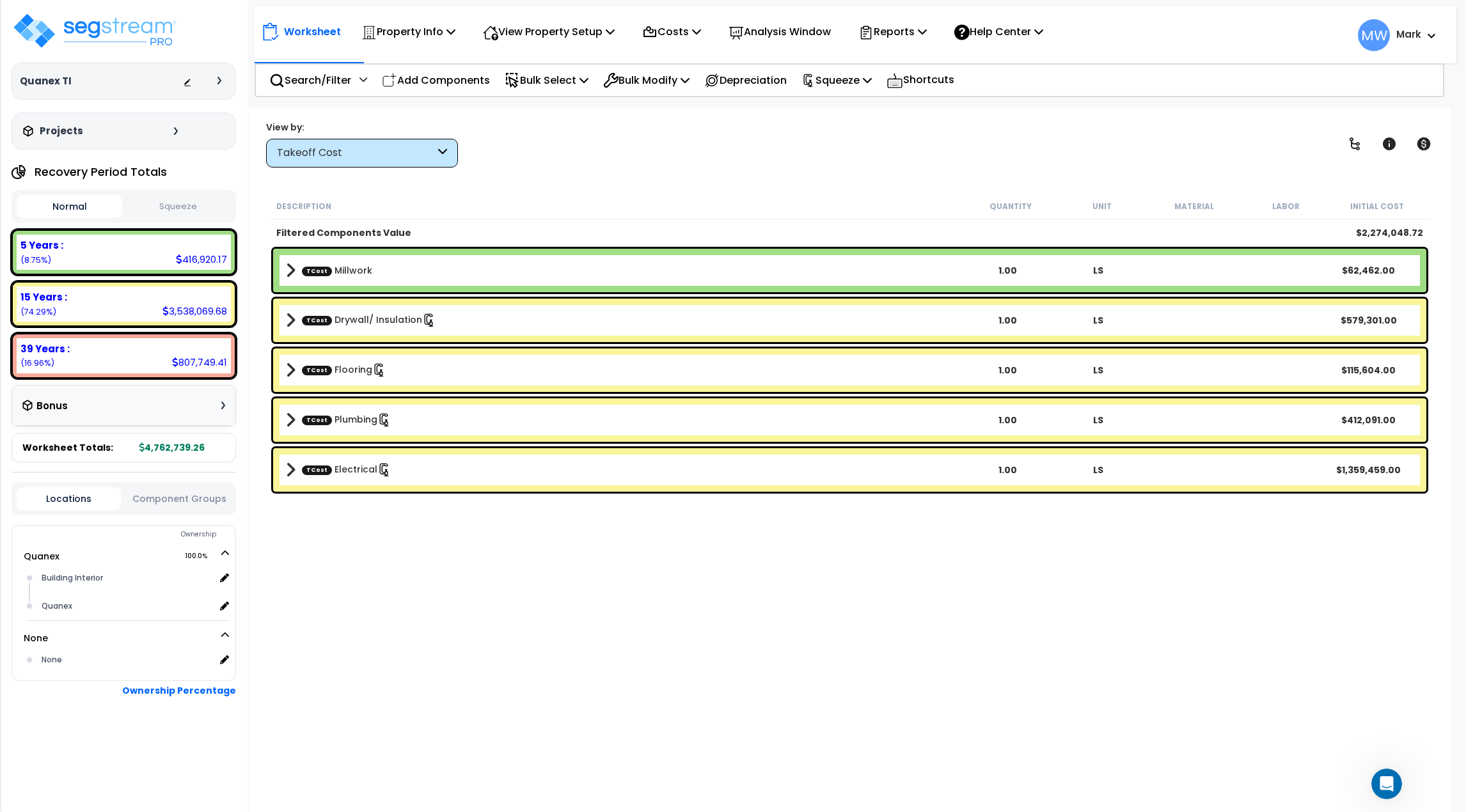
click at [218, 202] on button "Squeeze" at bounding box center [179, 207] width 106 height 22
click at [100, 221] on div "Normal Squeeze" at bounding box center [123, 206] width 225 height 33
click at [56, 207] on button "Normal" at bounding box center [69, 207] width 106 height 22
click at [204, 205] on button "Squeeze" at bounding box center [179, 207] width 106 height 22
click at [83, 206] on button "Normal" at bounding box center [69, 207] width 106 height 22
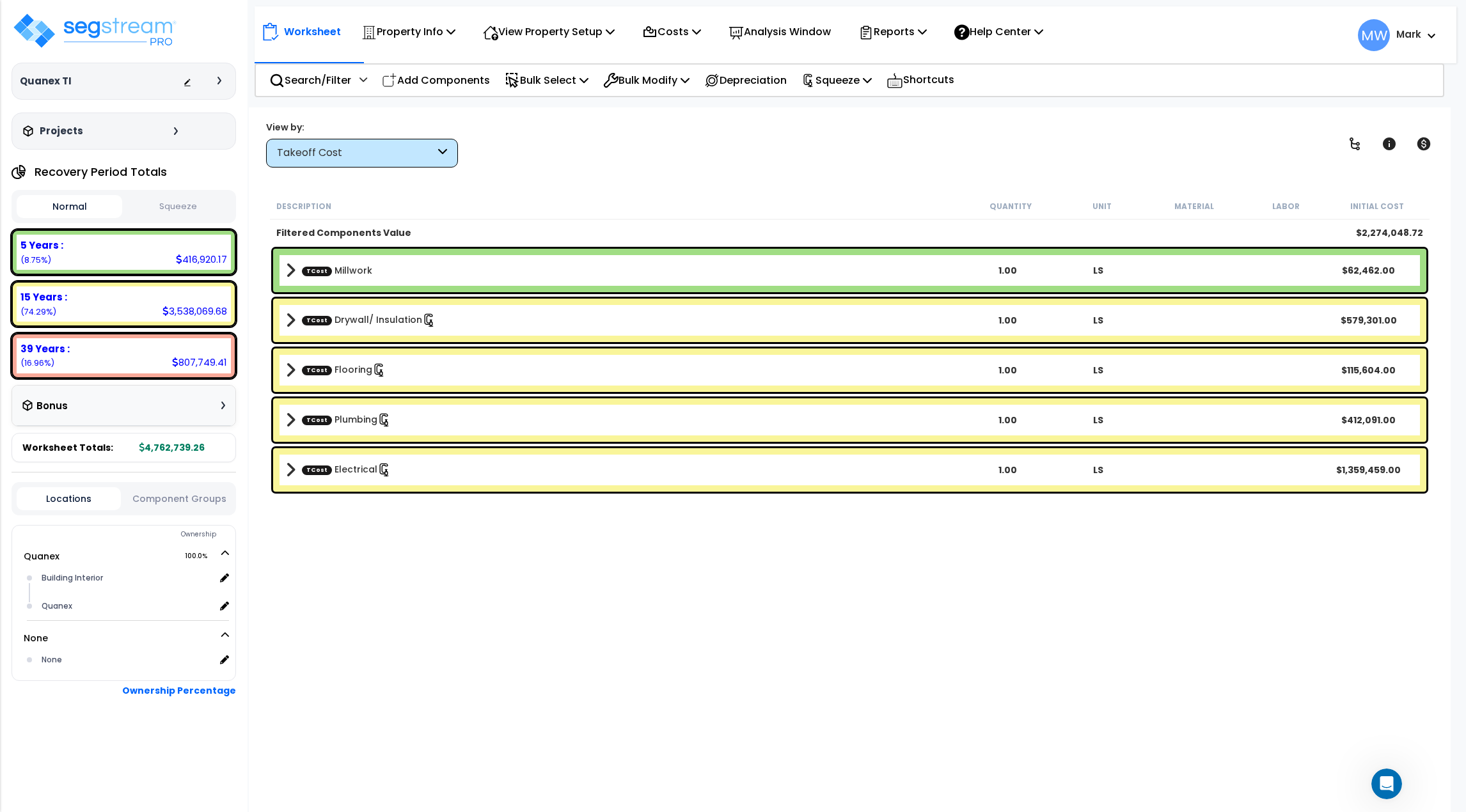
click at [159, 207] on button "Squeeze" at bounding box center [179, 207] width 106 height 22
click at [28, 207] on button "Normal" at bounding box center [69, 207] width 106 height 22
click at [187, 205] on button "Squeeze" at bounding box center [179, 207] width 106 height 22
click at [67, 203] on button "Normal" at bounding box center [69, 207] width 106 height 22
click at [201, 200] on button "Squeeze" at bounding box center [179, 207] width 106 height 22
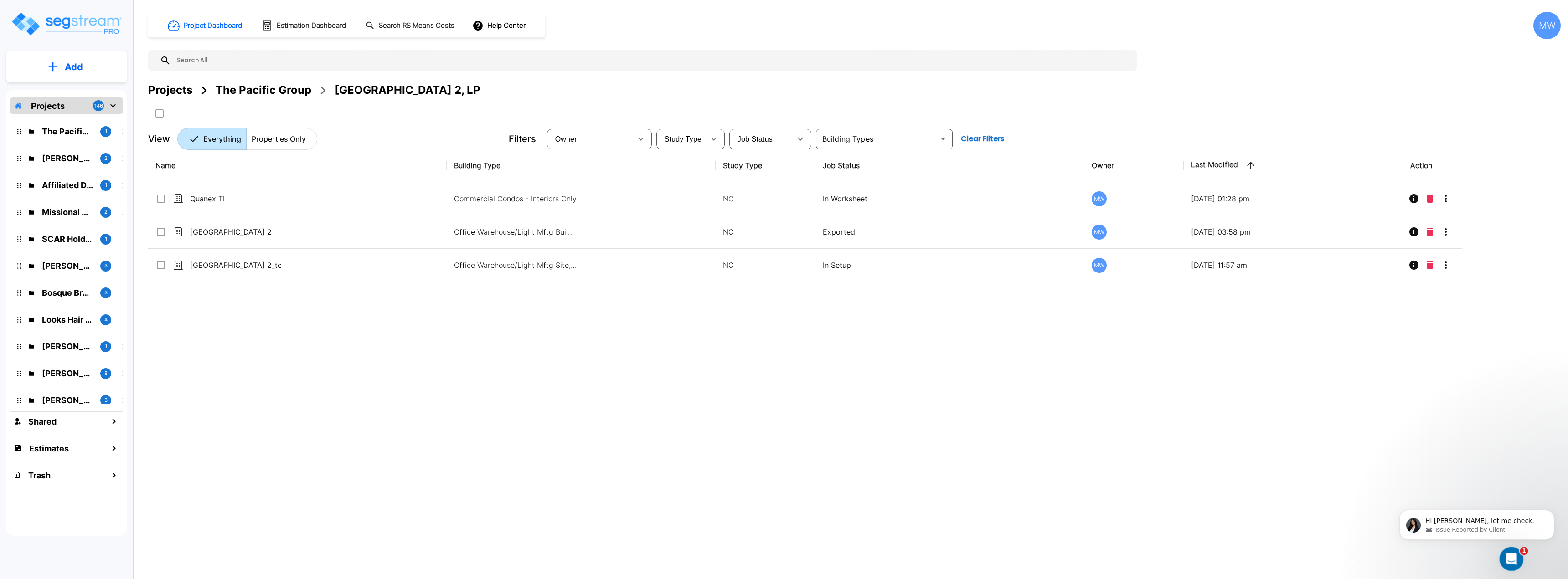
click at [1045, 550] on div "Open Intercom Messenger" at bounding box center [1510, 557] width 30 height 30
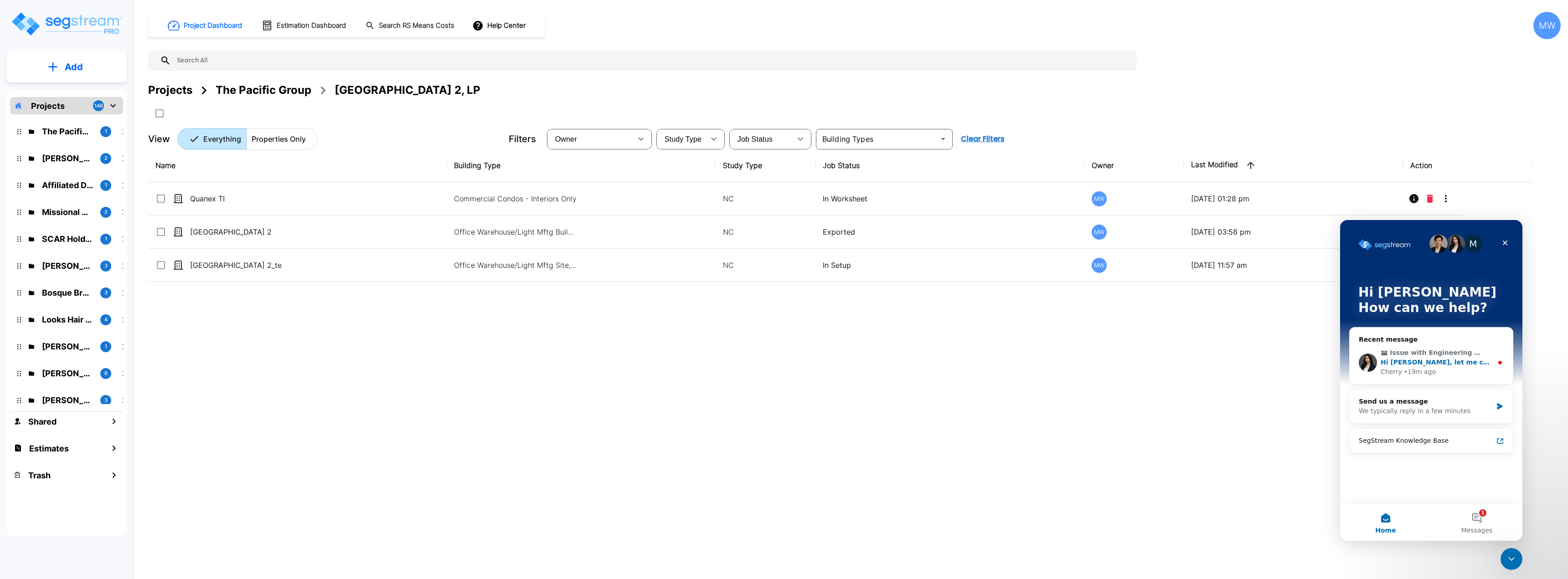
click at [1045, 367] on div "Cherry • 19m ago" at bounding box center [1437, 372] width 112 height 10
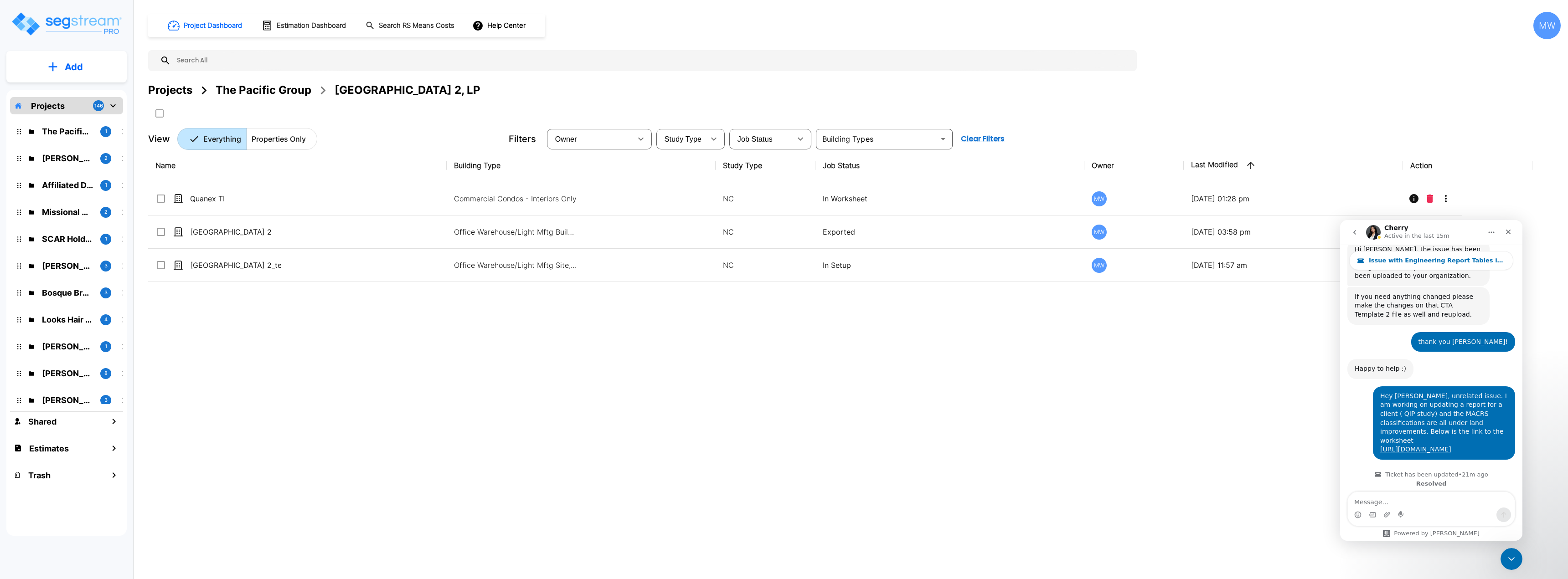
scroll to position [894, 0]
click at [1045, 558] on div "Project Dashboard Estimation Dashboard Search RS Means Costs Help Center MW Pro…" at bounding box center [854, 290] width 1427 height 579
click at [1045, 556] on div "Close Intercom Messenger" at bounding box center [1510, 558] width 22 height 22
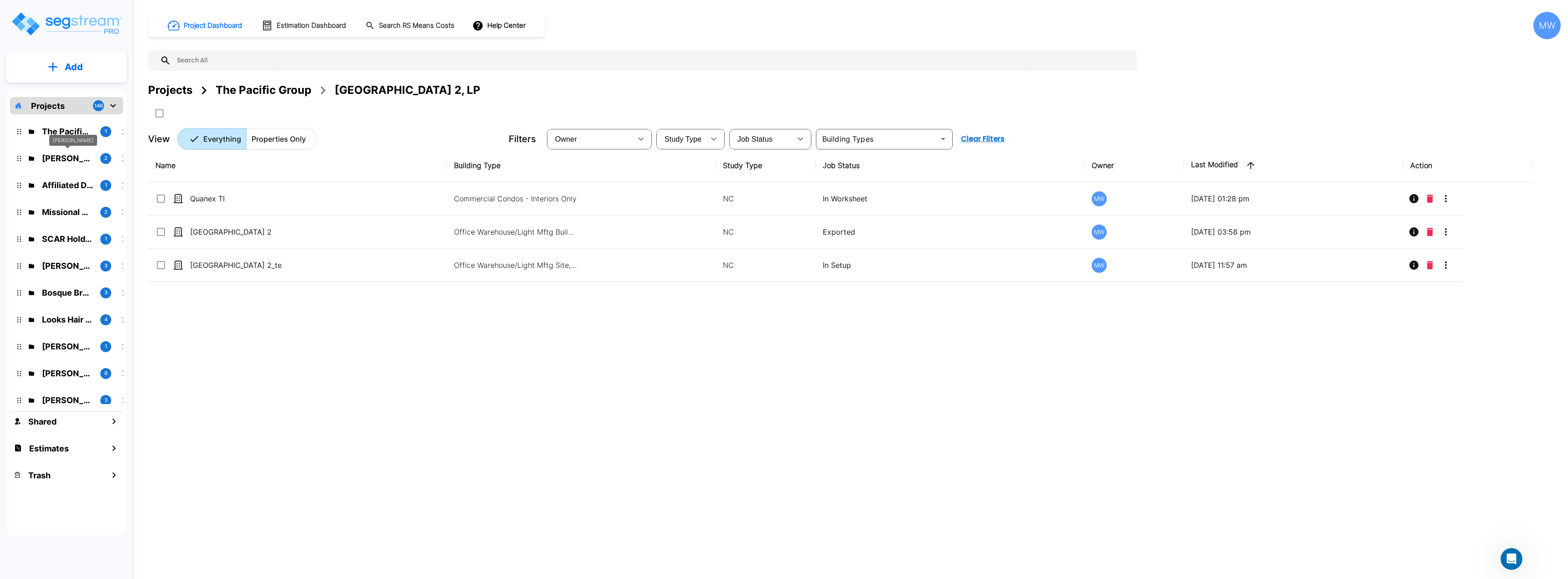
click at [62, 156] on p "[PERSON_NAME]" at bounding box center [68, 158] width 51 height 12
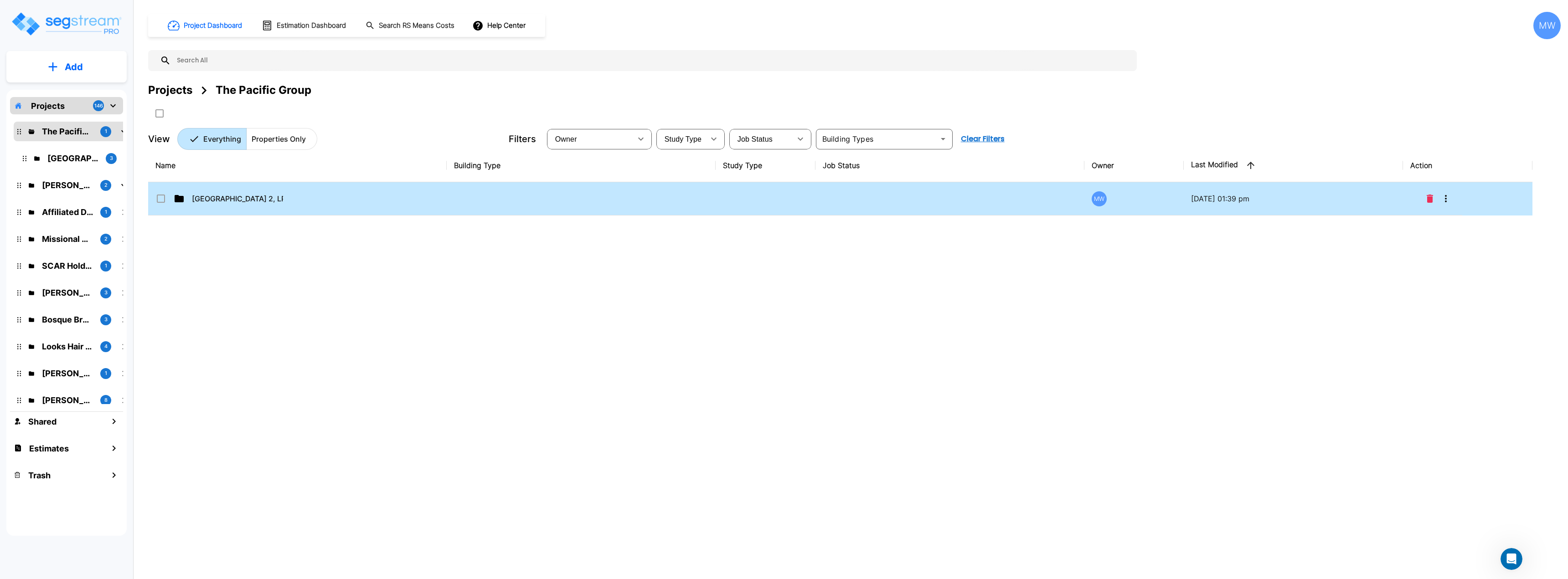
click at [391, 191] on td "[GEOGRAPHIC_DATA] 2, LP" at bounding box center [297, 199] width 298 height 33
